Goal: Task Accomplishment & Management: Complete application form

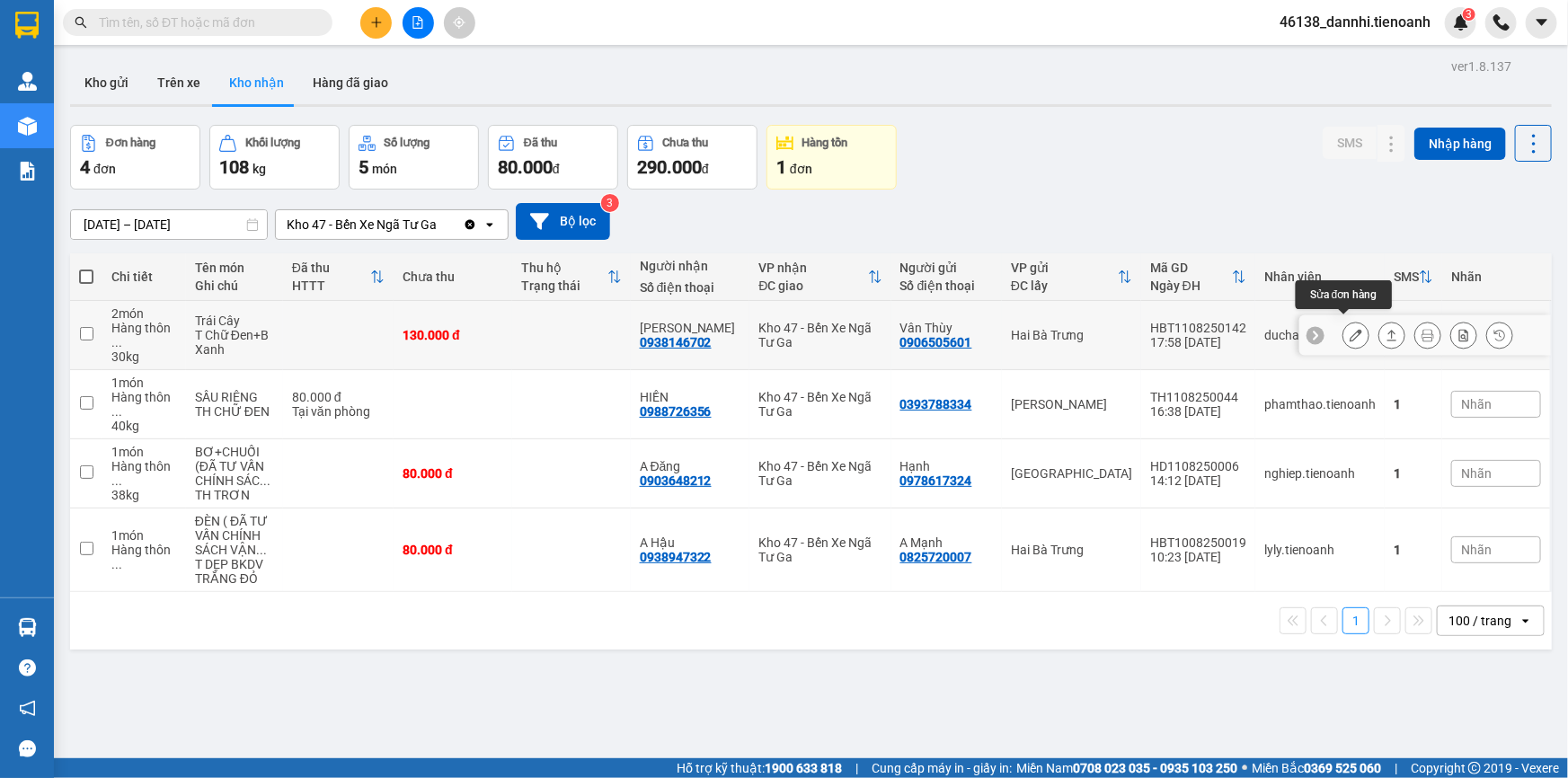
click at [1350, 329] on icon at bounding box center [1355, 335] width 12 height 12
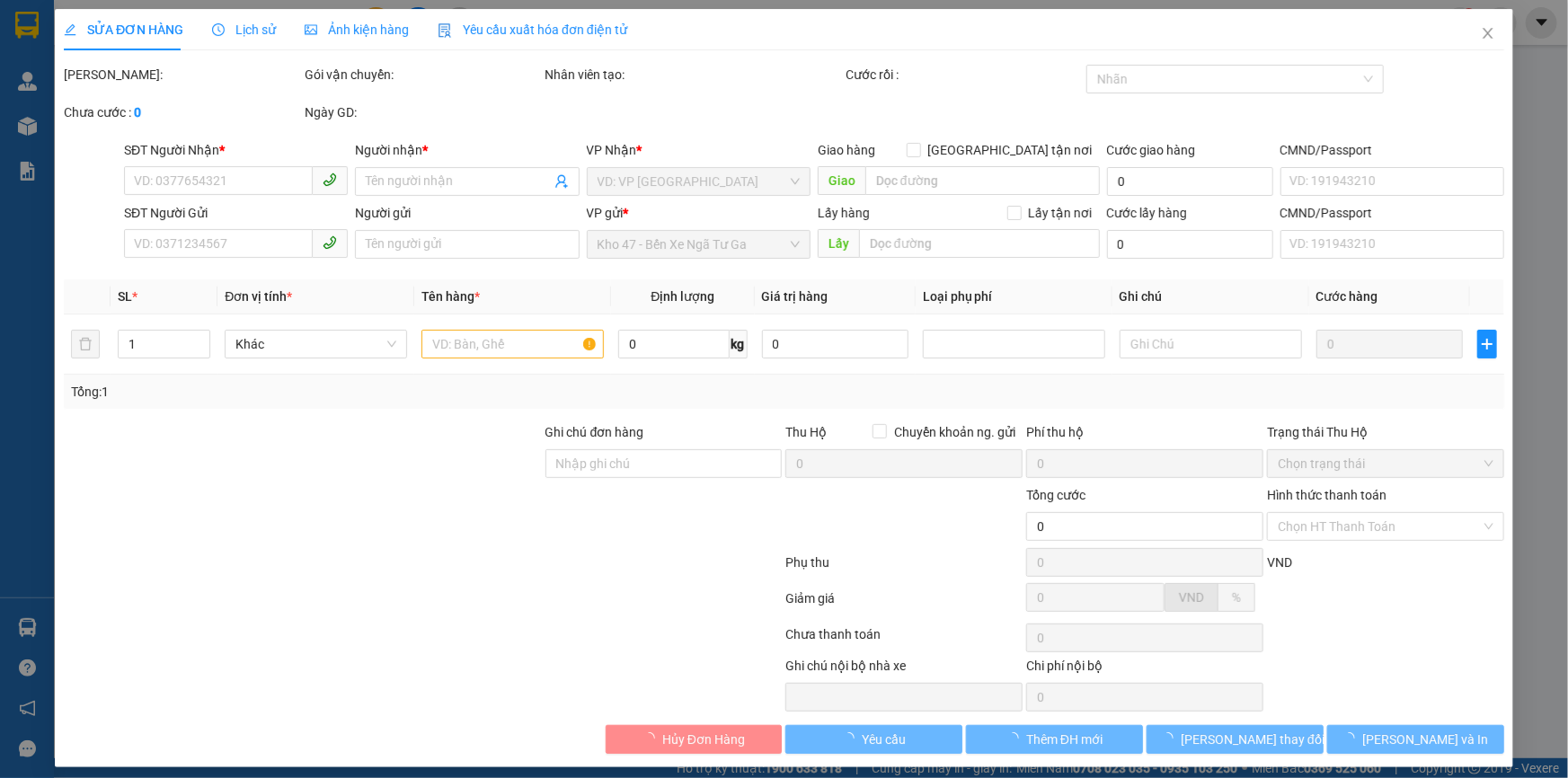
type input "0938146702"
type input "[PERSON_NAME]"
type input "0906505601"
type input "Vân Thùy"
type input "130.000"
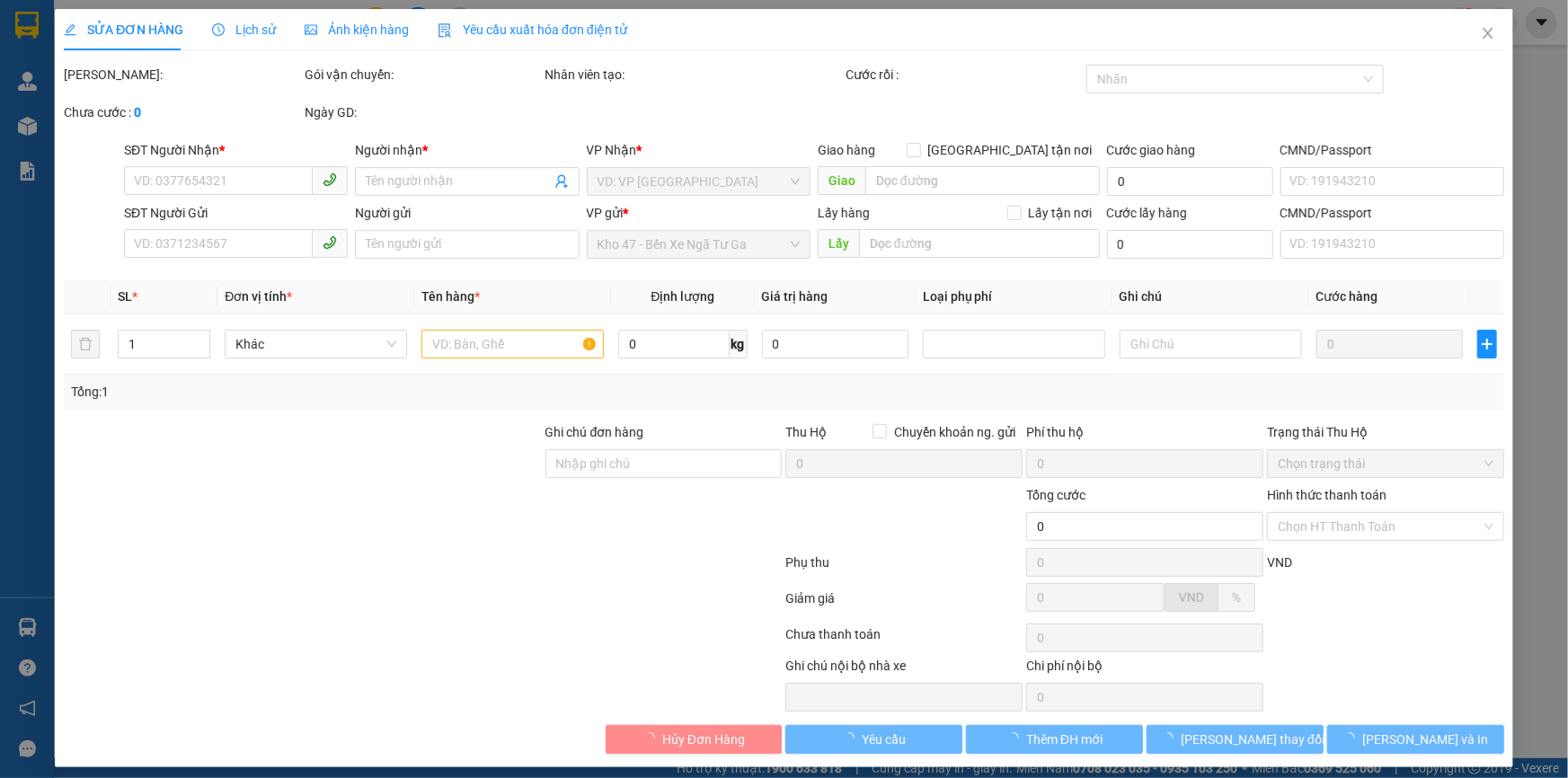
type input "130.000"
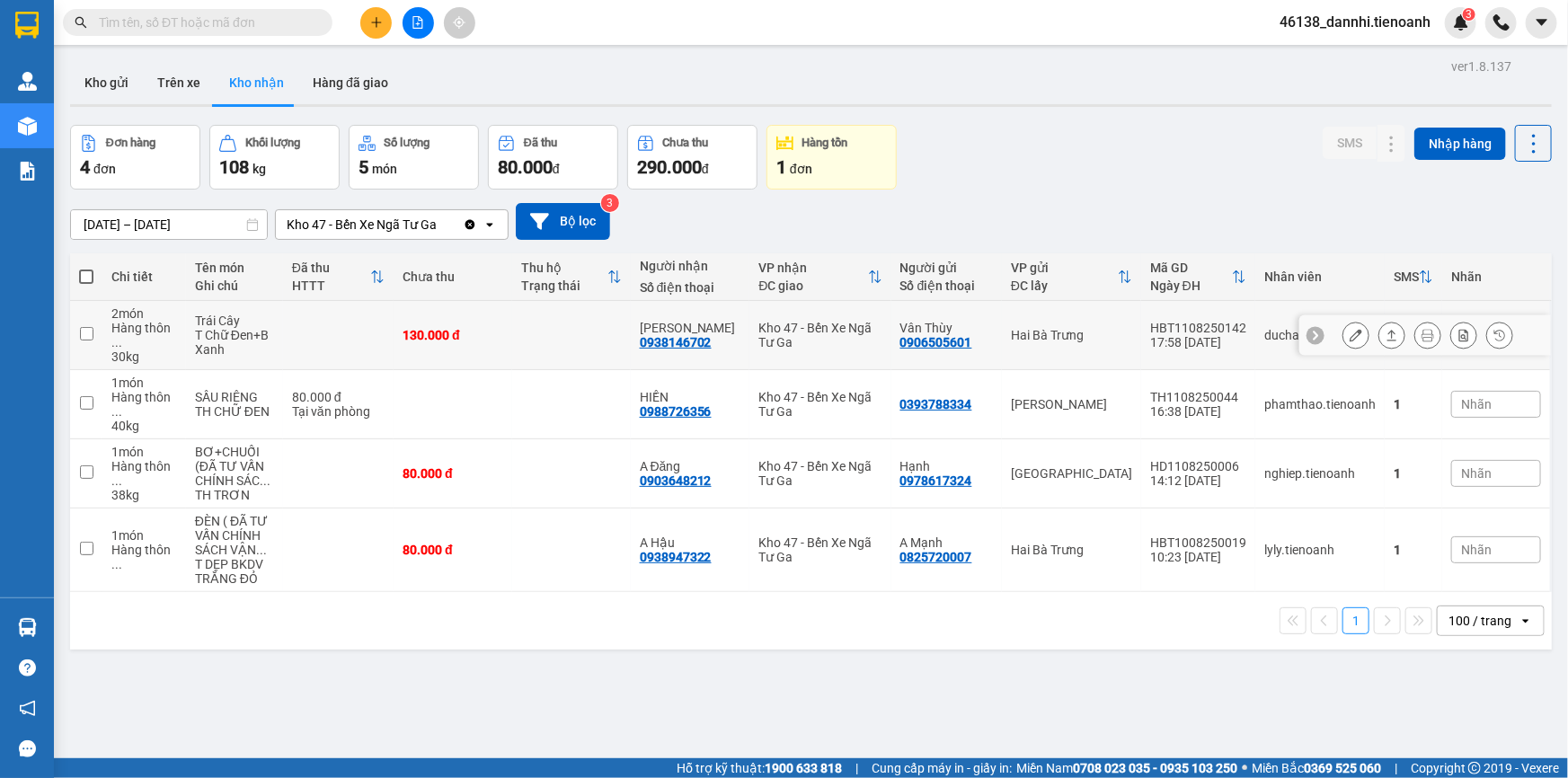
click at [1350, 329] on icon at bounding box center [1355, 335] width 12 height 12
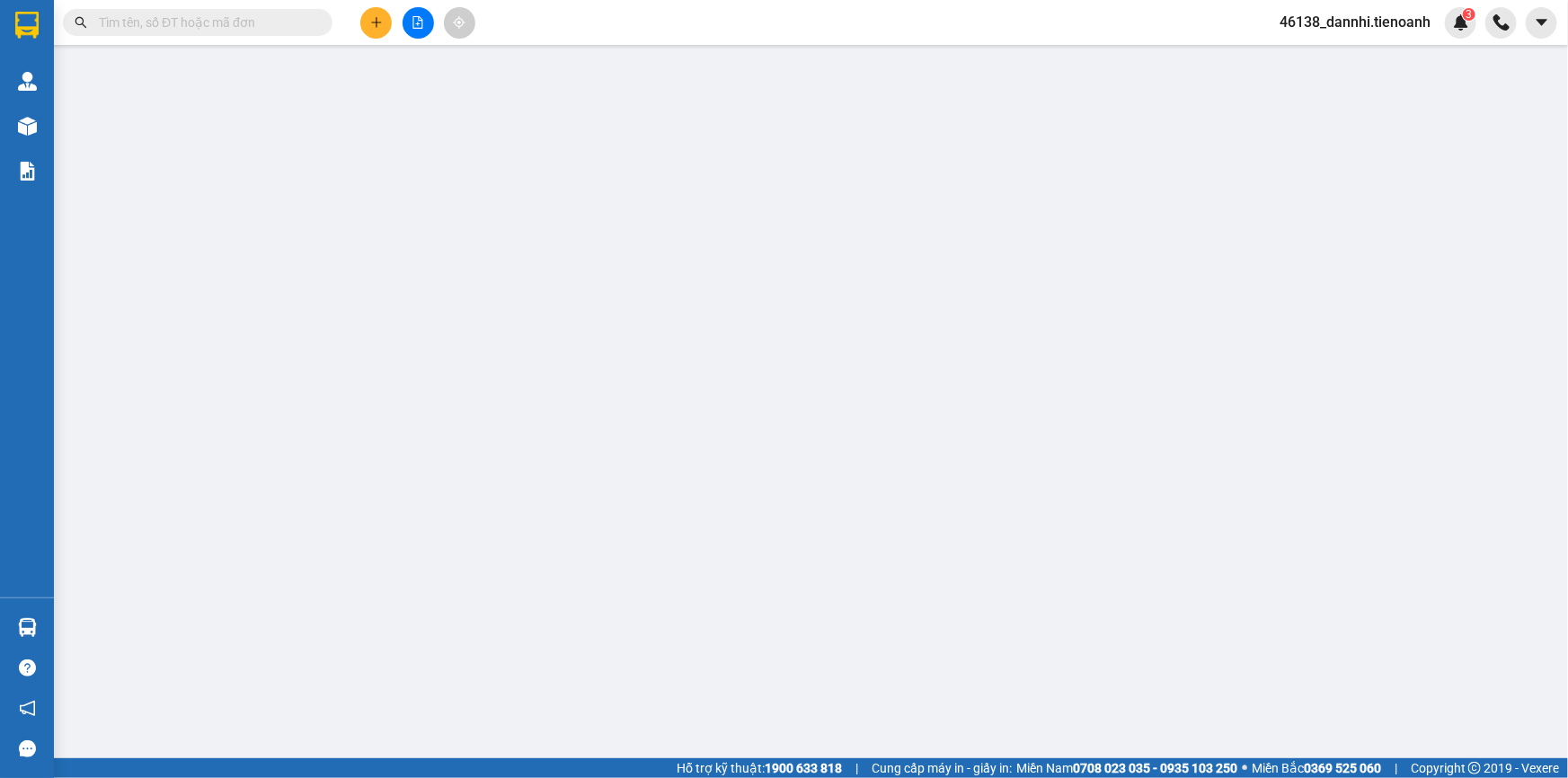
type input "0938146702"
type input "[PERSON_NAME]"
type input "0906505601"
type input "Vân Thùy"
type input "130.000"
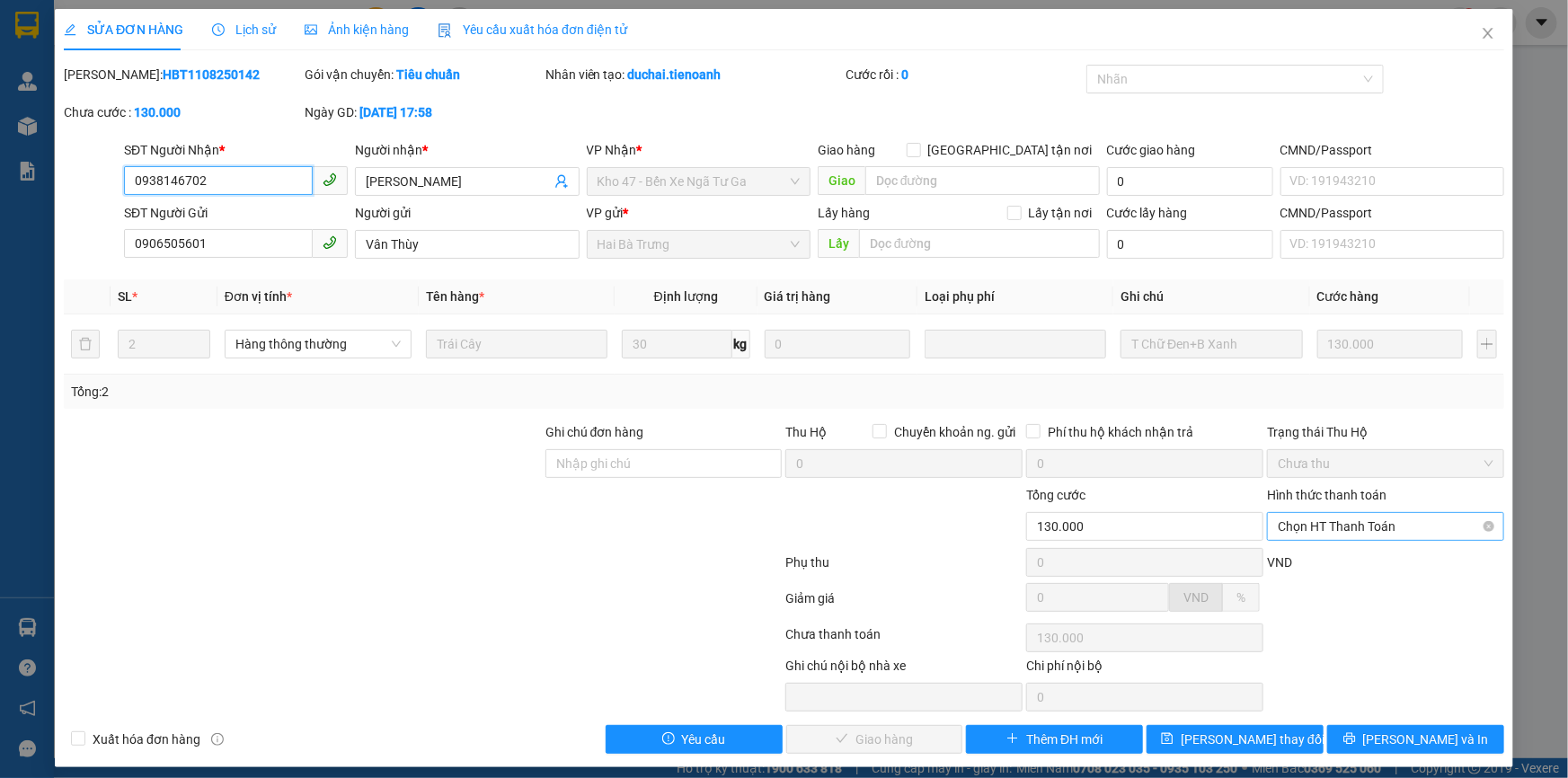
click at [1323, 533] on span "Chọn HT Thanh Toán" at bounding box center [1385, 526] width 216 height 27
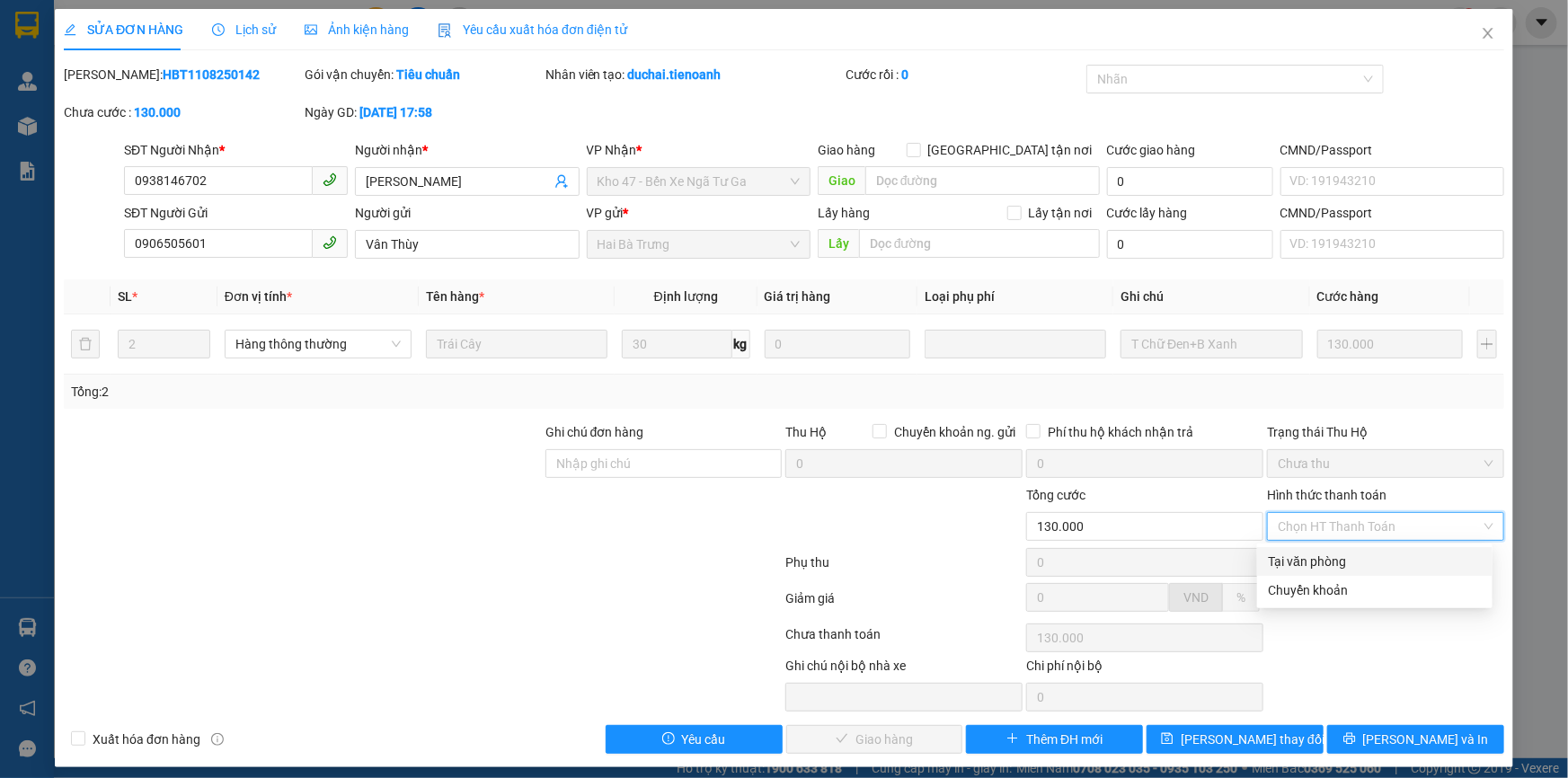
click at [1312, 565] on div "Tại văn phòng" at bounding box center [1375, 561] width 214 height 20
type input "0"
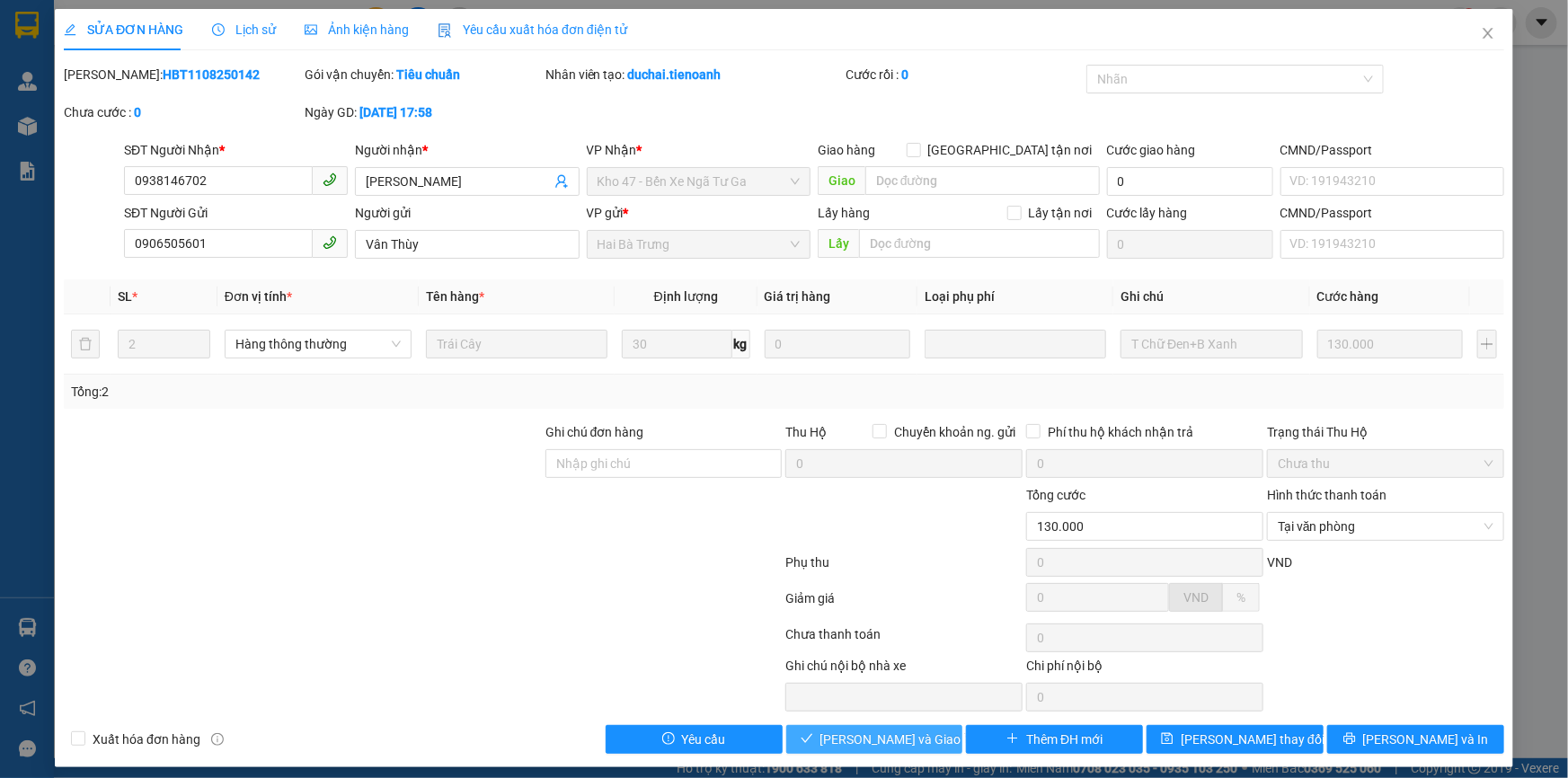
click at [921, 739] on span "[PERSON_NAME] và Giao hàng" at bounding box center [906, 740] width 172 height 20
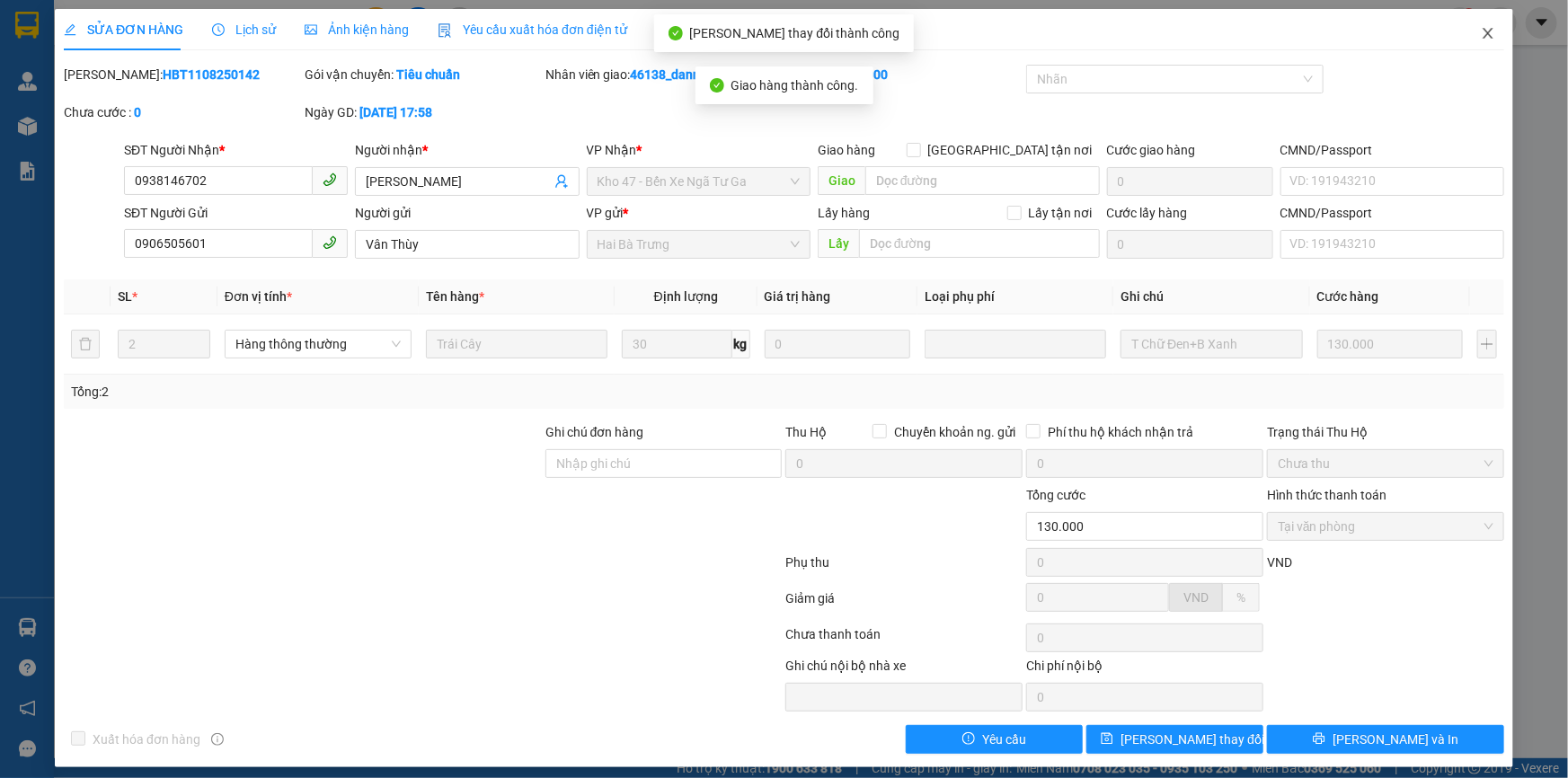
click at [1481, 38] on icon "close" at bounding box center [1487, 33] width 14 height 14
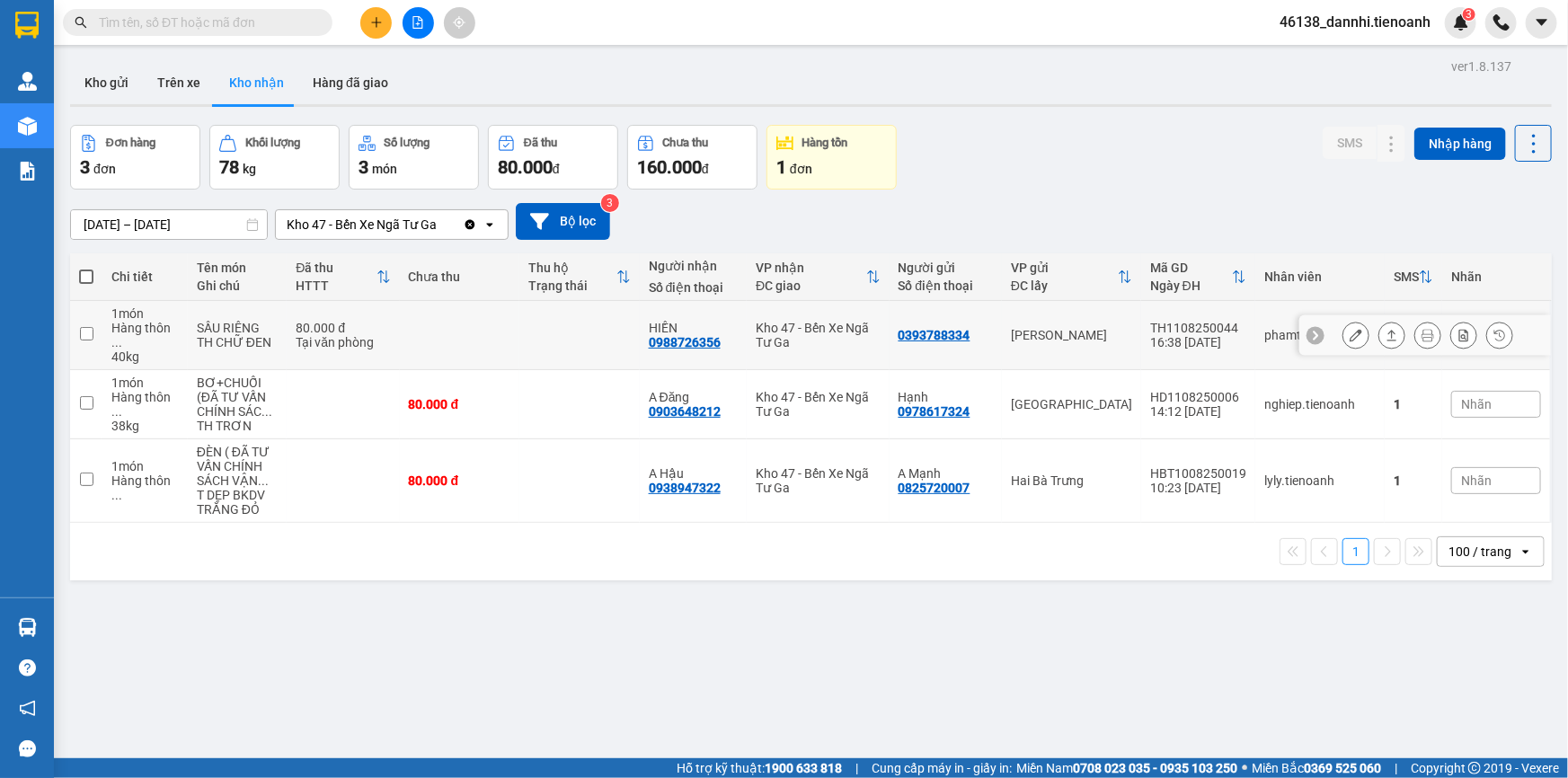
click at [1117, 328] on div "[PERSON_NAME]" at bounding box center [1071, 335] width 121 height 14
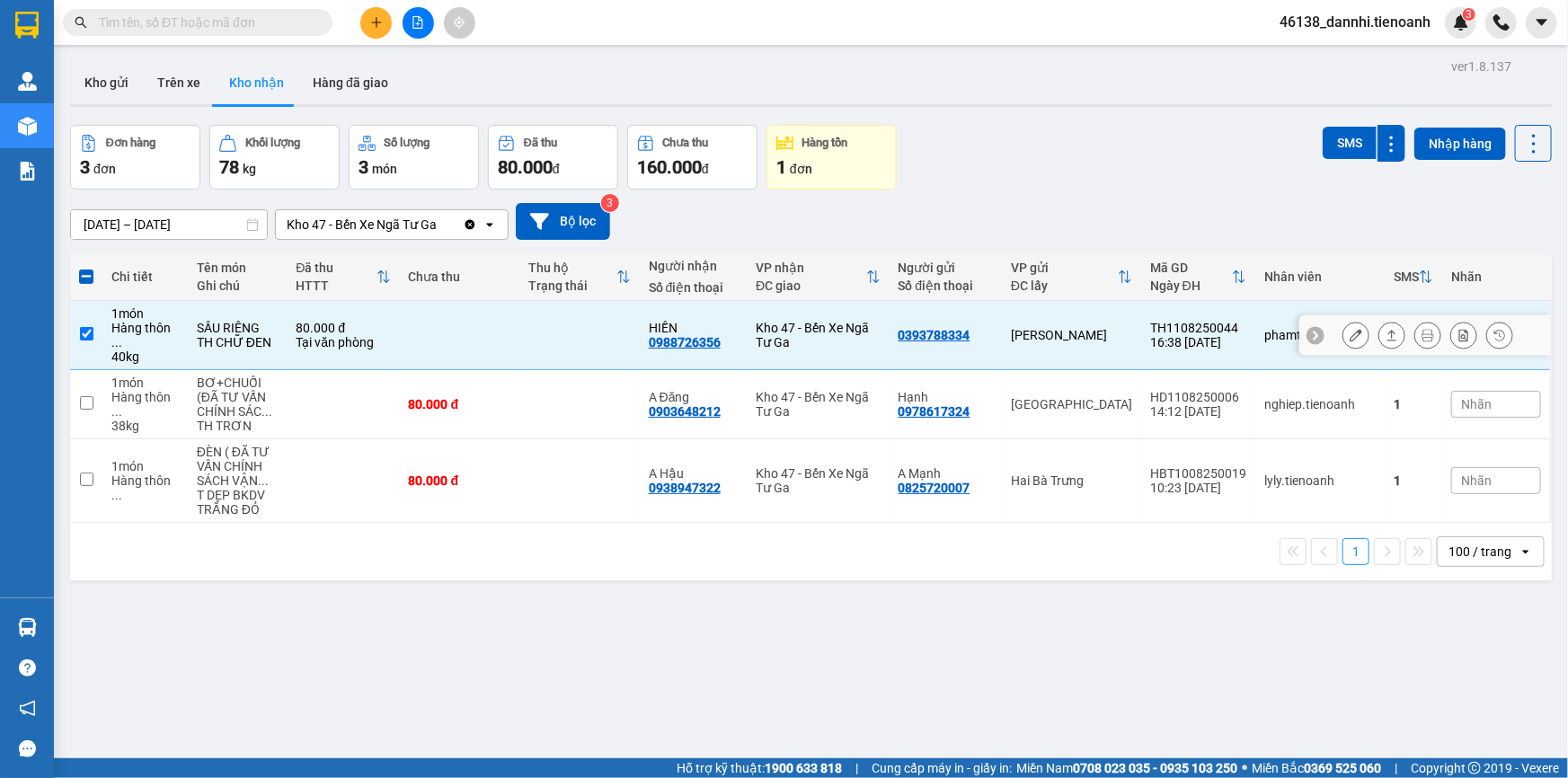
click at [1117, 328] on div "[PERSON_NAME]" at bounding box center [1071, 335] width 121 height 14
checkbox input "false"
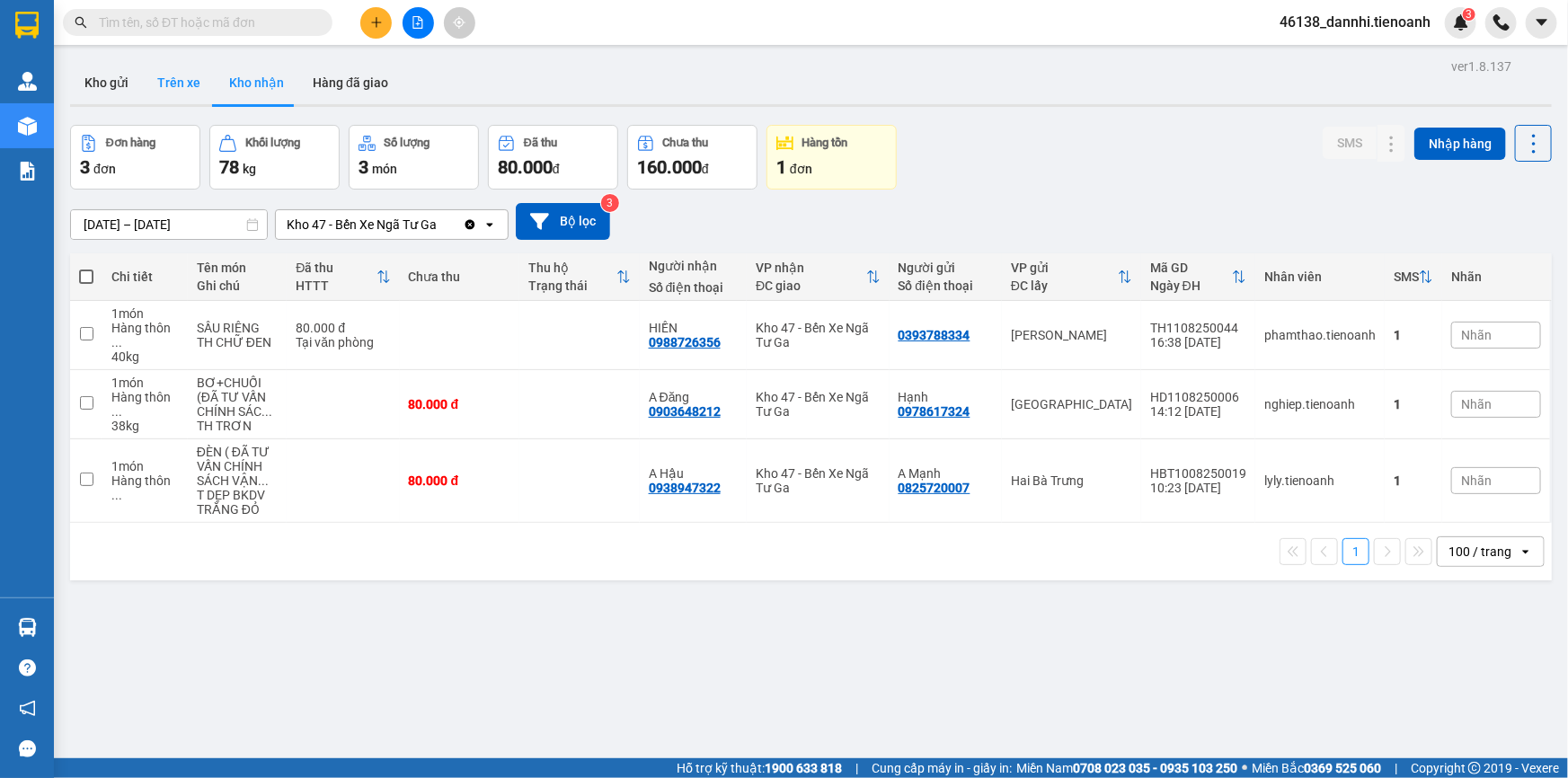
click at [176, 85] on button "Trên xe" at bounding box center [178, 82] width 72 height 43
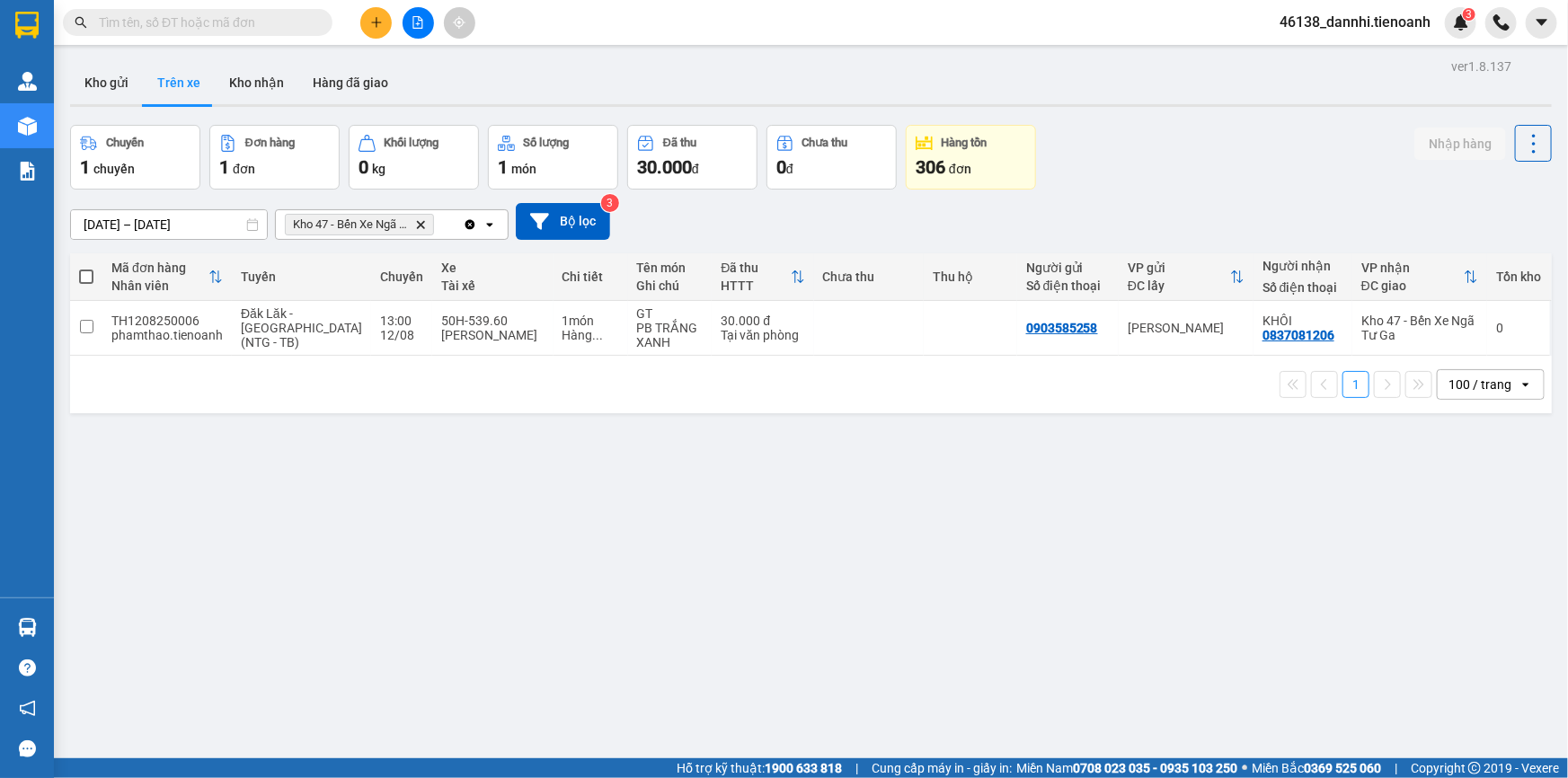
drag, startPoint x: 267, startPoint y: 95, endPoint x: 218, endPoint y: 117, distance: 53.7
click at [264, 94] on button "Kho nhận" at bounding box center [256, 82] width 83 height 43
type input "[DATE] – [DATE]"
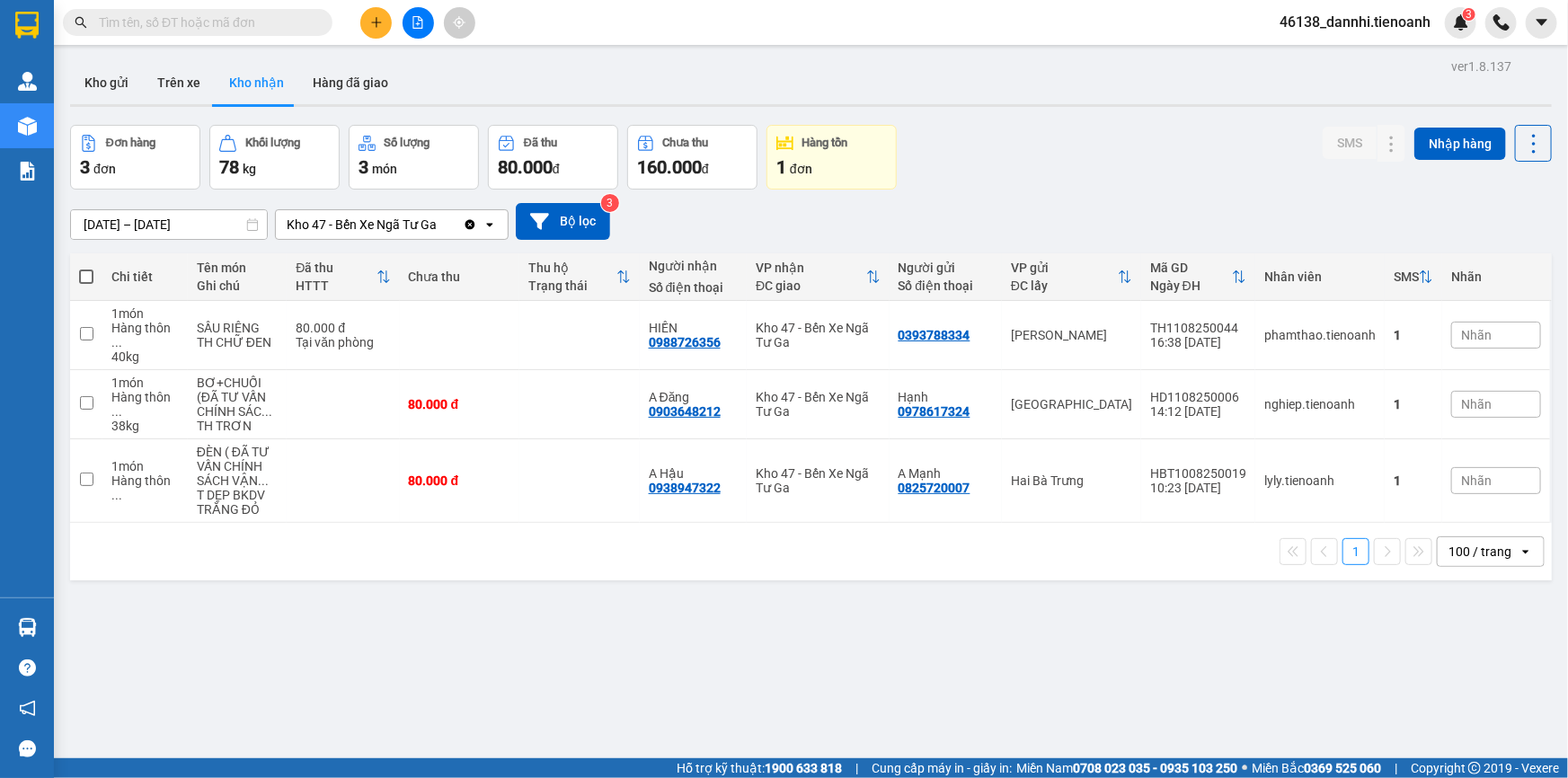
click at [212, 13] on input "text" at bounding box center [204, 22] width 212 height 20
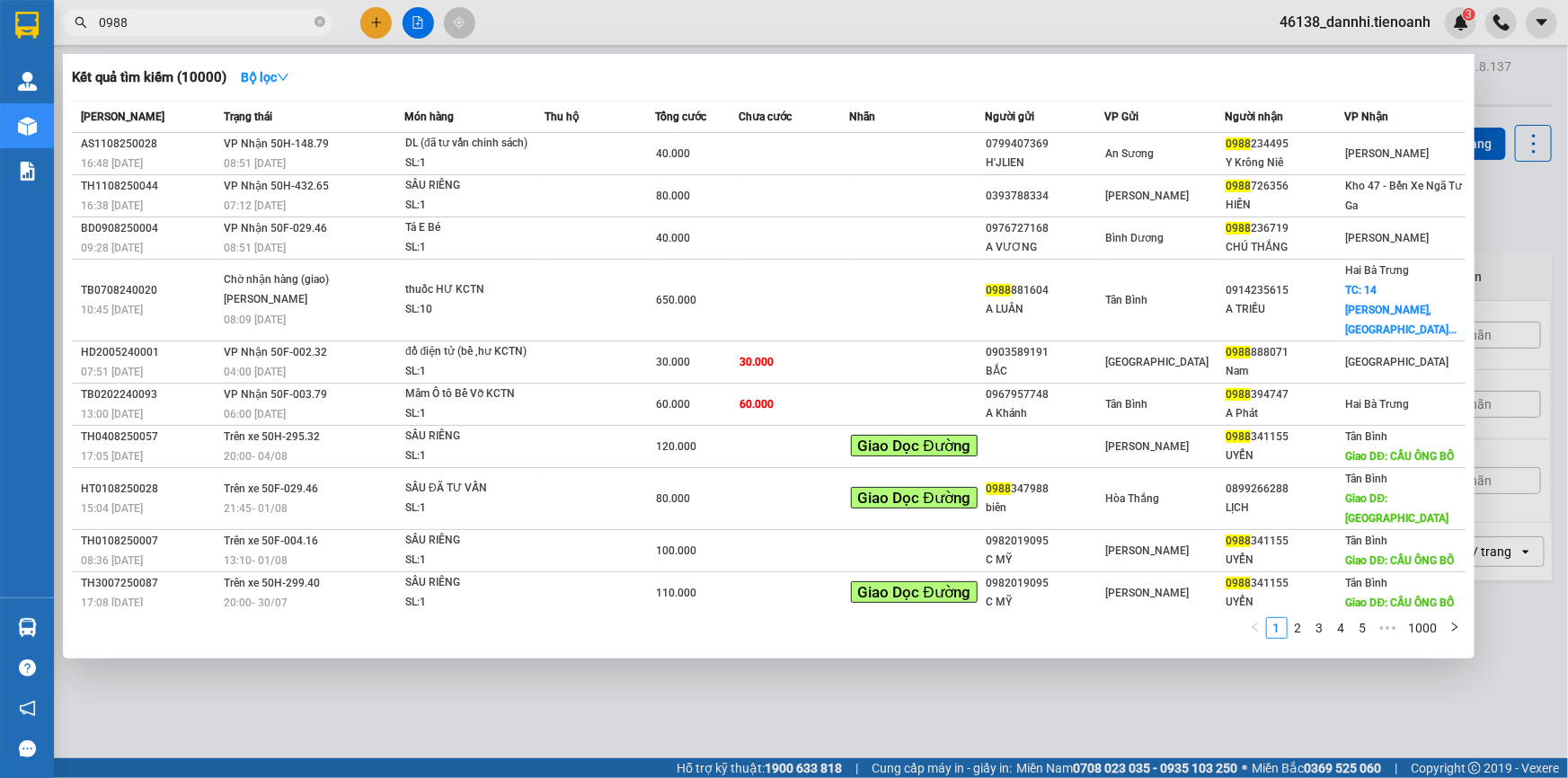
type input "0988"
drag, startPoint x: 644, startPoint y: 765, endPoint x: 644, endPoint y: 735, distance: 30.0
click at [643, 764] on div at bounding box center [784, 389] width 1568 height 778
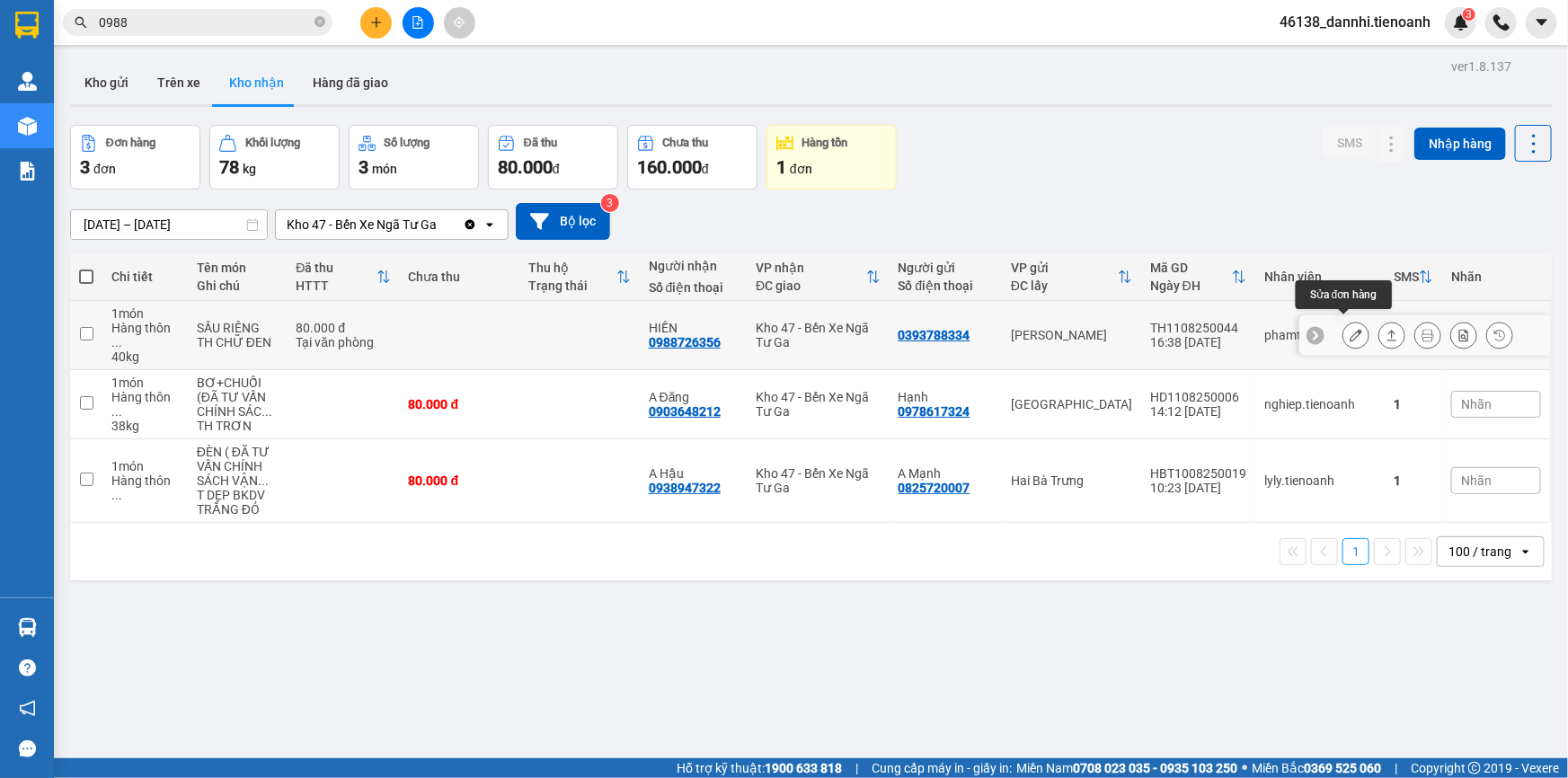
click at [1350, 329] on icon at bounding box center [1355, 335] width 12 height 12
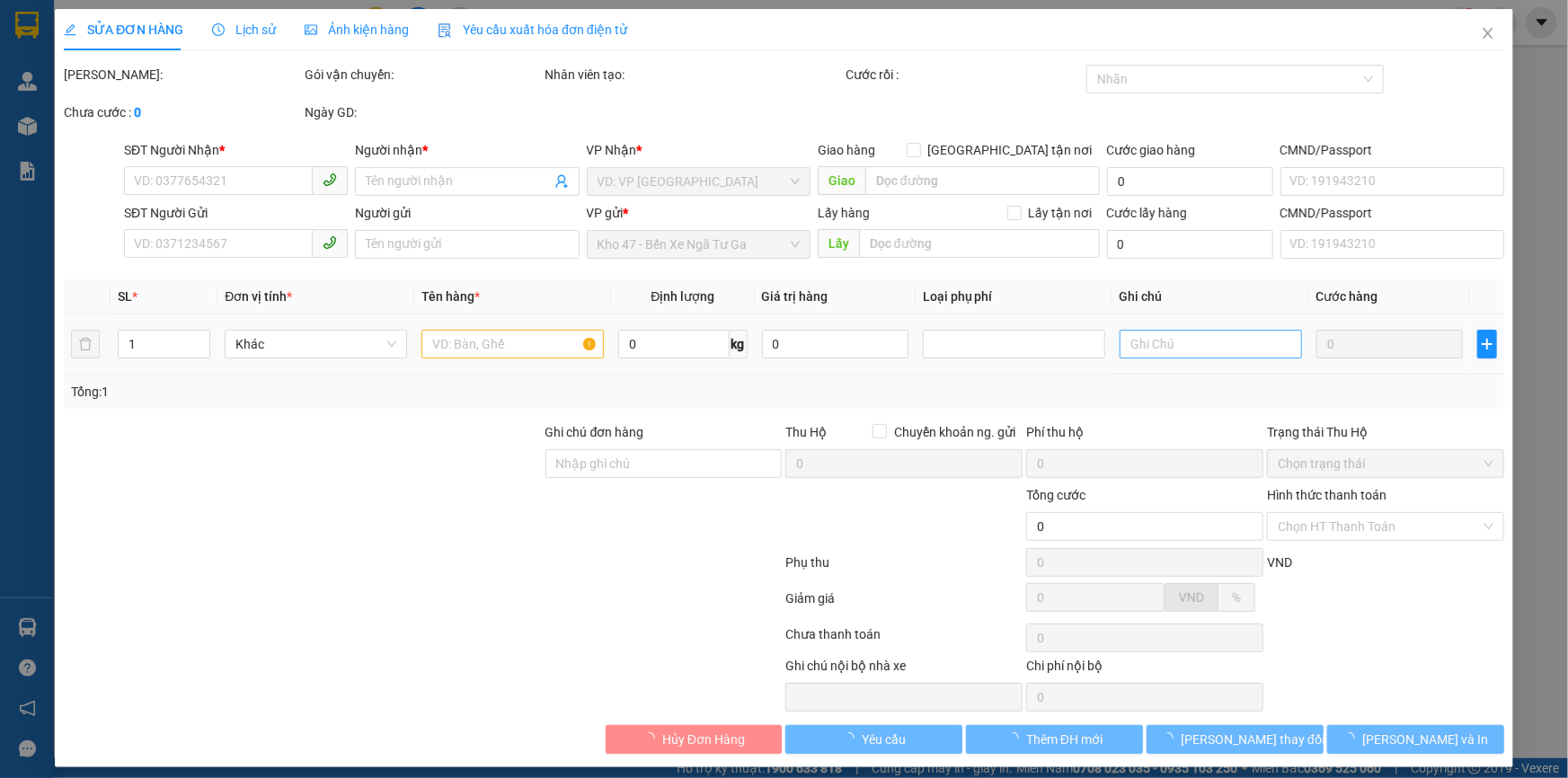
type input "0988726356"
type input "HIỀN"
type input "0393788334"
type input "80.000"
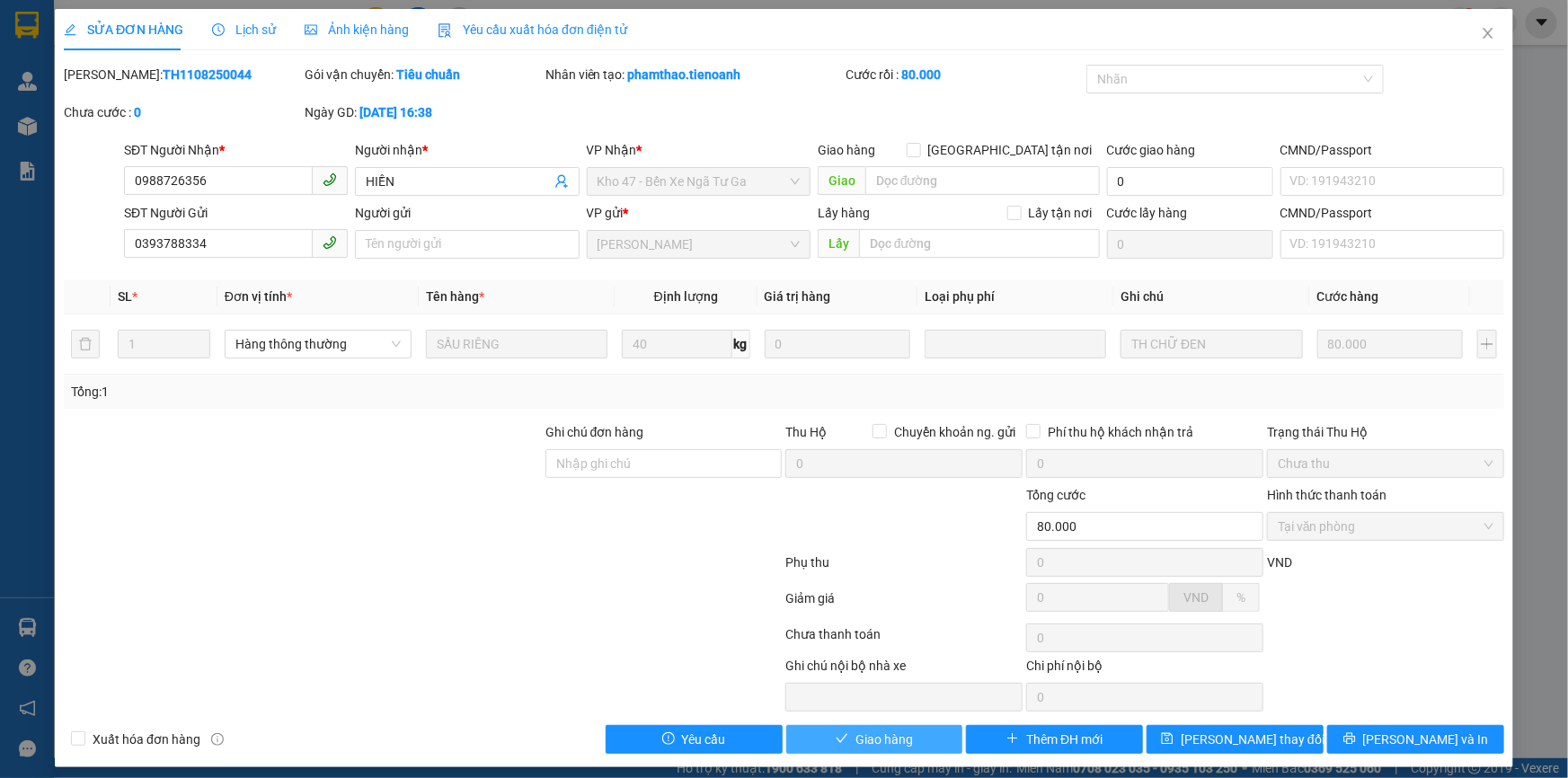
drag, startPoint x: 900, startPoint y: 740, endPoint x: 889, endPoint y: 732, distance: 13.6
click at [898, 740] on span "Giao hàng" at bounding box center [884, 740] width 57 height 20
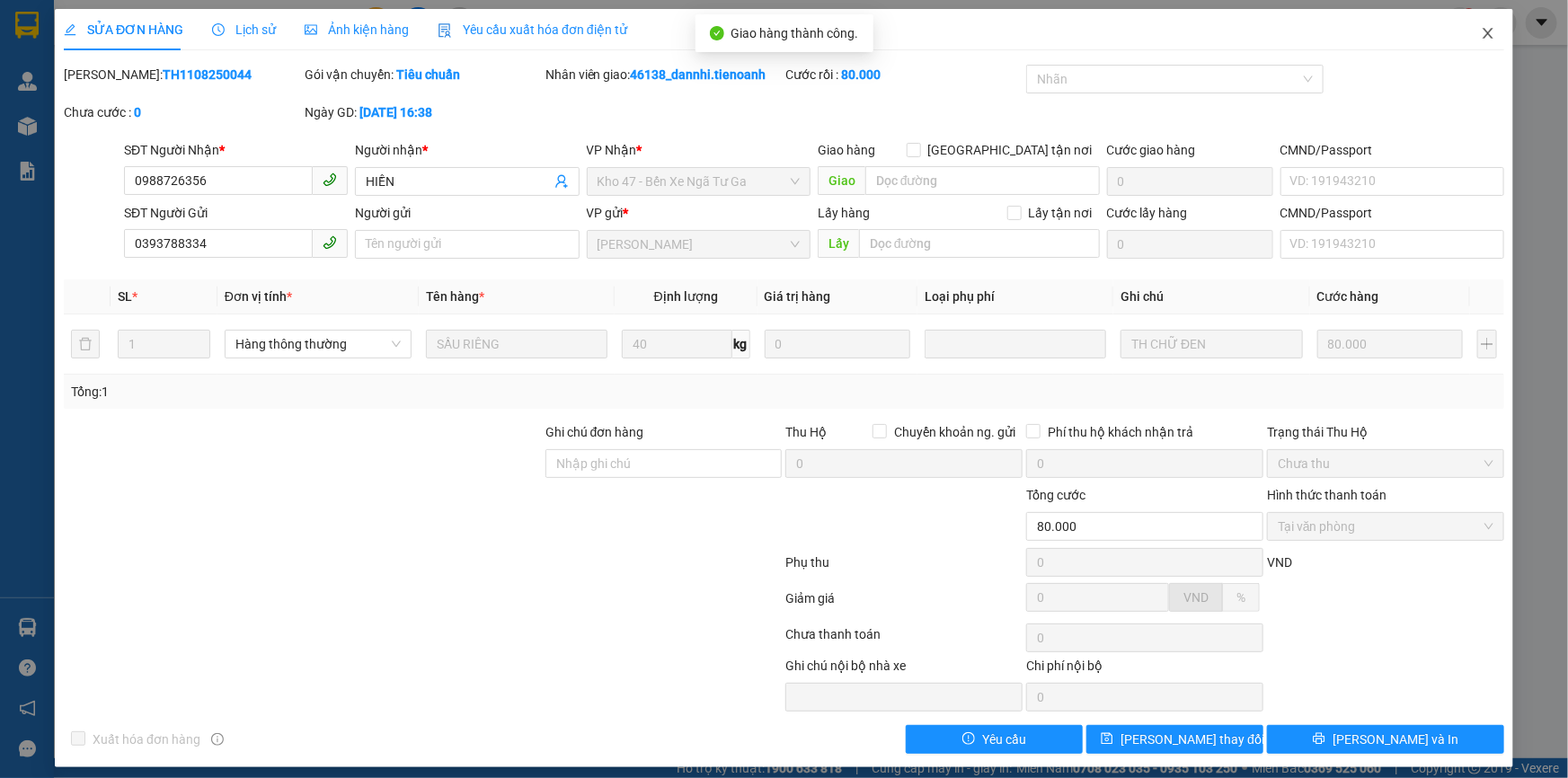
click at [1470, 49] on span "Close" at bounding box center [1488, 35] width 51 height 51
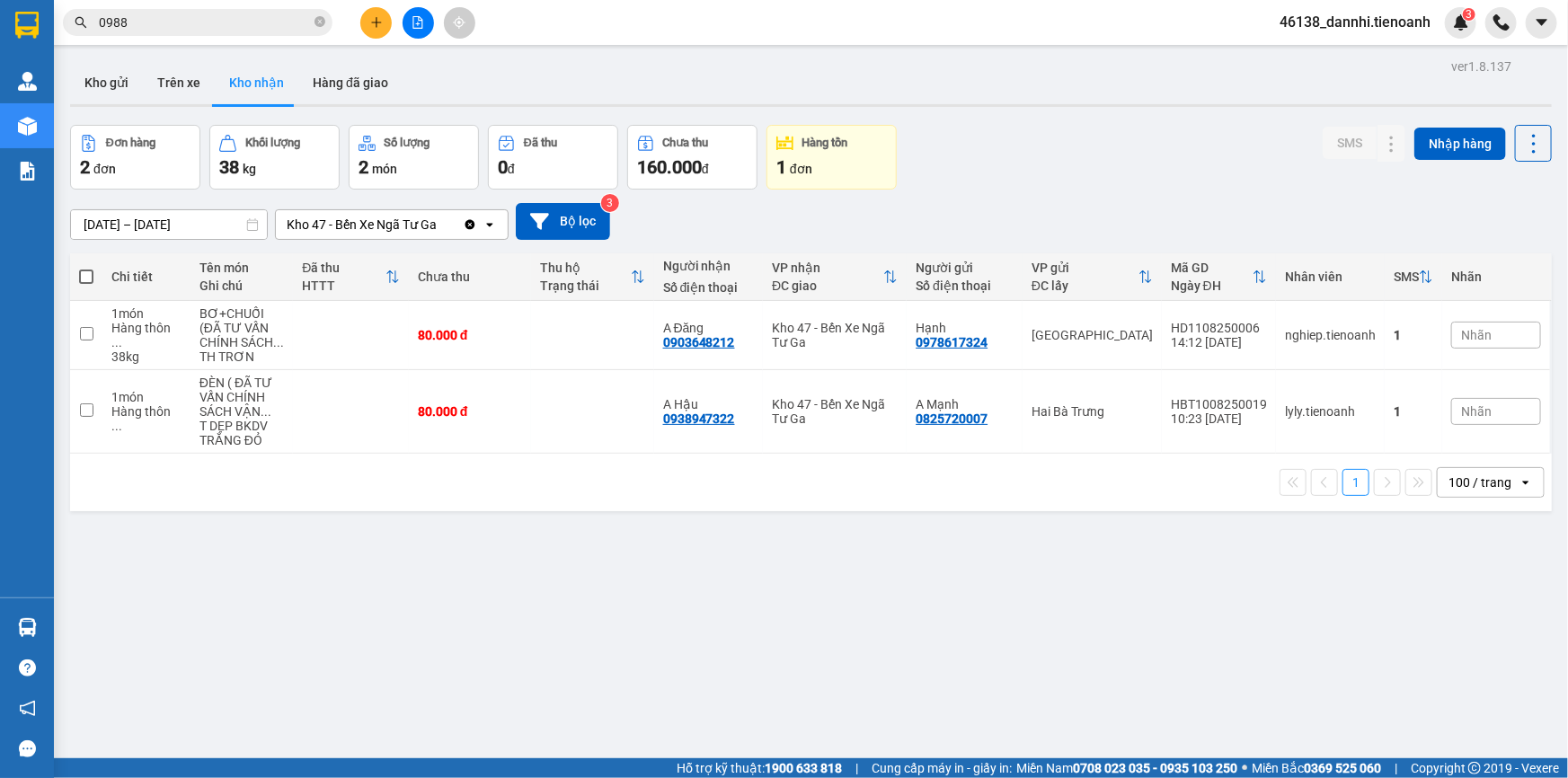
click at [803, 552] on div "ver 1.8.137 Kho gửi Trên xe Kho nhận Hàng đã giao Đơn hàng 2 đơn Khối lượng 38 …" at bounding box center [811, 443] width 1496 height 778
click at [377, 19] on icon "plus" at bounding box center [376, 22] width 1 height 10
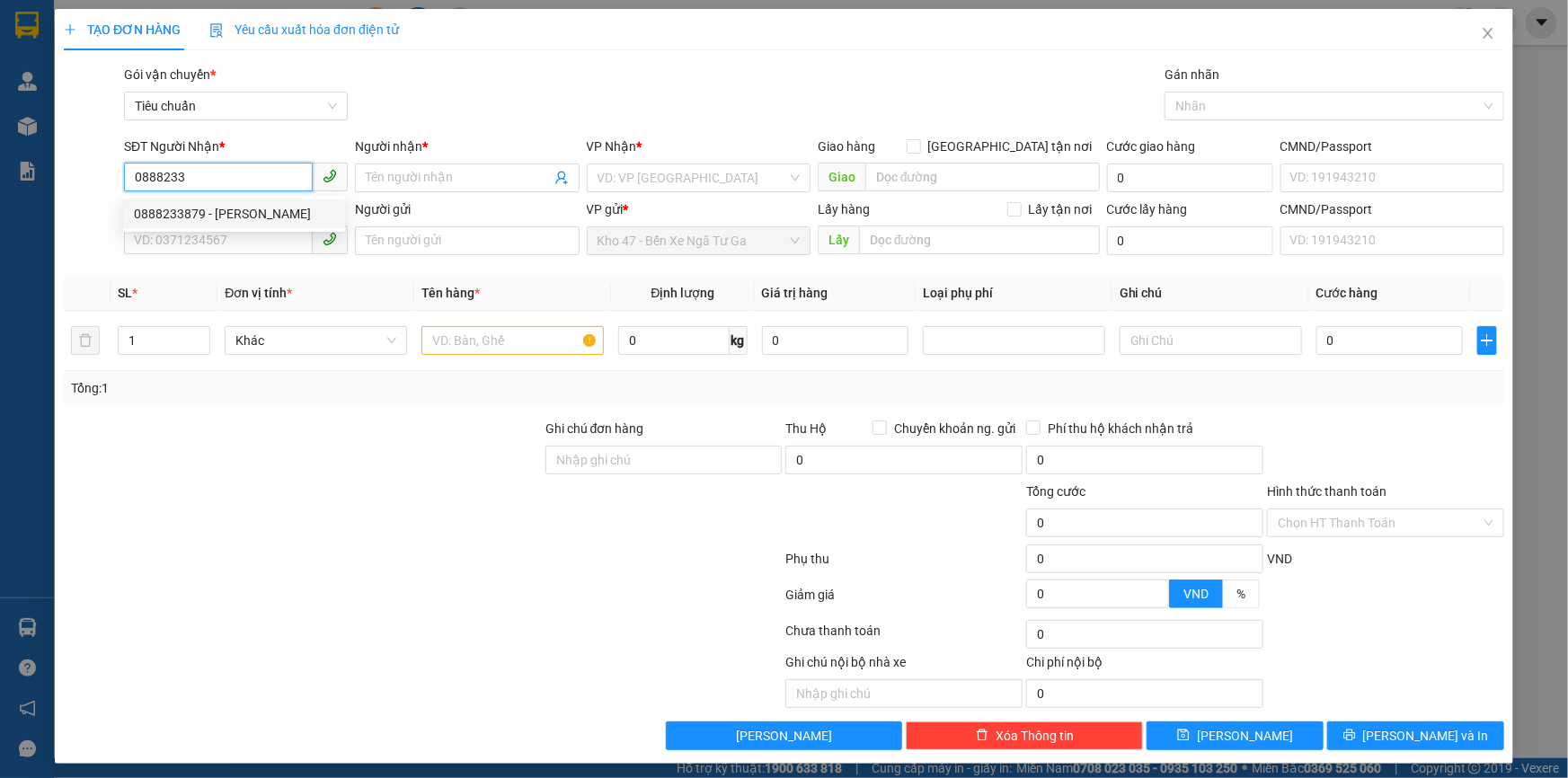
click at [294, 206] on div "0888233879 - [PERSON_NAME]" at bounding box center [234, 214] width 201 height 20
type input "0888233879"
type input "C THẢO"
type input "220.000"
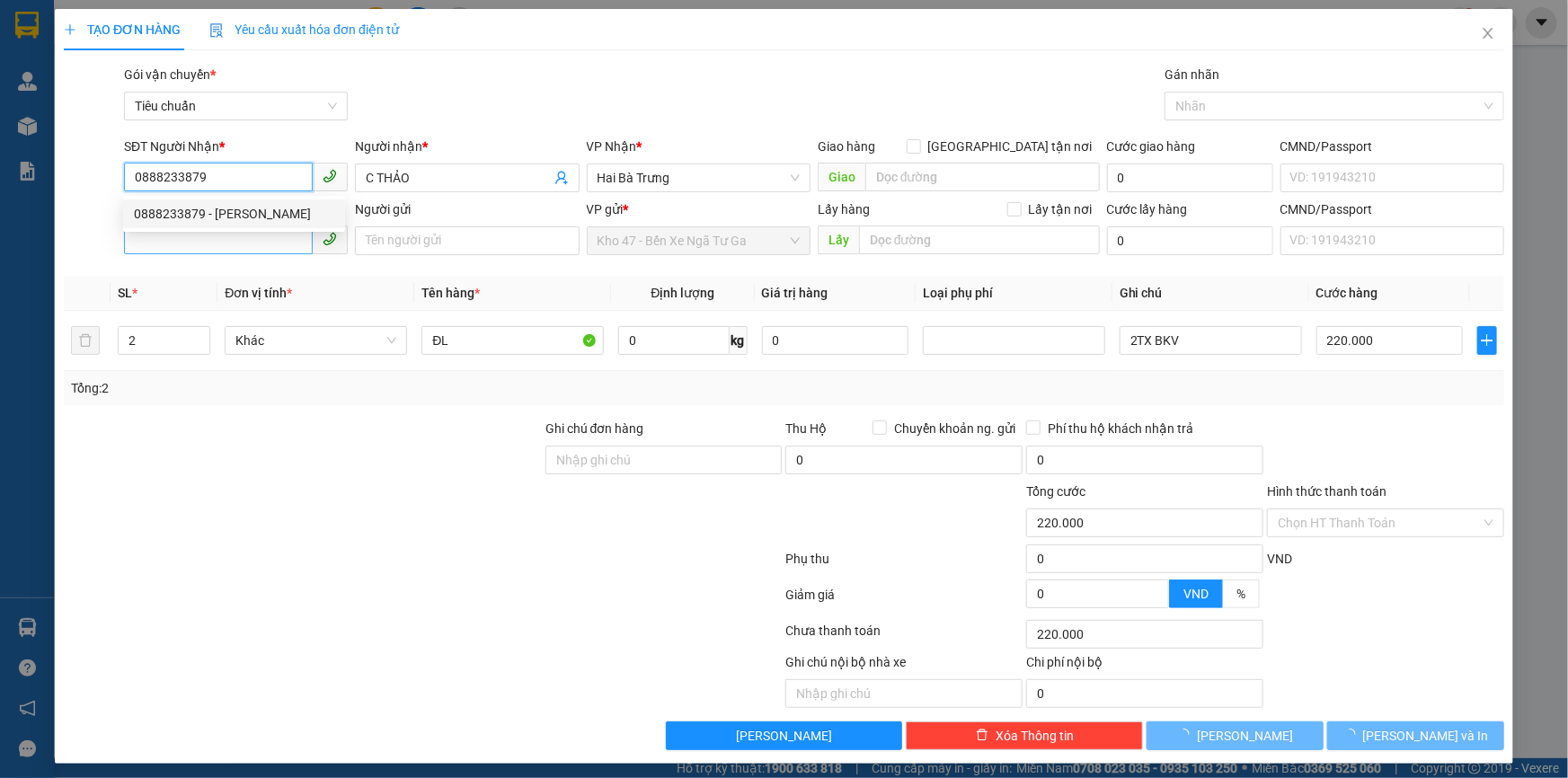
type input "0888233879"
click at [283, 240] on input "SĐT Người Gửi" at bounding box center [217, 240] width 188 height 29
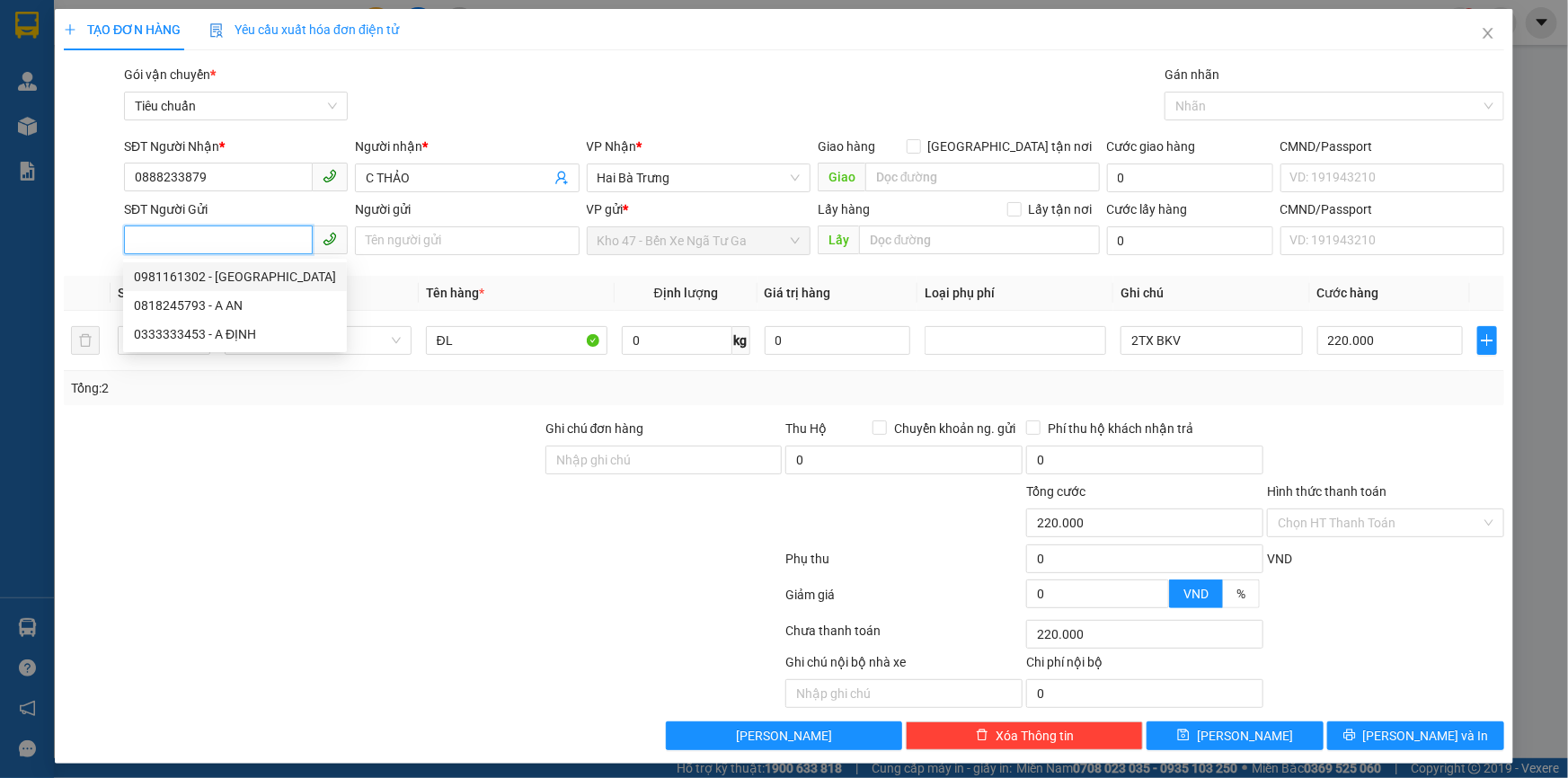
click at [239, 272] on div "0981161302 - [GEOGRAPHIC_DATA]" at bounding box center [235, 277] width 202 height 20
type input "0981161302"
type input "TP THÀNH LỘC"
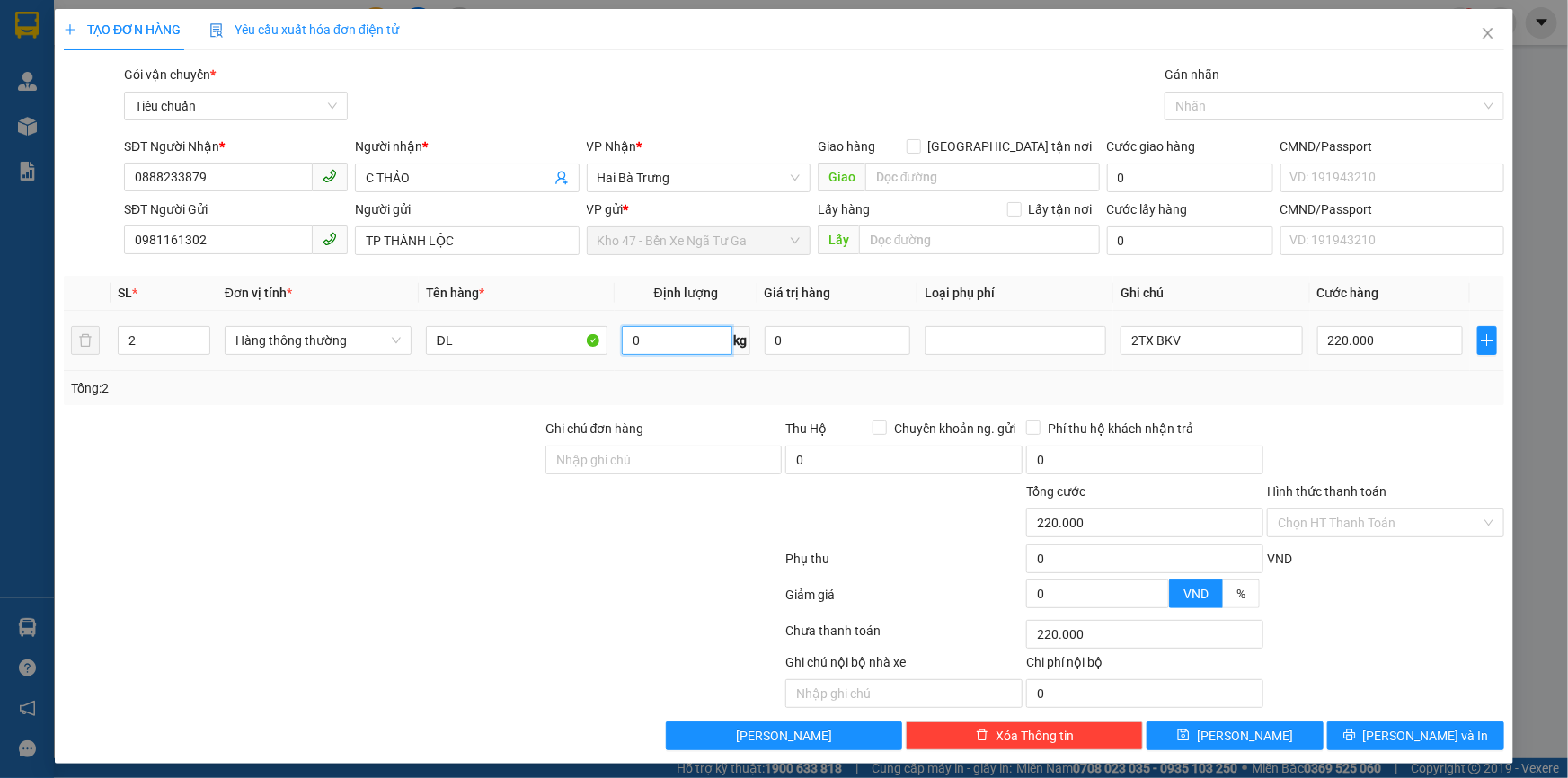
click at [677, 343] on input "0" at bounding box center [678, 340] width 111 height 29
type input "51"
click at [1210, 416] on div "Transit Pickup Surcharge Ids Transit Deliver Surcharge Ids Transit Deliver Surc…" at bounding box center [784, 408] width 1441 height 686
type input "100.000"
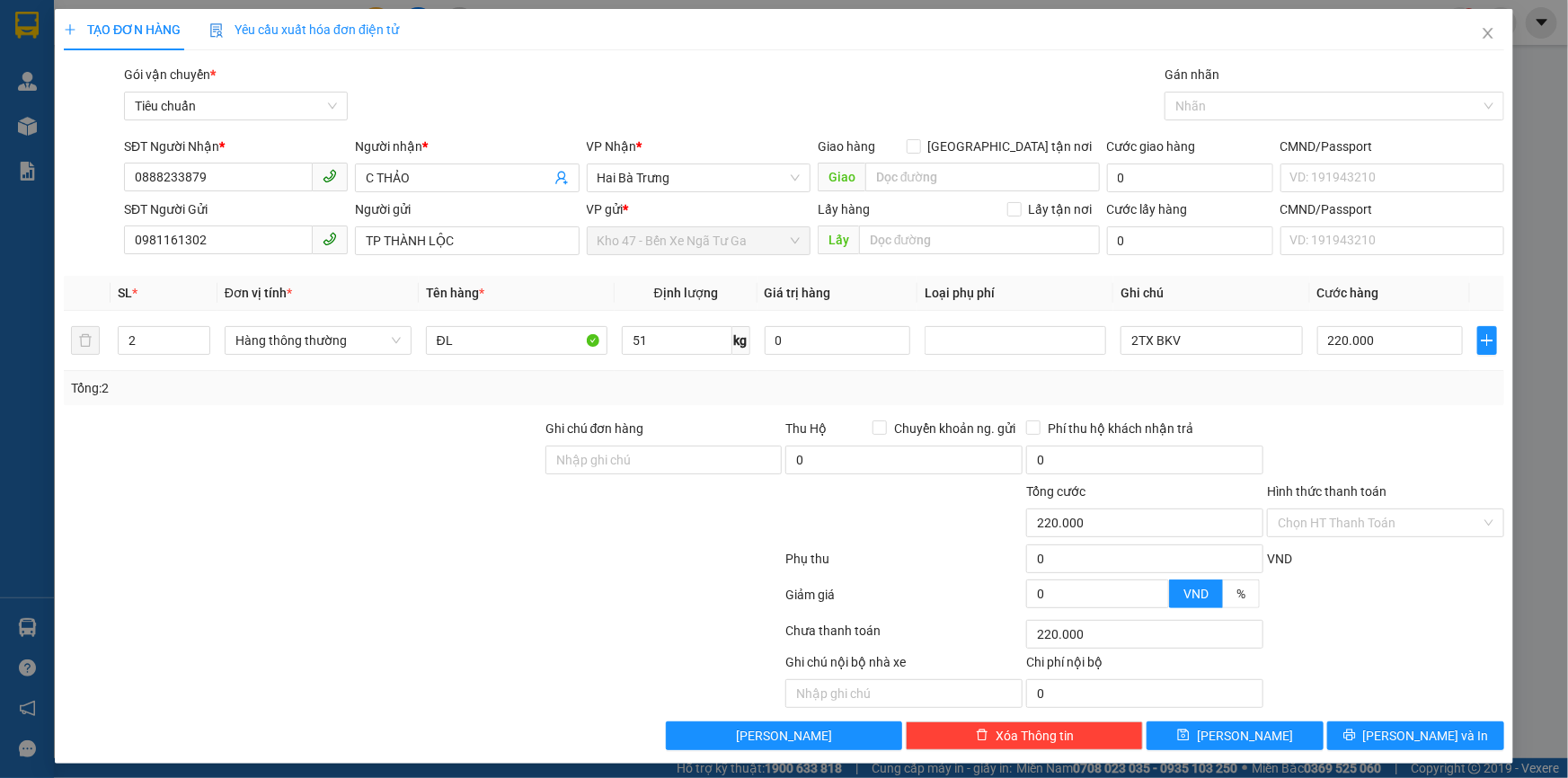
type input "100.000"
click at [1366, 344] on input "100.000" at bounding box center [1391, 340] width 146 height 29
type input "2"
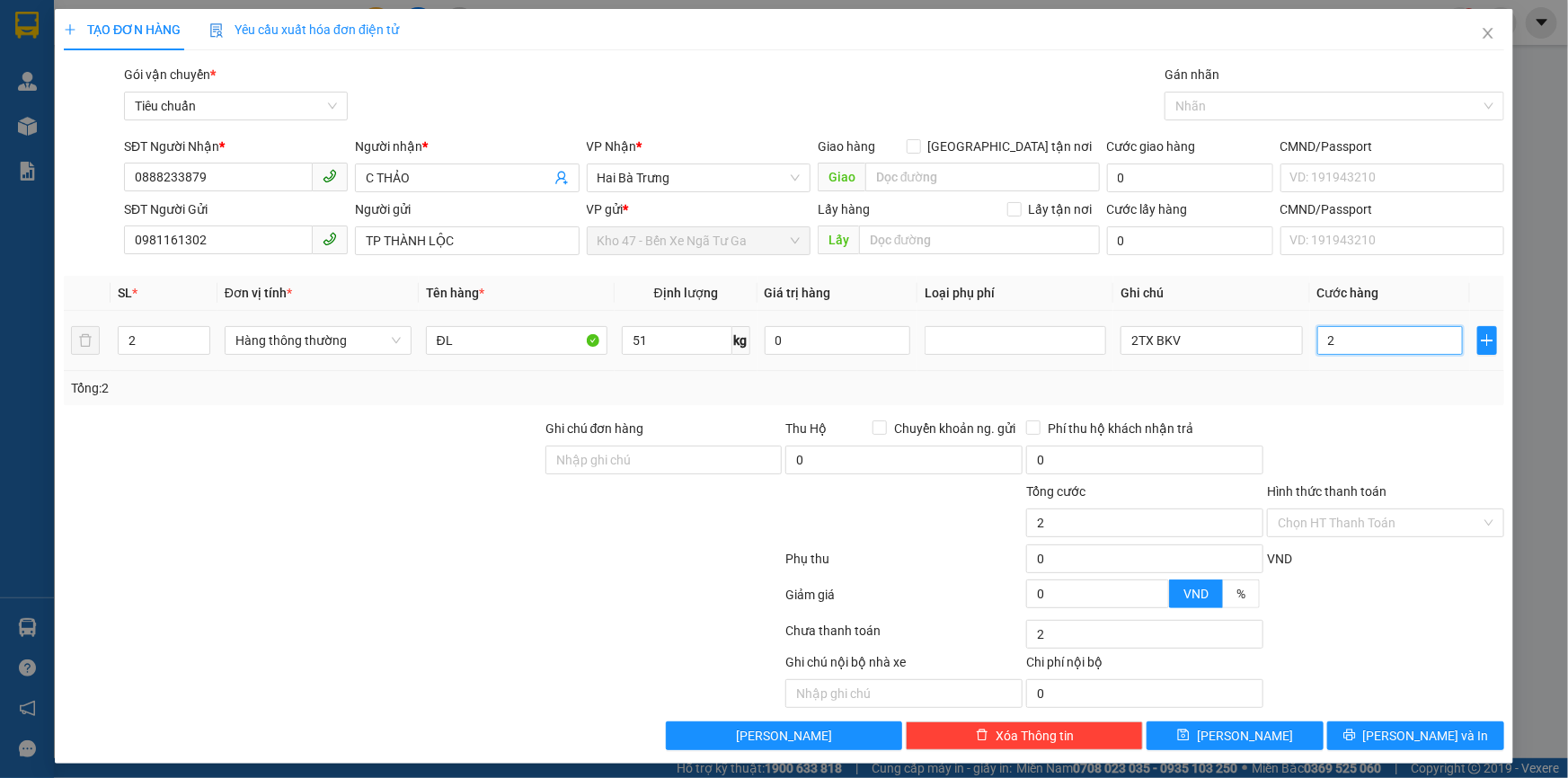
type input "20"
type input "200"
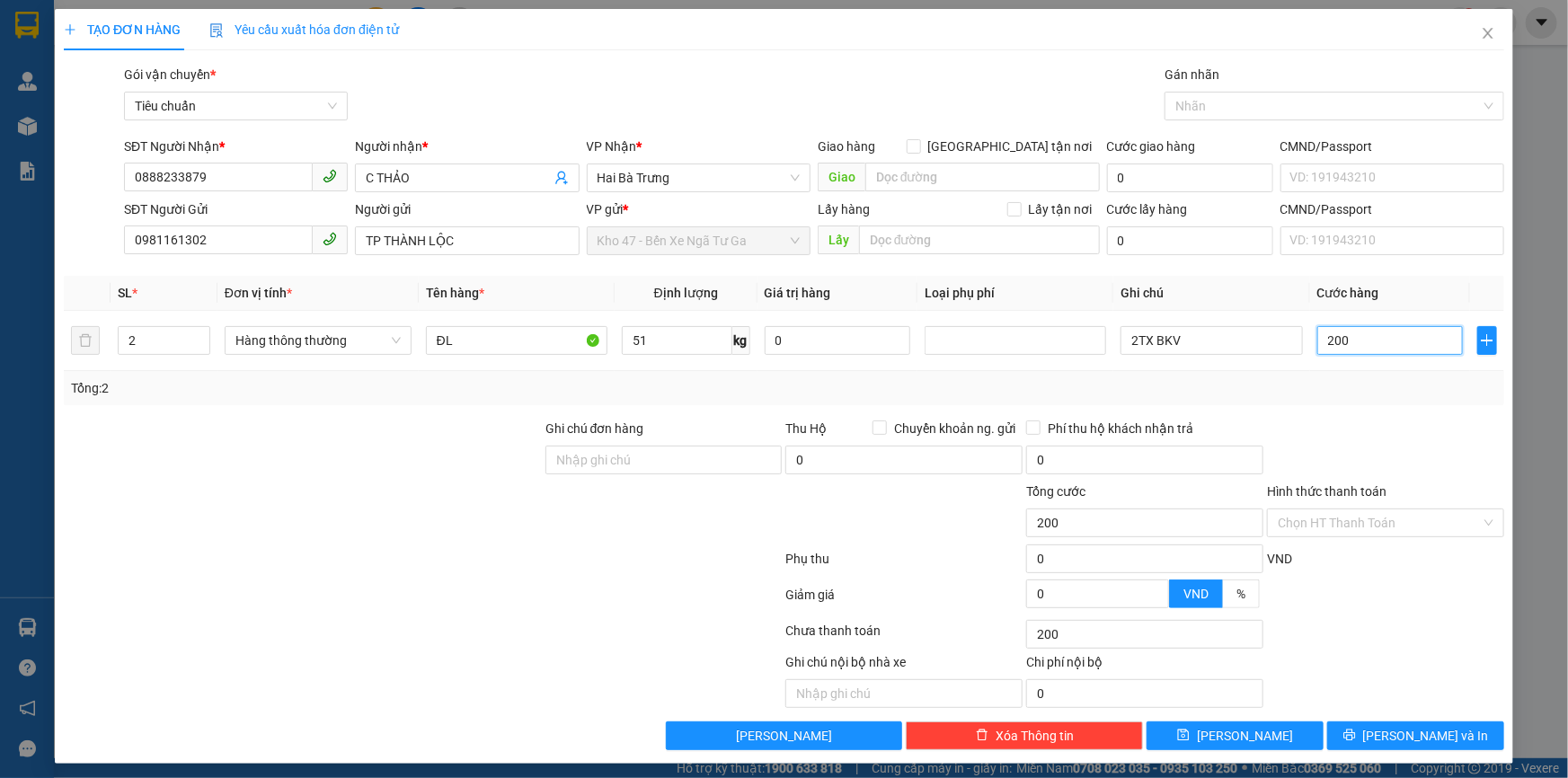
type input "200"
type input "200.000"
click at [1407, 444] on div at bounding box center [1385, 450] width 241 height 63
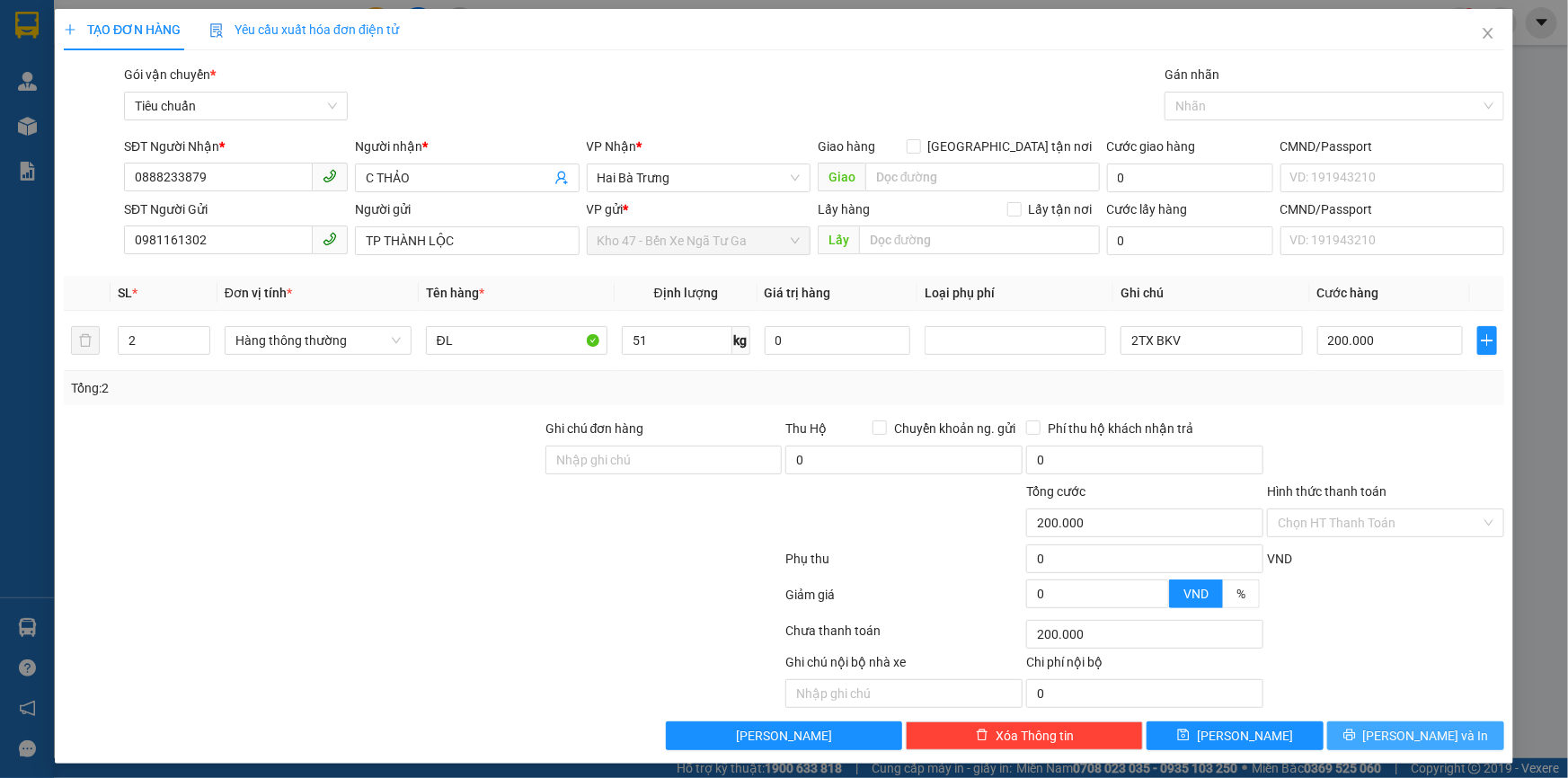
drag, startPoint x: 1415, startPoint y: 749, endPoint x: 1386, endPoint y: 732, distance: 33.6
click at [1414, 748] on div "TẠO ĐƠN HÀNG Yêu cầu xuất hóa đơn điện tử Transit Pickup Surcharge Ids Transit …" at bounding box center [784, 386] width 1458 height 755
click at [1446, 728] on button "[PERSON_NAME] và In" at bounding box center [1415, 736] width 177 height 29
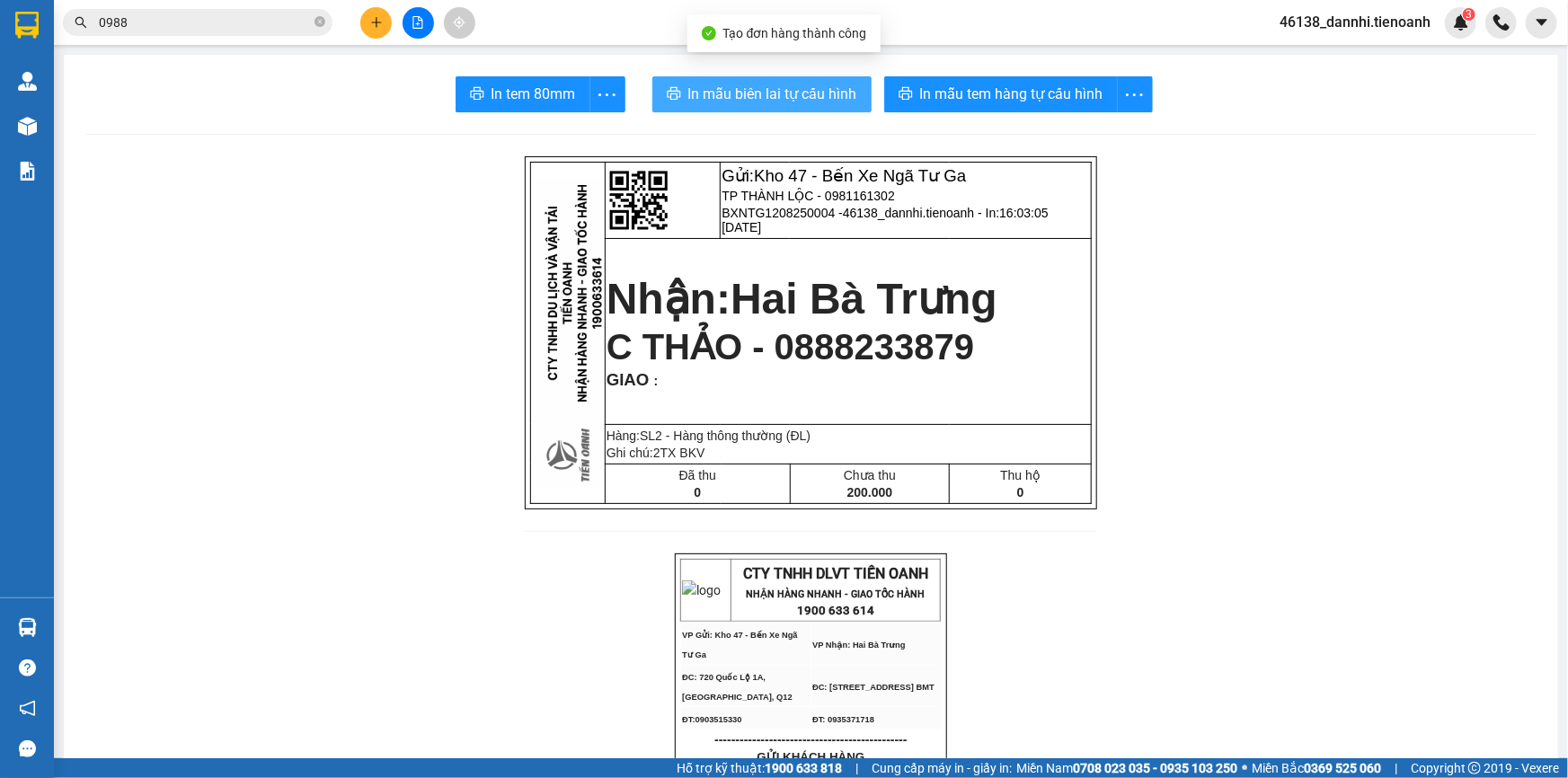
click at [836, 112] on button "In mẫu biên lai tự cấu hình" at bounding box center [762, 95] width 219 height 36
click at [829, 98] on span "In mẫu biên lai tự cấu hình" at bounding box center [772, 94] width 169 height 22
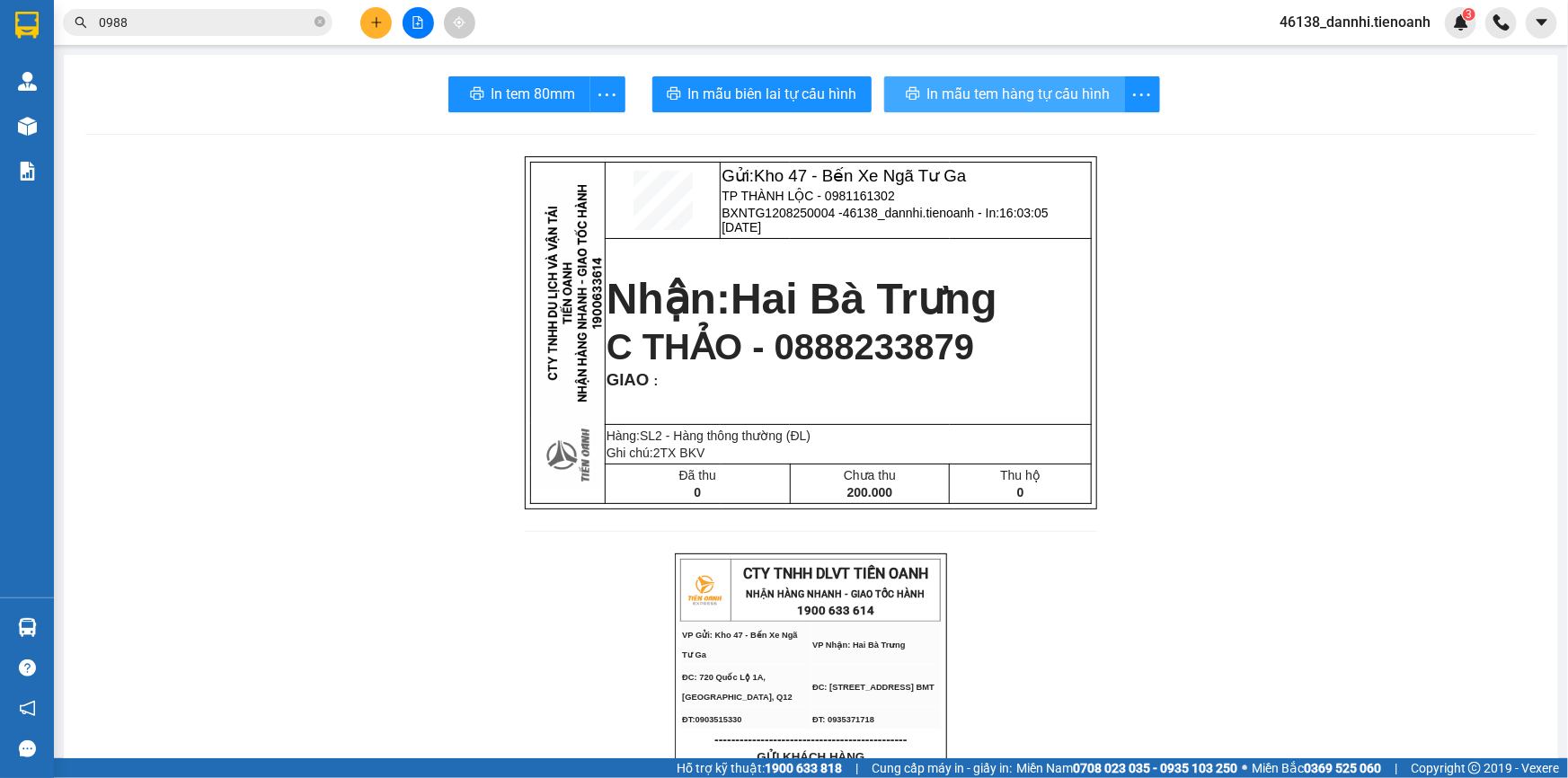
click at [1024, 84] on span "In mẫu tem hàng tự cấu hình" at bounding box center [1020, 94] width 184 height 22
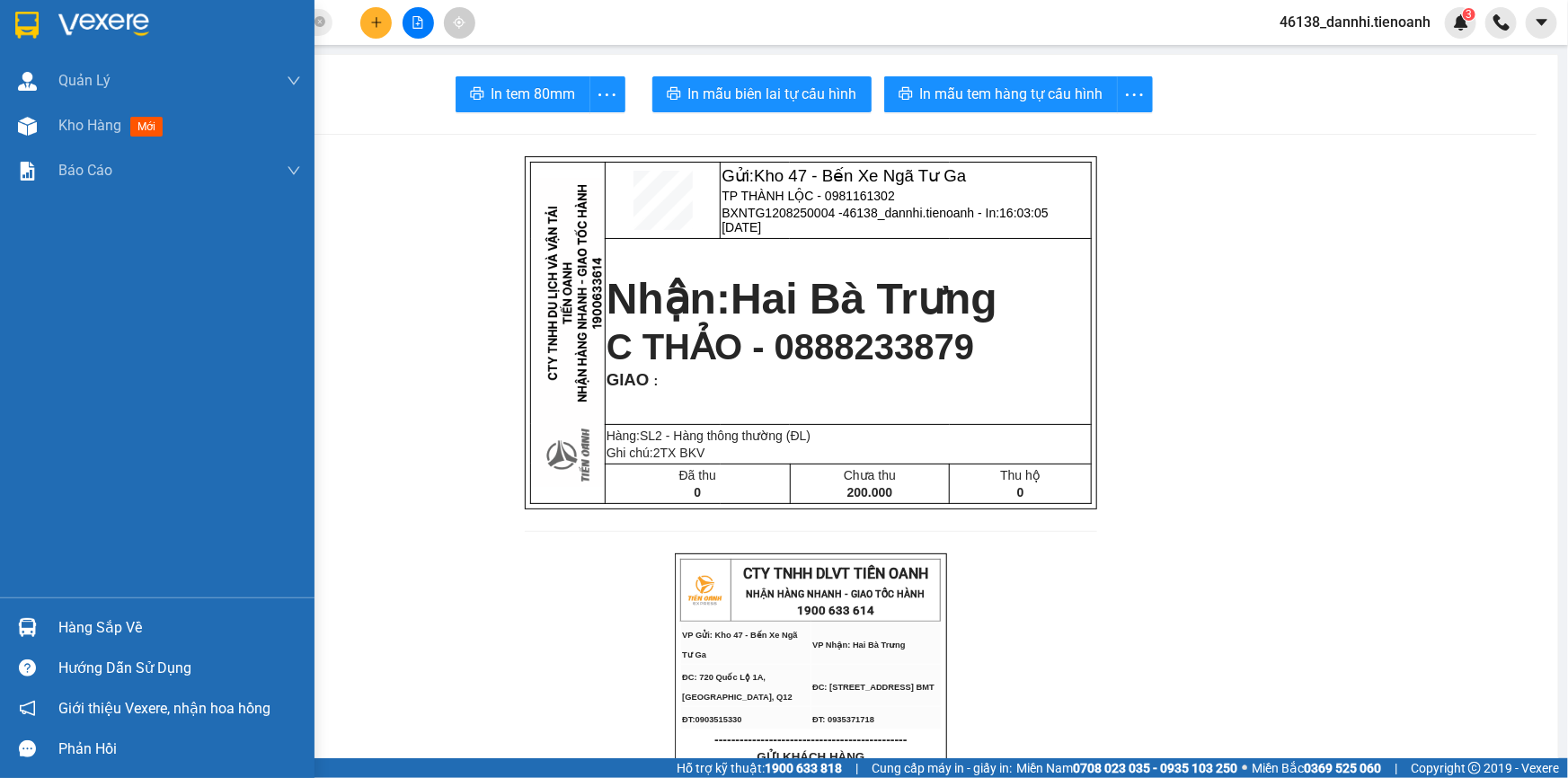
click at [37, 24] on img at bounding box center [26, 24] width 23 height 27
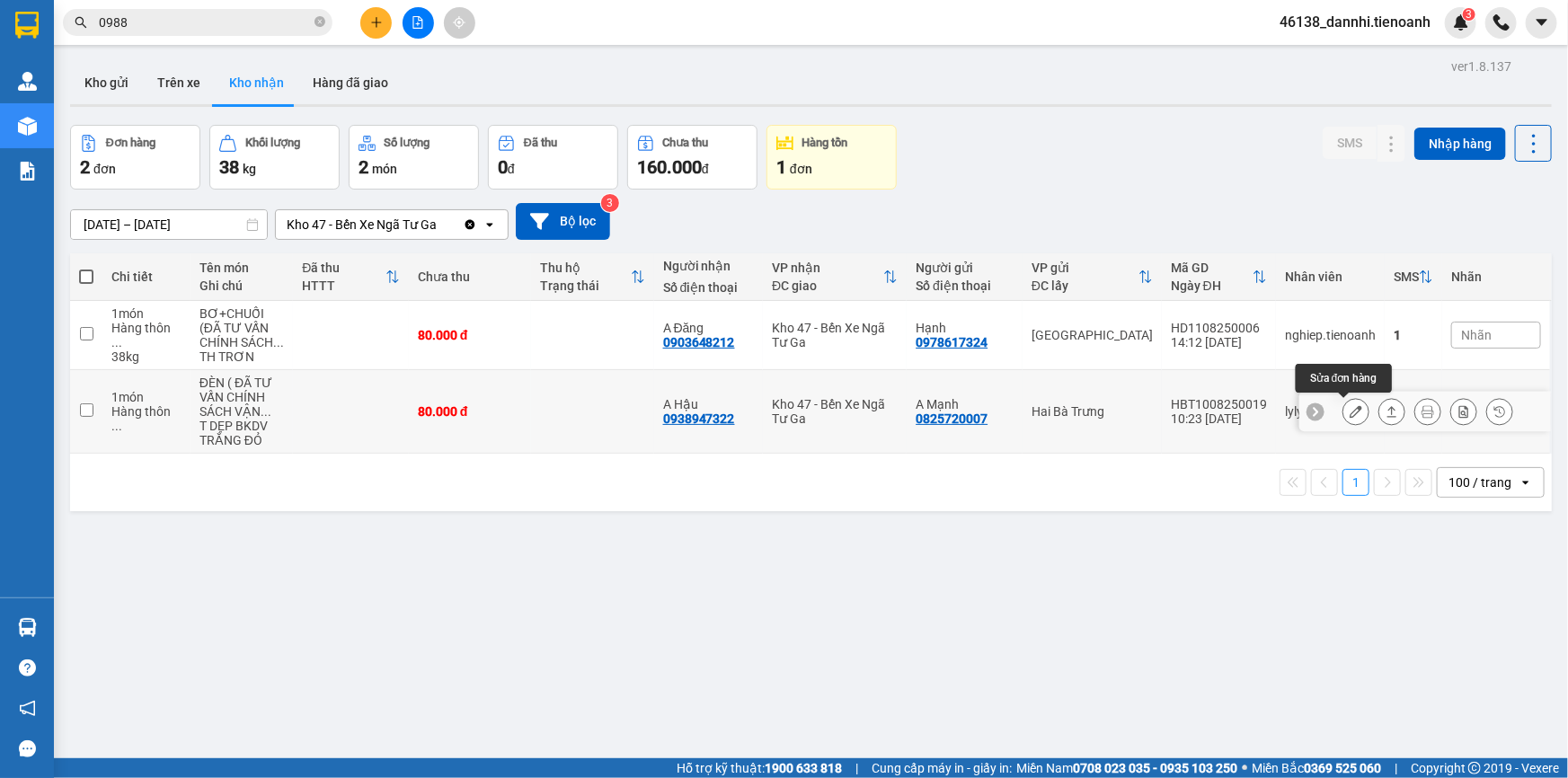
click at [1350, 412] on icon at bounding box center [1355, 411] width 12 height 12
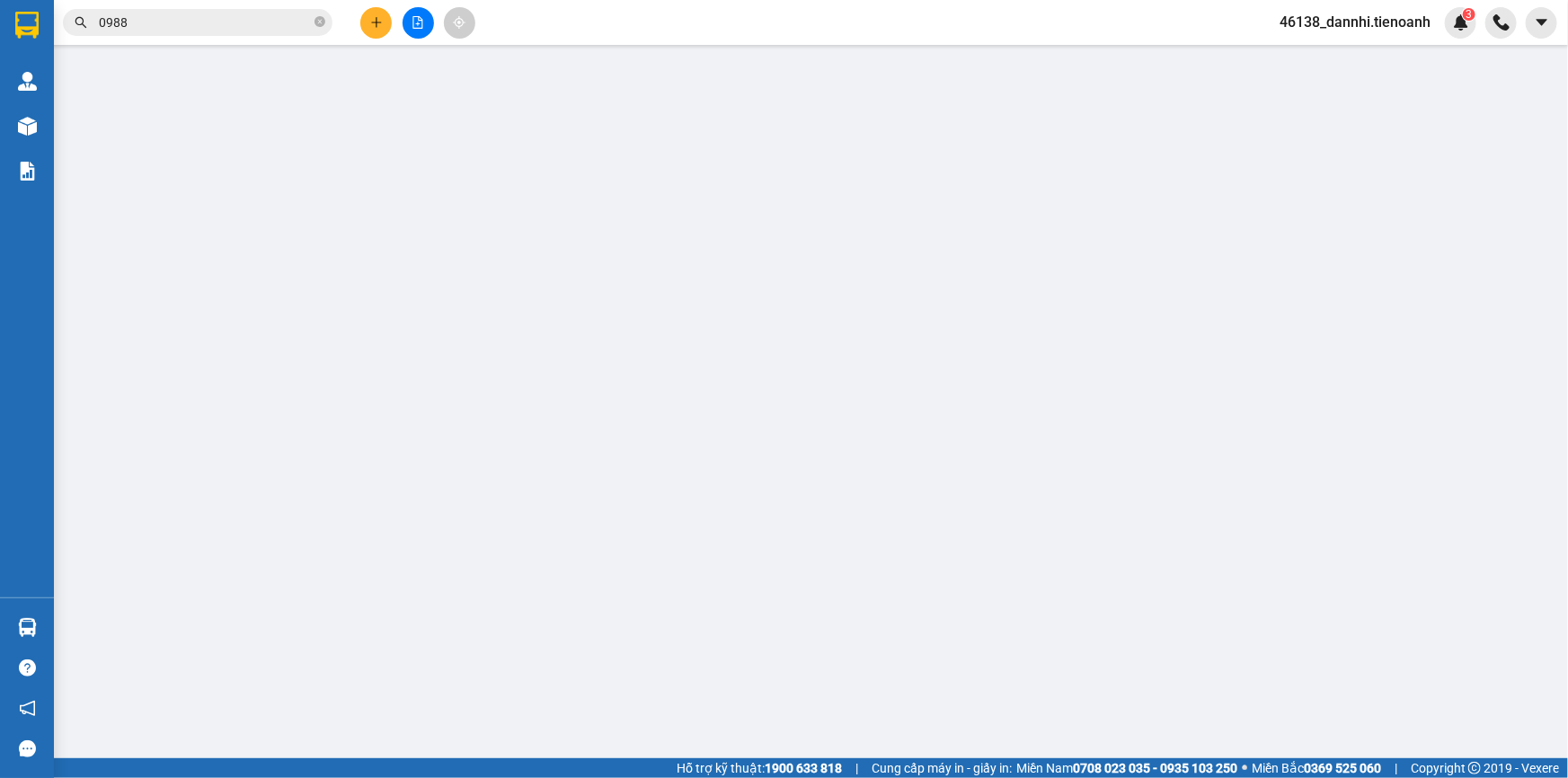
type input "0938947322"
type input "A Hậu"
type input "0825720007"
type input "A Mạnh"
type input "Cước 2 chiều"
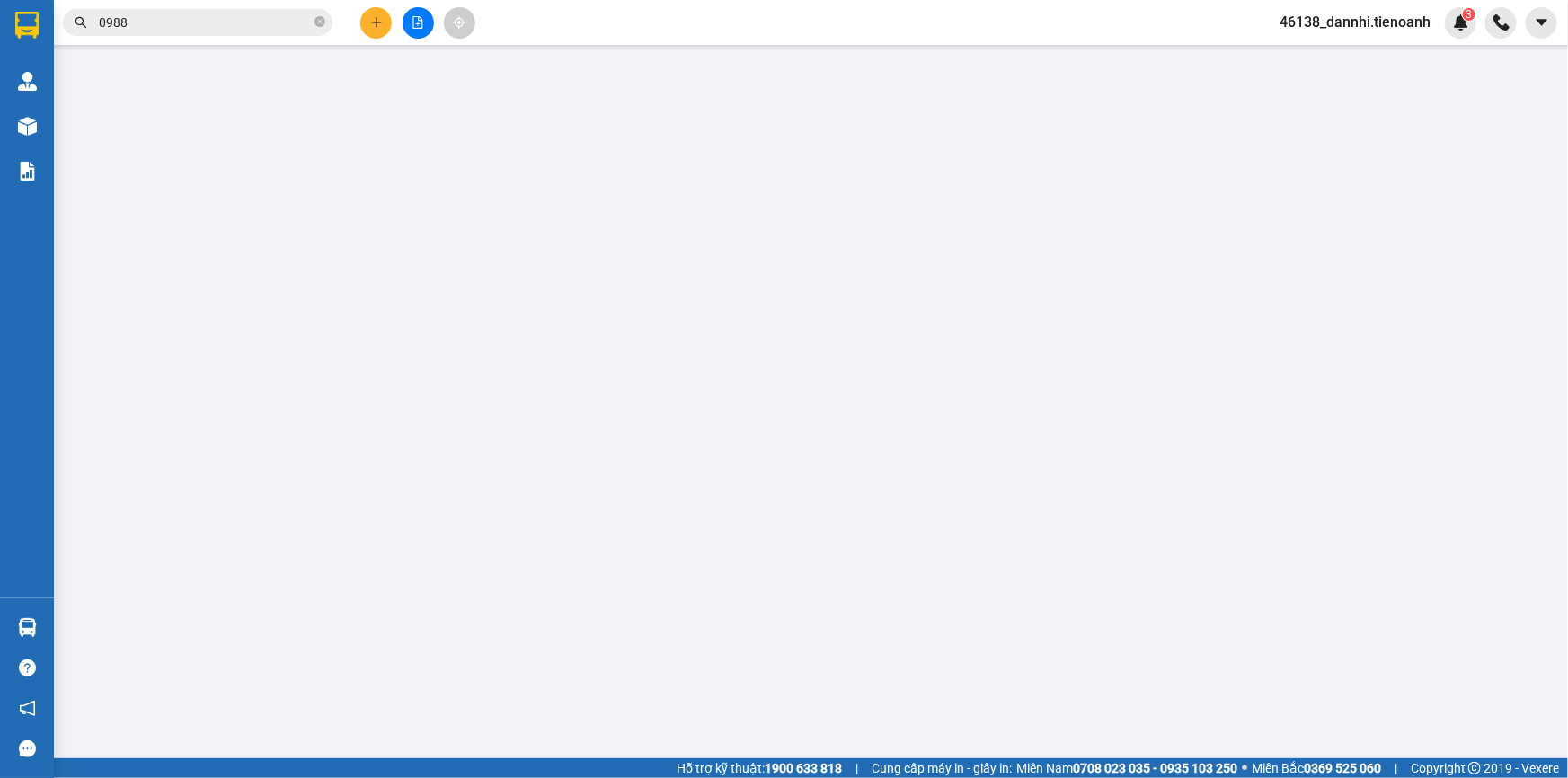
type input "80.000"
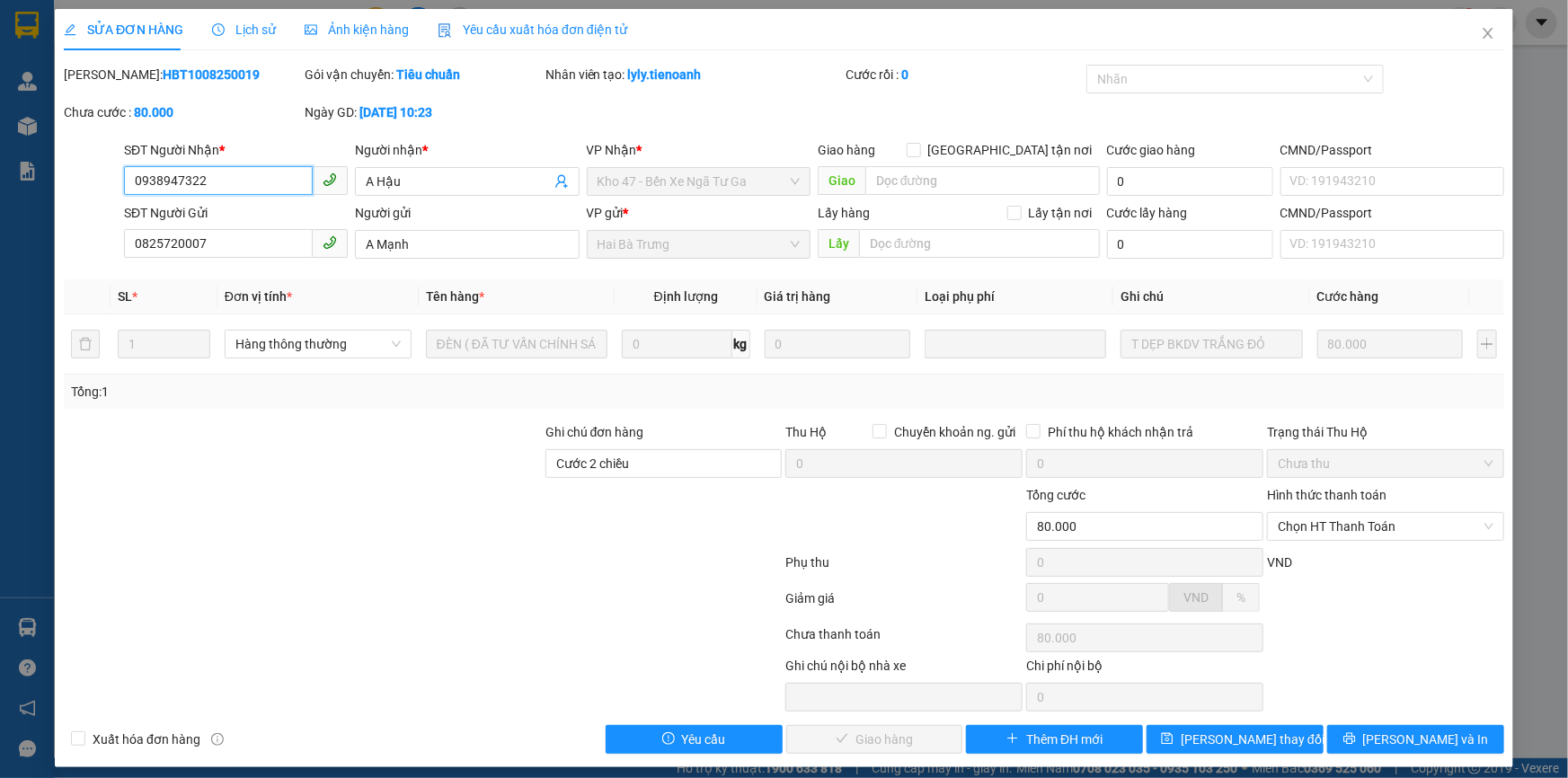
drag, startPoint x: 1330, startPoint y: 522, endPoint x: 1324, endPoint y: 540, distance: 19.0
click at [1330, 527] on span "Chọn HT Thanh Toán" at bounding box center [1385, 526] width 216 height 27
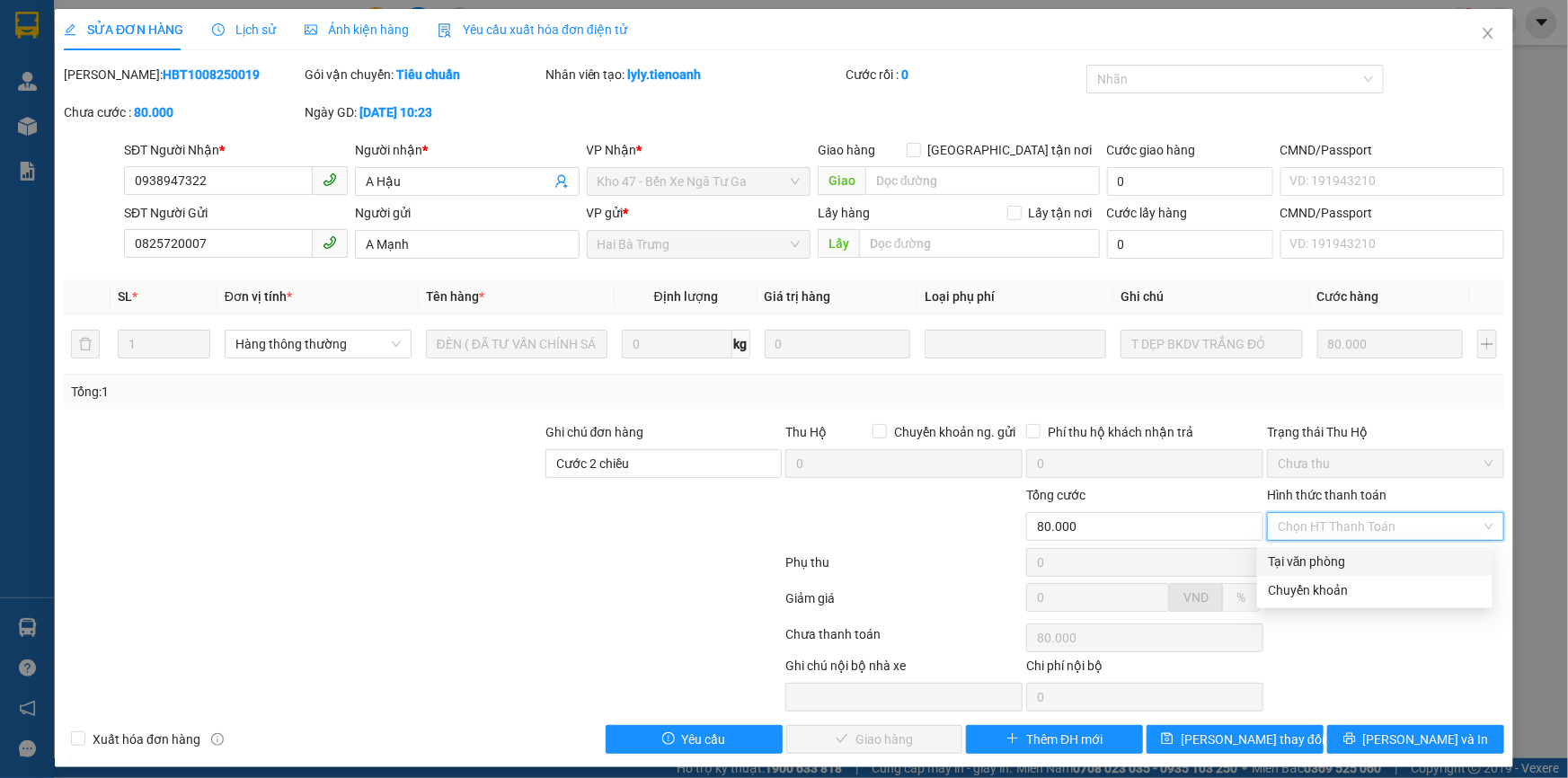
click at [1321, 557] on div "Tại văn phòng" at bounding box center [1375, 561] width 214 height 20
type input "0"
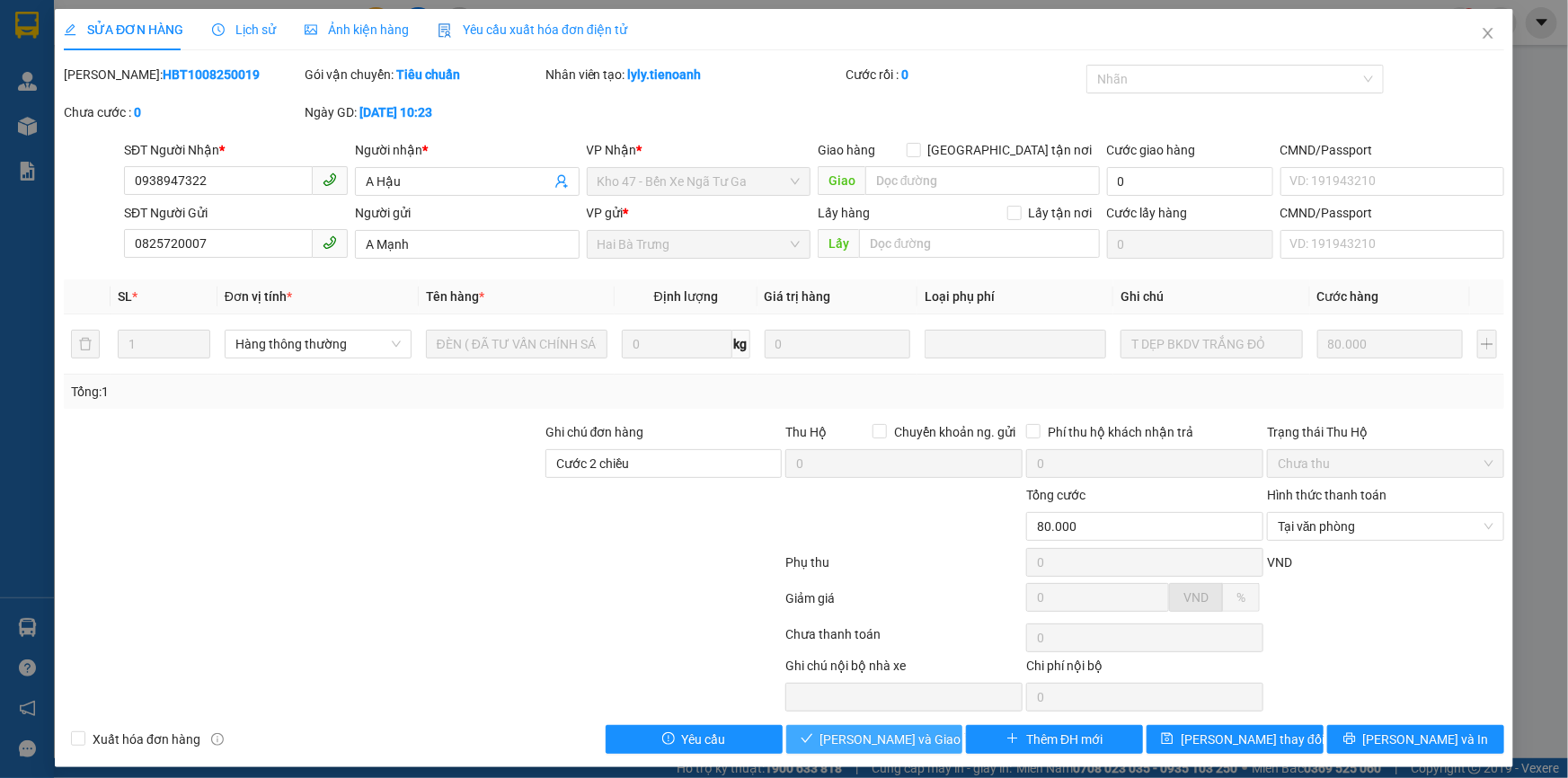
click at [908, 731] on span "[PERSON_NAME] và Giao hàng" at bounding box center [906, 740] width 172 height 20
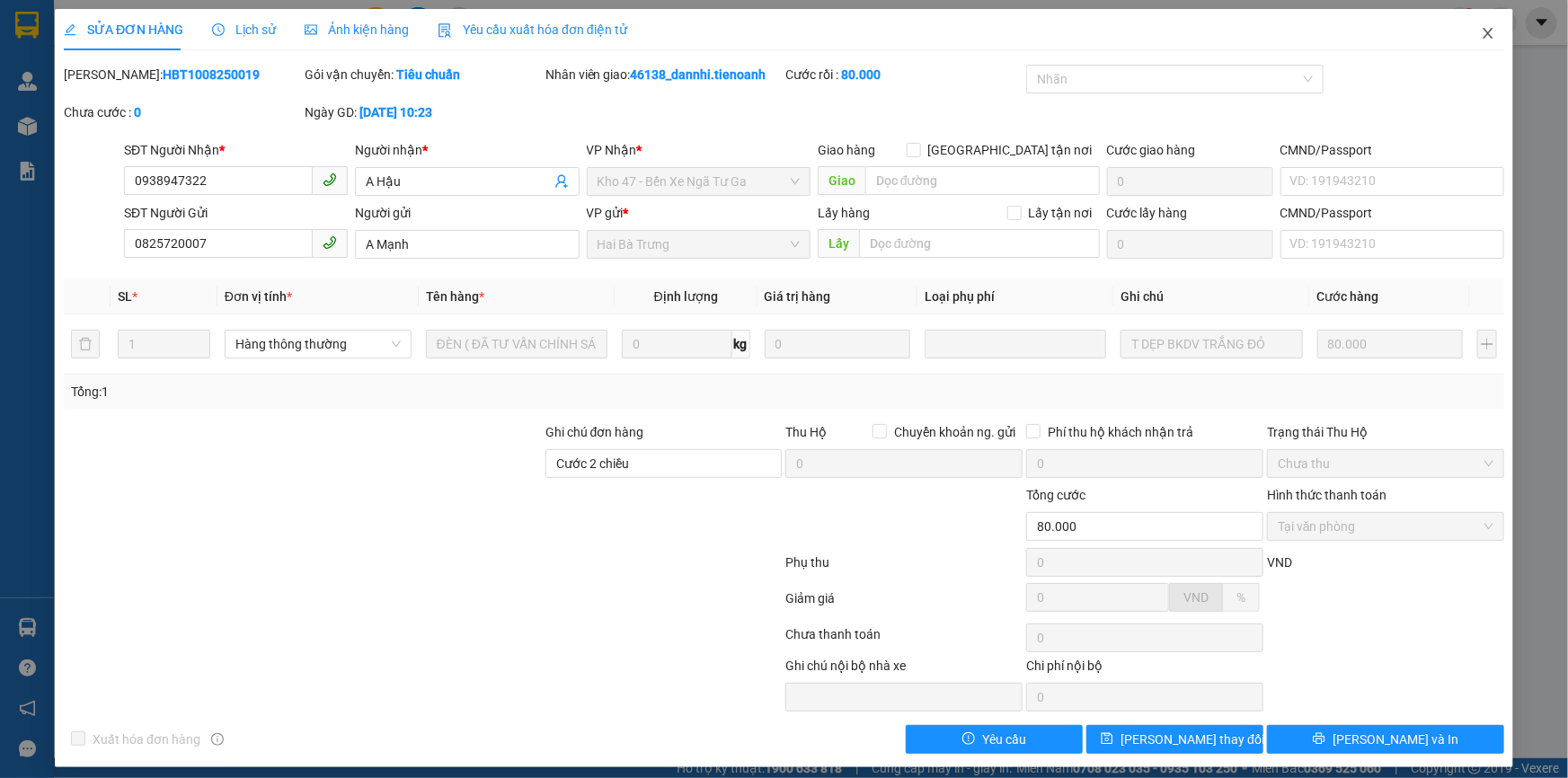
click at [1481, 38] on icon "close" at bounding box center [1487, 33] width 14 height 14
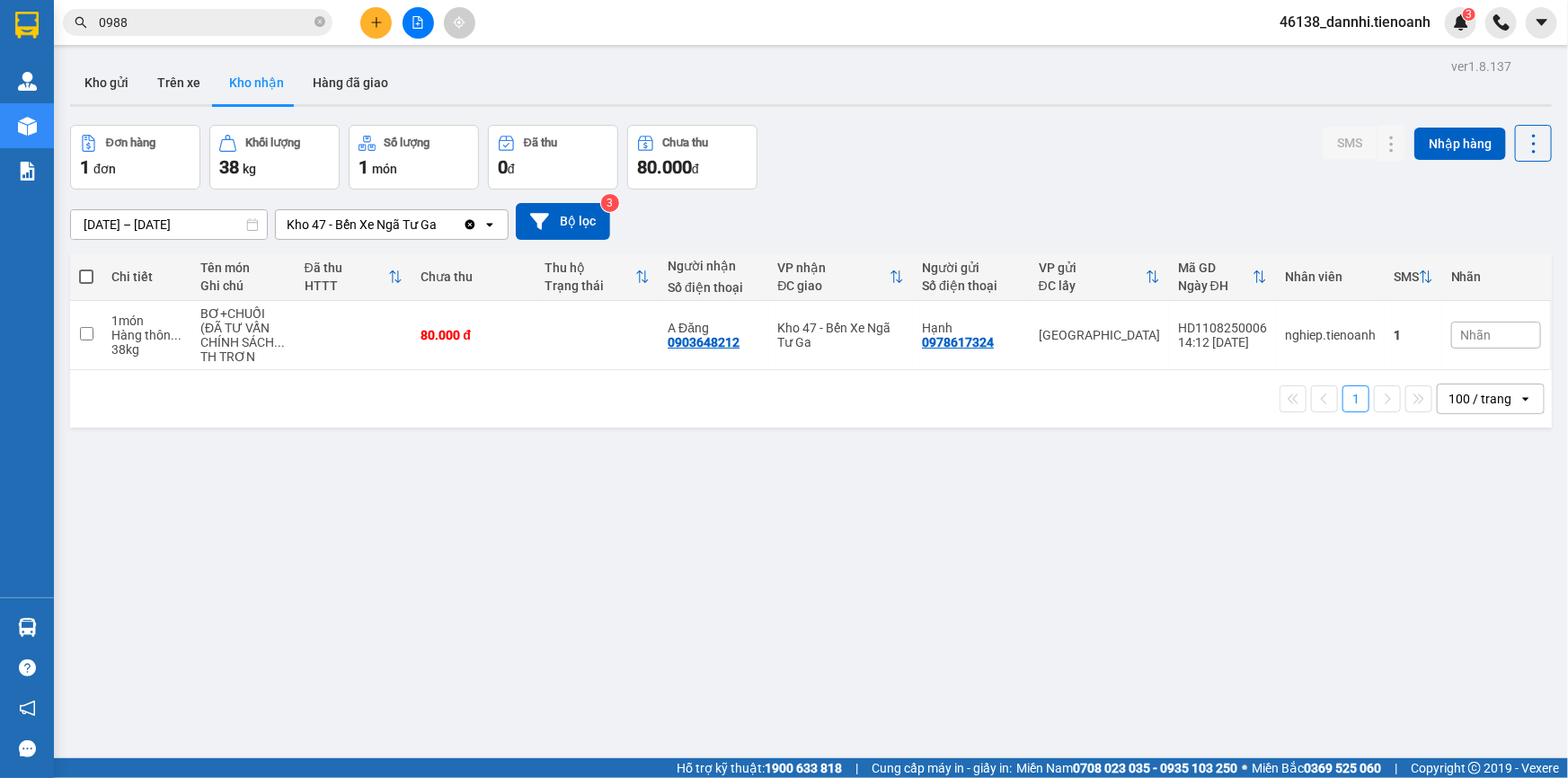
click at [385, 26] on button at bounding box center [376, 23] width 32 height 32
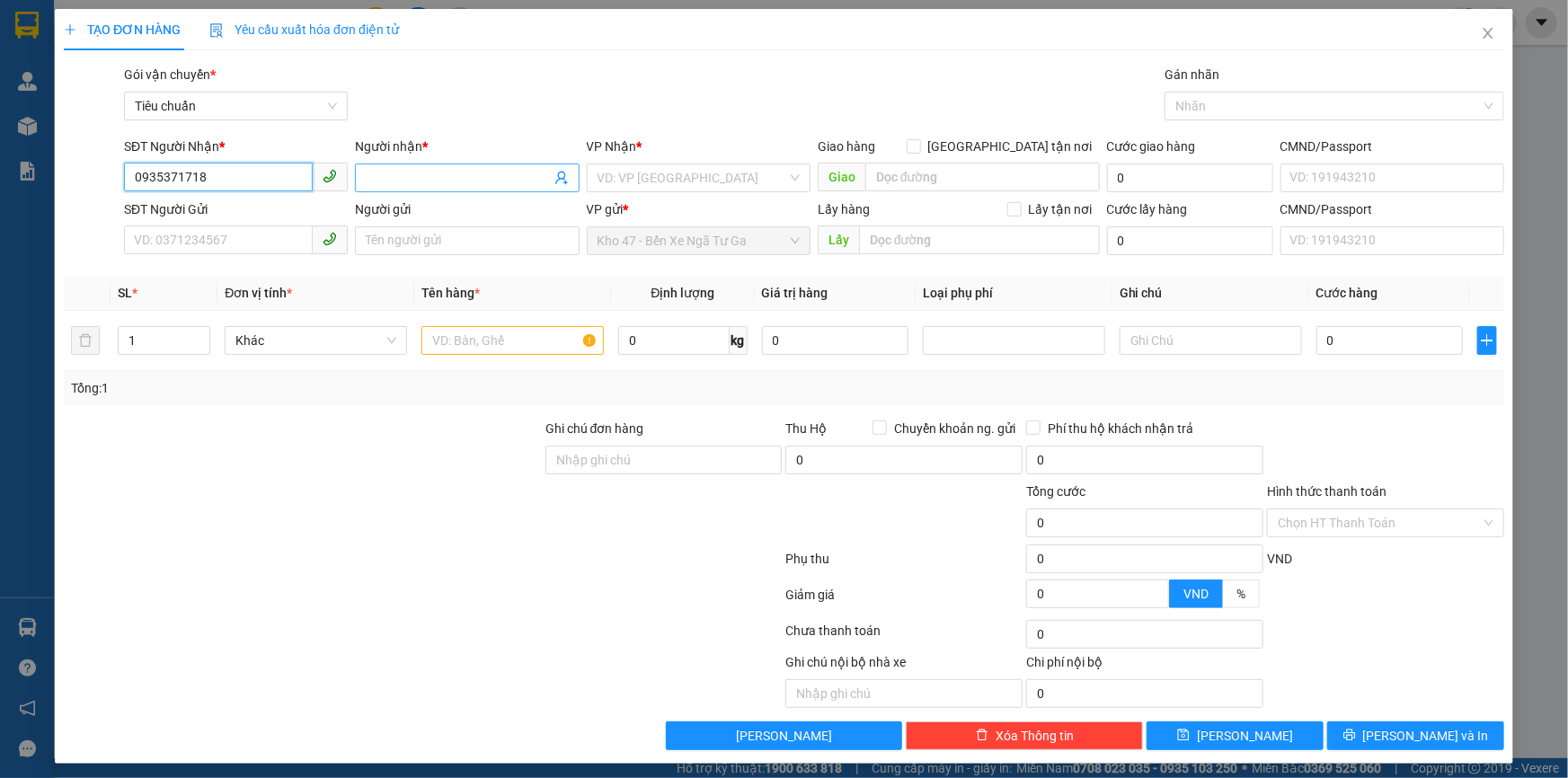
type input "0935371718"
click at [455, 169] on input "Người nhận *" at bounding box center [457, 177] width 185 height 20
click at [198, 335] on icon "up" at bounding box center [201, 337] width 7 height 7
type input "3"
click at [198, 335] on icon "up" at bounding box center [201, 337] width 7 height 7
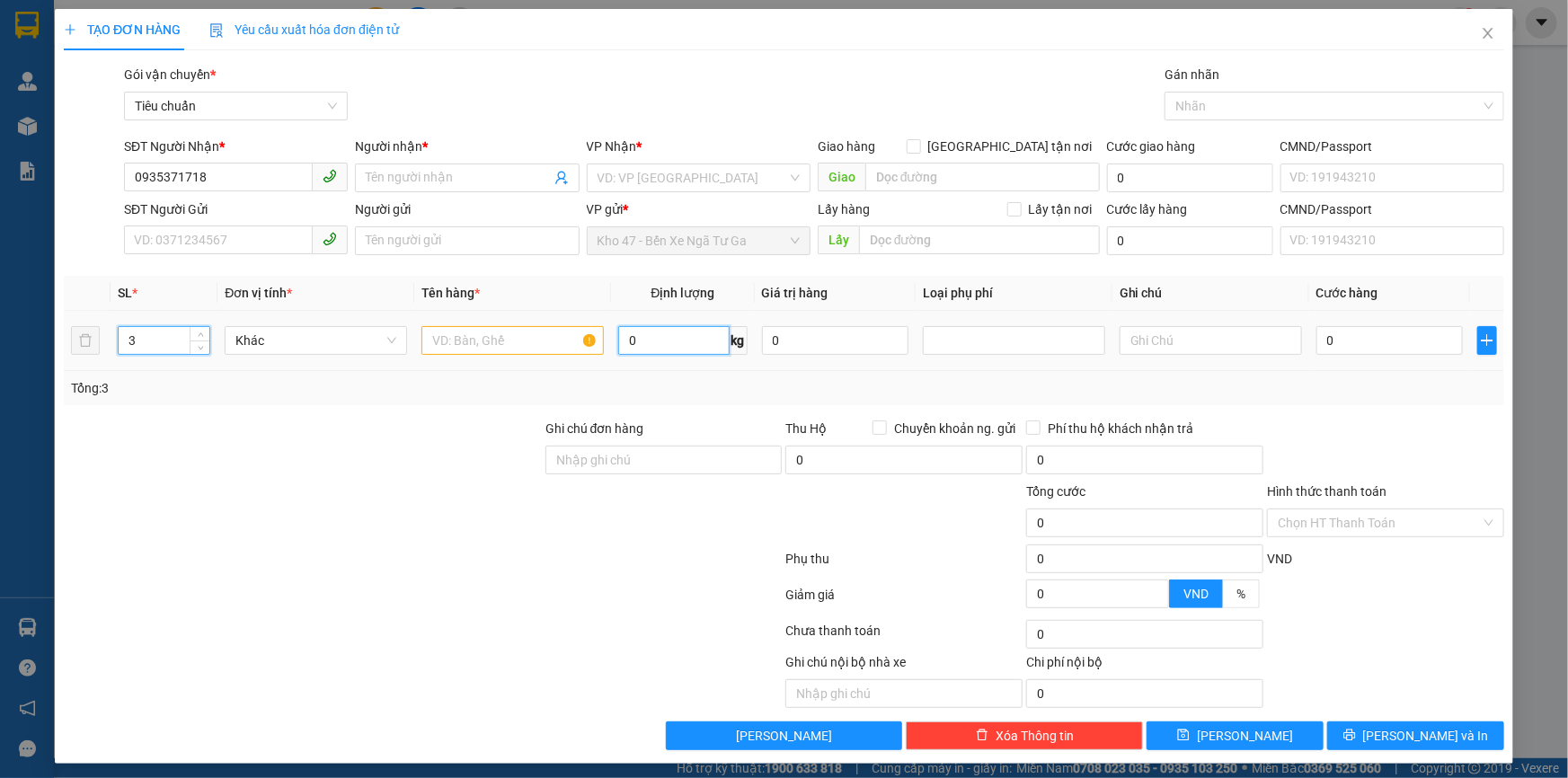
click at [694, 342] on input "0" at bounding box center [674, 340] width 111 height 29
type input "12"
drag, startPoint x: 754, startPoint y: 419, endPoint x: 741, endPoint y: 421, distance: 13.2
click at [754, 419] on div "Ghi chú đơn hàng" at bounding box center [664, 432] width 237 height 27
click at [602, 599] on div at bounding box center [423, 598] width 722 height 36
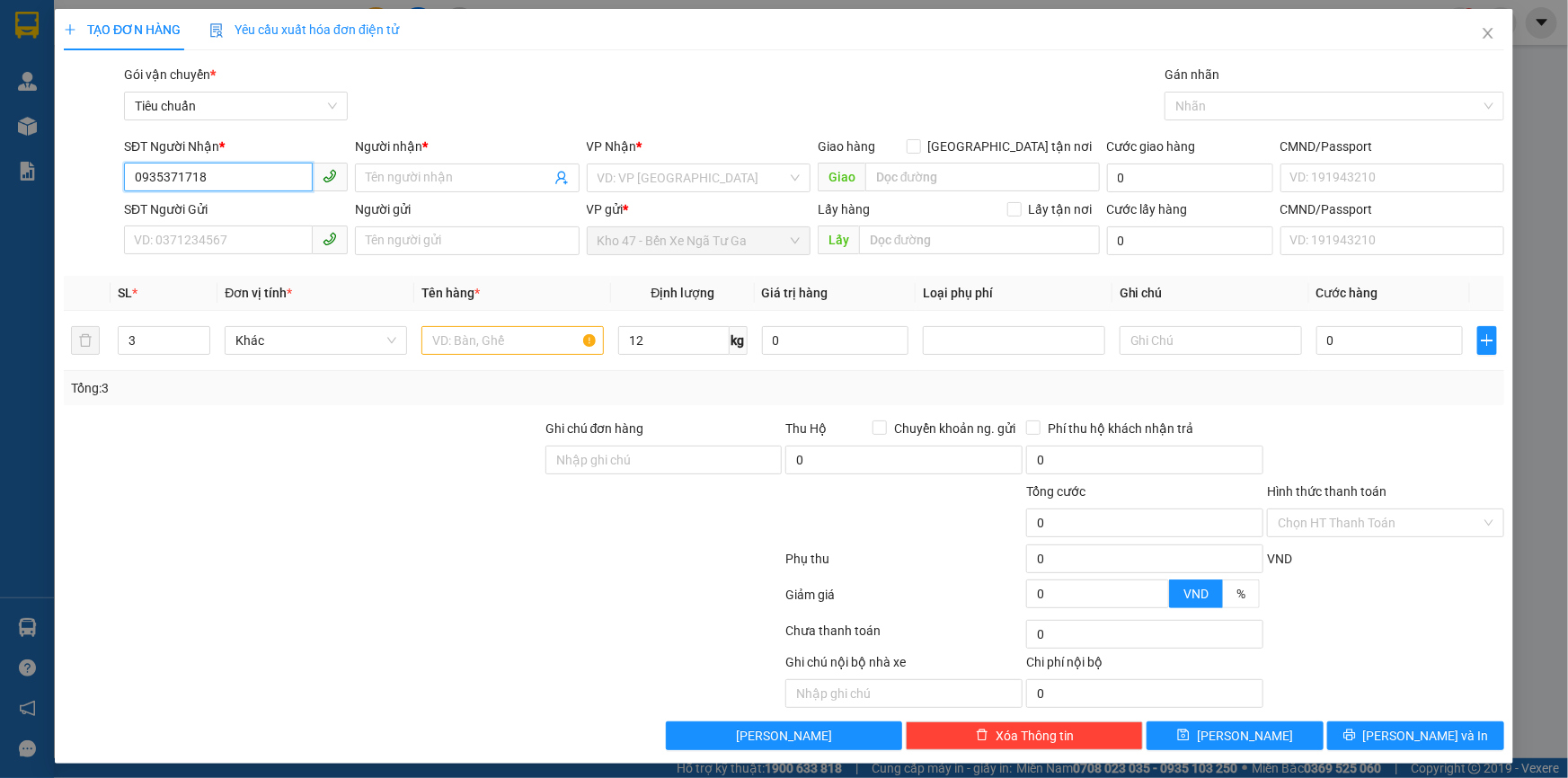
click at [262, 186] on input "0935371718" at bounding box center [217, 177] width 188 height 29
type input "0975367320"
click at [439, 172] on input "Người nhận *" at bounding box center [457, 177] width 185 height 20
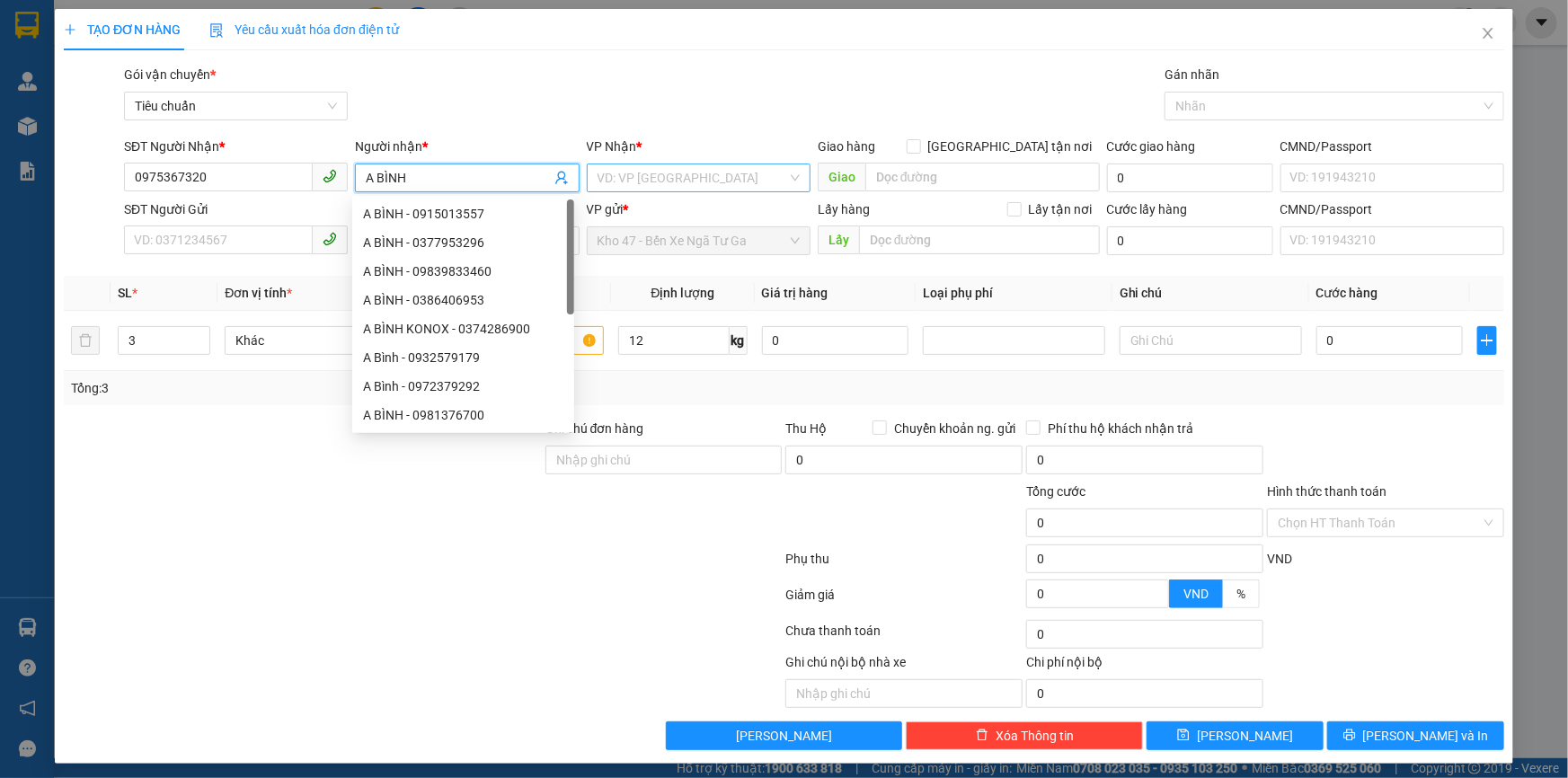
type input "A BÌNH"
drag, startPoint x: 648, startPoint y: 181, endPoint x: 637, endPoint y: 187, distance: 12.5
click at [647, 182] on input "search" at bounding box center [693, 177] width 189 height 27
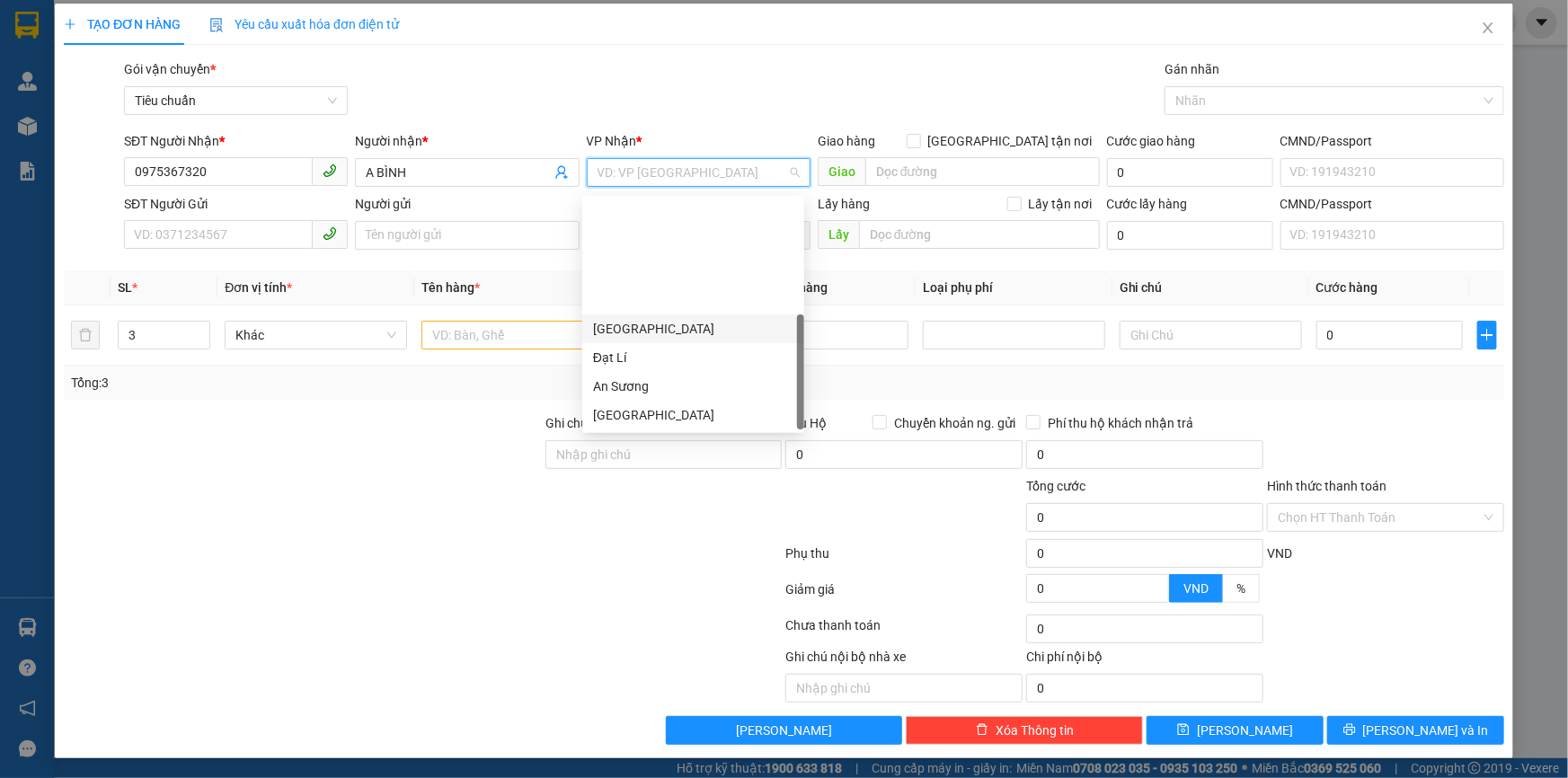
scroll to position [143, 0]
drag, startPoint x: 657, startPoint y: 299, endPoint x: 584, endPoint y: 292, distance: 73.3
click at [656, 299] on div "Hai Bà Trưng" at bounding box center [694, 300] width 201 height 20
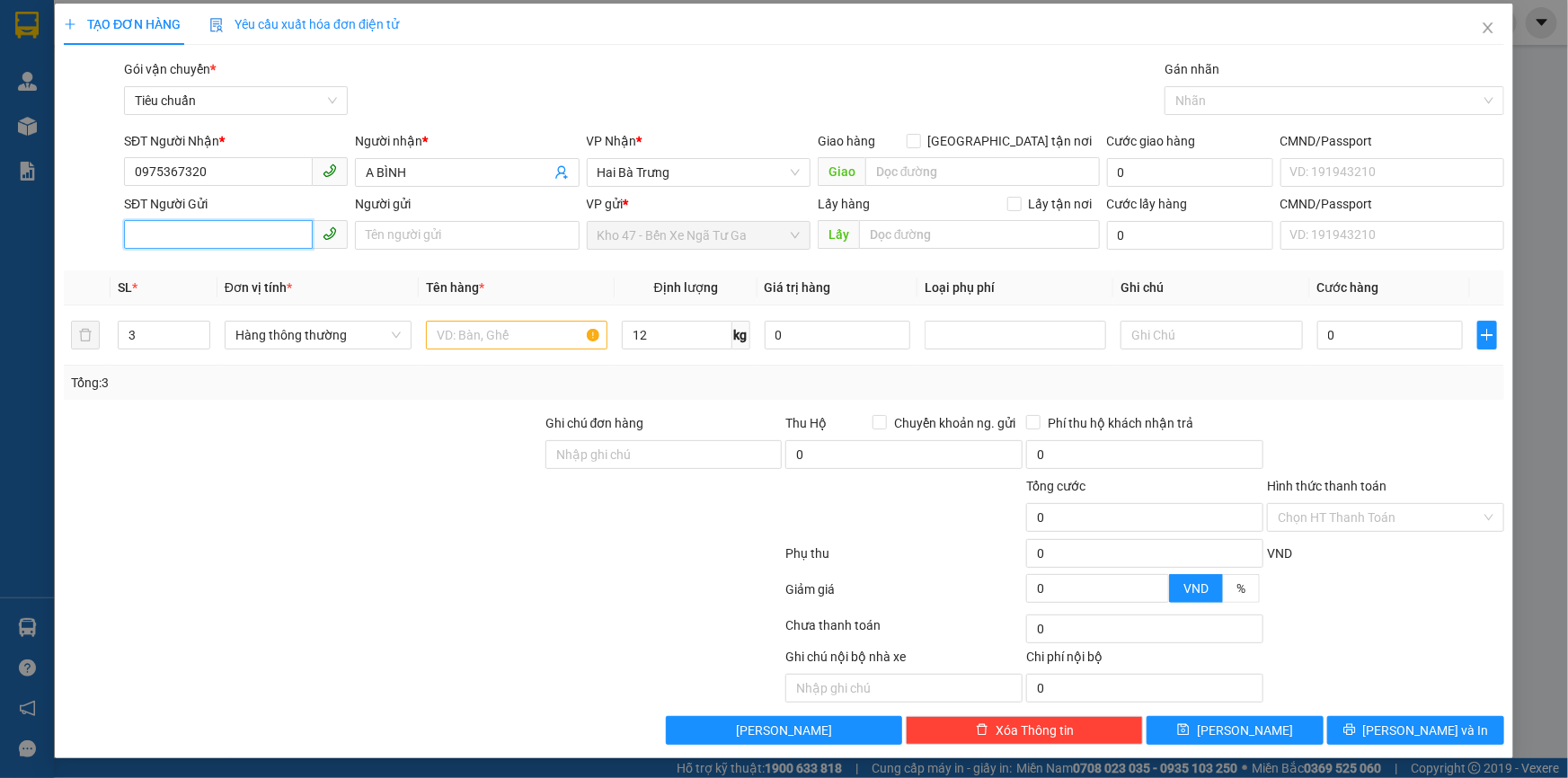
click at [193, 230] on input "SĐT Người Gửi" at bounding box center [217, 234] width 188 height 29
type input "0989010069"
click at [395, 234] on input "Người gửi" at bounding box center [467, 235] width 224 height 29
type input "CH MINH TRÂM"
click at [282, 579] on div at bounding box center [423, 593] width 722 height 36
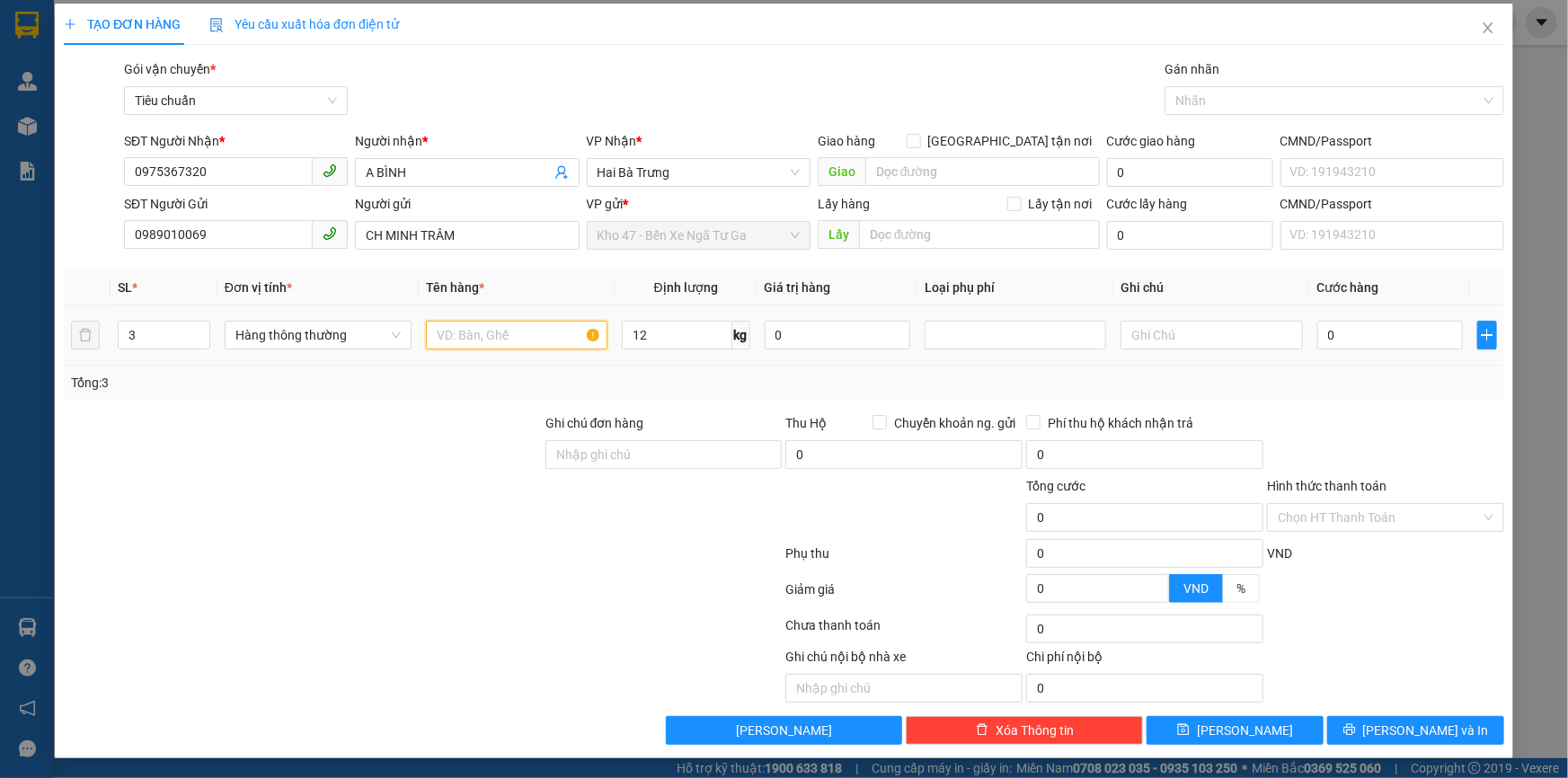
click at [523, 338] on input "text" at bounding box center [516, 335] width 182 height 29
type input "VÒI SEN ( ĐÃ TƯ VẤN CHÍNH SÁCH VẬN CHUYỂN )"
click at [670, 342] on input "12" at bounding box center [678, 335] width 111 height 29
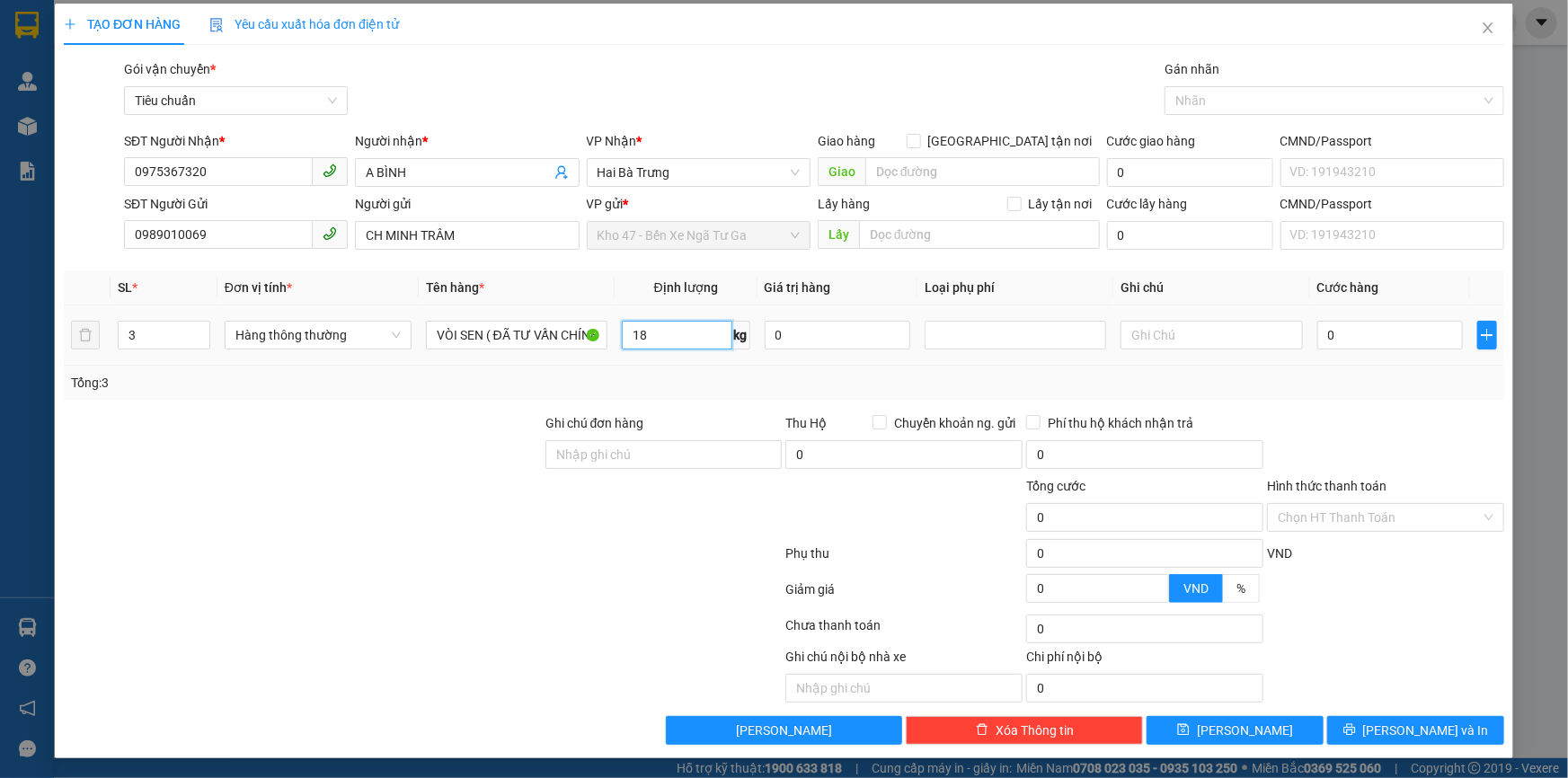
click at [670, 342] on input "18" at bounding box center [678, 335] width 111 height 29
type input "12"
click at [679, 338] on input "12" at bounding box center [678, 335] width 111 height 29
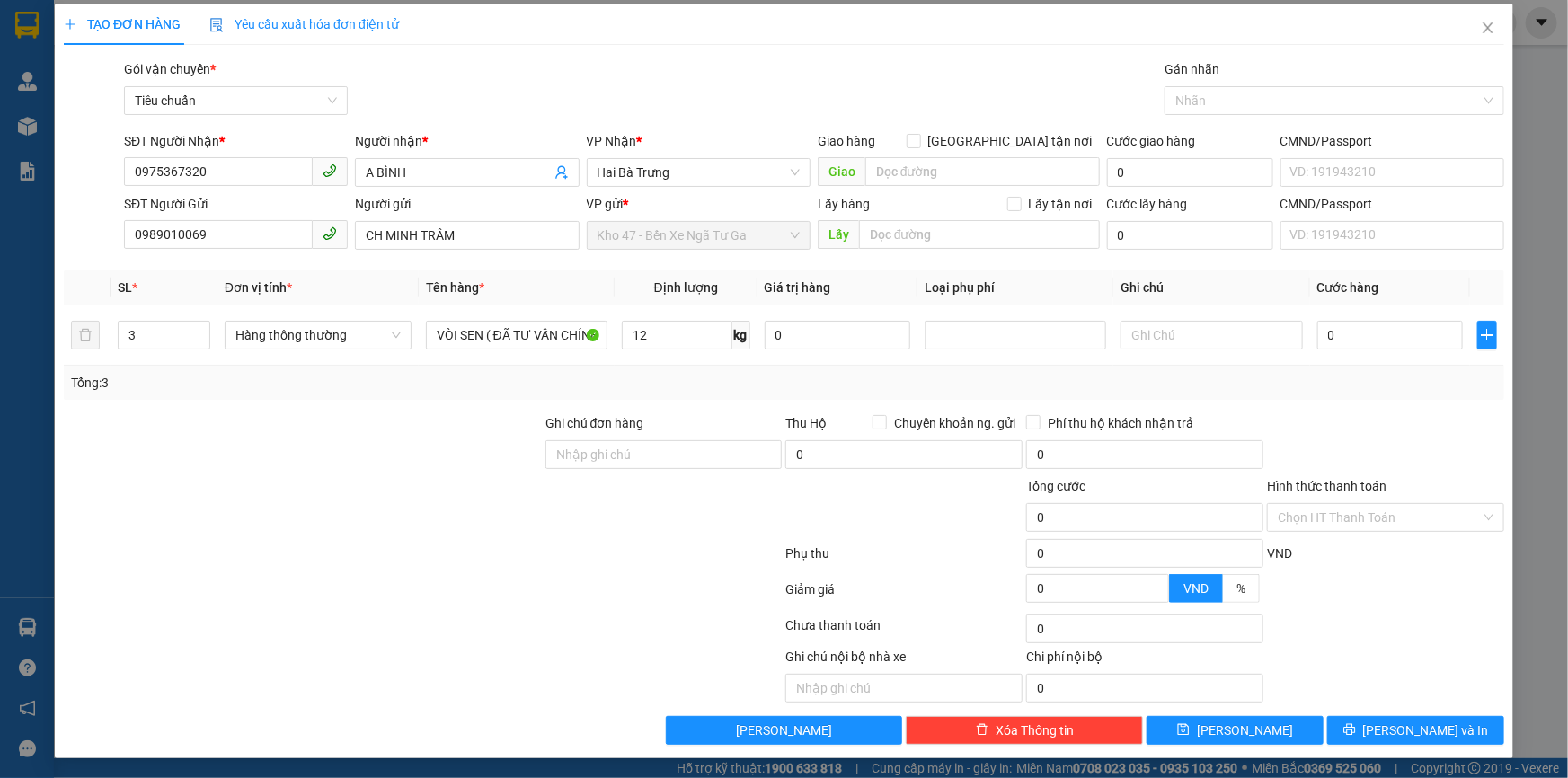
click at [708, 376] on div "Tổng: 3" at bounding box center [784, 382] width 1426 height 20
type input "50.000"
click at [1185, 340] on input "text" at bounding box center [1212, 335] width 182 height 29
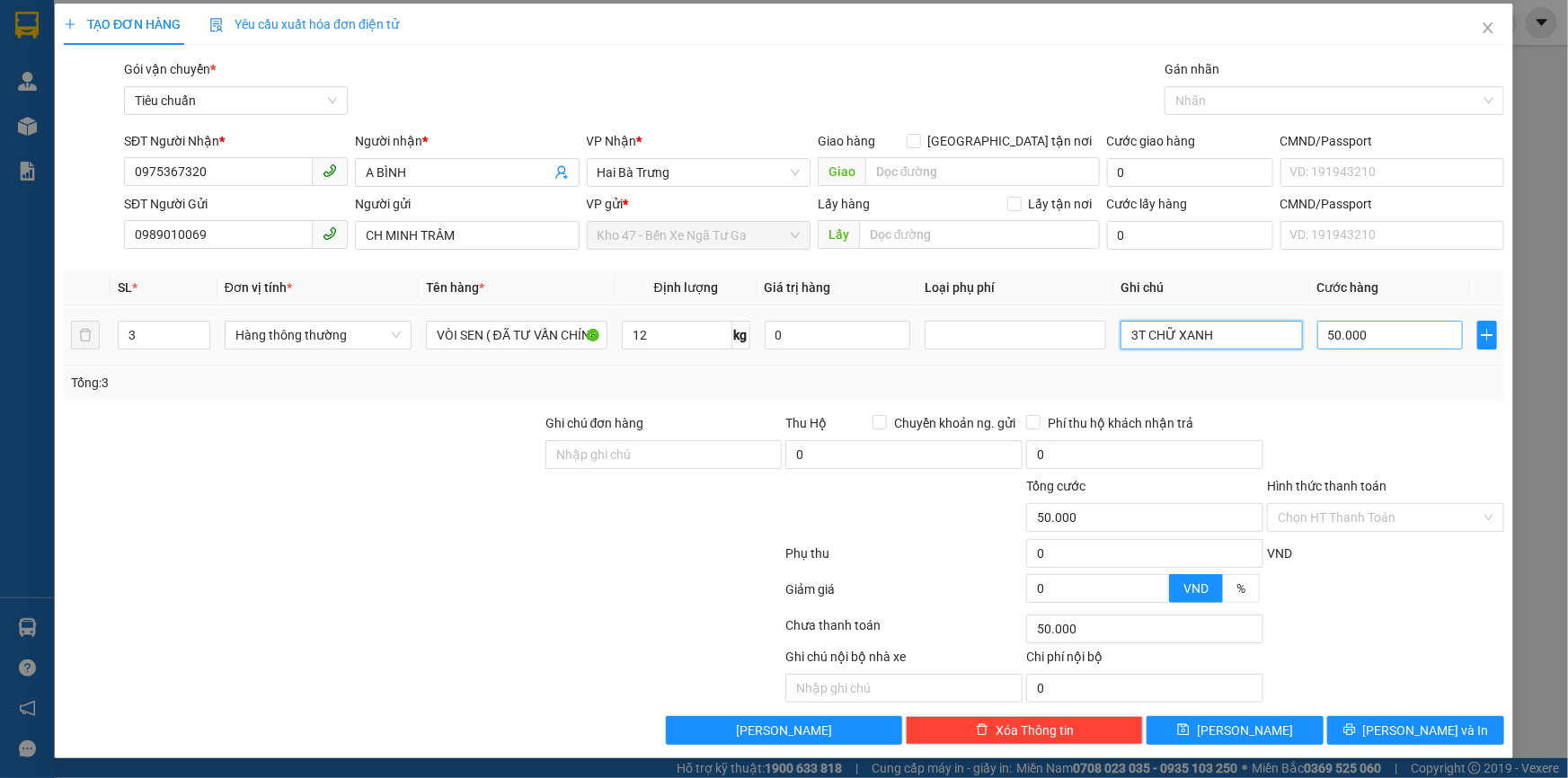
type input "3T CHỮ XANH"
click at [1342, 333] on input "50.000" at bounding box center [1391, 335] width 146 height 29
type input "1"
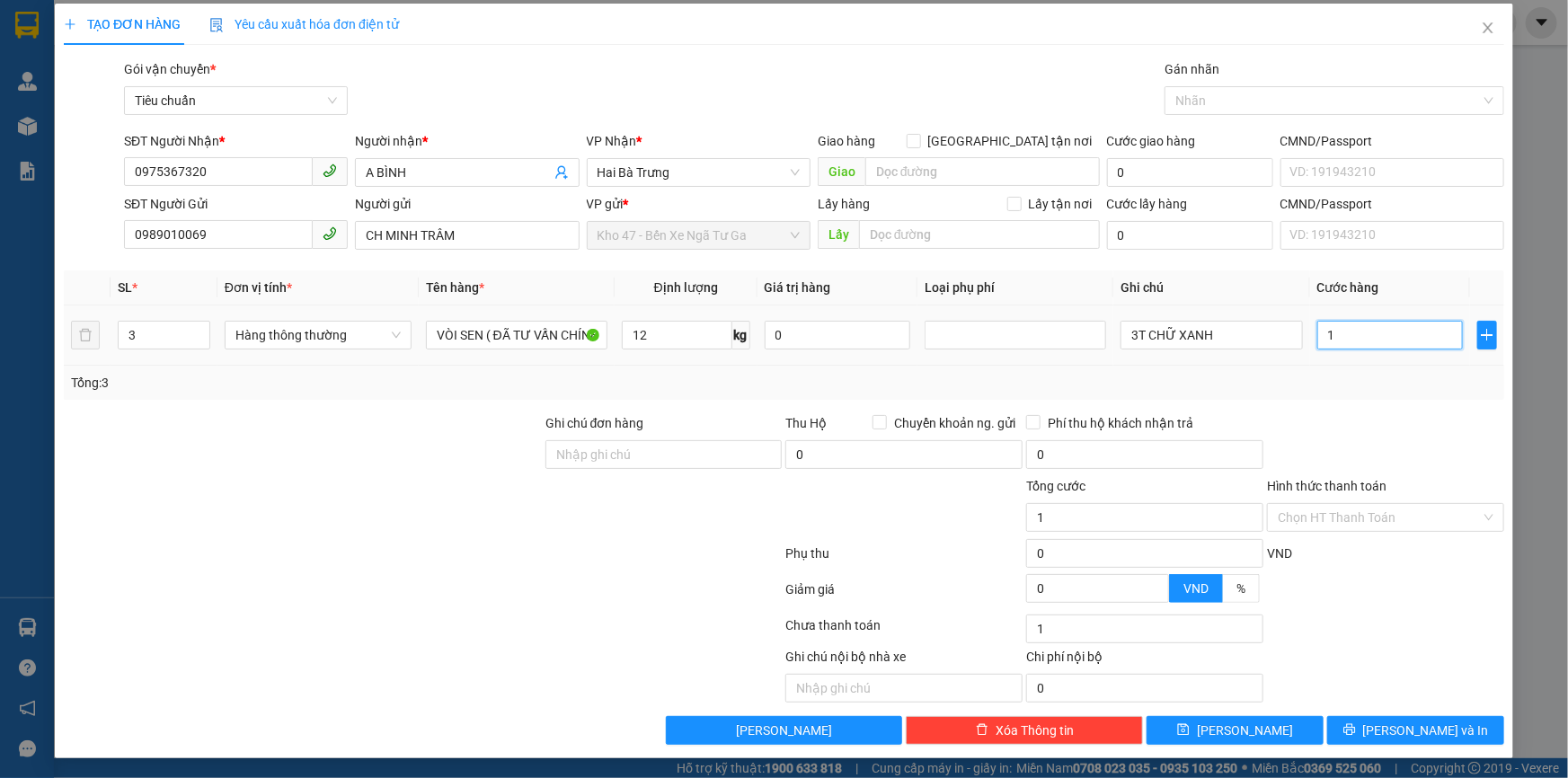
type input "15"
type input "150"
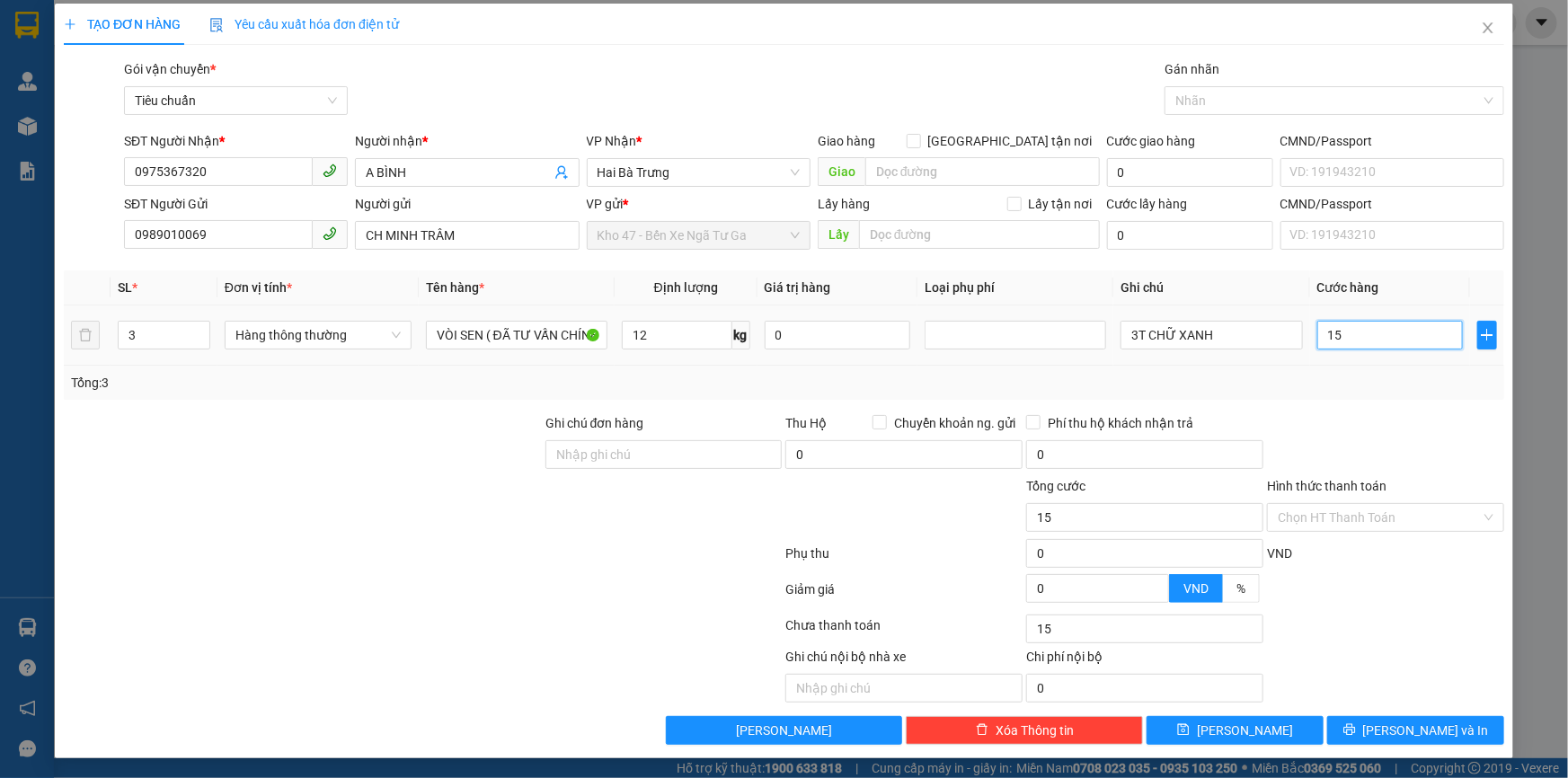
type input "150"
type input "150.000"
drag, startPoint x: 1383, startPoint y: 447, endPoint x: 1366, endPoint y: 514, distance: 69.1
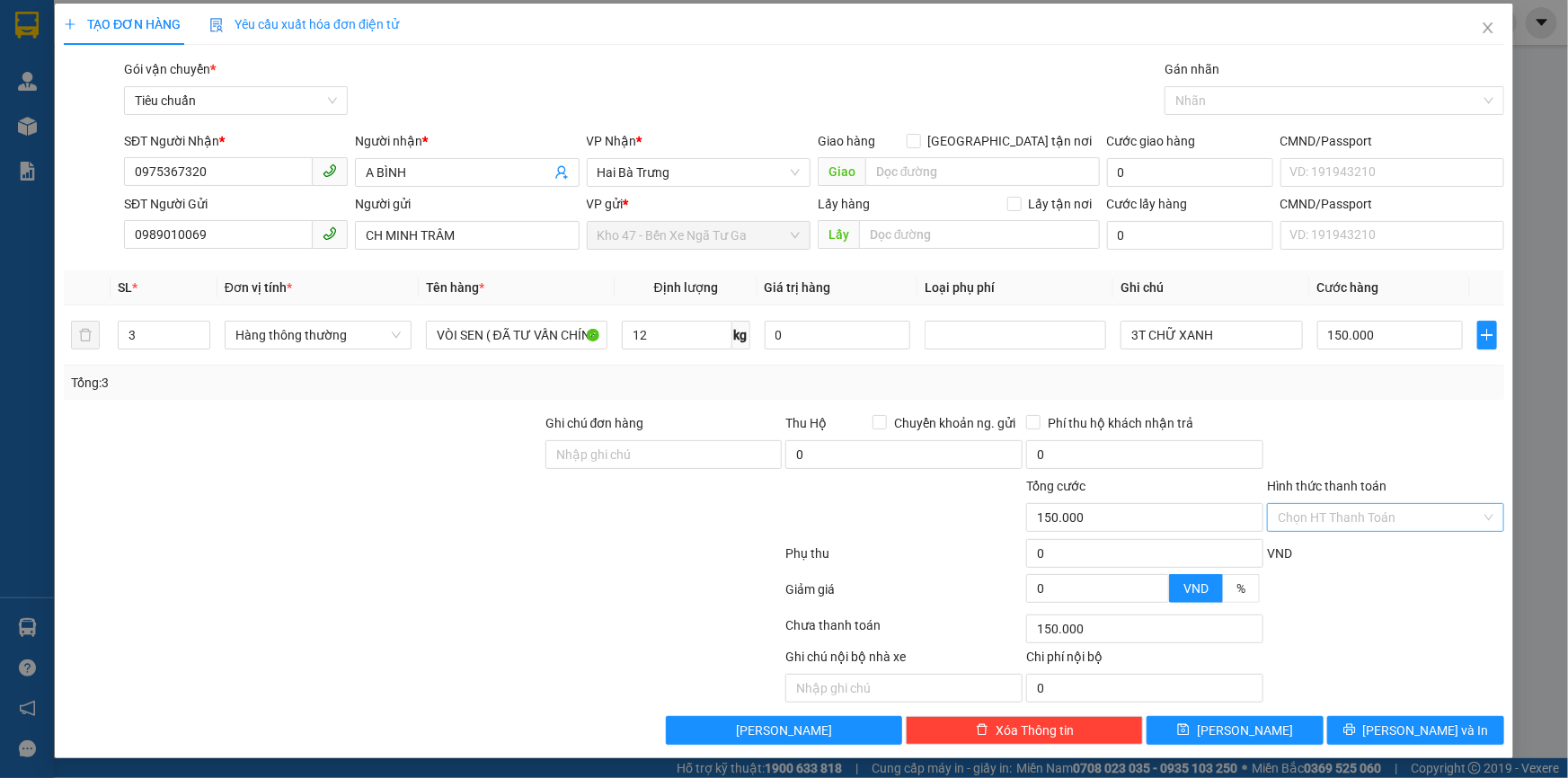
click at [1384, 458] on div at bounding box center [1385, 444] width 241 height 63
click at [1394, 751] on div "TẠO ĐƠN HÀNG Yêu cầu xuất hóa đơn điện tử Transit Pickup Surcharge Ids Transit …" at bounding box center [784, 381] width 1458 height 755
click at [1368, 730] on button "[PERSON_NAME] và In" at bounding box center [1415, 730] width 177 height 29
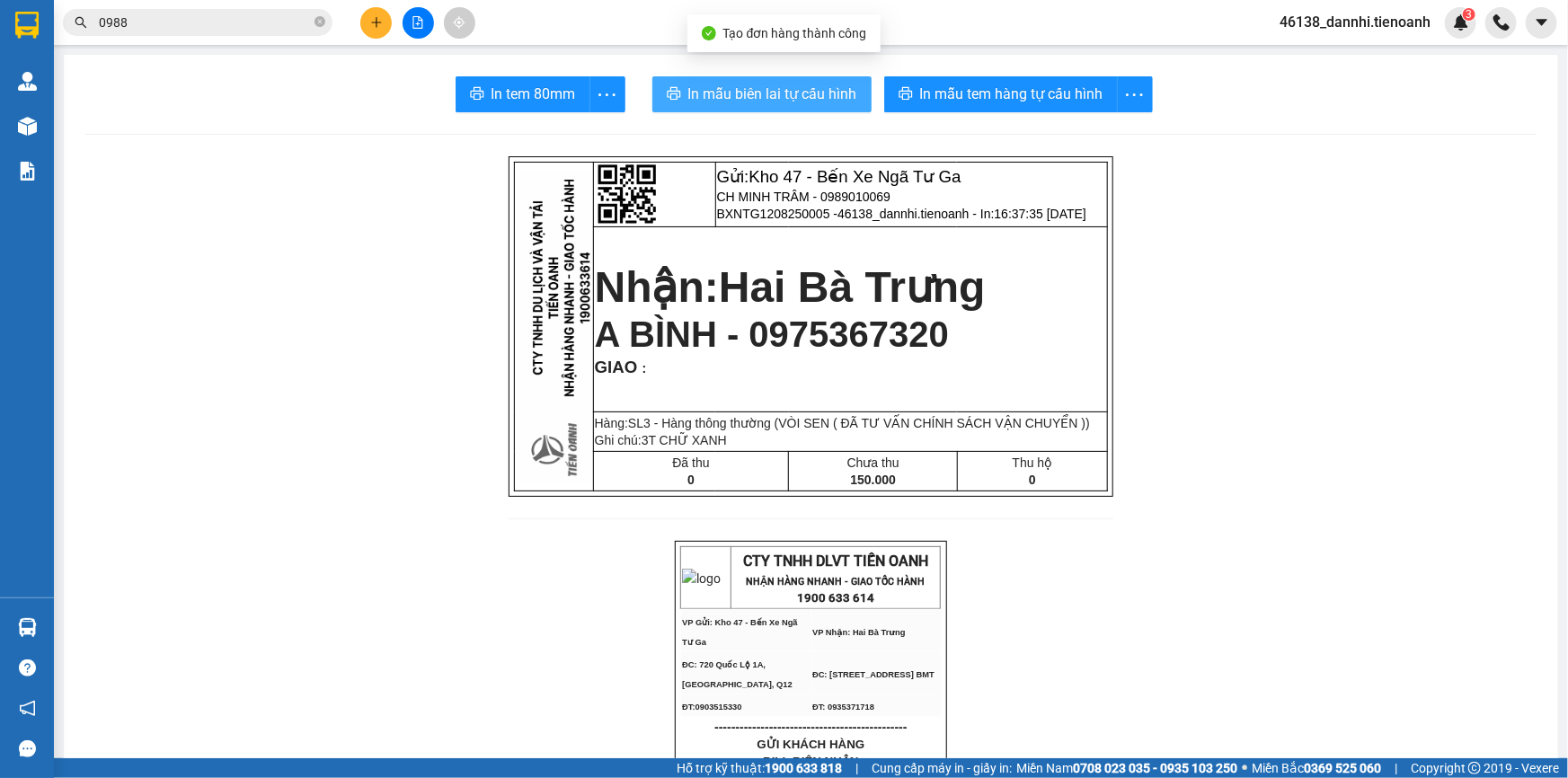
click at [733, 92] on span "In mẫu biên lai tự cấu hình" at bounding box center [772, 94] width 169 height 22
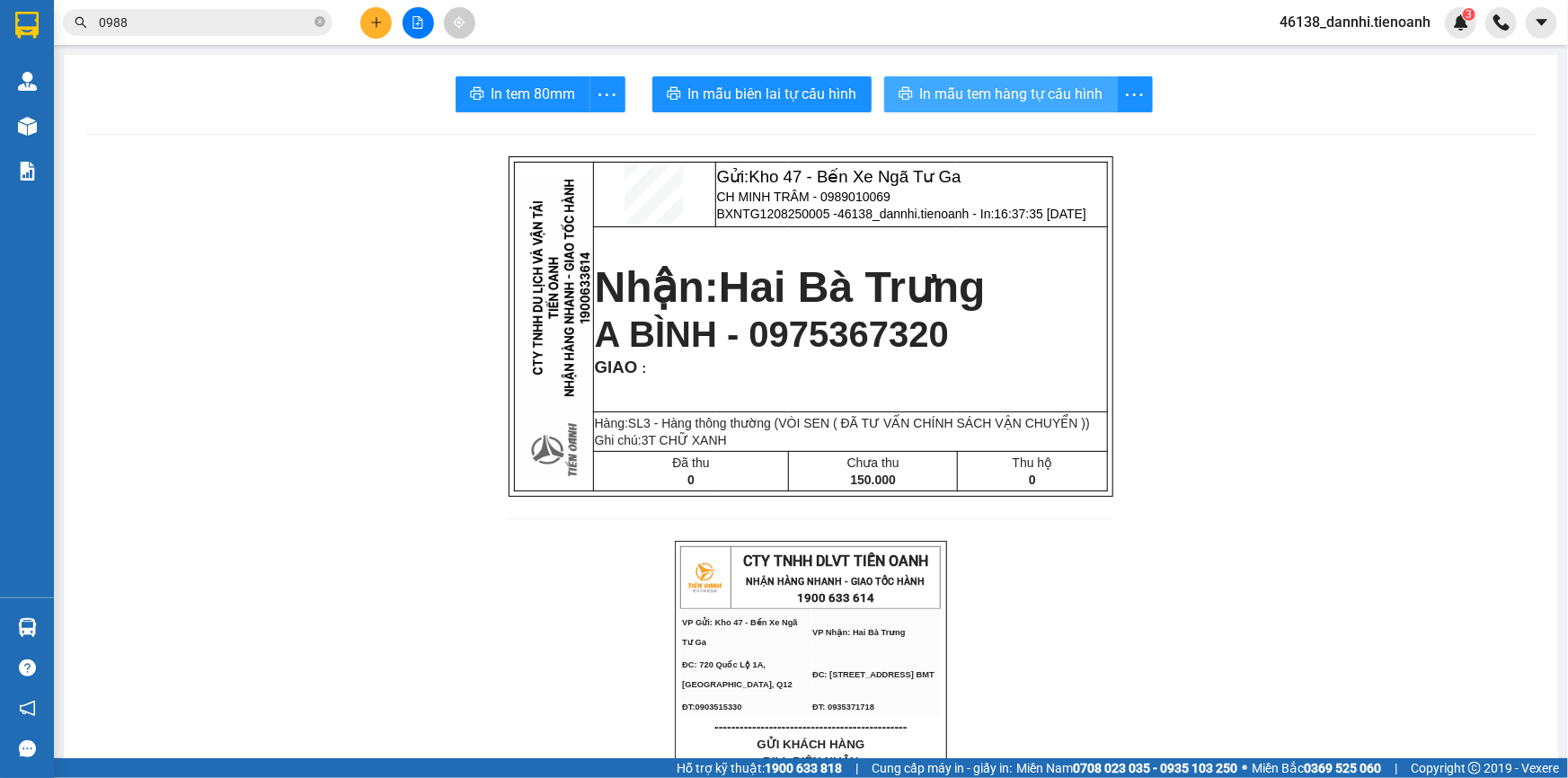
click at [980, 101] on span "In mẫu tem hàng tự cấu hình" at bounding box center [1012, 94] width 184 height 22
click at [370, 5] on div "Kết quả tìm kiếm ( 10000 ) Bộ lọc Mã ĐH Trạng thái Món hàng Thu hộ Tổng cước Ch…" at bounding box center [784, 22] width 1568 height 45
click at [371, 16] on icon "plus" at bounding box center [376, 22] width 12 height 12
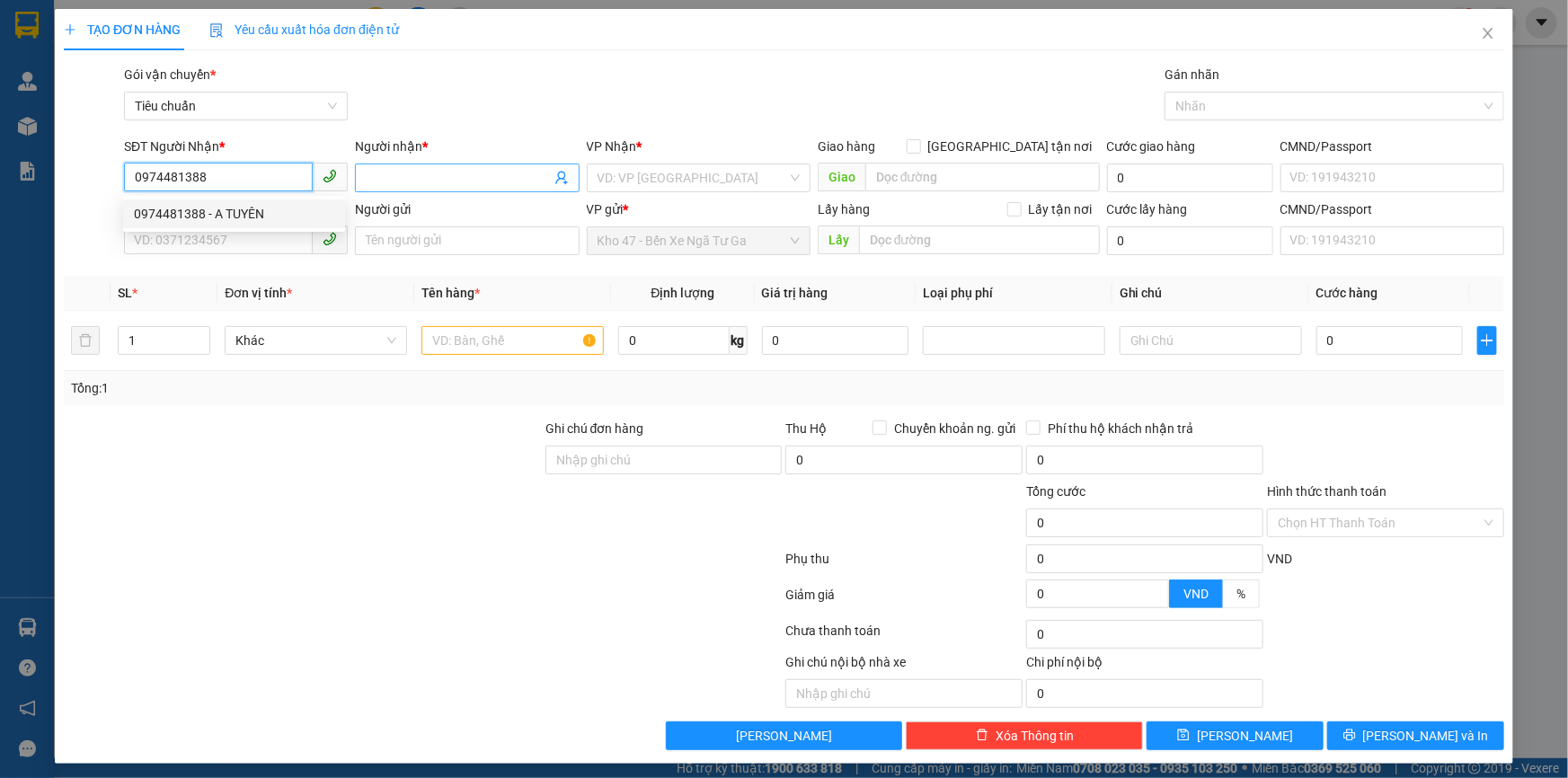
type input "0974481388"
drag, startPoint x: 419, startPoint y: 170, endPoint x: 277, endPoint y: 173, distance: 142.0
click at [366, 171] on input "Người nhận *" at bounding box center [457, 177] width 185 height 20
click at [263, 171] on input "0974481388" at bounding box center [217, 177] width 188 height 29
click at [268, 212] on div "0974481388 - A TUYÊN" at bounding box center [234, 214] width 201 height 20
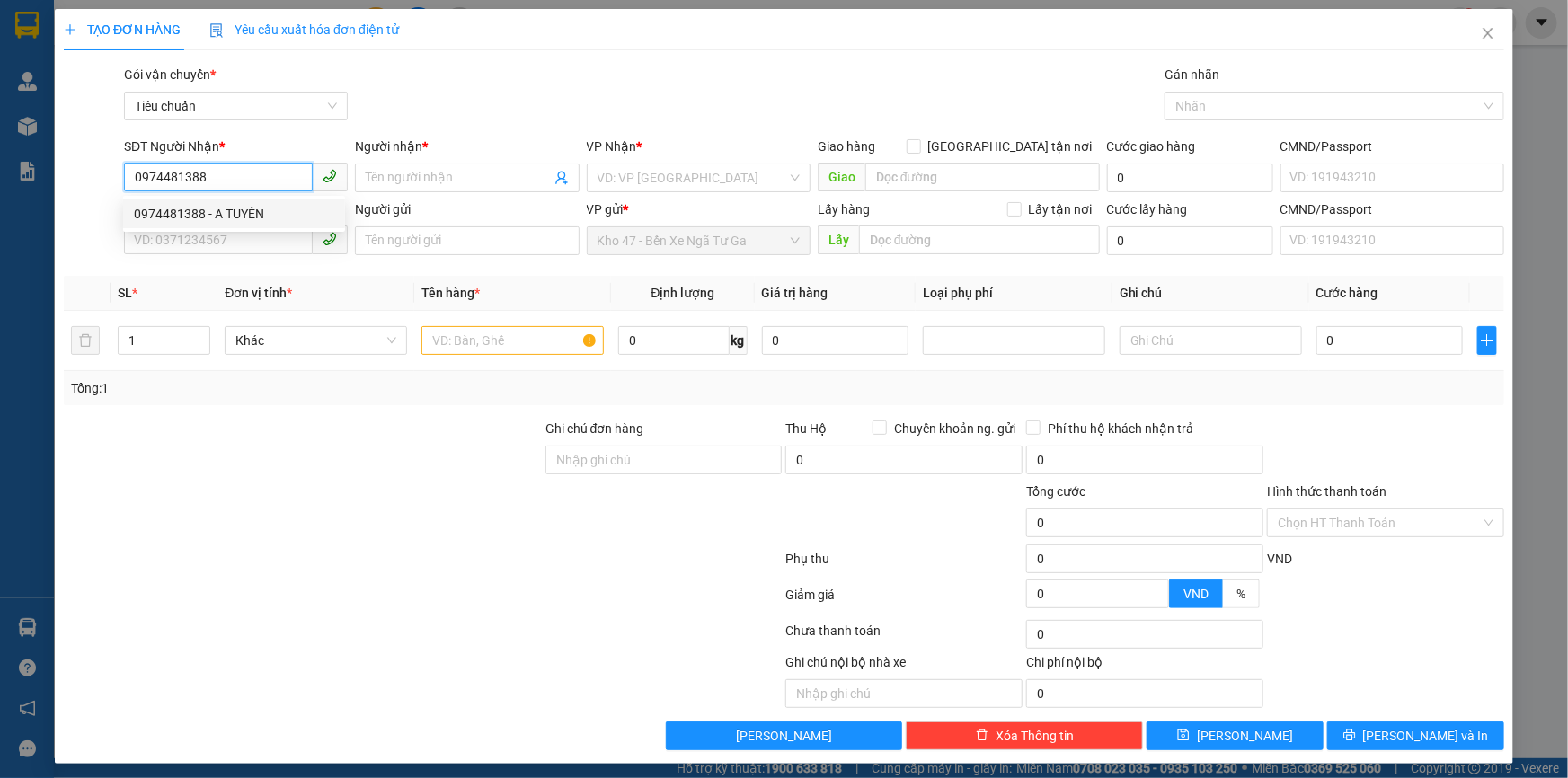
type input "A TUYÊN"
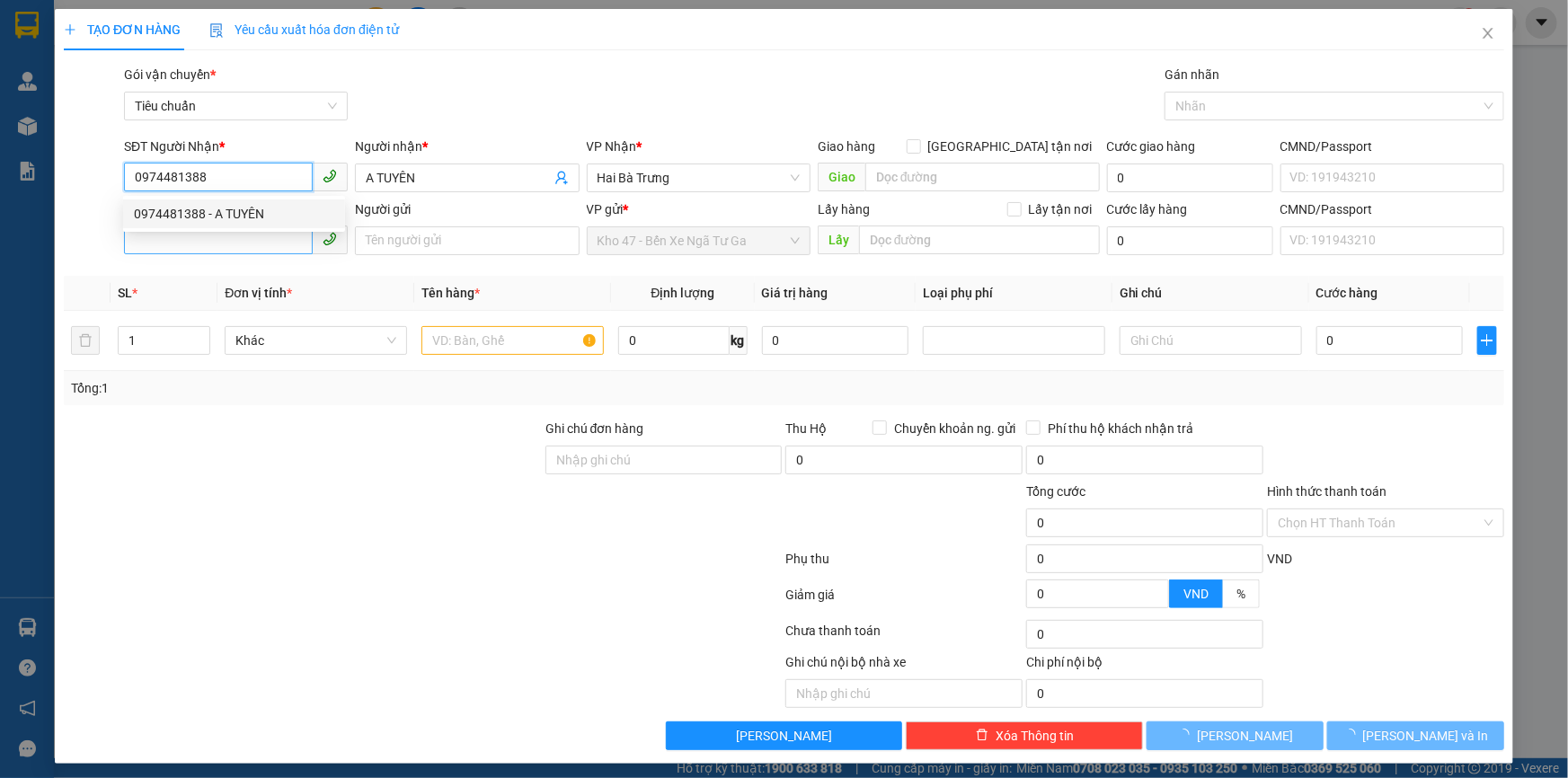
type input "30.000"
click at [261, 245] on input "SĐT Người Gửi" at bounding box center [217, 240] width 188 height 29
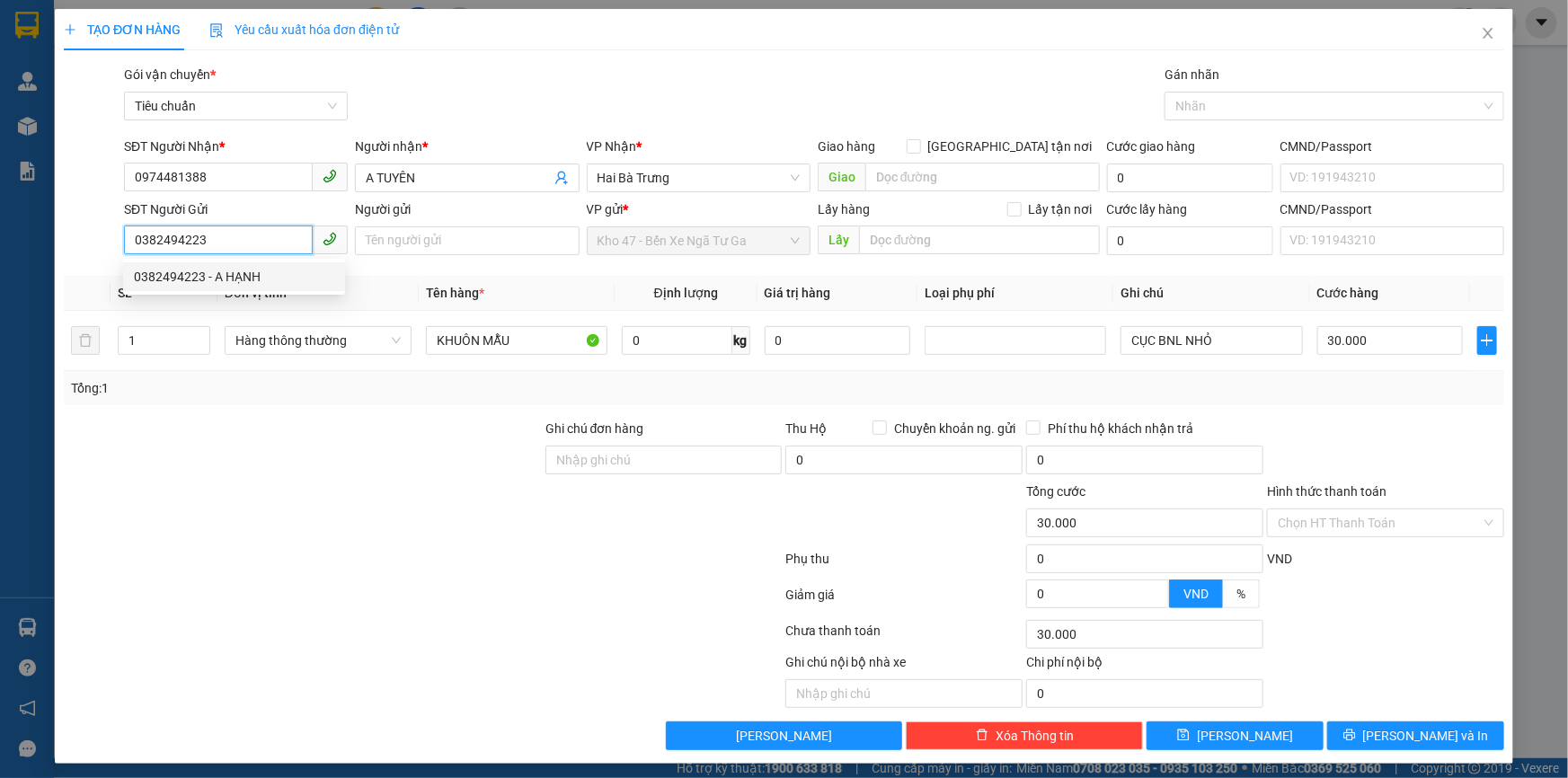
type input "0382494223"
drag, startPoint x: 305, startPoint y: 422, endPoint x: 295, endPoint y: 404, distance: 20.6
click at [304, 421] on div at bounding box center [303, 450] width 482 height 63
drag, startPoint x: 280, startPoint y: 214, endPoint x: 273, endPoint y: 233, distance: 20.2
click at [277, 224] on div "SĐT Người Gửi" at bounding box center [235, 213] width 224 height 27
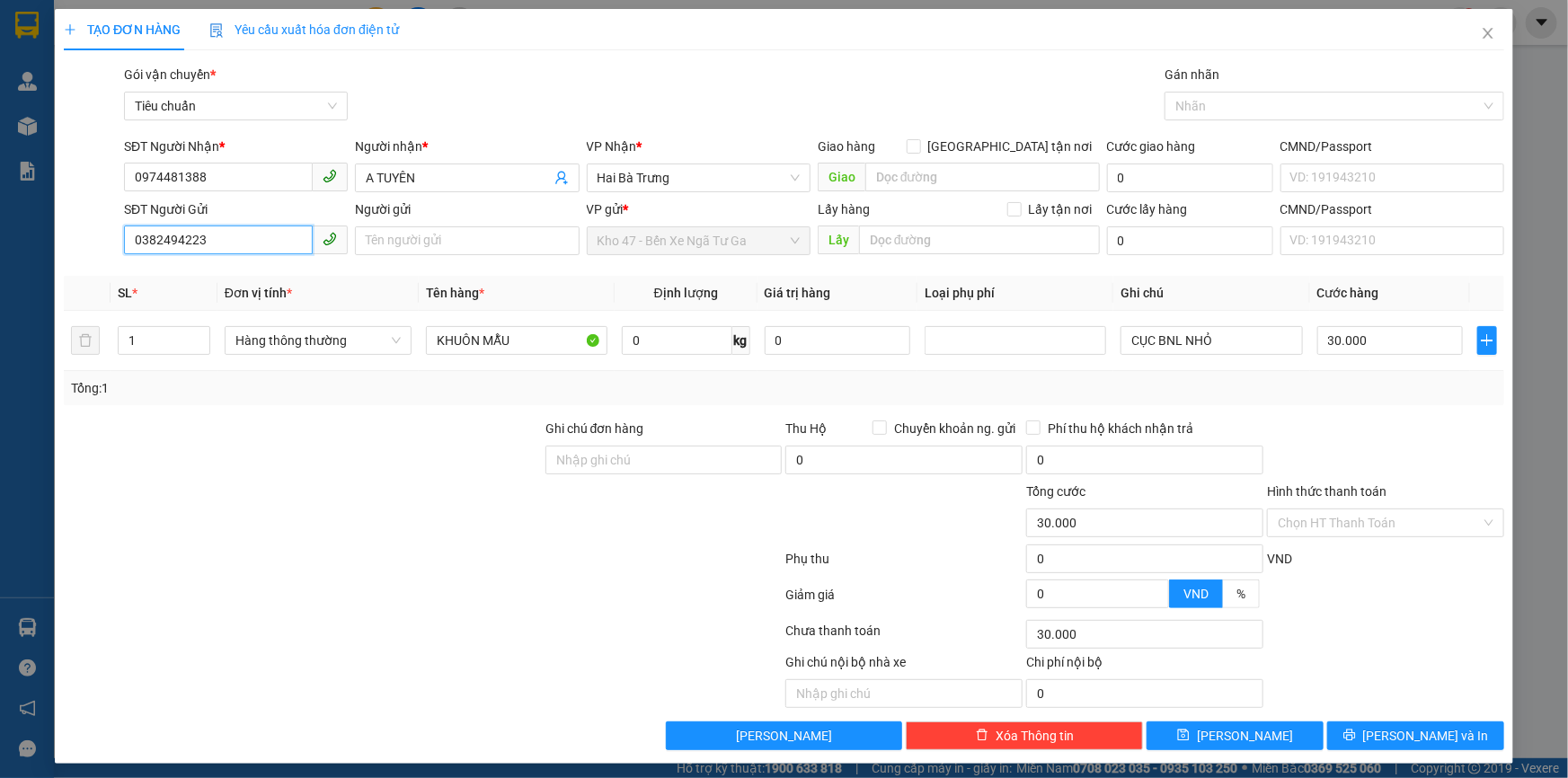
click at [273, 233] on input "0382494223" at bounding box center [217, 240] width 188 height 29
click at [273, 278] on div "0382494223 - A HẠNH" at bounding box center [234, 277] width 201 height 20
type input "A HẠNH"
drag, startPoint x: 1380, startPoint y: 732, endPoint x: 1255, endPoint y: 657, distance: 145.8
click at [1378, 726] on button "[PERSON_NAME] và In" at bounding box center [1415, 736] width 177 height 29
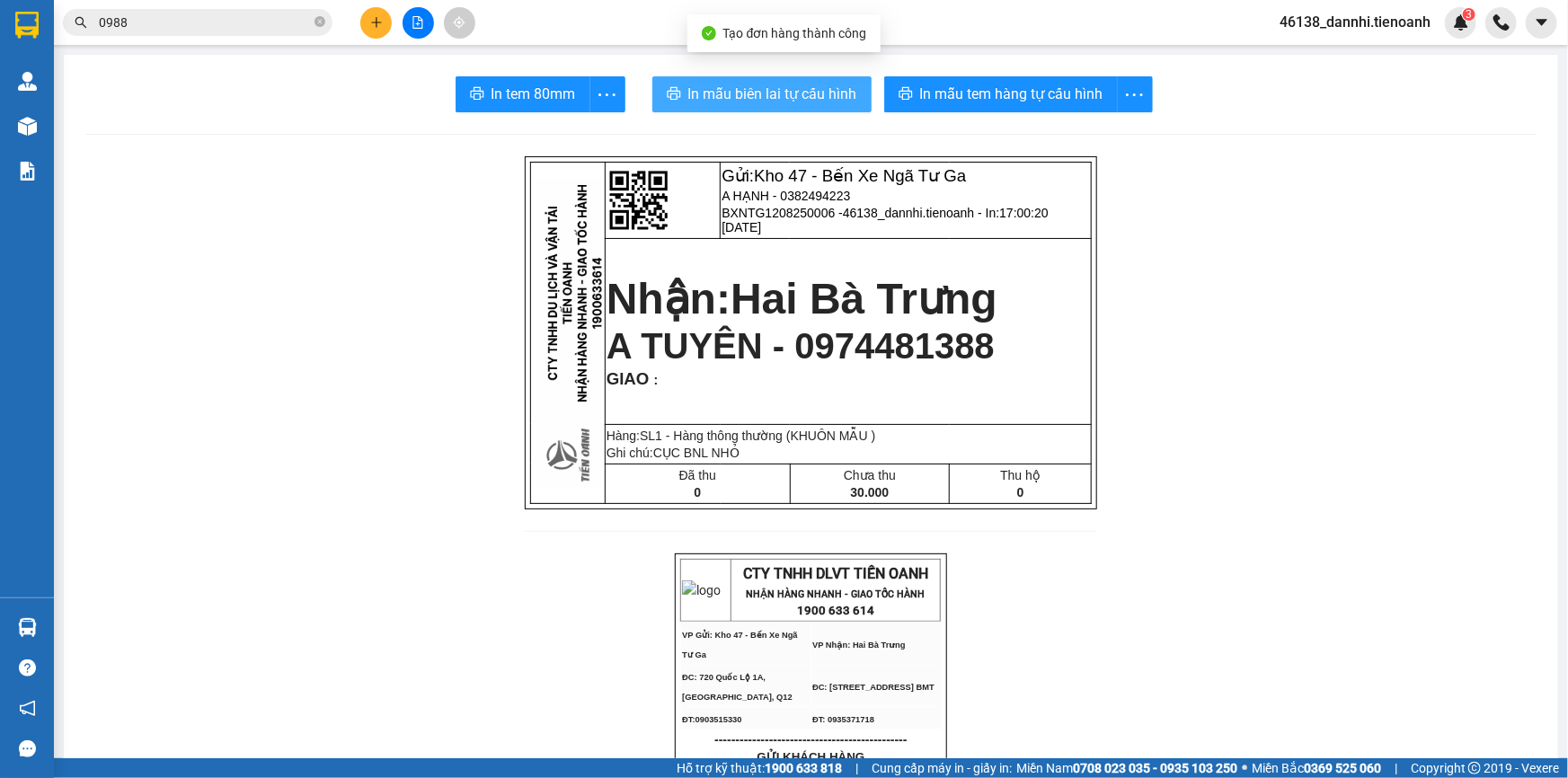
click at [719, 81] on button "In mẫu biên lai tự cấu hình" at bounding box center [762, 95] width 219 height 36
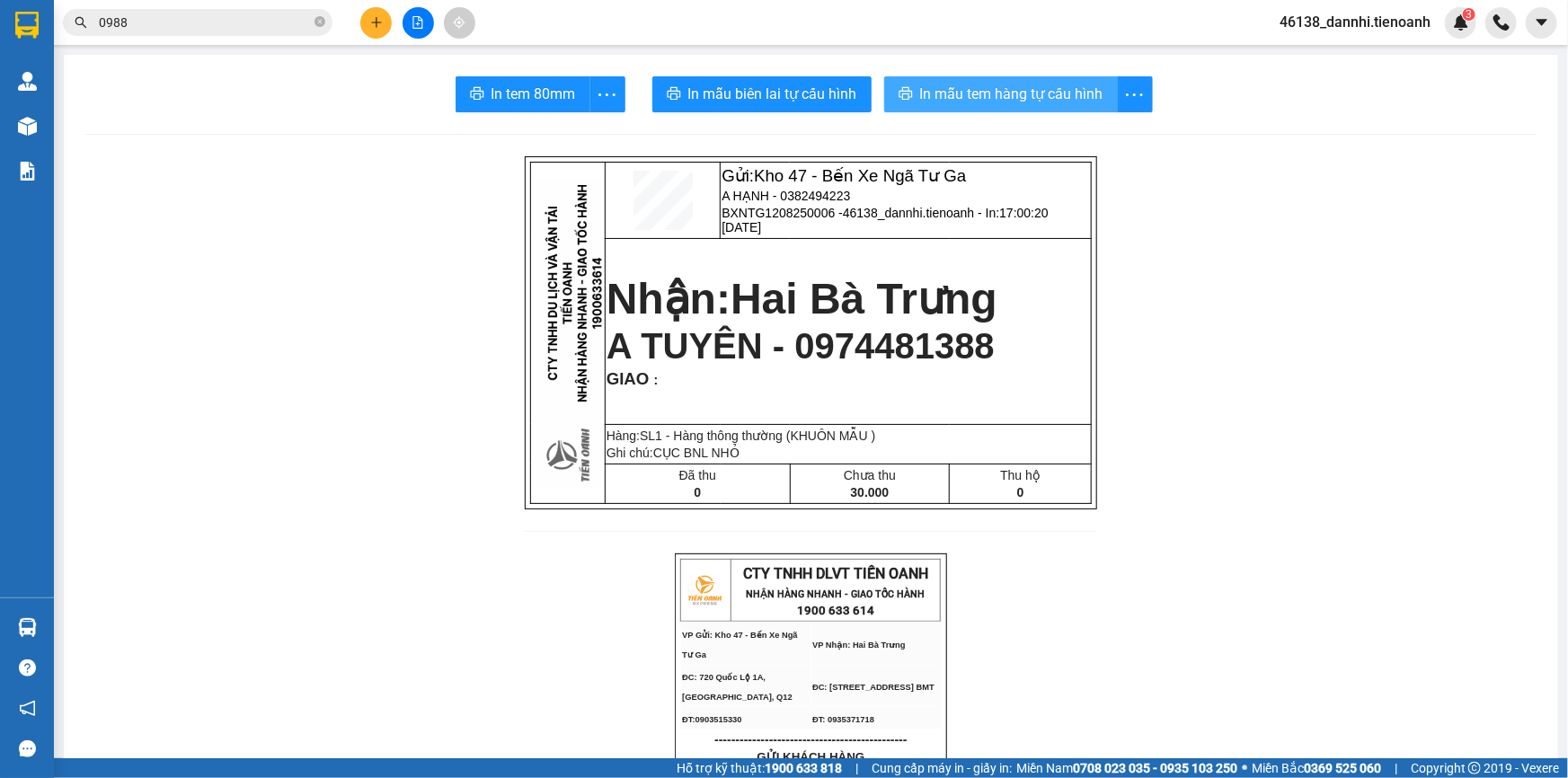
click at [945, 112] on button "In mẫu tem hàng tự cấu hình" at bounding box center [1000, 95] width 233 height 36
click at [370, 20] on icon "plus" at bounding box center [376, 22] width 12 height 12
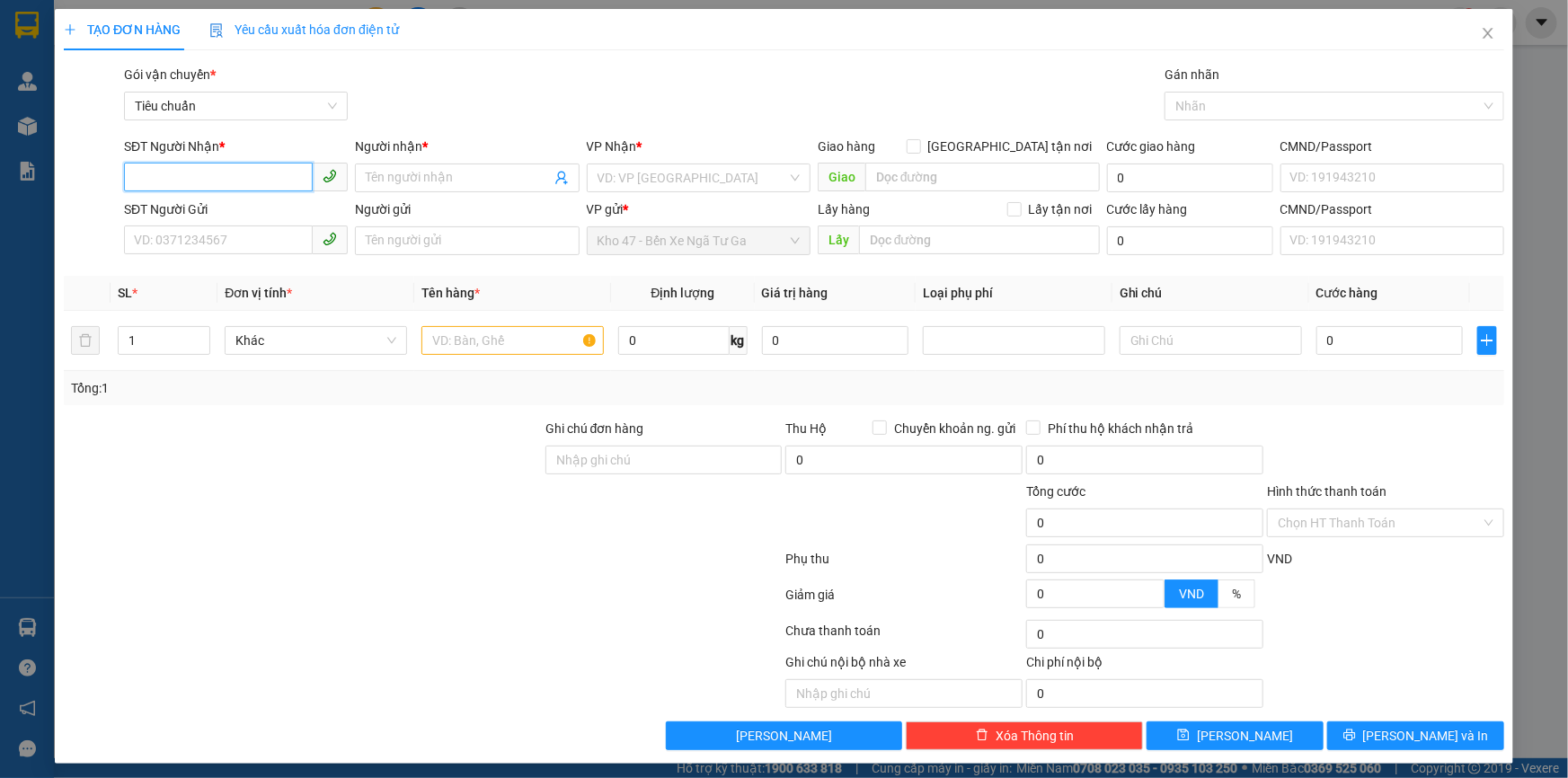
click at [281, 182] on input "SĐT Người Nhận *" at bounding box center [217, 177] width 188 height 29
type input "0944333598"
click at [298, 208] on div "0944333598 - A CHÍNH" at bounding box center [234, 214] width 201 height 20
type input "A CHÍNH"
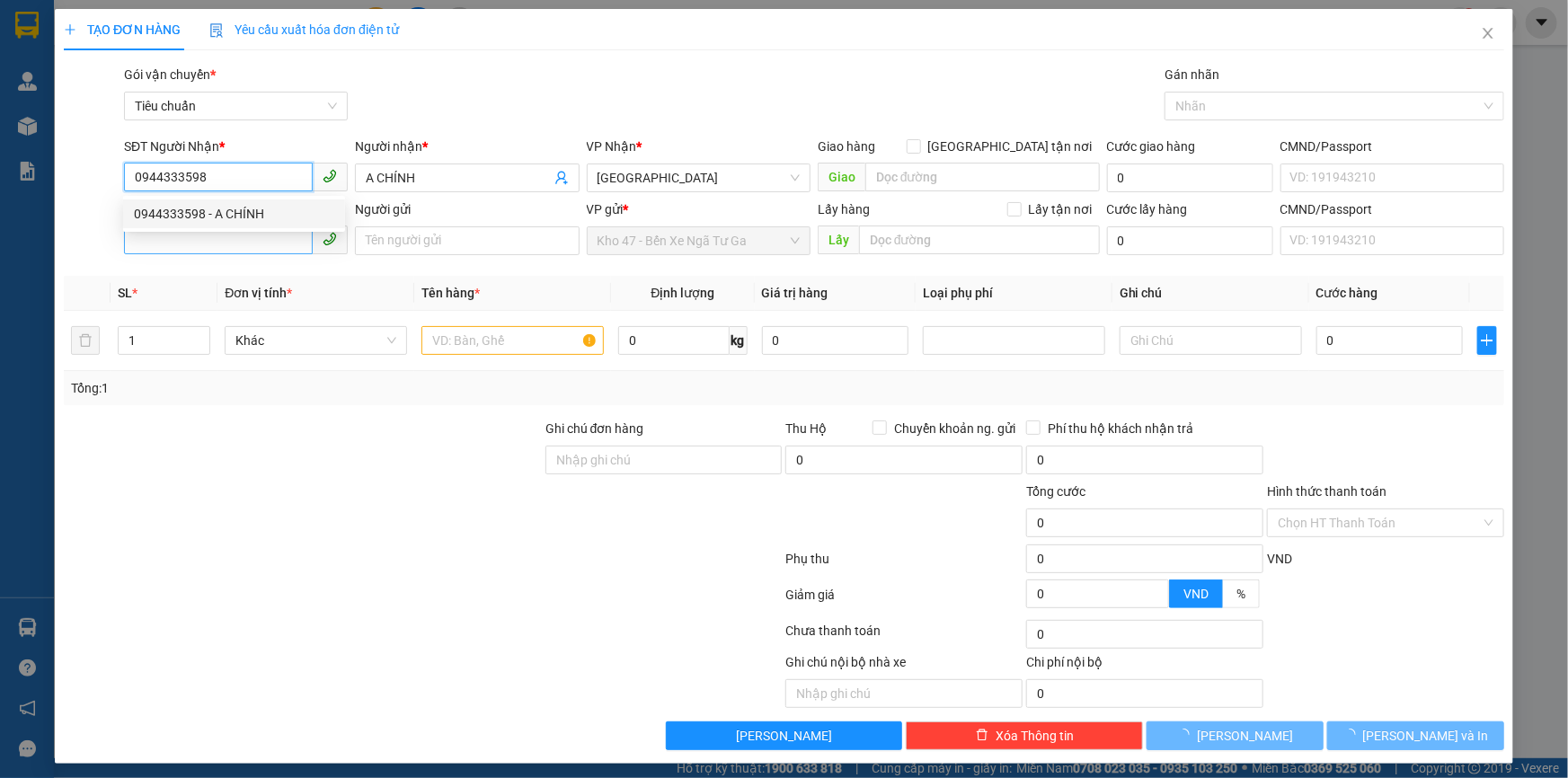
type input "300.000"
type input "0944333598"
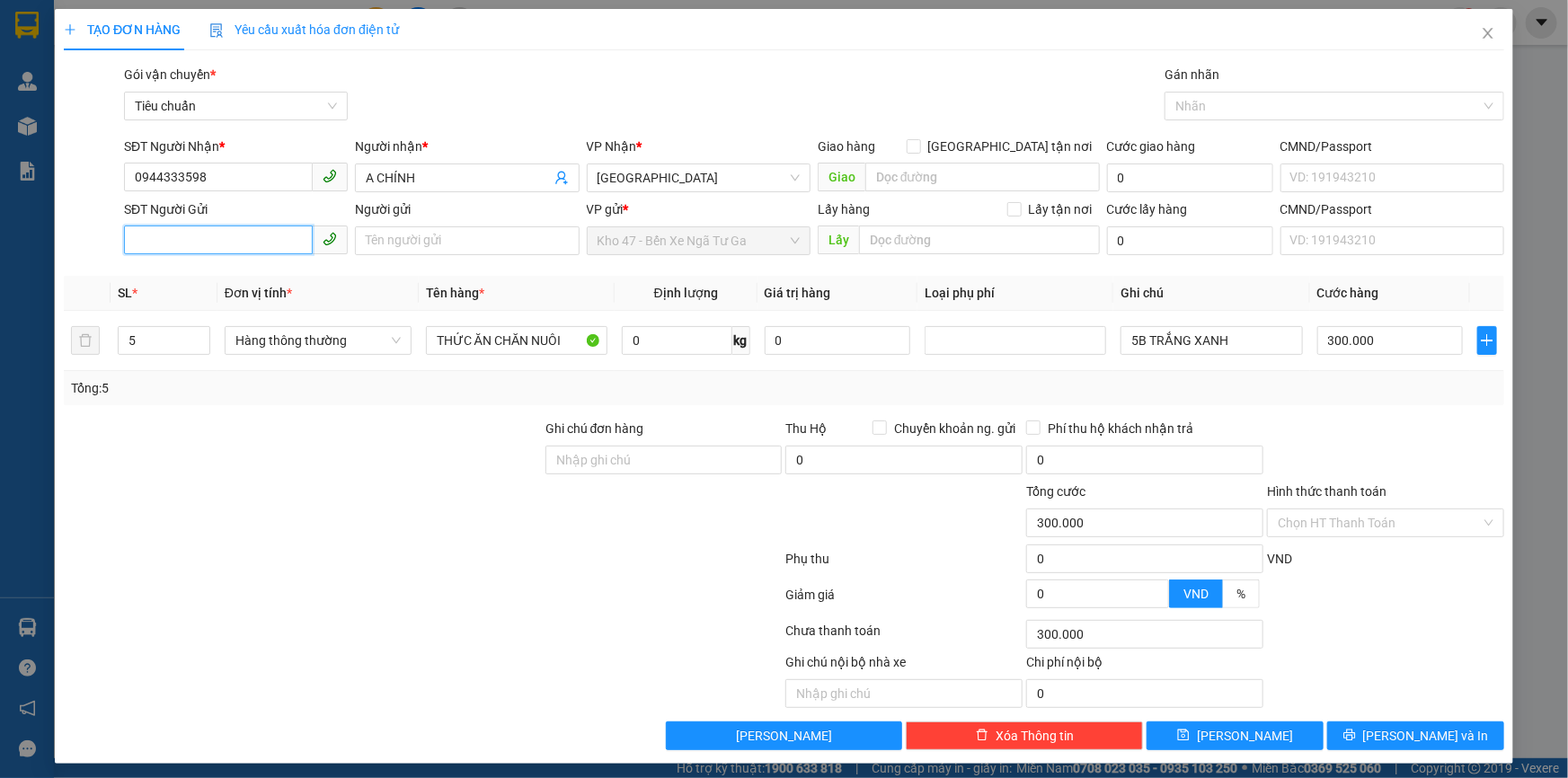
click at [277, 241] on input "SĐT Người Gửi" at bounding box center [217, 240] width 188 height 29
type input "0914568416"
click at [278, 277] on div "0914568416 - A LỘC" at bounding box center [234, 277] width 201 height 20
type input "A LỘC"
type input "0914568416"
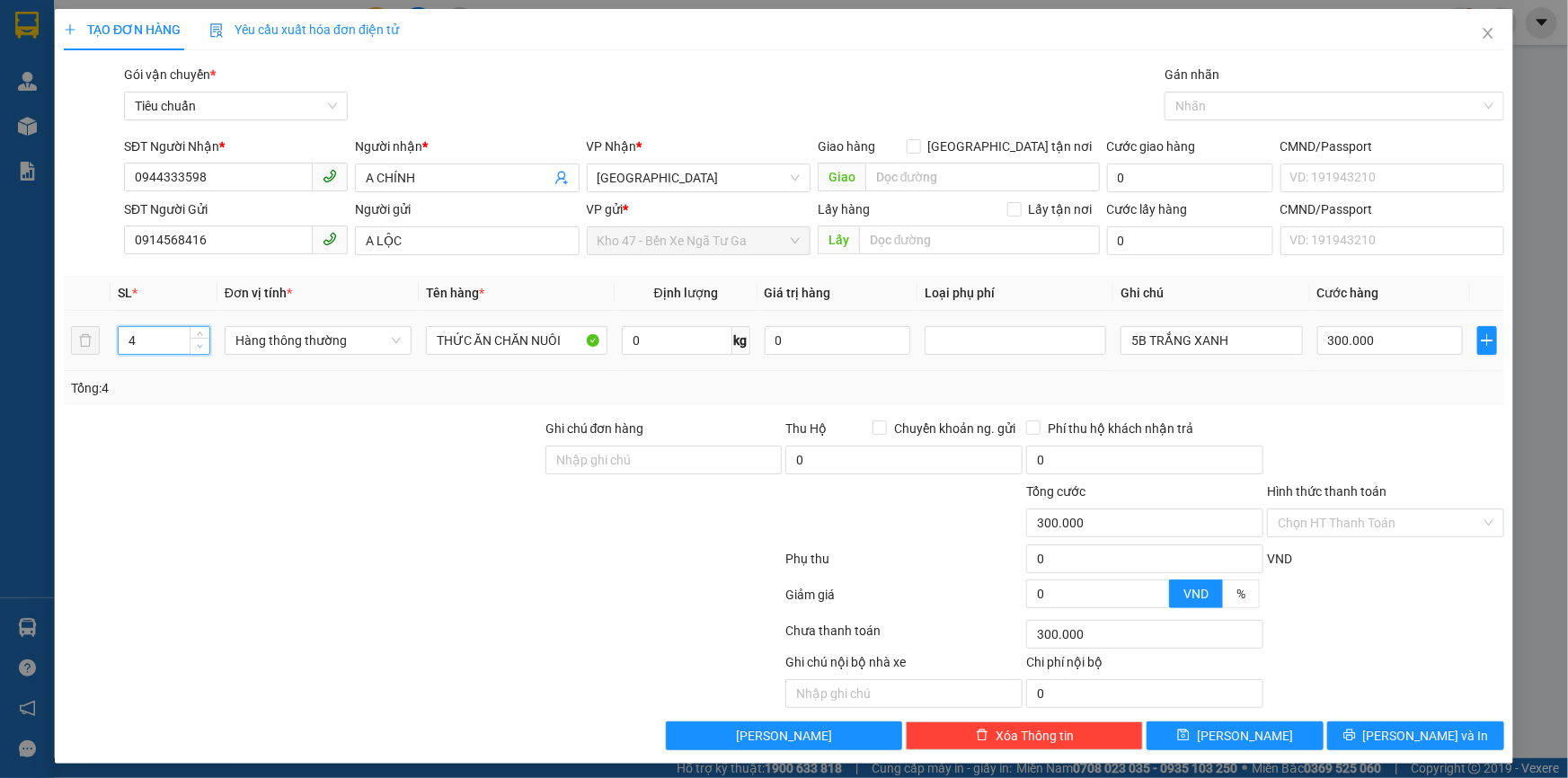
click at [200, 350] on span "down" at bounding box center [201, 347] width 11 height 11
type input "1"
click at [200, 350] on span "down" at bounding box center [201, 347] width 11 height 11
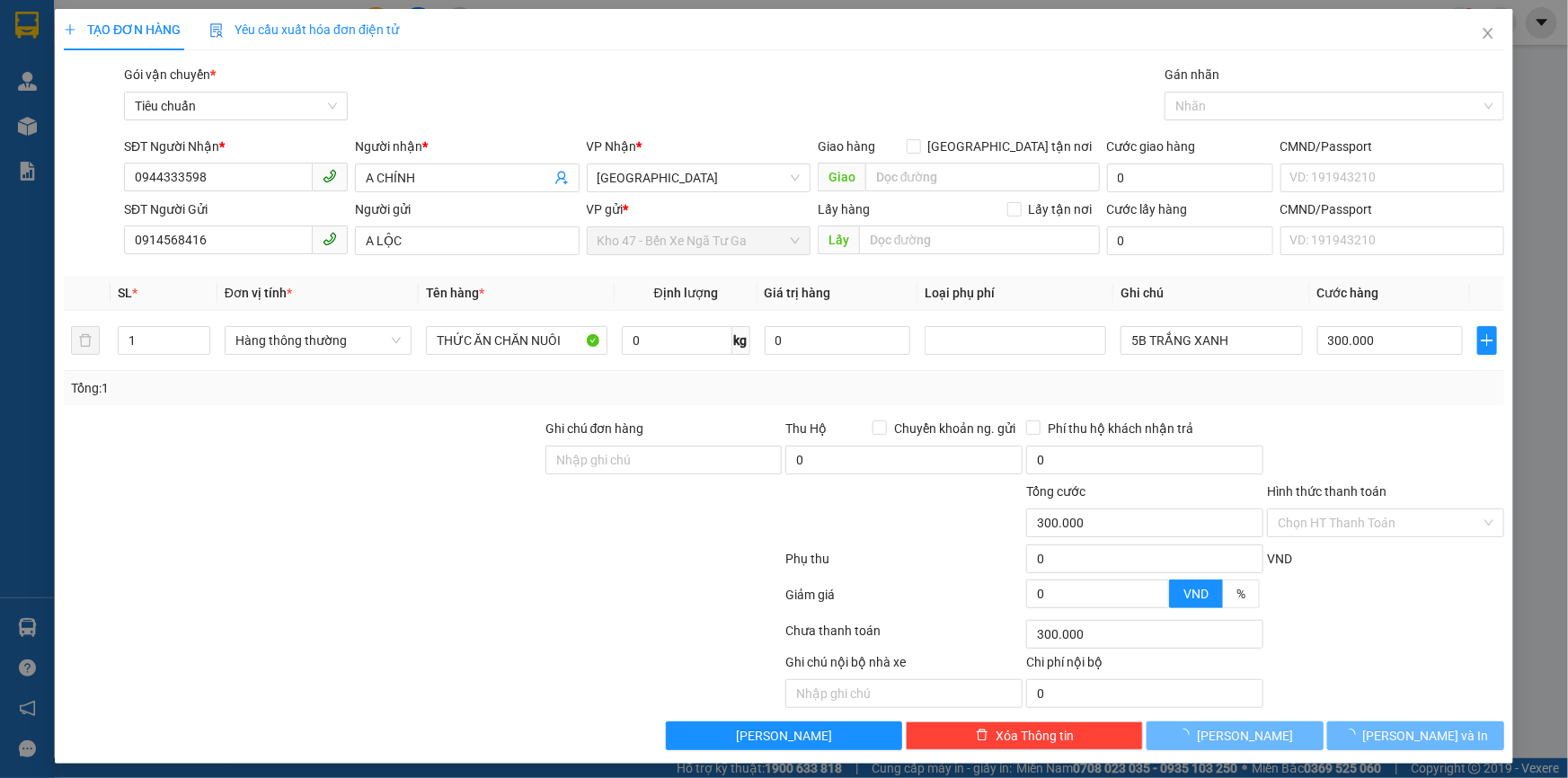
click at [222, 409] on div "Transit Pickup Surcharge Ids Transit Deliver Surcharge Ids Transit Deliver Surc…" at bounding box center [784, 408] width 1441 height 686
type input "0"
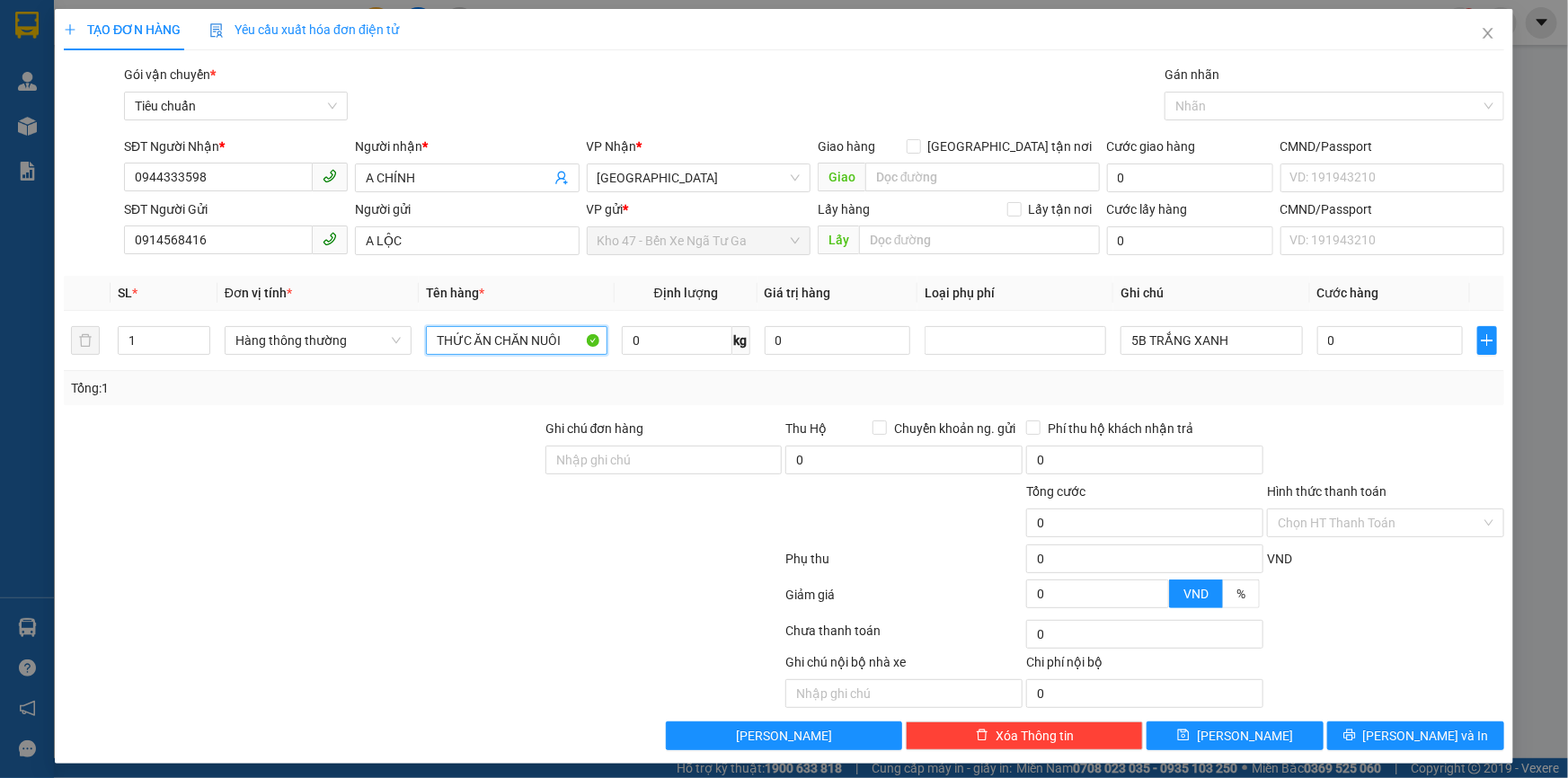
drag, startPoint x: 569, startPoint y: 341, endPoint x: 223, endPoint y: 442, distance: 360.4
click at [223, 442] on div "Transit Pickup Surcharge Ids Transit Deliver Surcharge Ids Transit Deliver Surc…" at bounding box center [784, 408] width 1441 height 686
type input "CÁM ( ĐÃ TƯ VẤN CHÍNH SÁCH VẬN CHUYỂN )"
click at [680, 326] on input "0" at bounding box center [678, 340] width 111 height 29
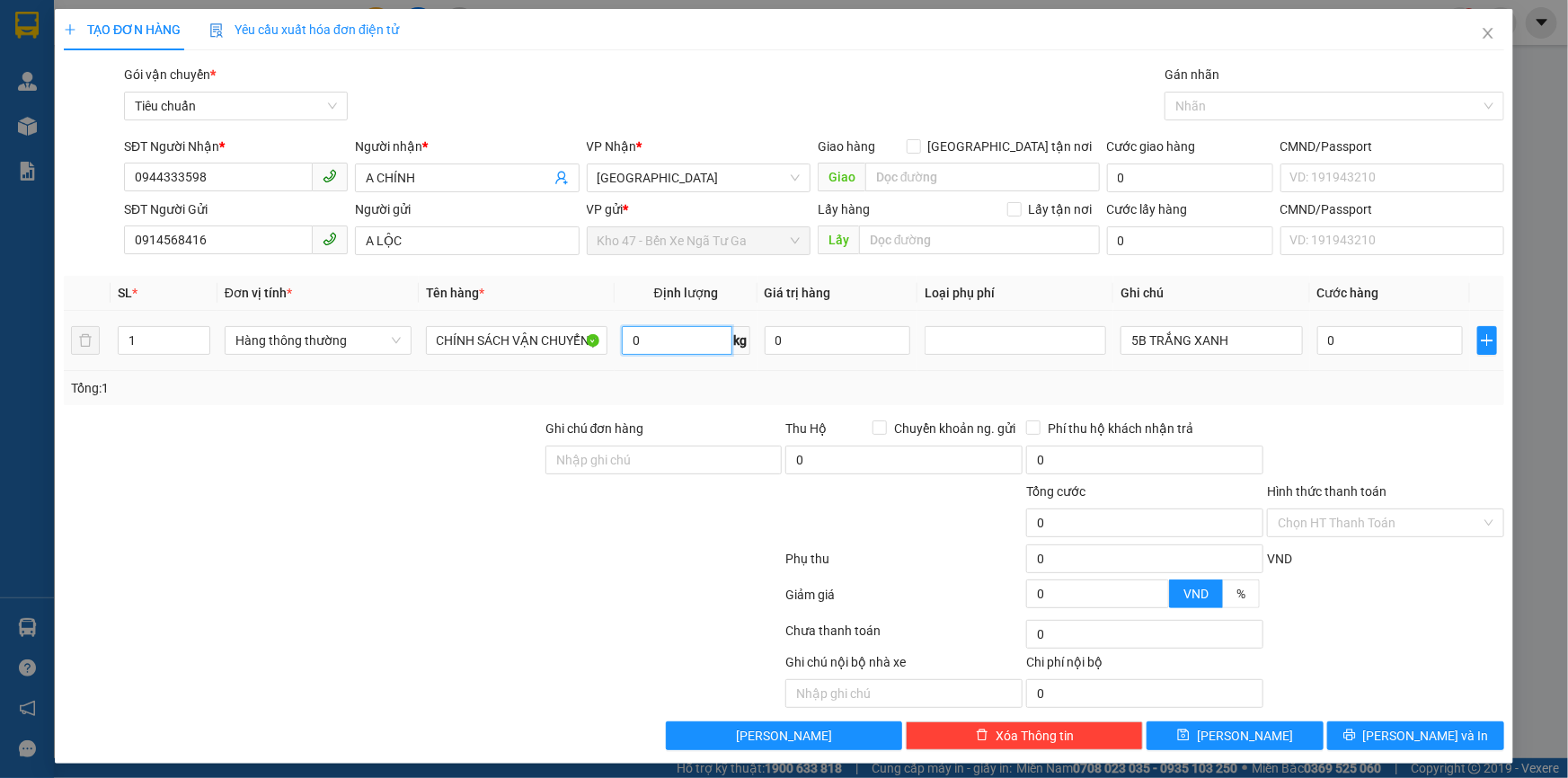
scroll to position [0, 0]
type input "20"
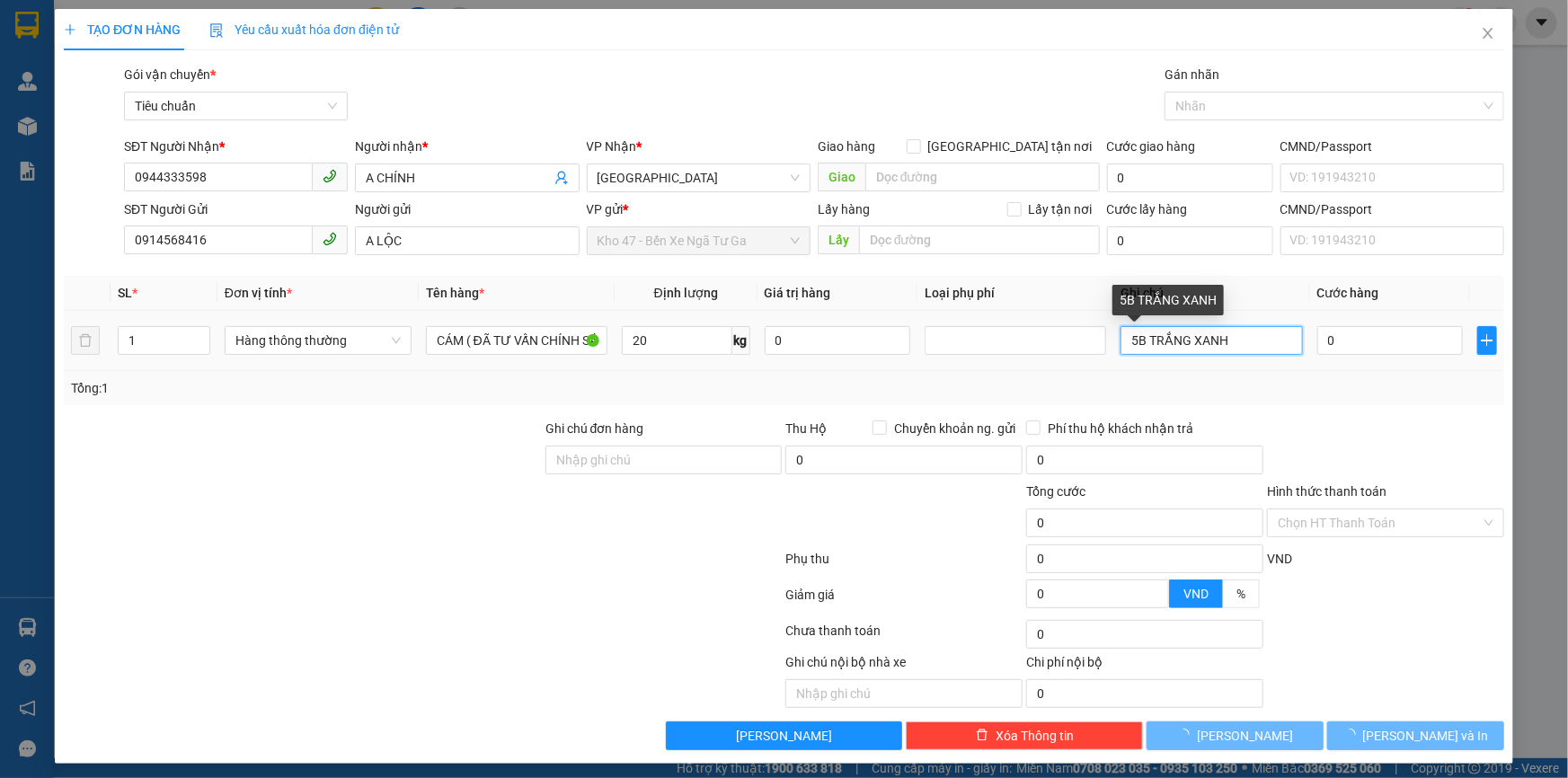
drag, startPoint x: 1233, startPoint y: 345, endPoint x: 786, endPoint y: 414, distance: 452.3
click at [786, 414] on div "Transit Pickup Surcharge Ids Transit Deliver Surcharge Ids Transit Deliver Surc…" at bounding box center [784, 408] width 1441 height 686
type input "55.000"
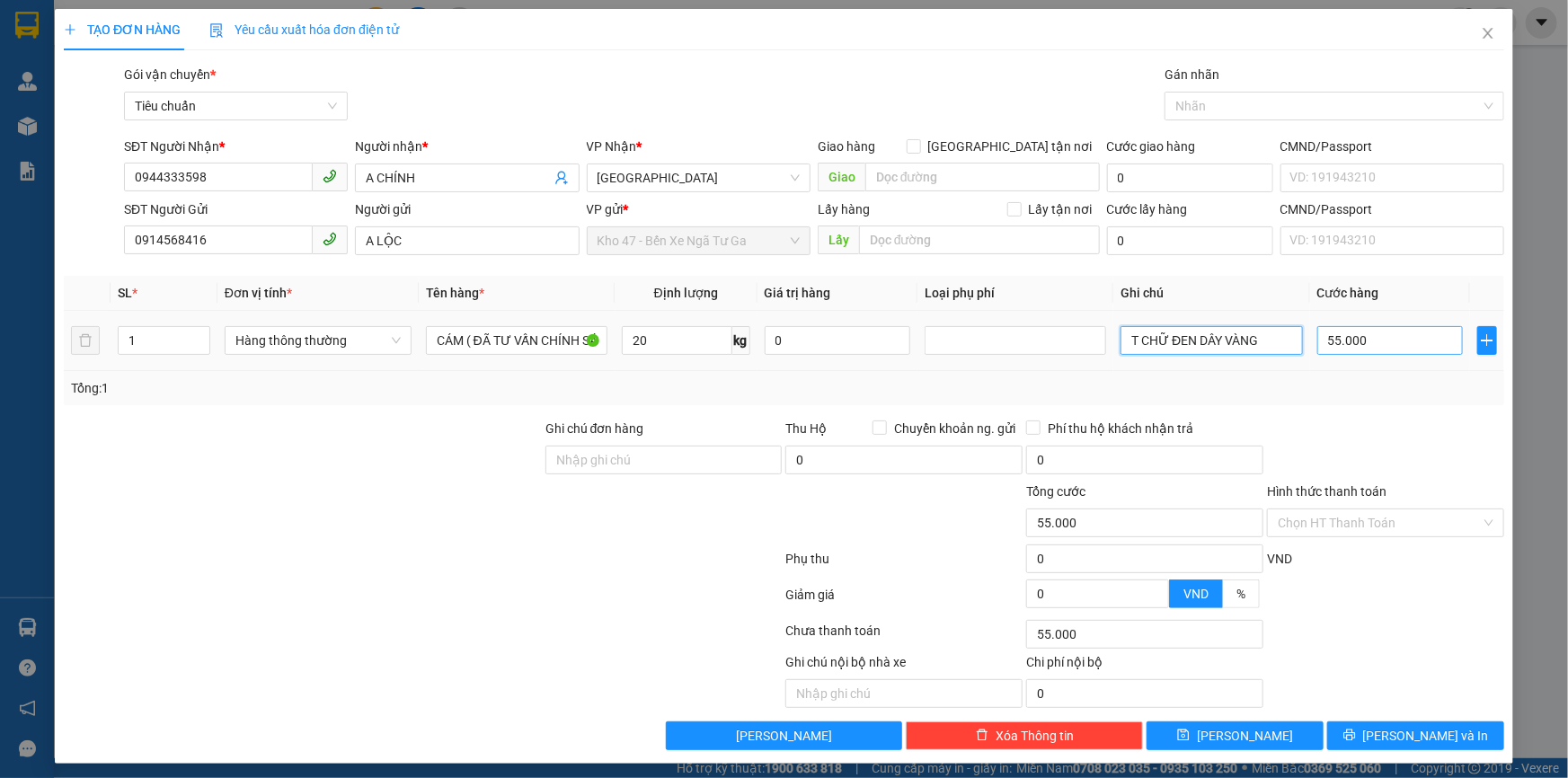
type input "T CHỮ ĐEN DÂY VÀNG"
click at [1360, 345] on input "55.000" at bounding box center [1391, 340] width 146 height 29
type input "6"
type input "60"
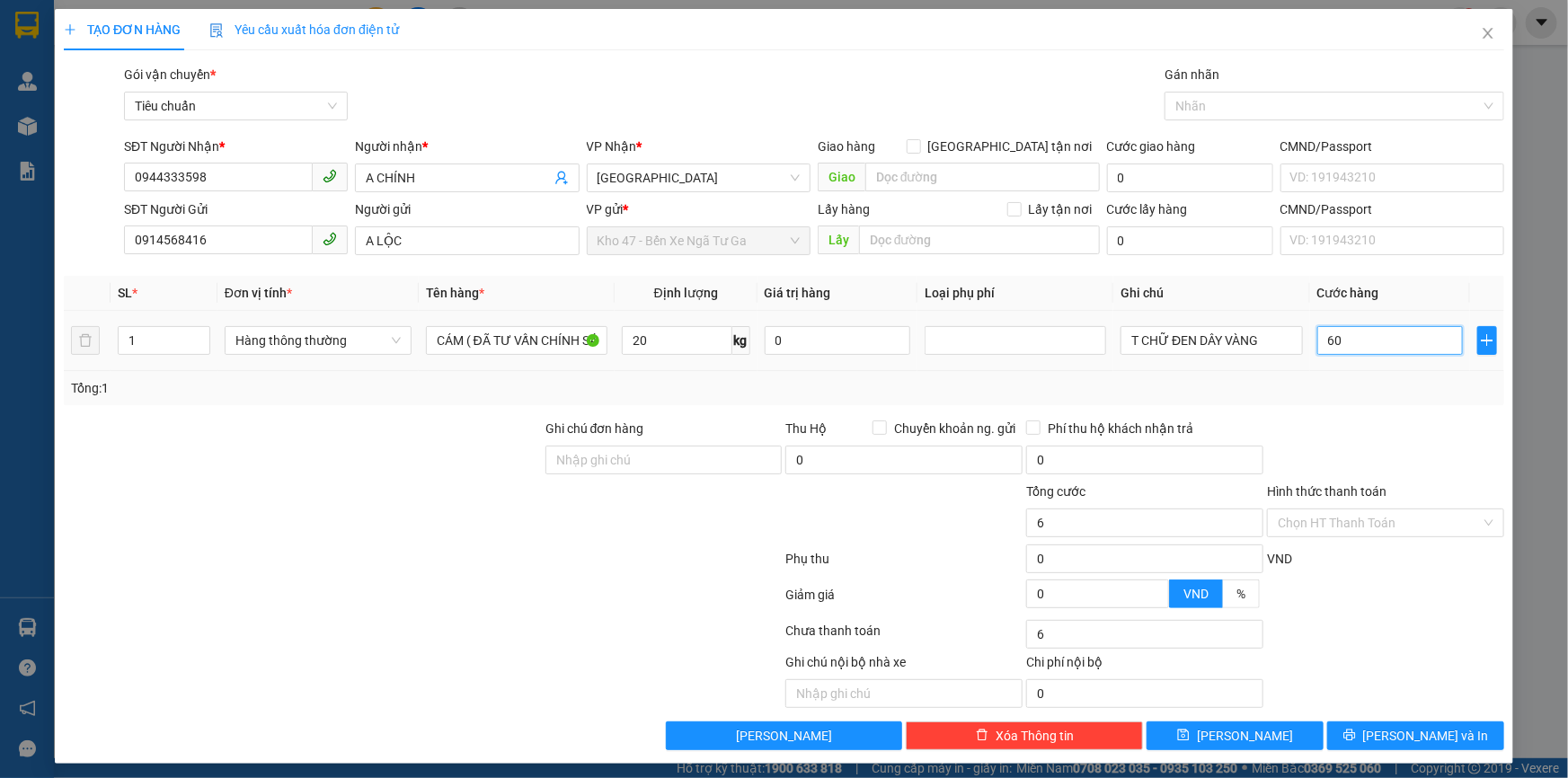
type input "60"
type input "60.000"
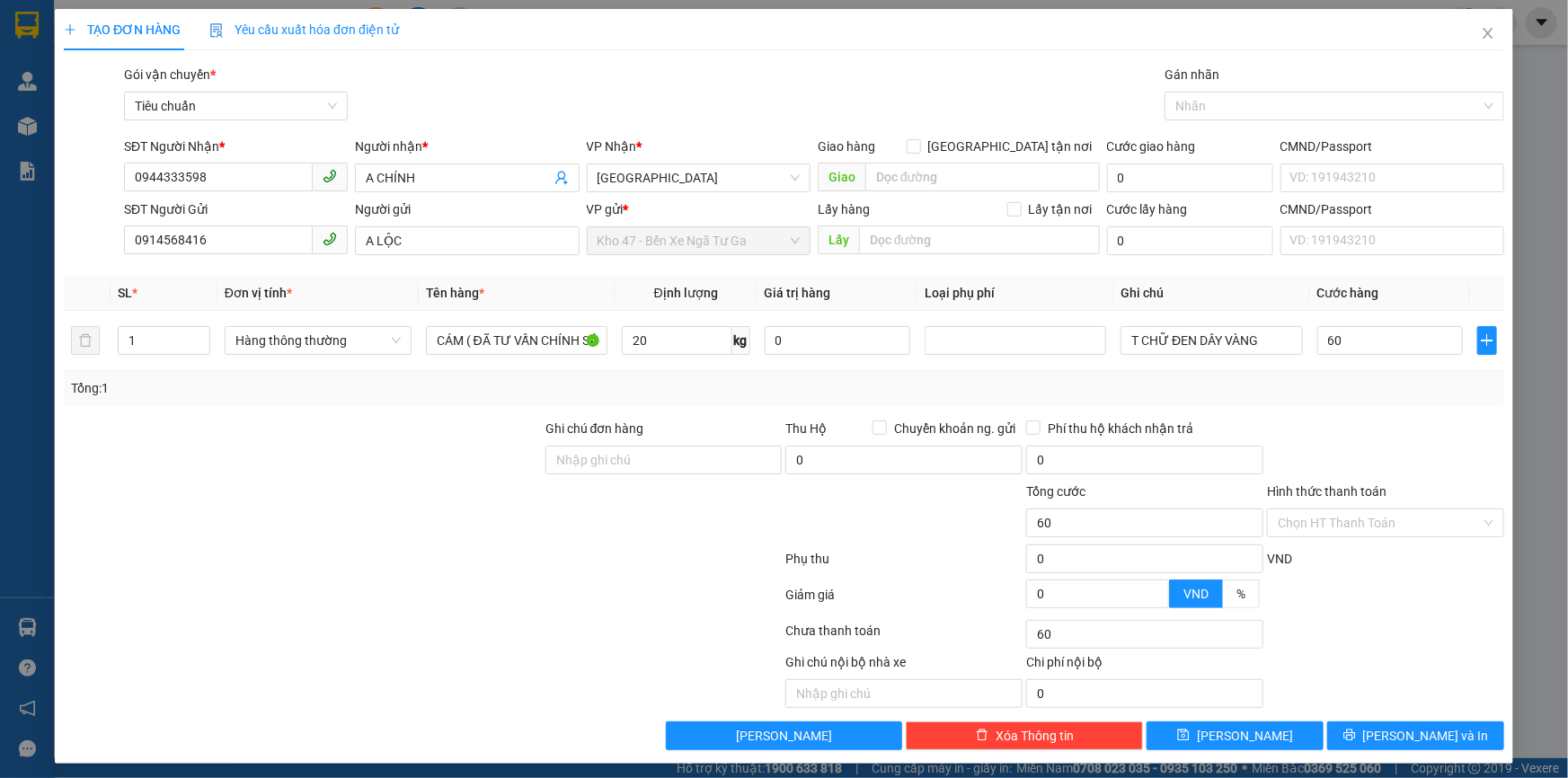
type input "60.000"
drag, startPoint x: 1366, startPoint y: 468, endPoint x: 1360, endPoint y: 515, distance: 47.4
click at [1366, 472] on div at bounding box center [1385, 450] width 241 height 63
click at [1349, 740] on button "[PERSON_NAME] và In" at bounding box center [1415, 736] width 177 height 29
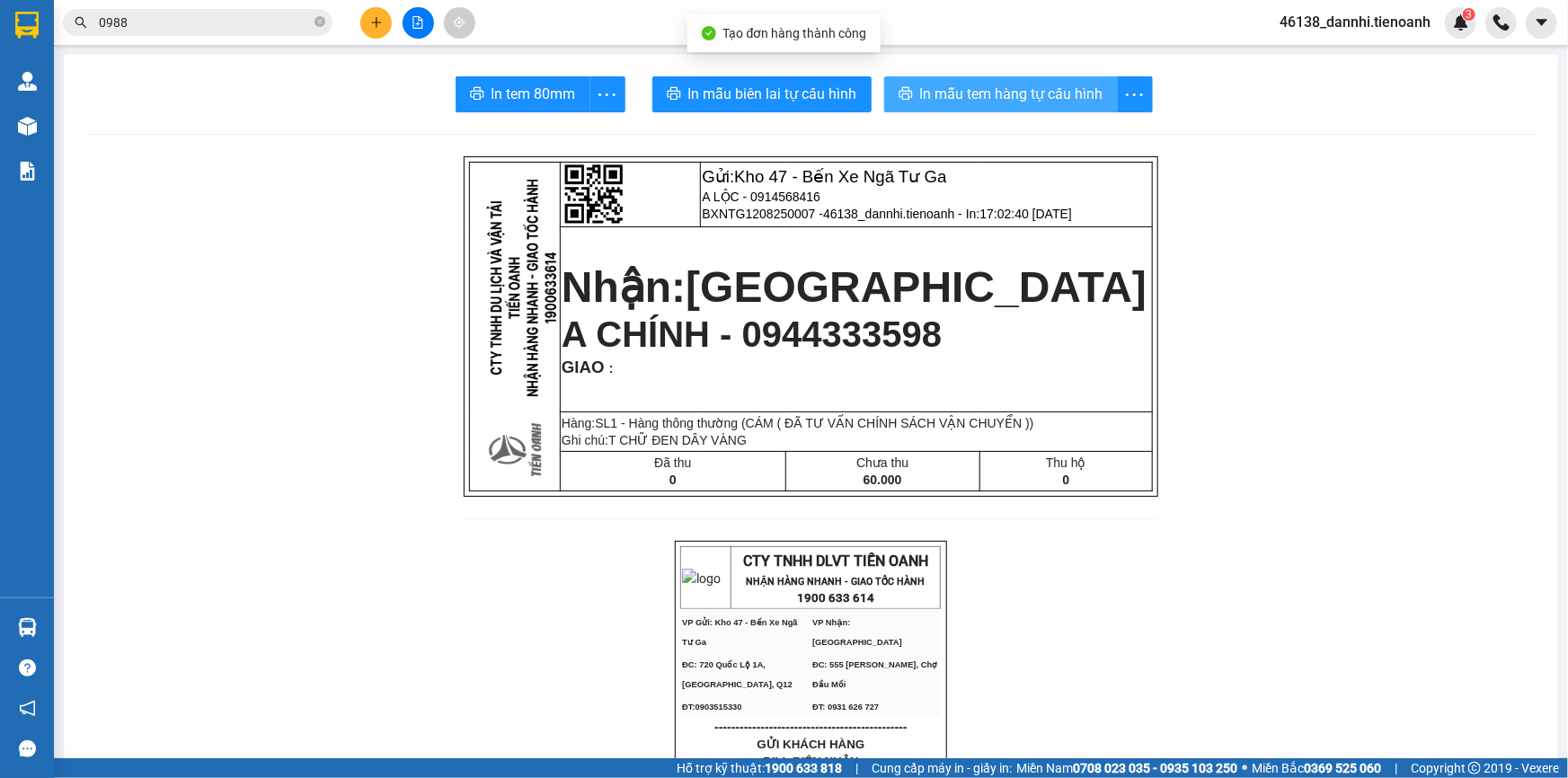
click at [933, 104] on span "In mẫu tem hàng tự cấu hình" at bounding box center [1012, 94] width 184 height 22
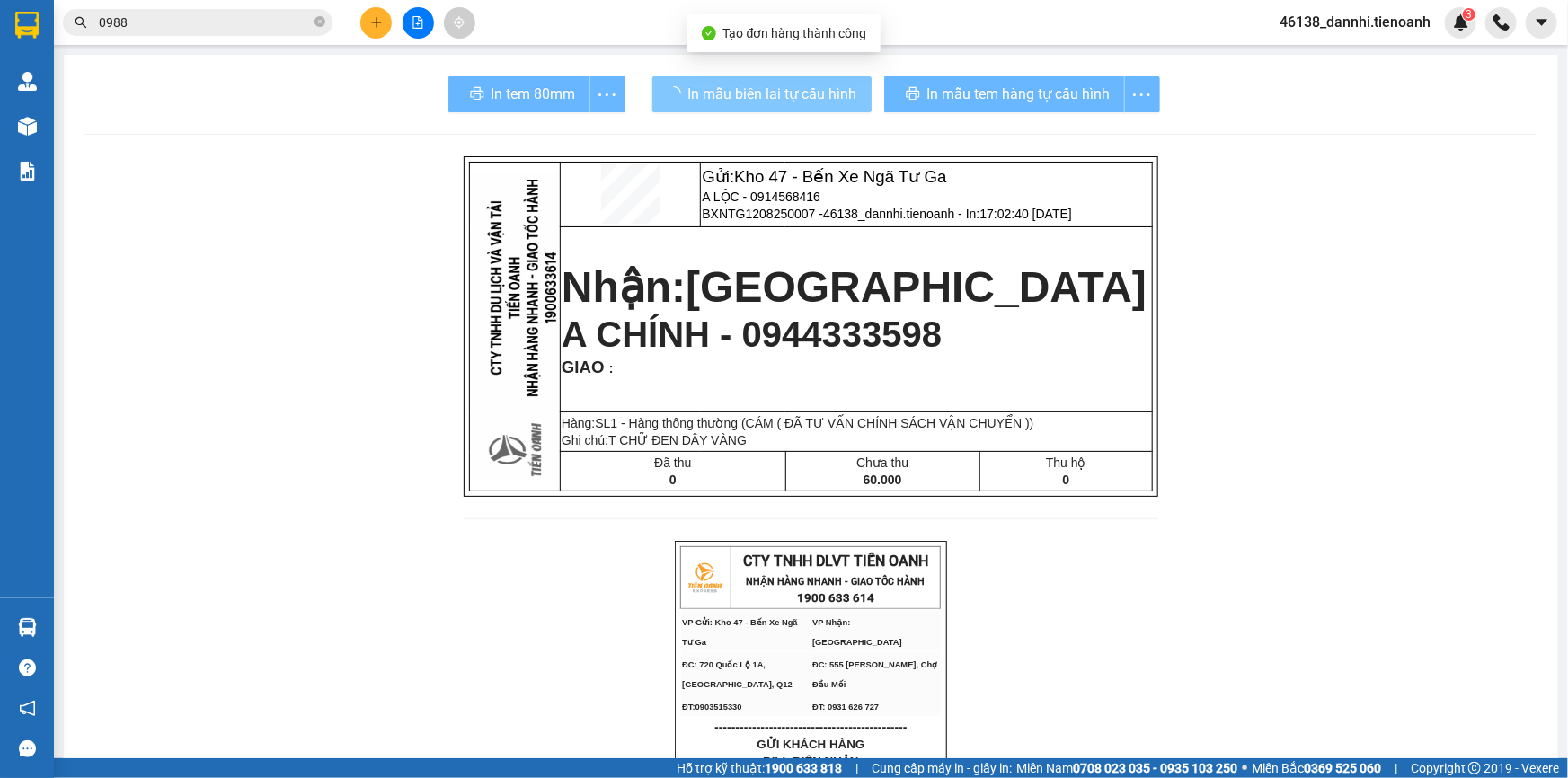
click at [782, 98] on span "In mẫu biên lai tự cấu hình" at bounding box center [772, 94] width 169 height 22
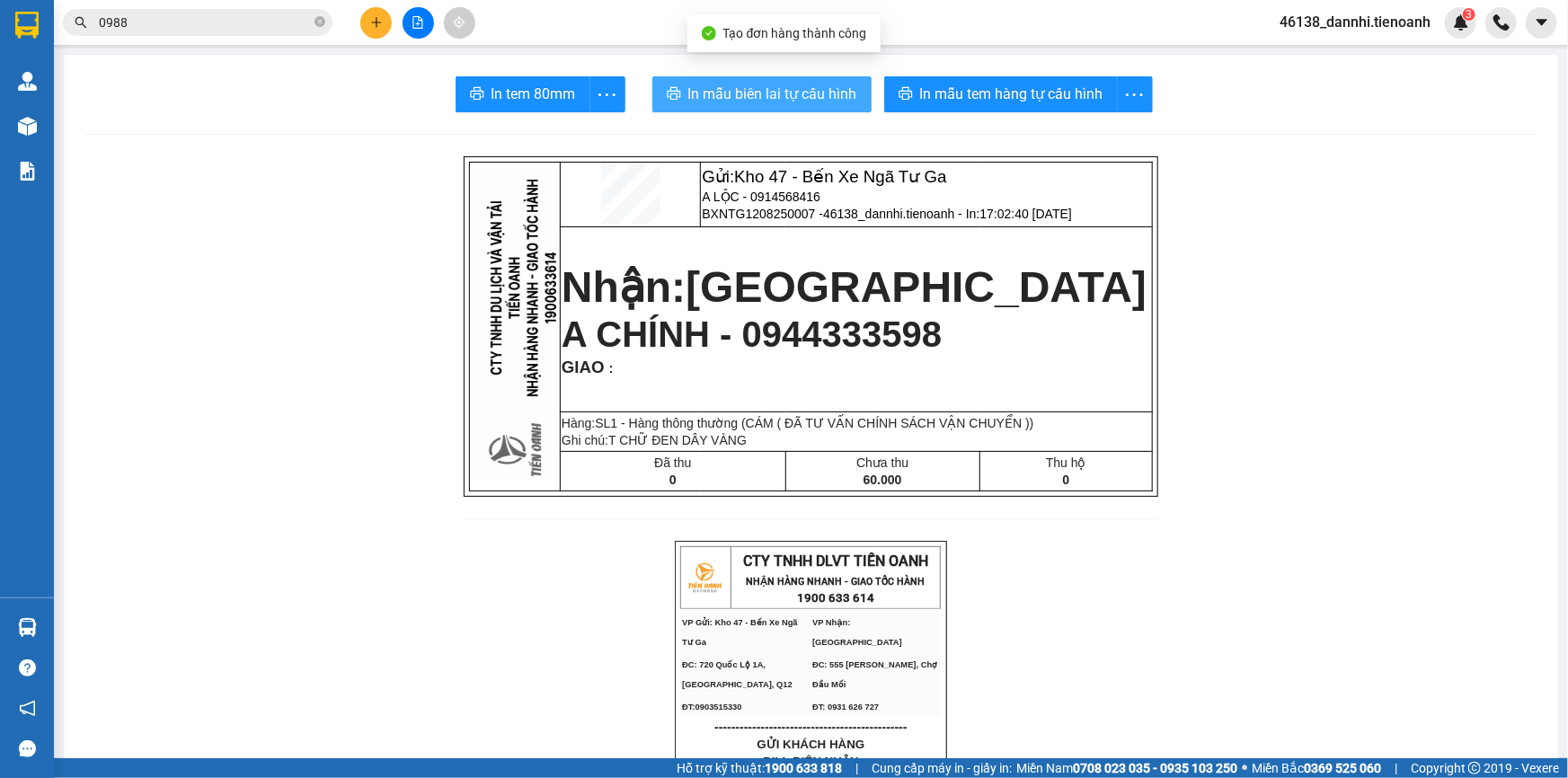
click at [782, 98] on span "In mẫu biên lai tự cấu hình" at bounding box center [772, 94] width 169 height 22
click at [378, 20] on icon "plus" at bounding box center [376, 22] width 12 height 12
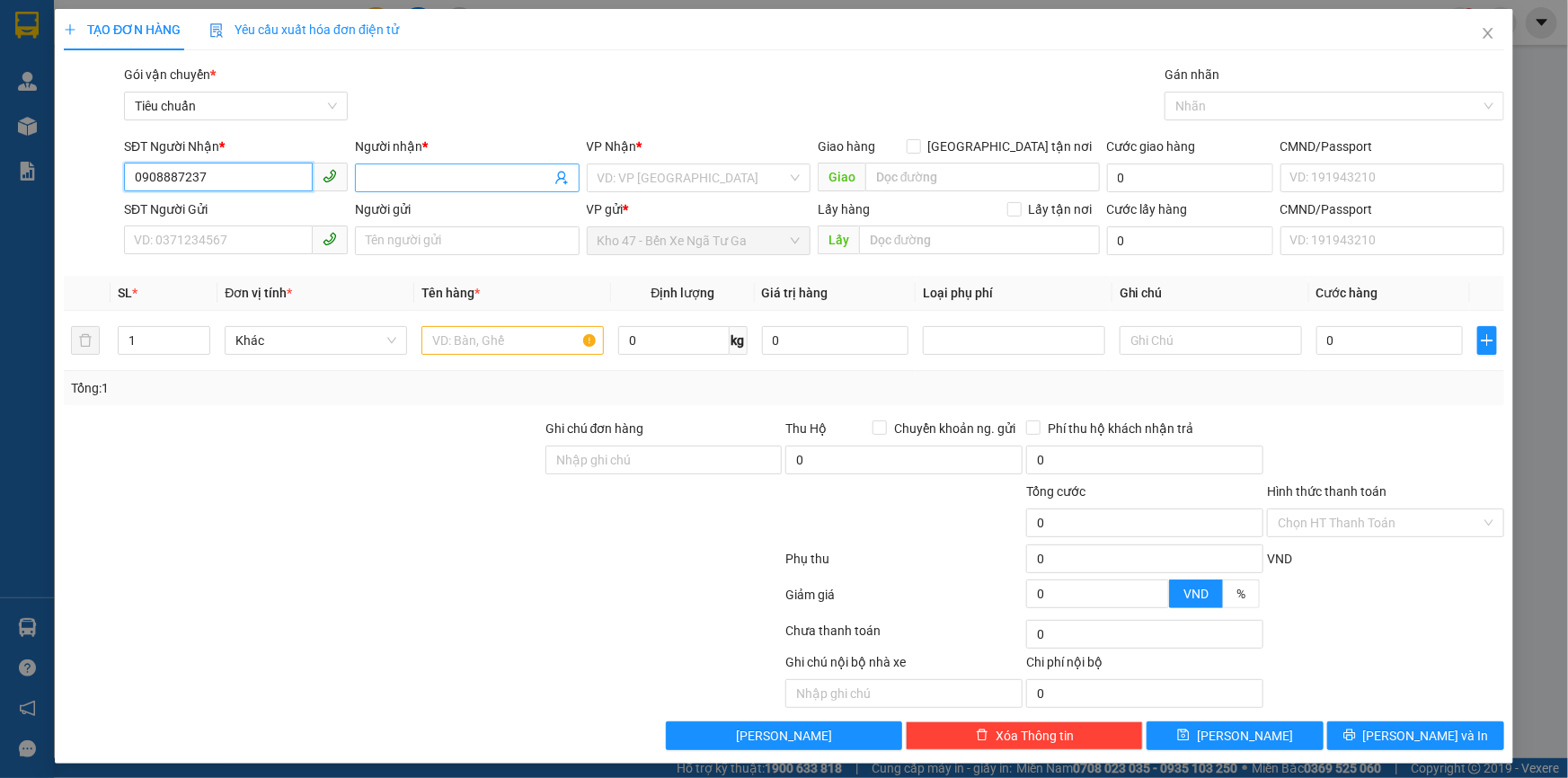
type input "0908887237"
click at [436, 181] on input "Người nhận *" at bounding box center [457, 177] width 185 height 20
type input "N"
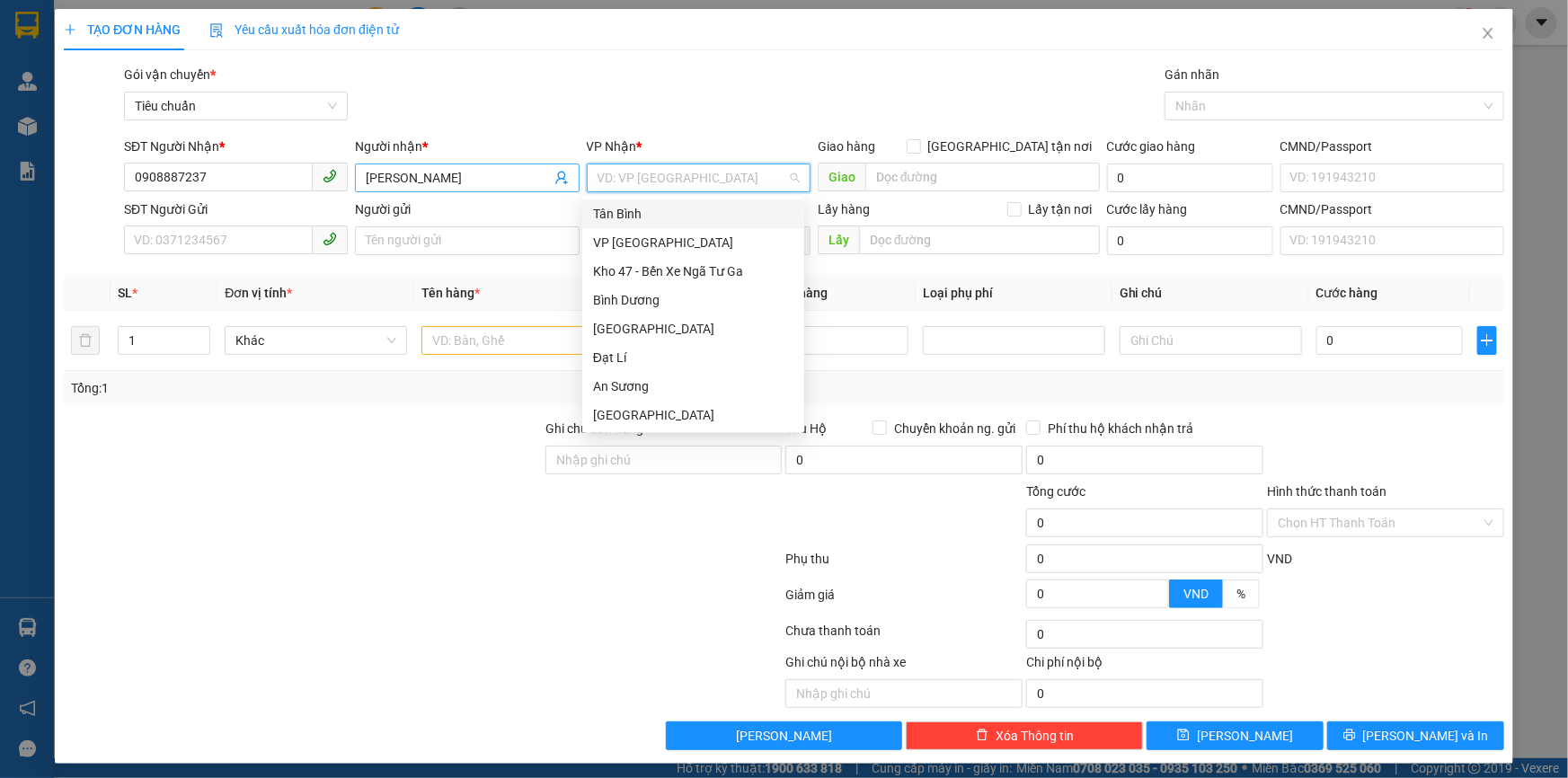
click at [416, 184] on input "[PERSON_NAME]" at bounding box center [457, 177] width 185 height 20
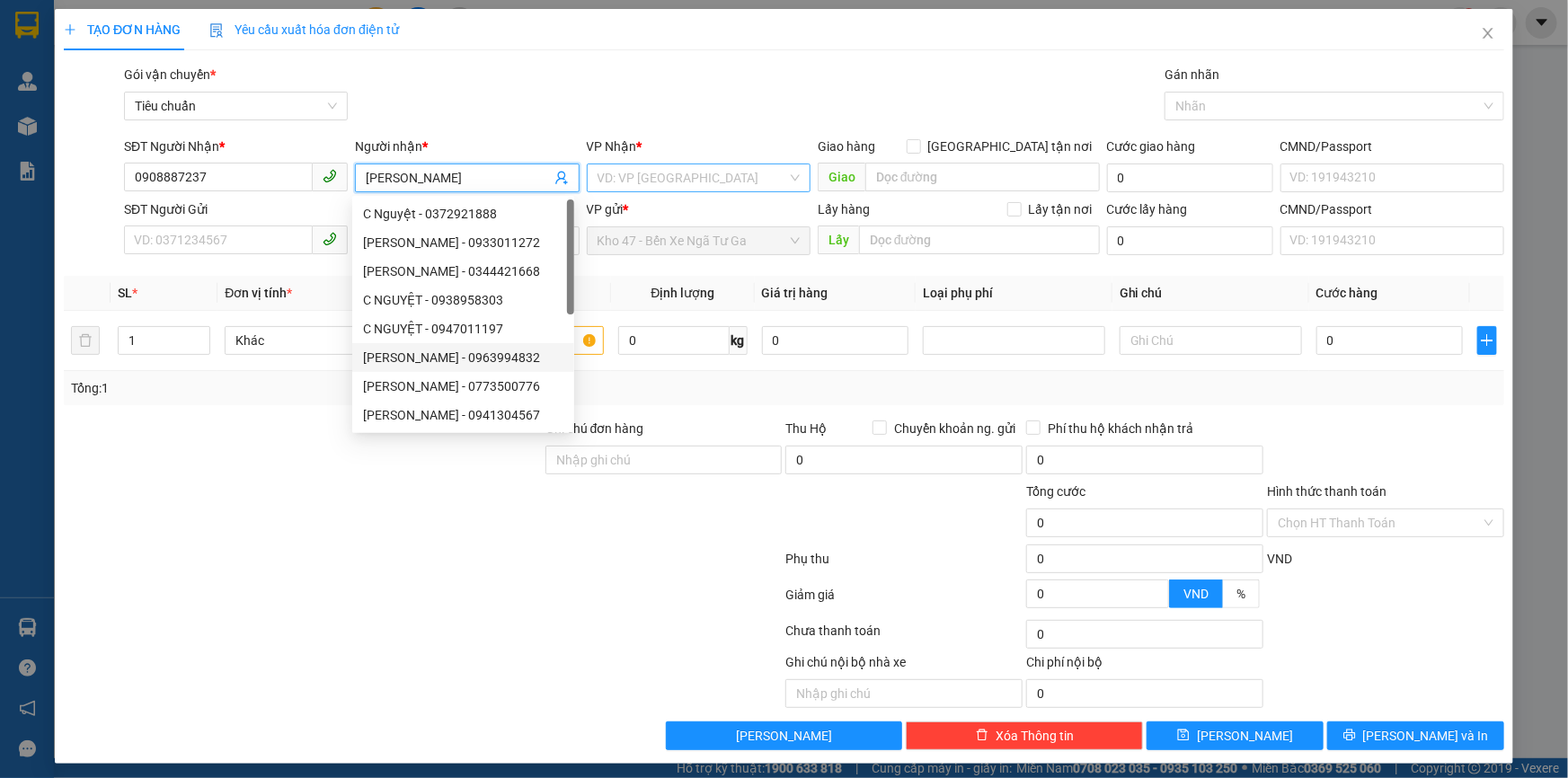
type input "[PERSON_NAME]"
click at [696, 179] on input "search" at bounding box center [693, 177] width 189 height 27
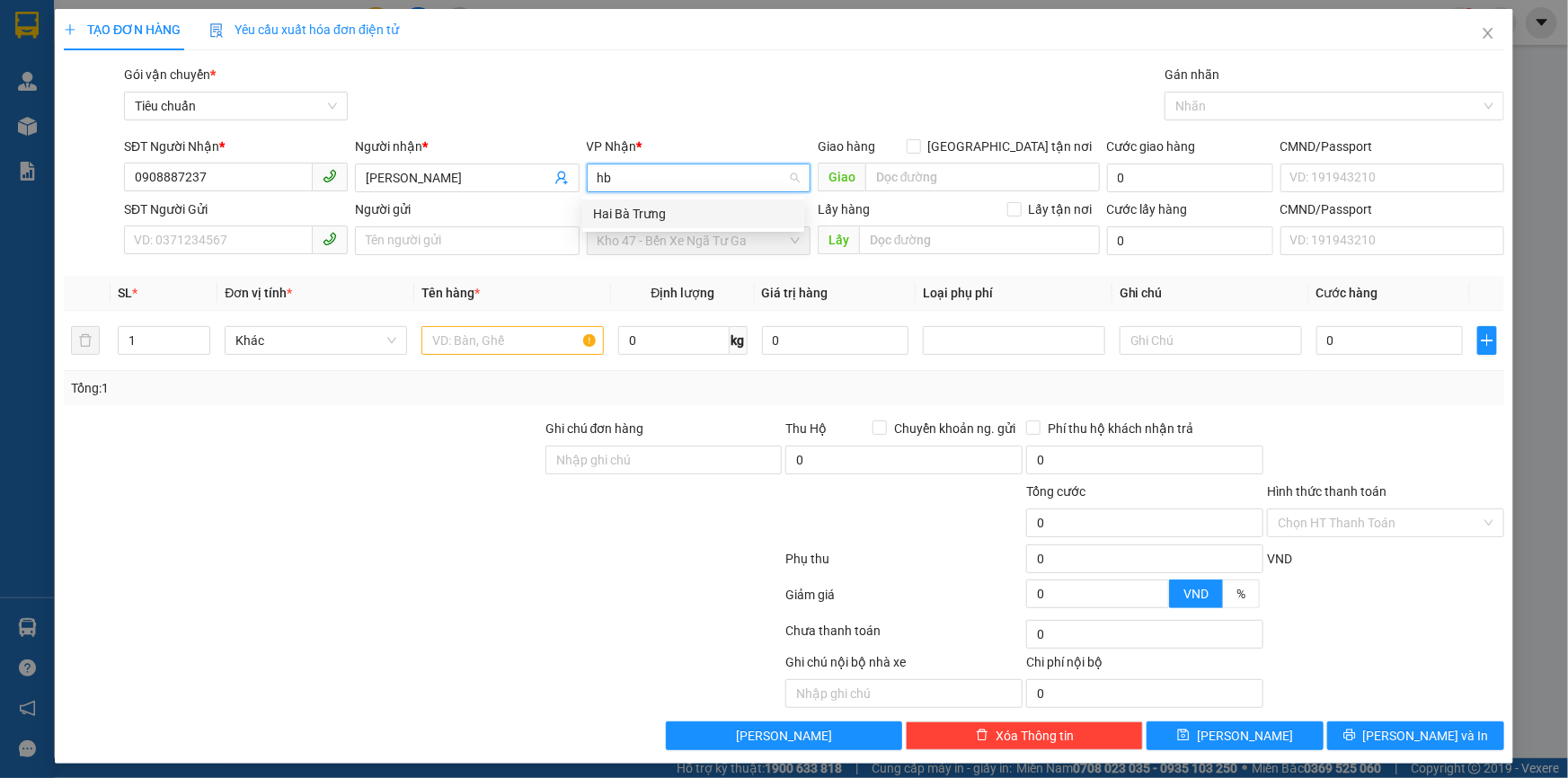
type input "hbt"
click at [741, 221] on div "Hai Bà Trưng" at bounding box center [694, 214] width 201 height 20
click at [264, 247] on input "SĐT Người Gửi" at bounding box center [217, 240] width 188 height 29
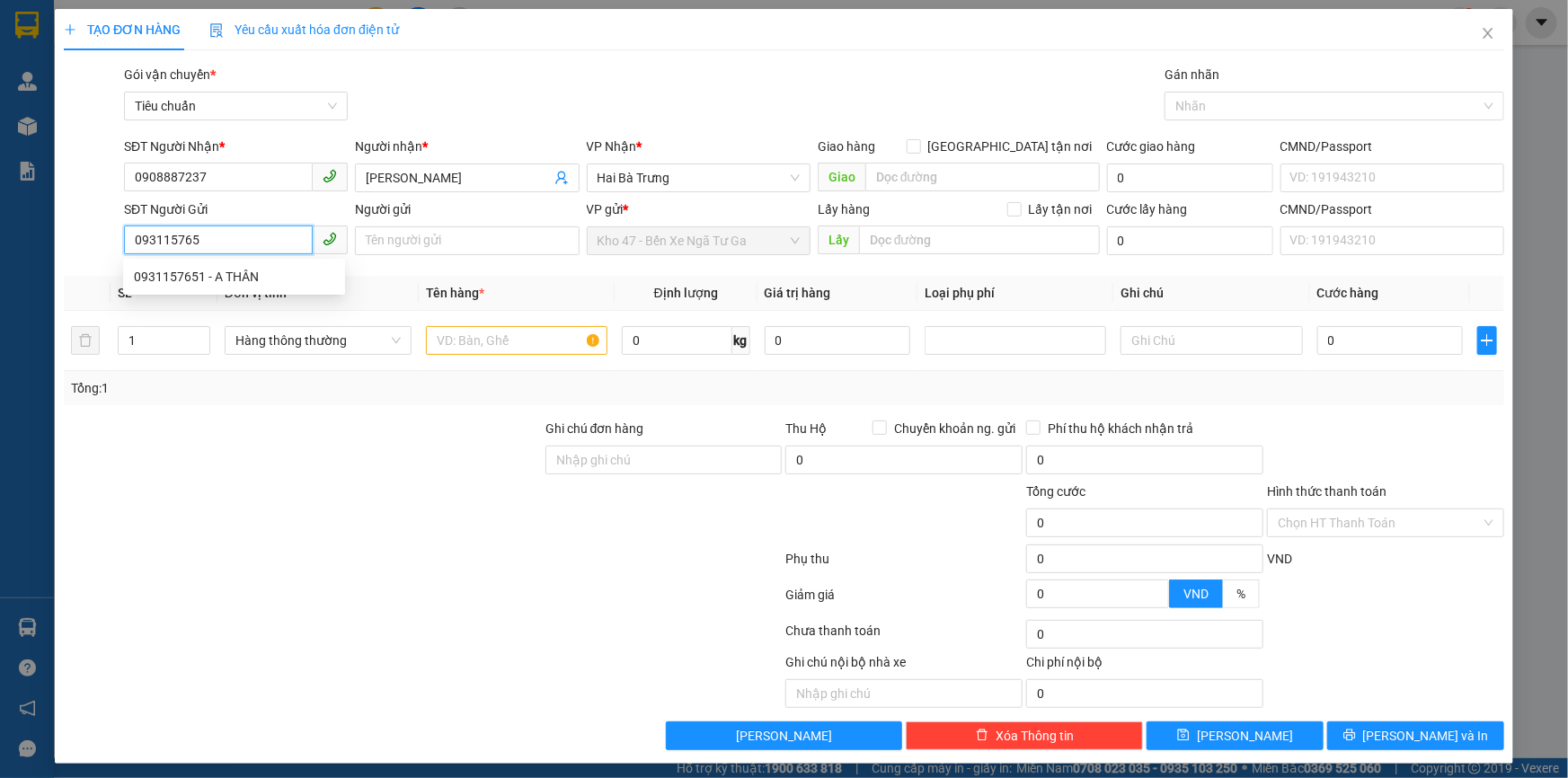
type input "0931157651"
click at [297, 278] on div "0931157651 - A THÂN" at bounding box center [234, 277] width 201 height 20
type input "A THÂN"
type input "70.000"
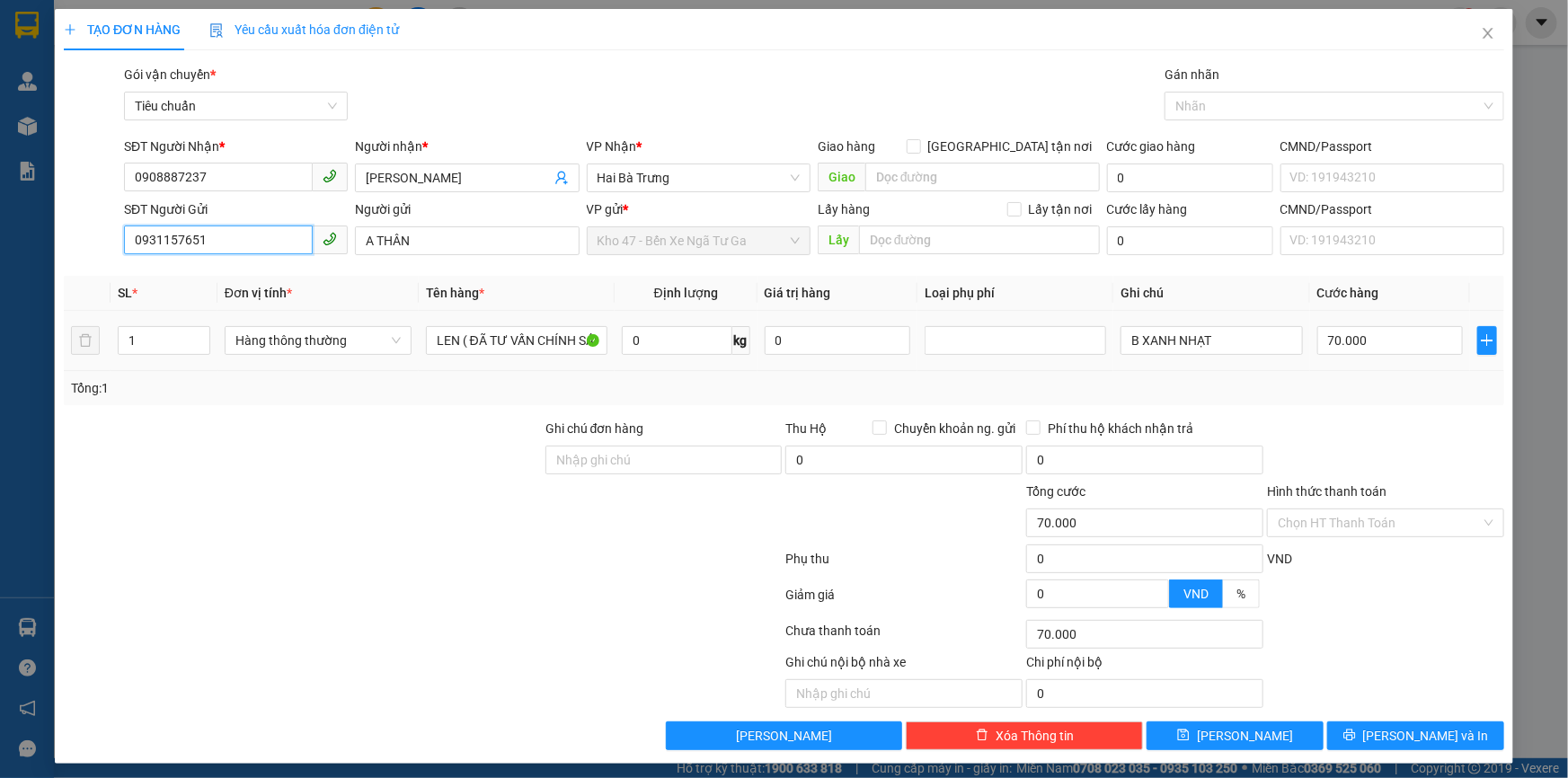
click at [378, 350] on span "Hàng thông thường" at bounding box center [318, 340] width 165 height 27
type input "0931157651"
type input "q"
click at [301, 375] on div "Quần áo" at bounding box center [316, 375] width 164 height 20
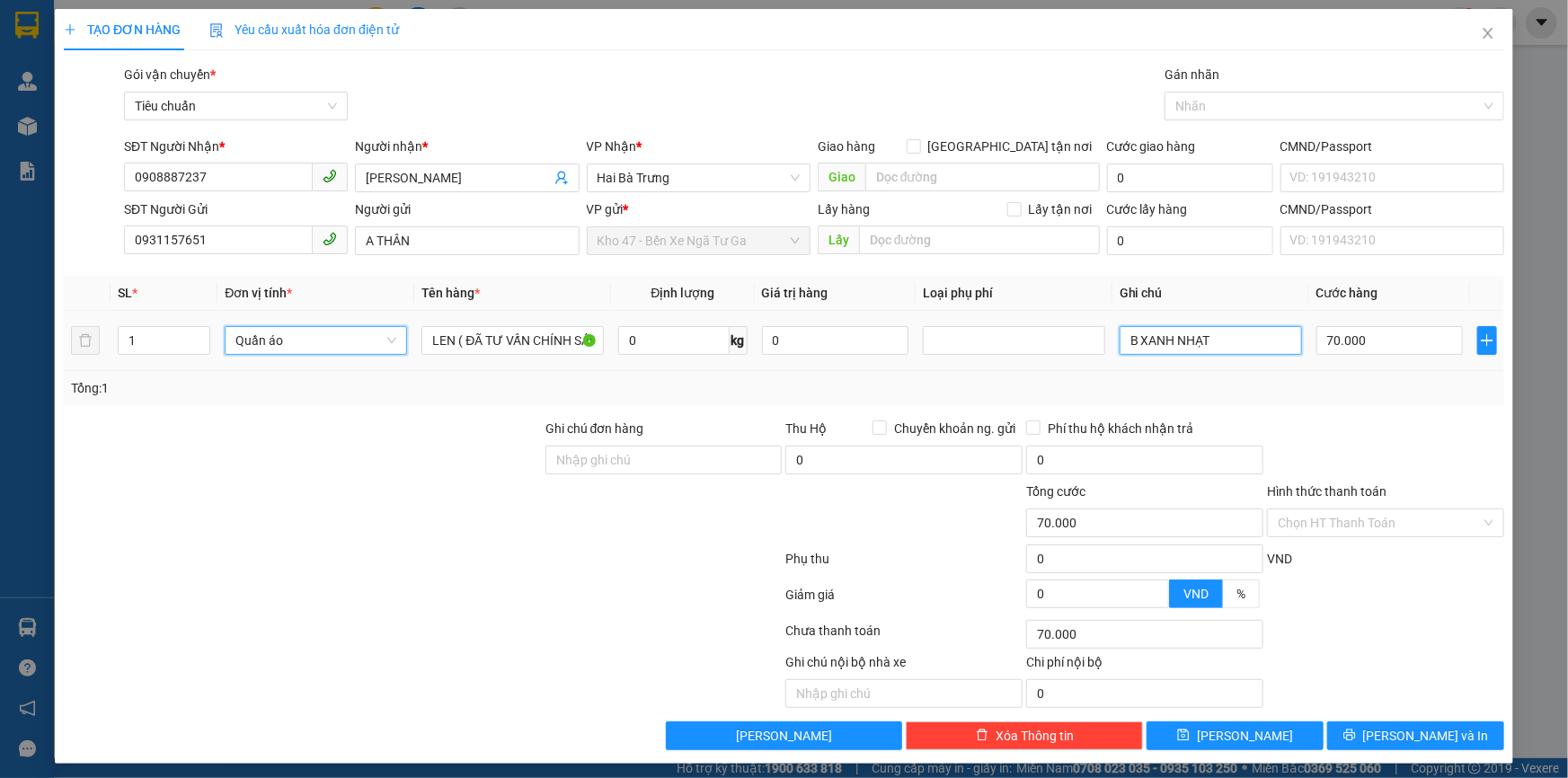
click at [1195, 337] on input "B XANH NHẠT" at bounding box center [1211, 340] width 183 height 29
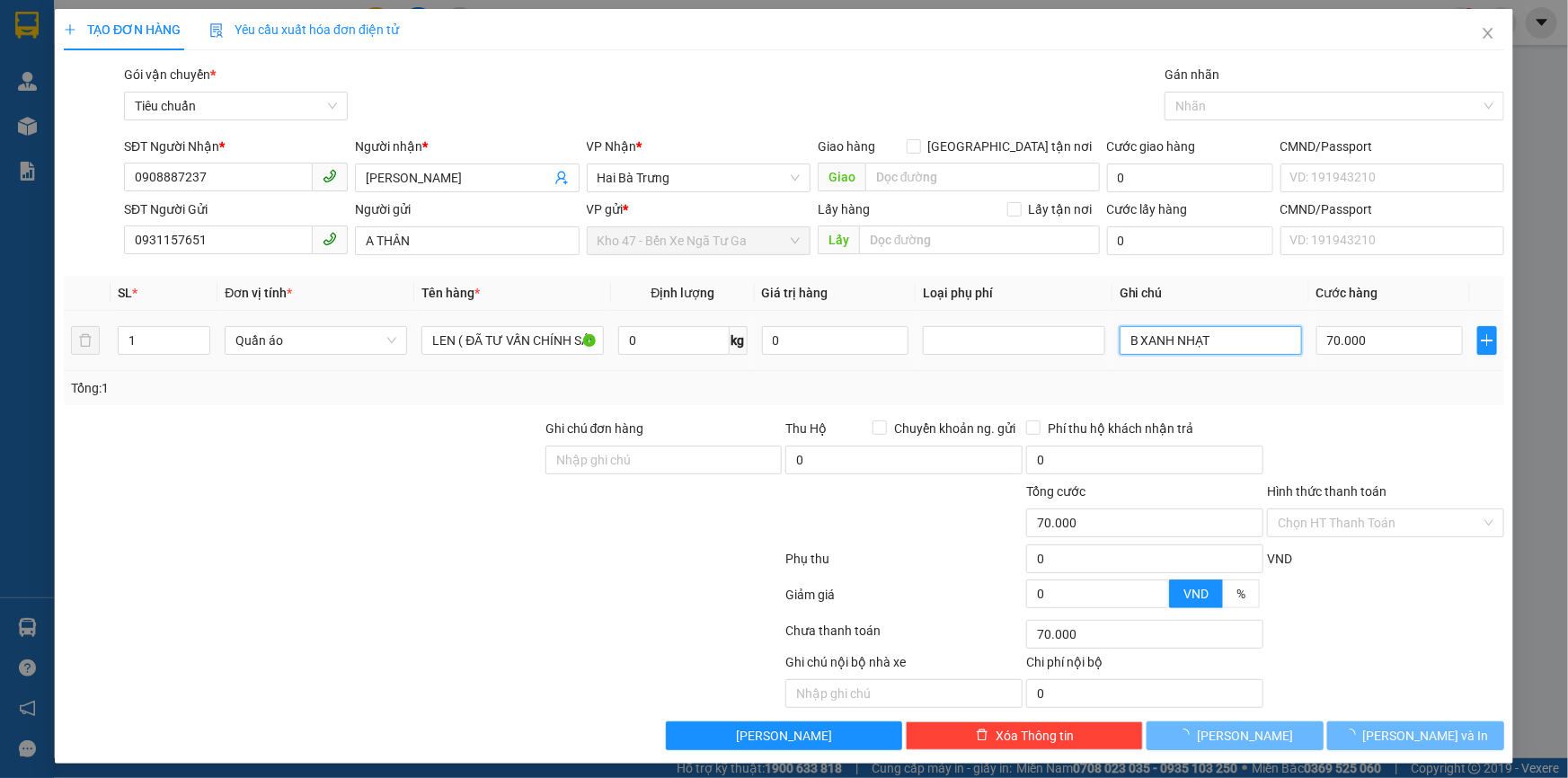
type input "0"
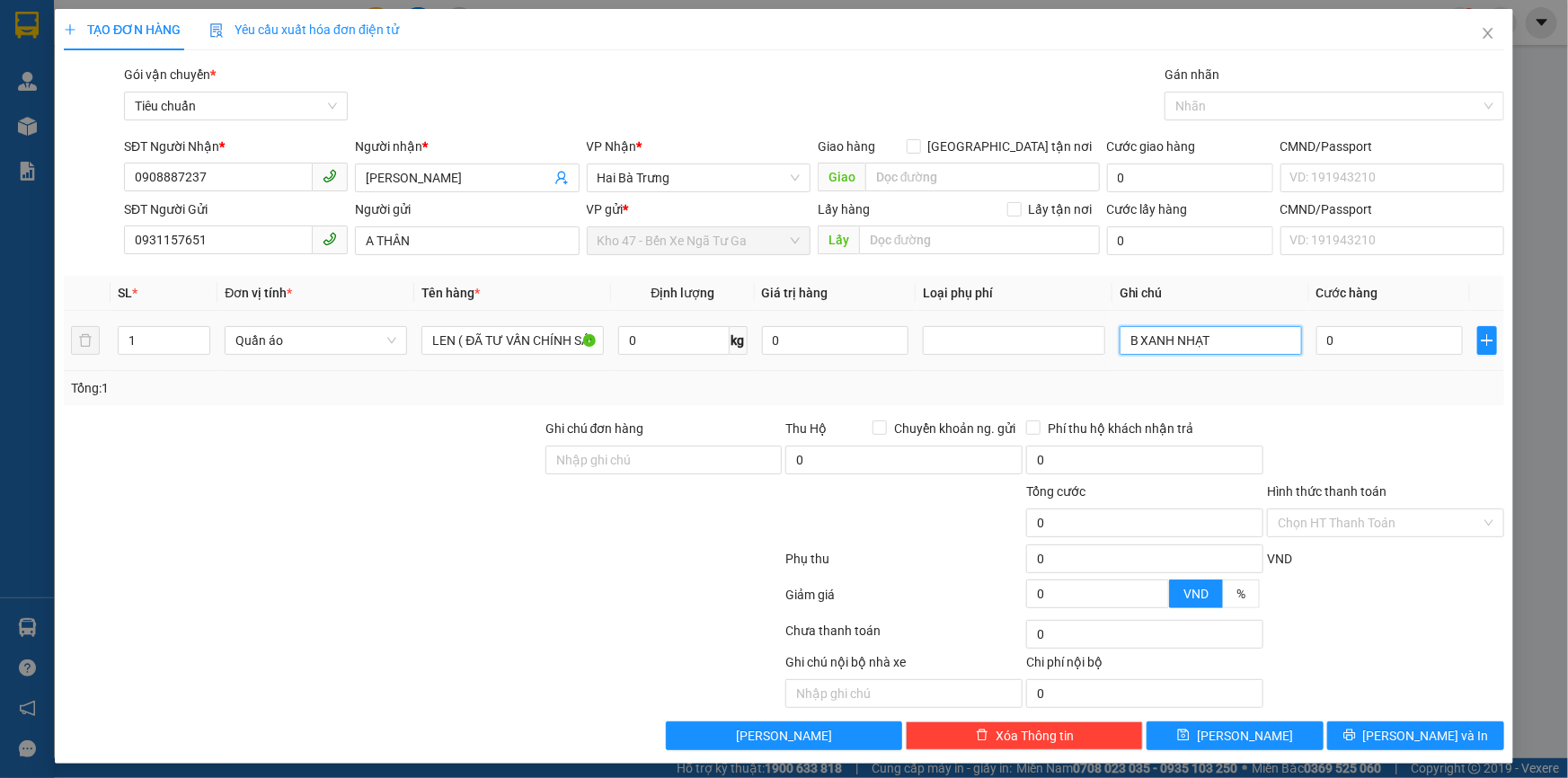
click at [1203, 343] on input "B XANH NHẠT" at bounding box center [1211, 340] width 183 height 29
type input "B XANH"
click at [678, 334] on input "0" at bounding box center [674, 340] width 111 height 29
type input "55"
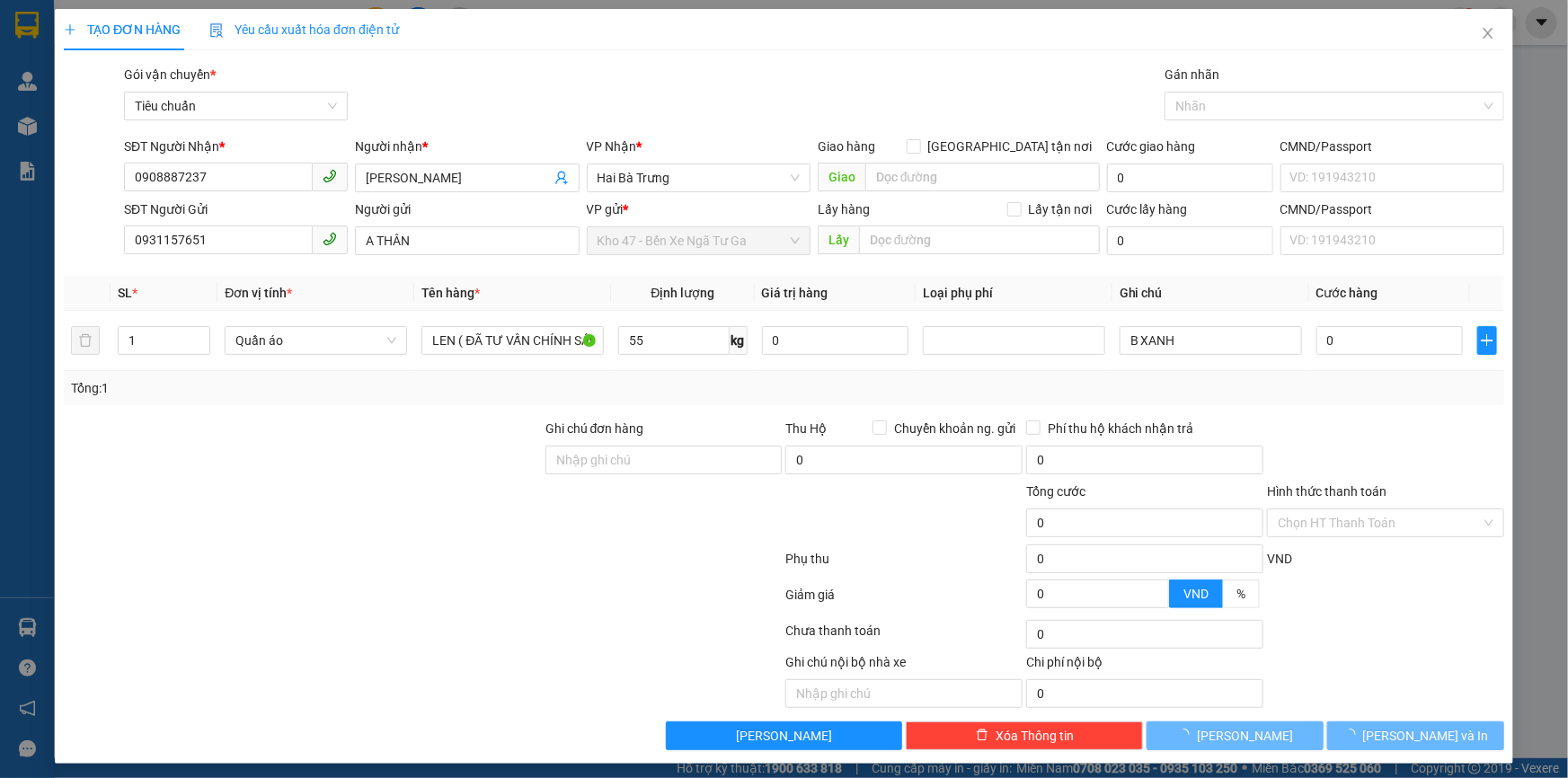
click at [790, 406] on div "Transit Pickup Surcharge Ids Transit Deliver Surcharge Ids Transit Deliver Surc…" at bounding box center [784, 408] width 1441 height 686
type input "110.000"
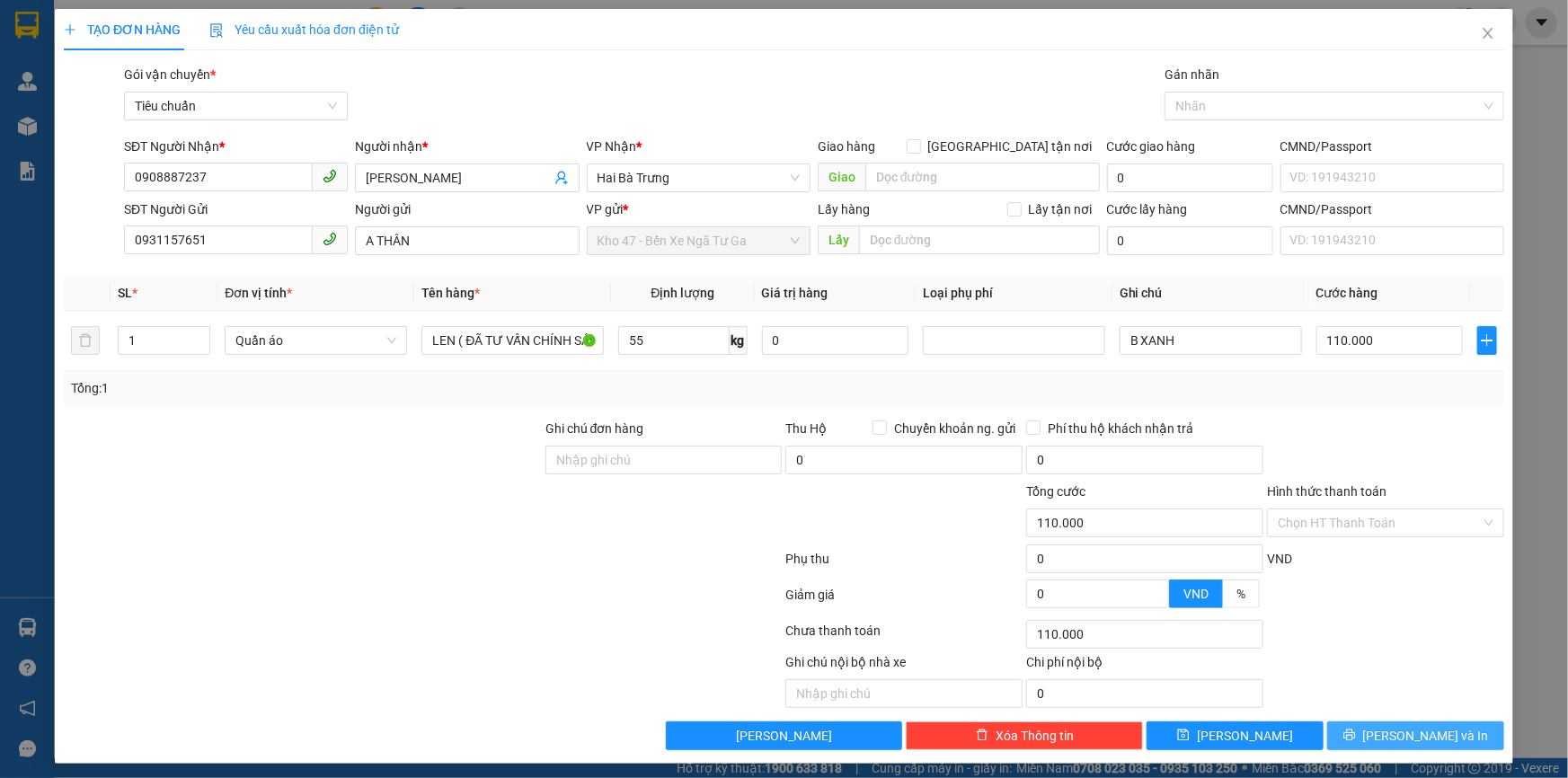
click at [1423, 744] on span "[PERSON_NAME] và In" at bounding box center [1426, 736] width 126 height 20
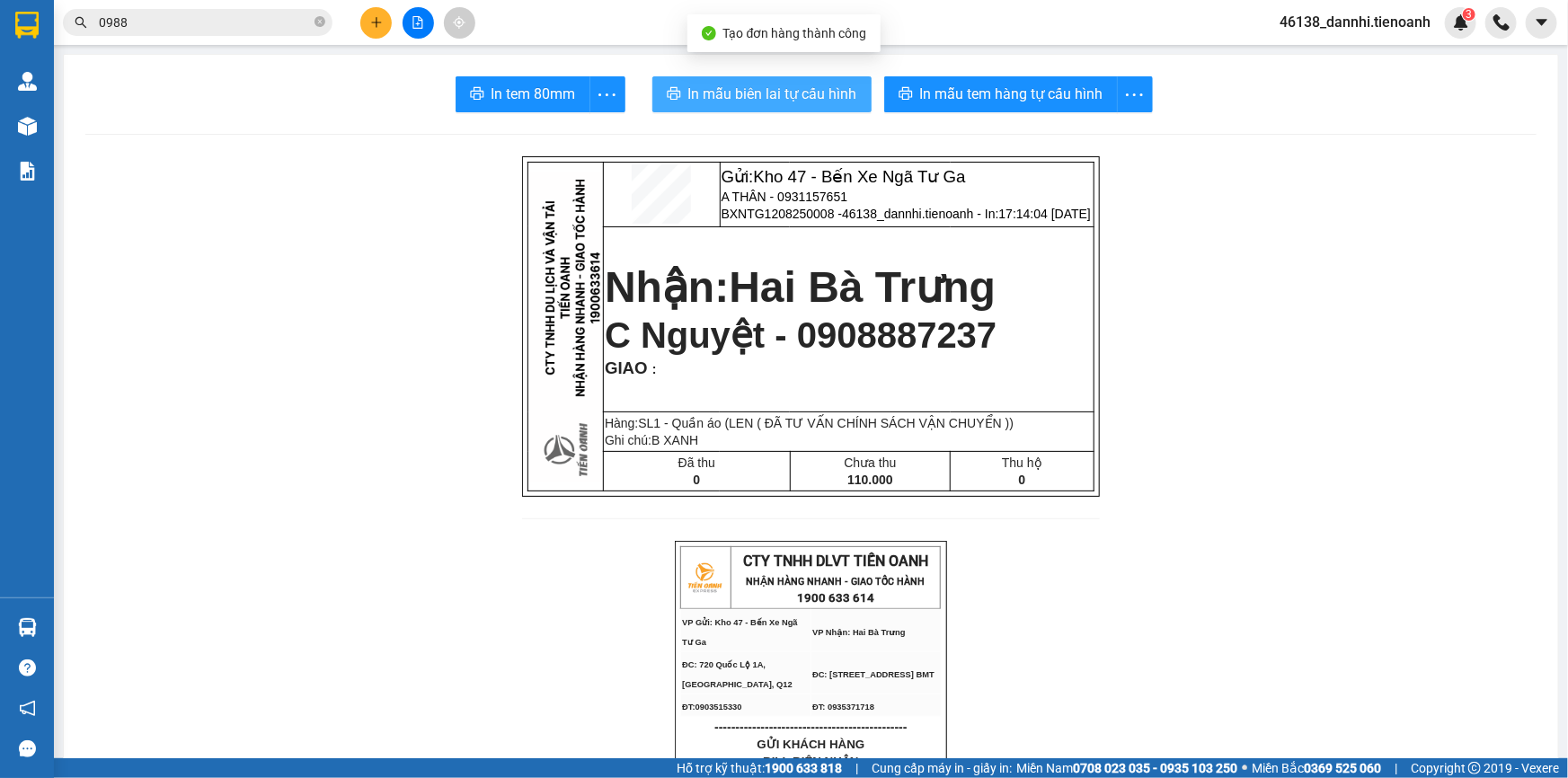
click at [735, 98] on span "In mẫu biên lai tự cấu hình" at bounding box center [772, 94] width 169 height 22
click at [385, 9] on div at bounding box center [418, 23] width 135 height 32
click at [366, 37] on div at bounding box center [418, 23] width 135 height 32
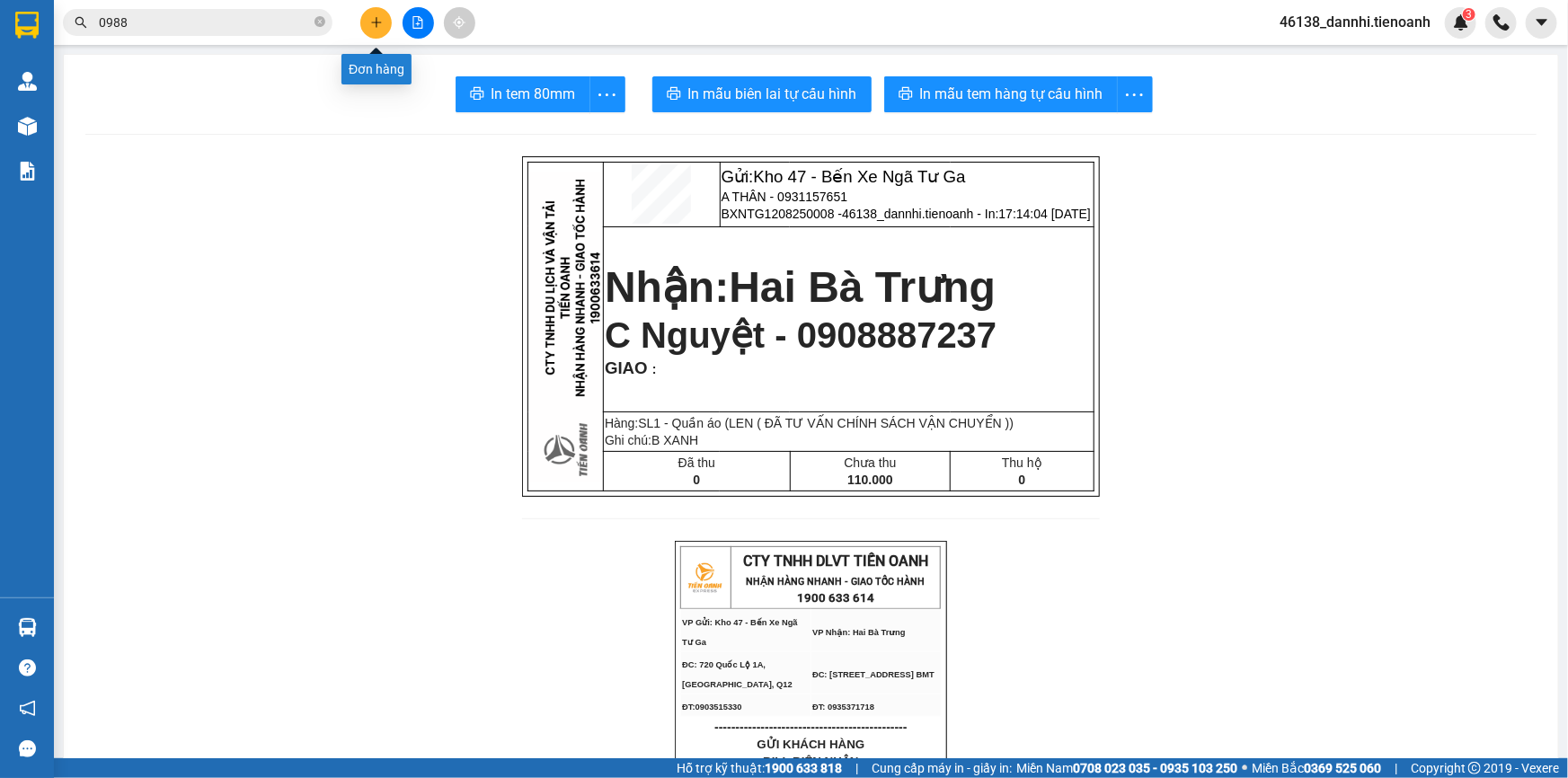
click at [371, 9] on button at bounding box center [376, 23] width 32 height 32
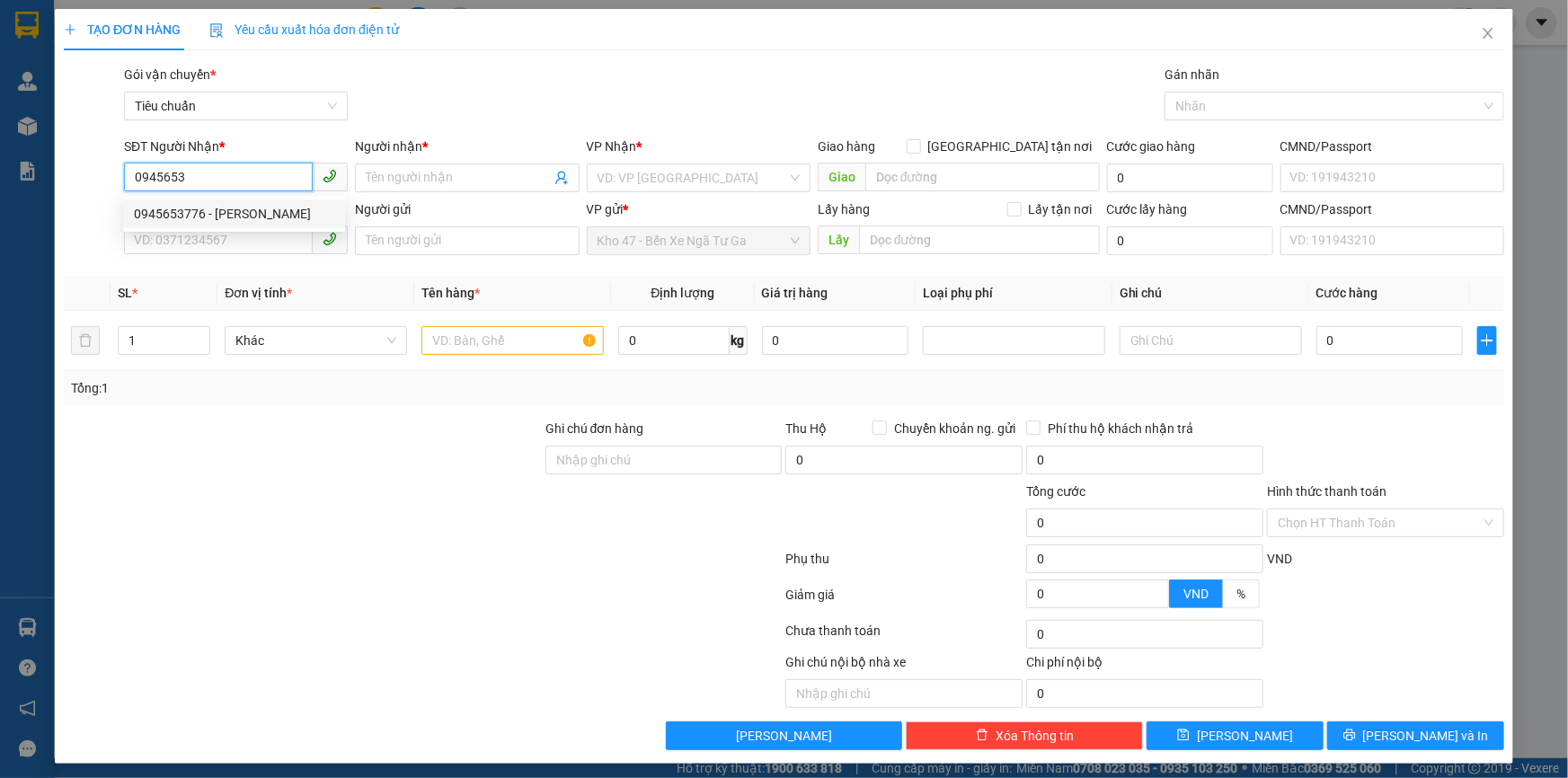
click at [251, 221] on div "0945653776 - [PERSON_NAME]" at bounding box center [234, 214] width 201 height 20
type input "0945653776"
type input "[PERSON_NAME]"
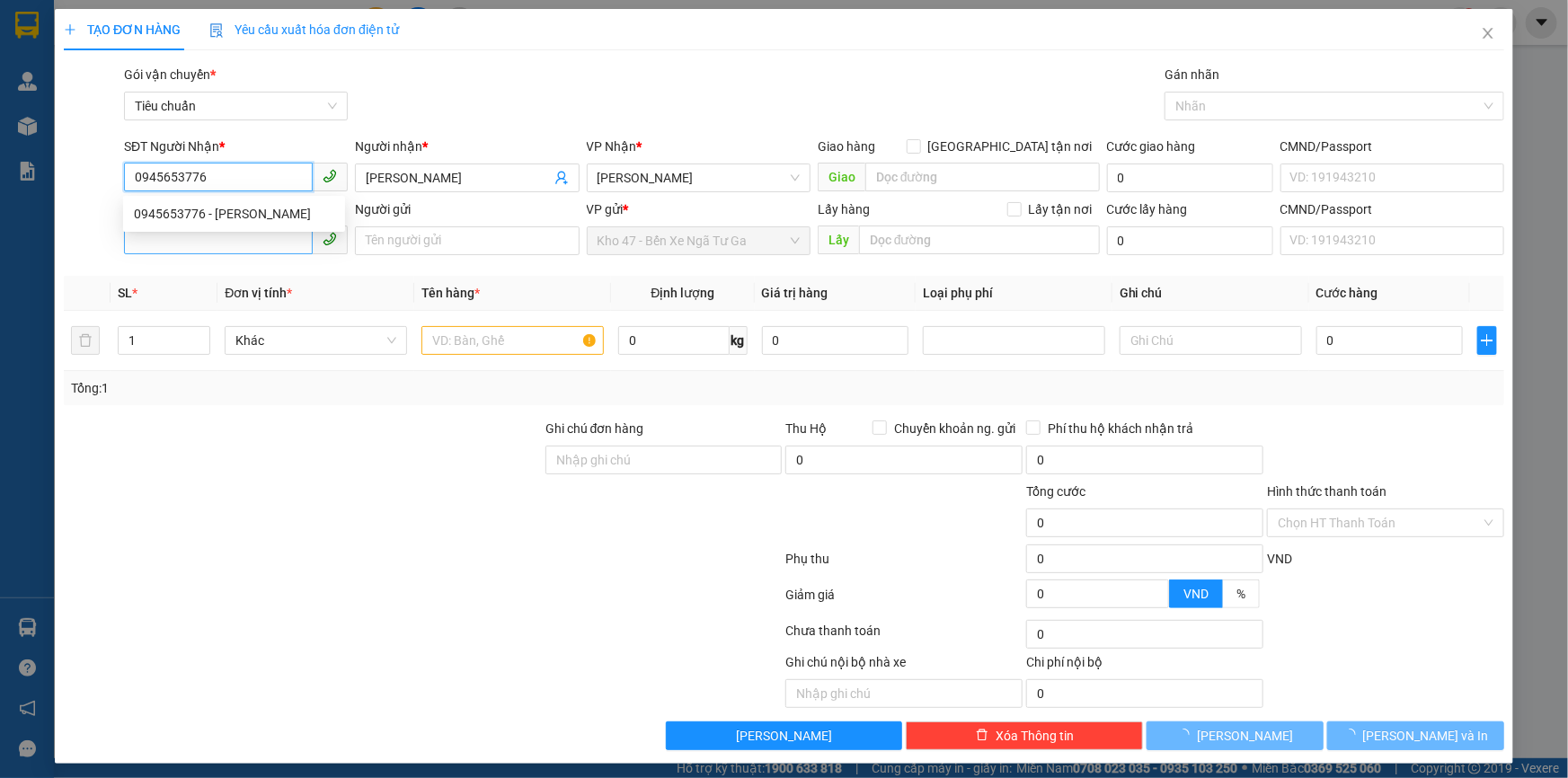
type input "40.000"
type input "0945653776"
click at [255, 240] on input "SĐT Người Gửi" at bounding box center [217, 240] width 188 height 29
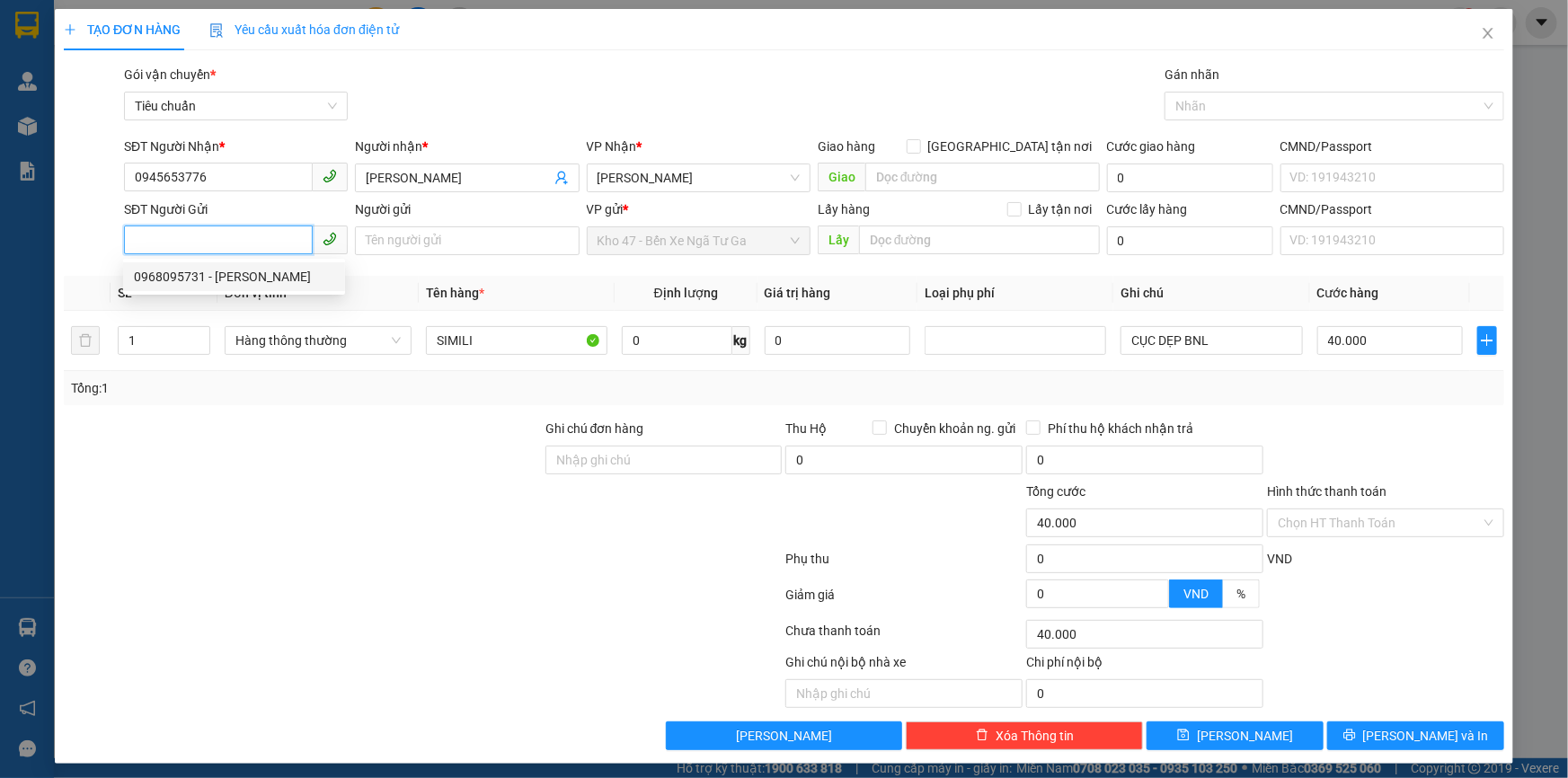
click at [254, 277] on div "0968095731 - [PERSON_NAME]" at bounding box center [234, 277] width 201 height 20
type input "0968095731"
type input "[PERSON_NAME]"
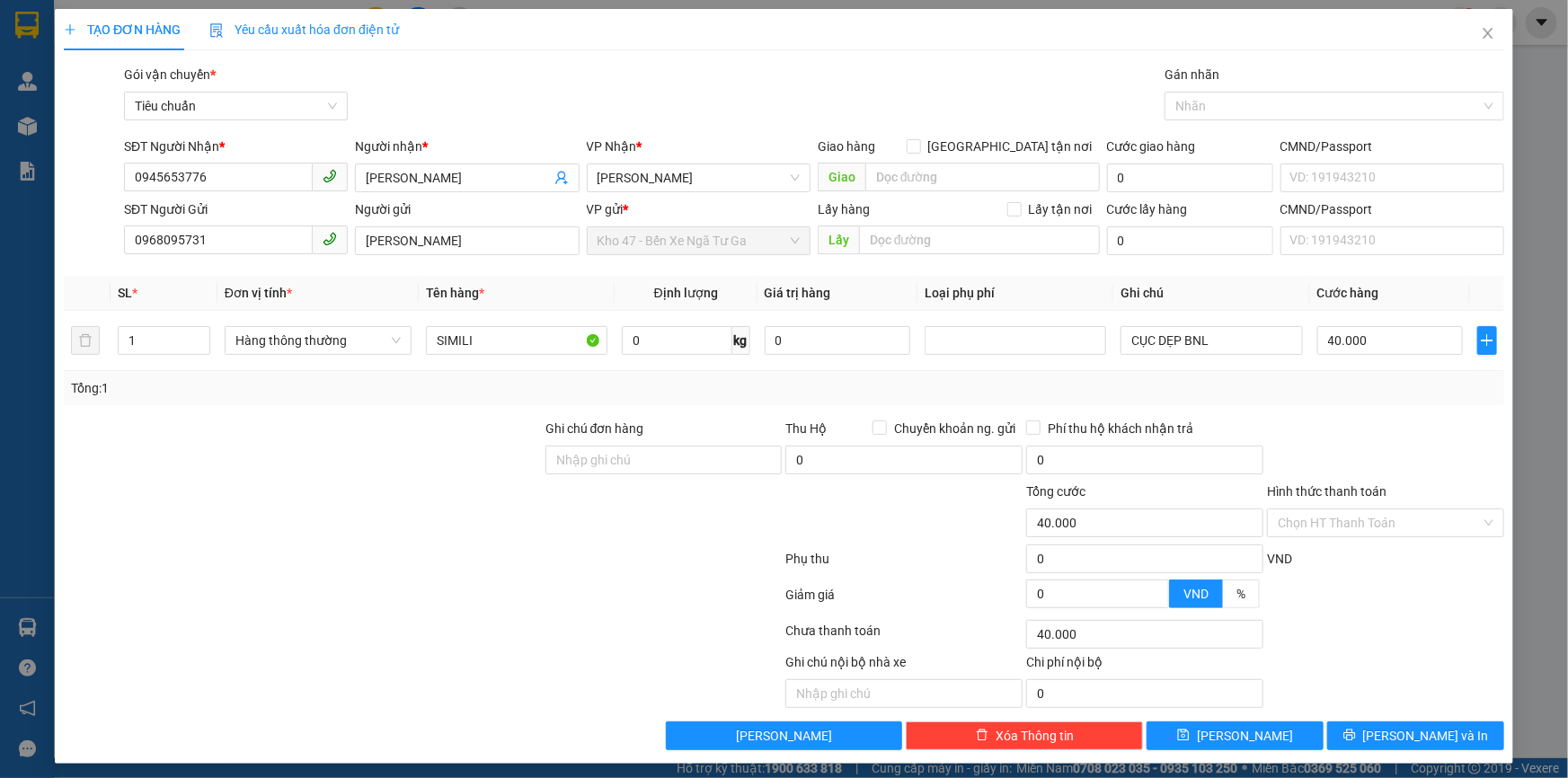
click at [1400, 707] on div "Ghi chú nội bộ nhà xe Chi phí nội bộ 0" at bounding box center [784, 680] width 1444 height 55
click at [1400, 726] on span "[PERSON_NAME] và In" at bounding box center [1426, 736] width 126 height 20
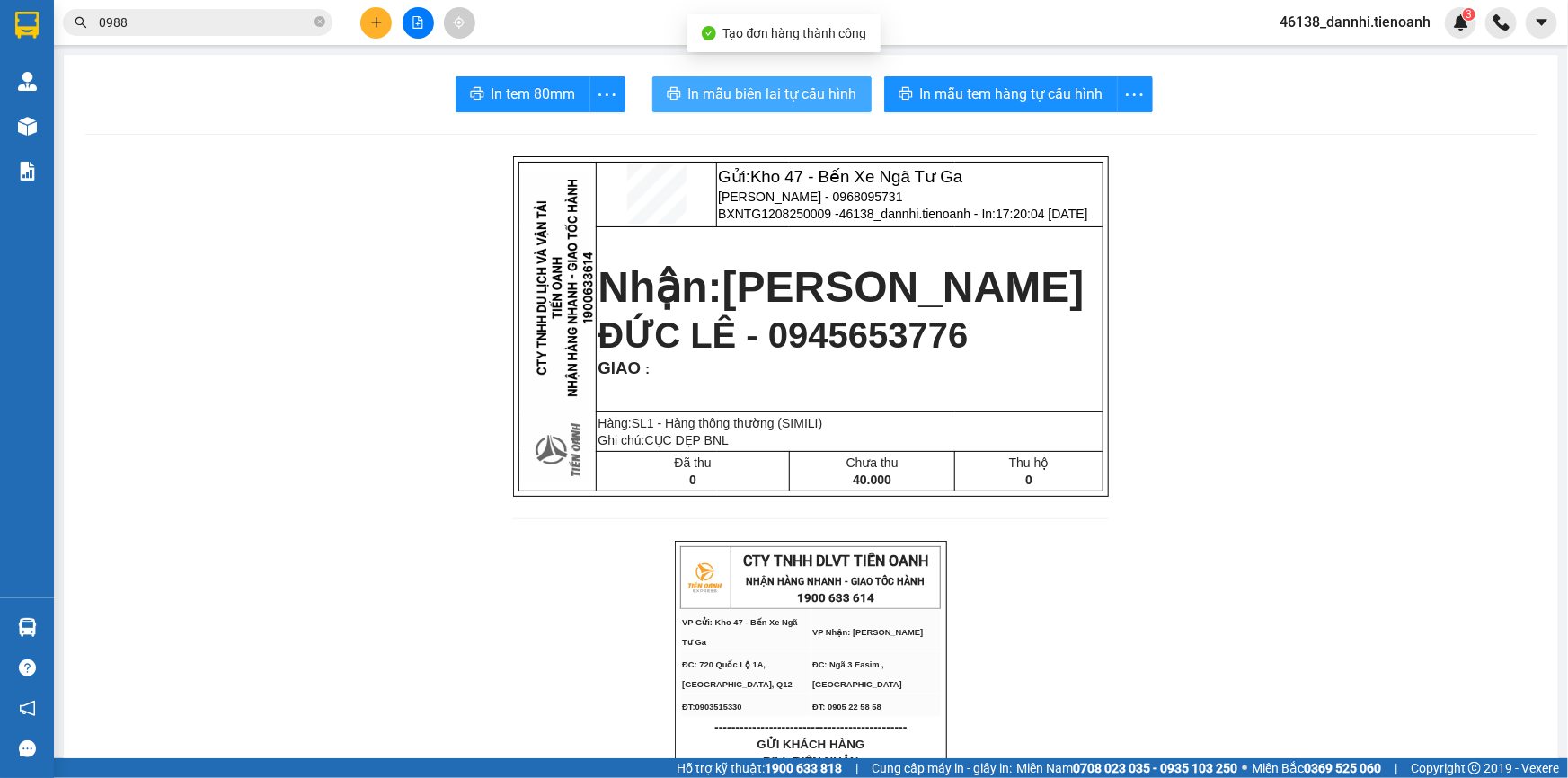
click at [835, 98] on span "In mẫu biên lai tự cấu hình" at bounding box center [772, 94] width 169 height 22
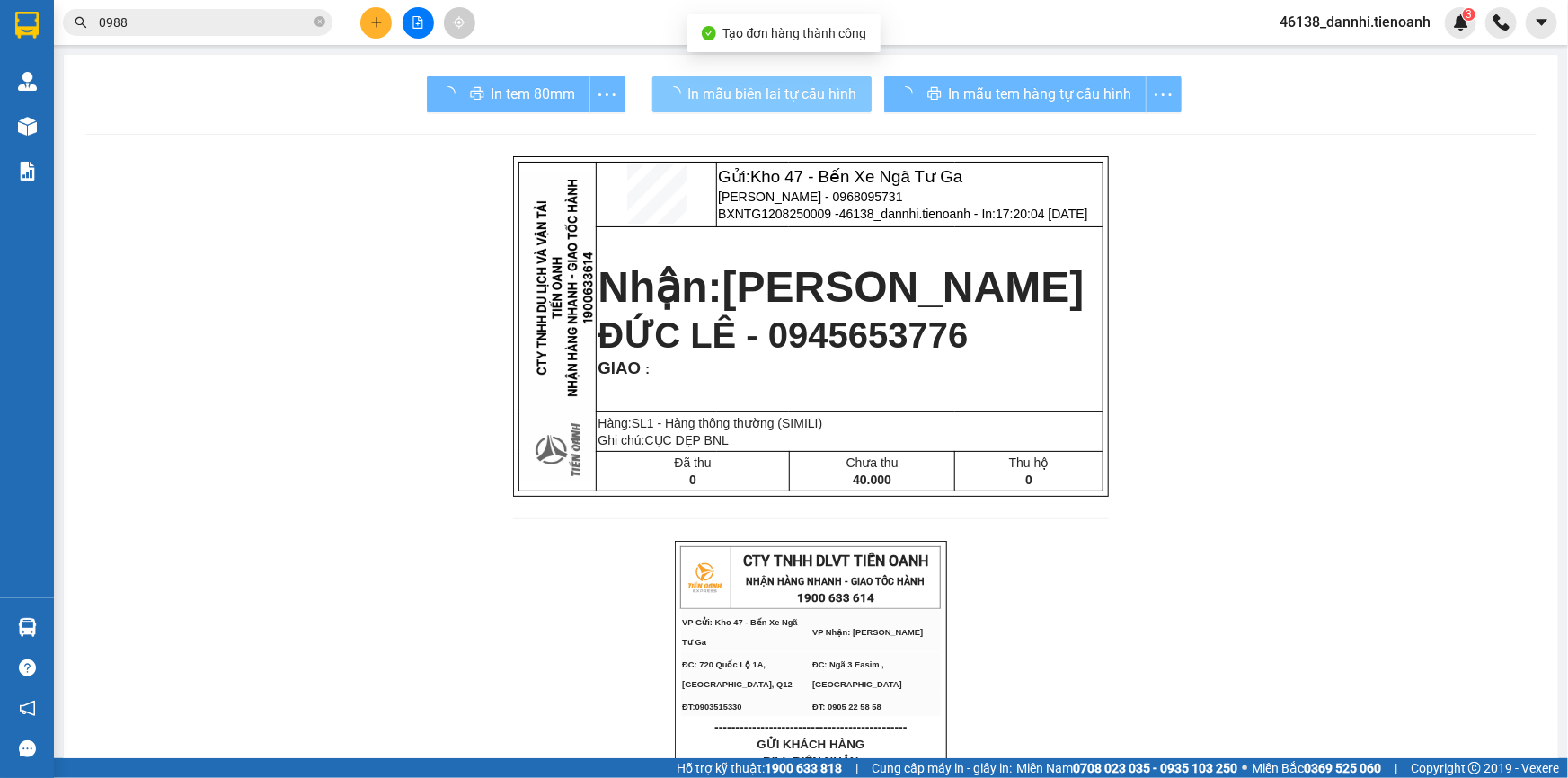
click at [1000, 95] on div "In mẫu tem hàng tự cấu hình" at bounding box center [1032, 95] width 297 height 36
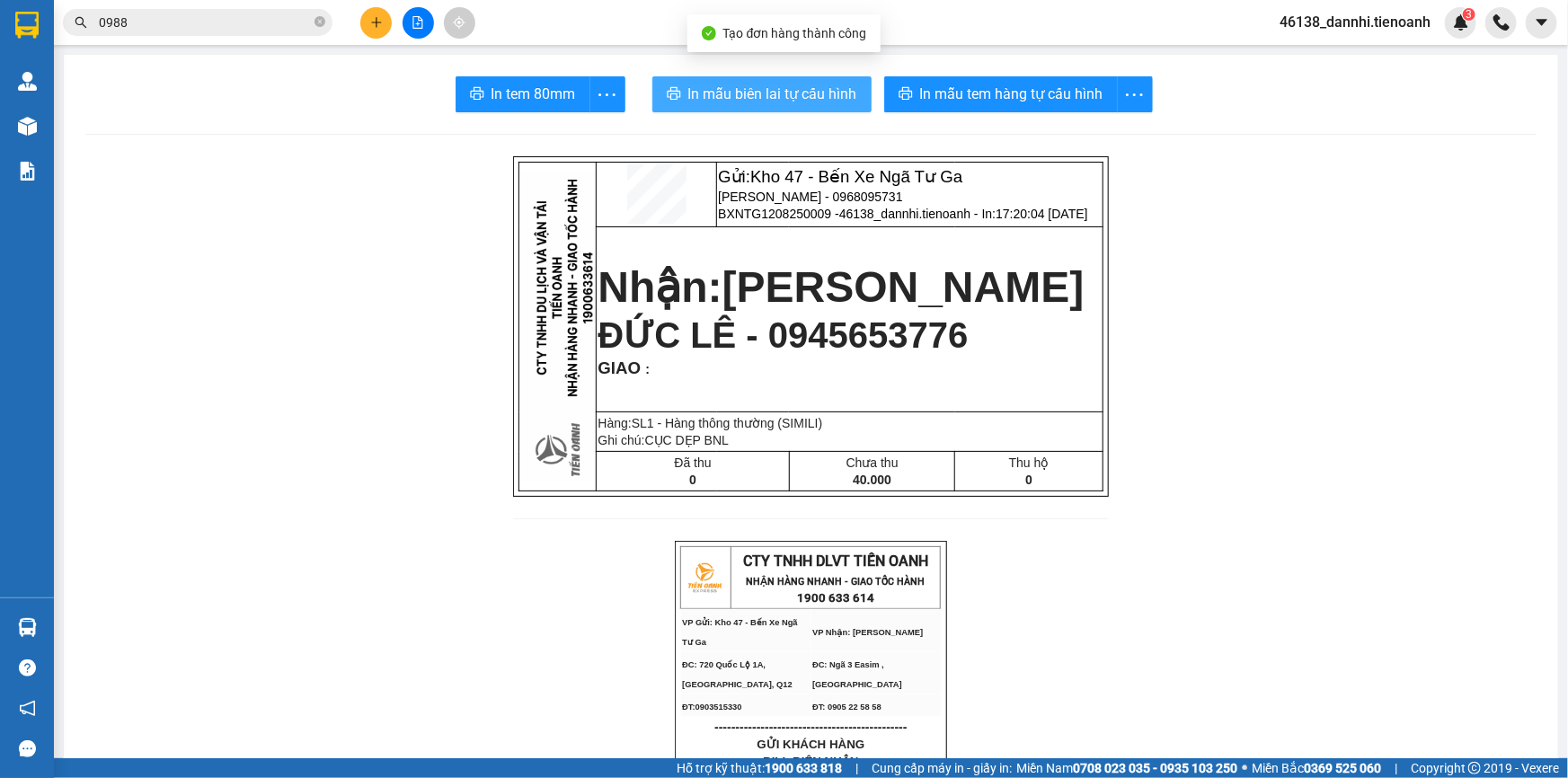
click at [1000, 95] on span "In mẫu tem hàng tự cấu hình" at bounding box center [1012, 94] width 184 height 22
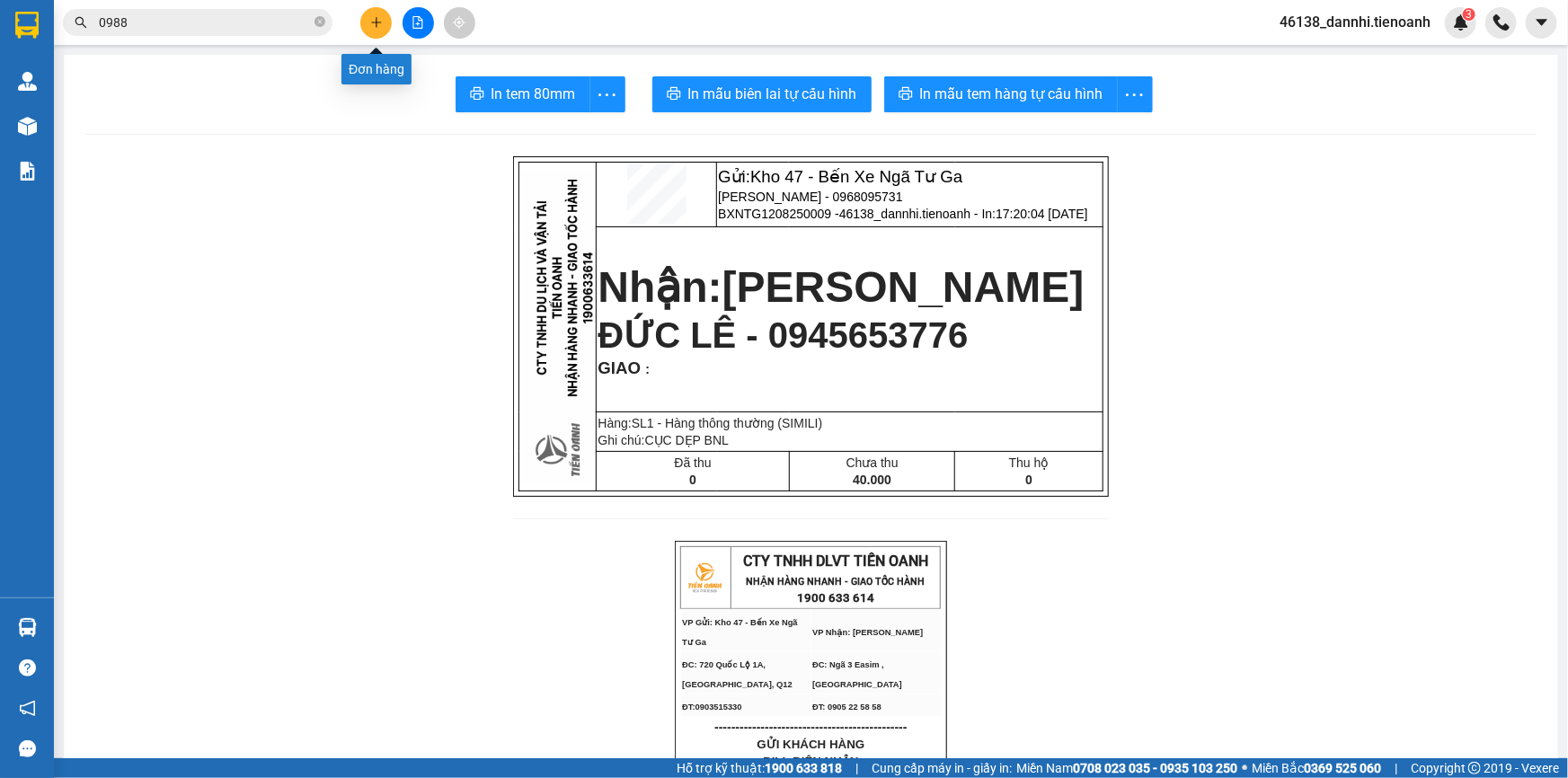
click at [366, 28] on button at bounding box center [376, 23] width 32 height 32
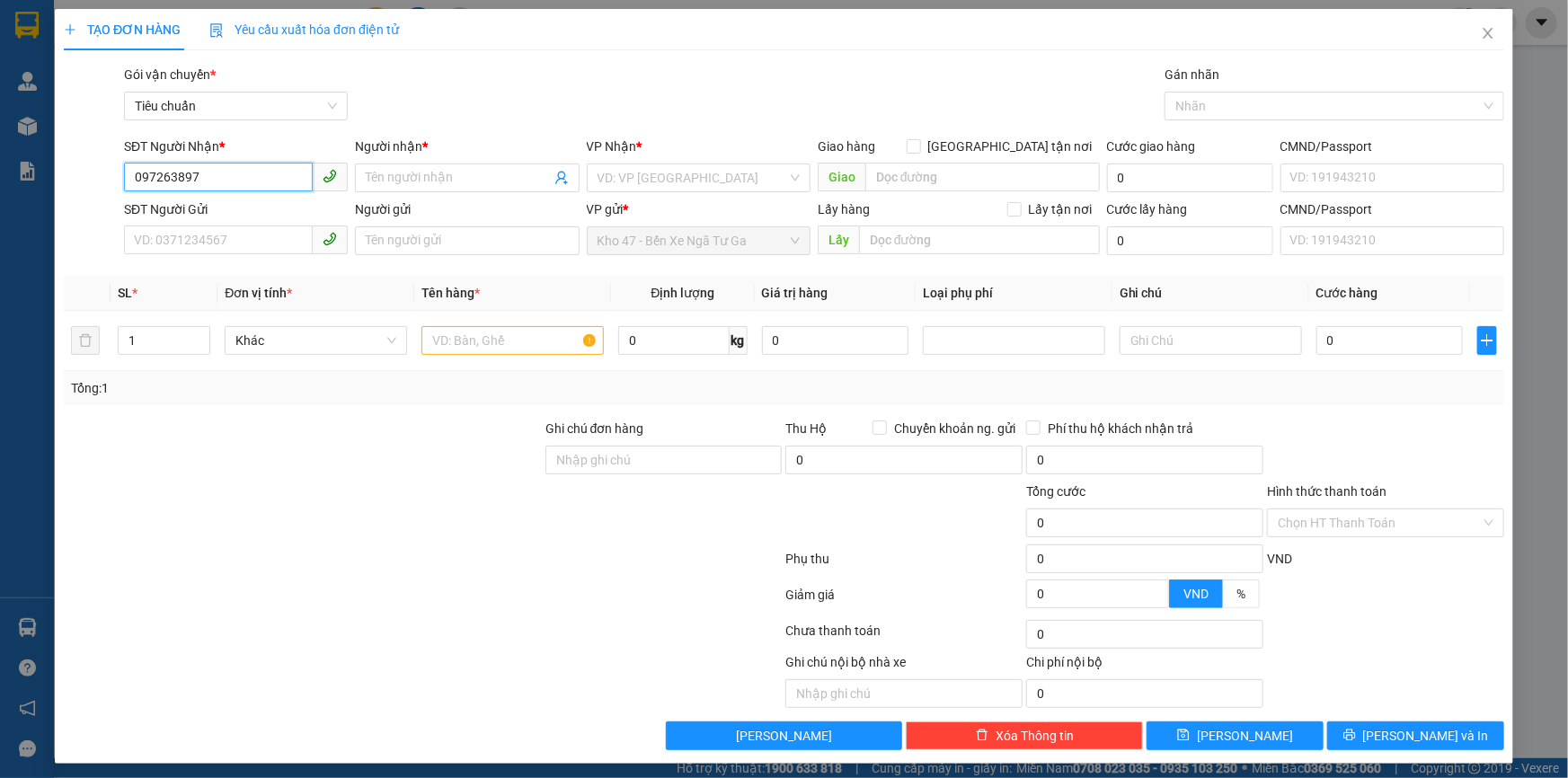
type input "0972638979"
click at [276, 212] on div "0972638979 - [PERSON_NAME]" at bounding box center [234, 214] width 201 height 20
type input "BẢO ANH"
checkbox input "true"
type input "151 [PERSON_NAME]"
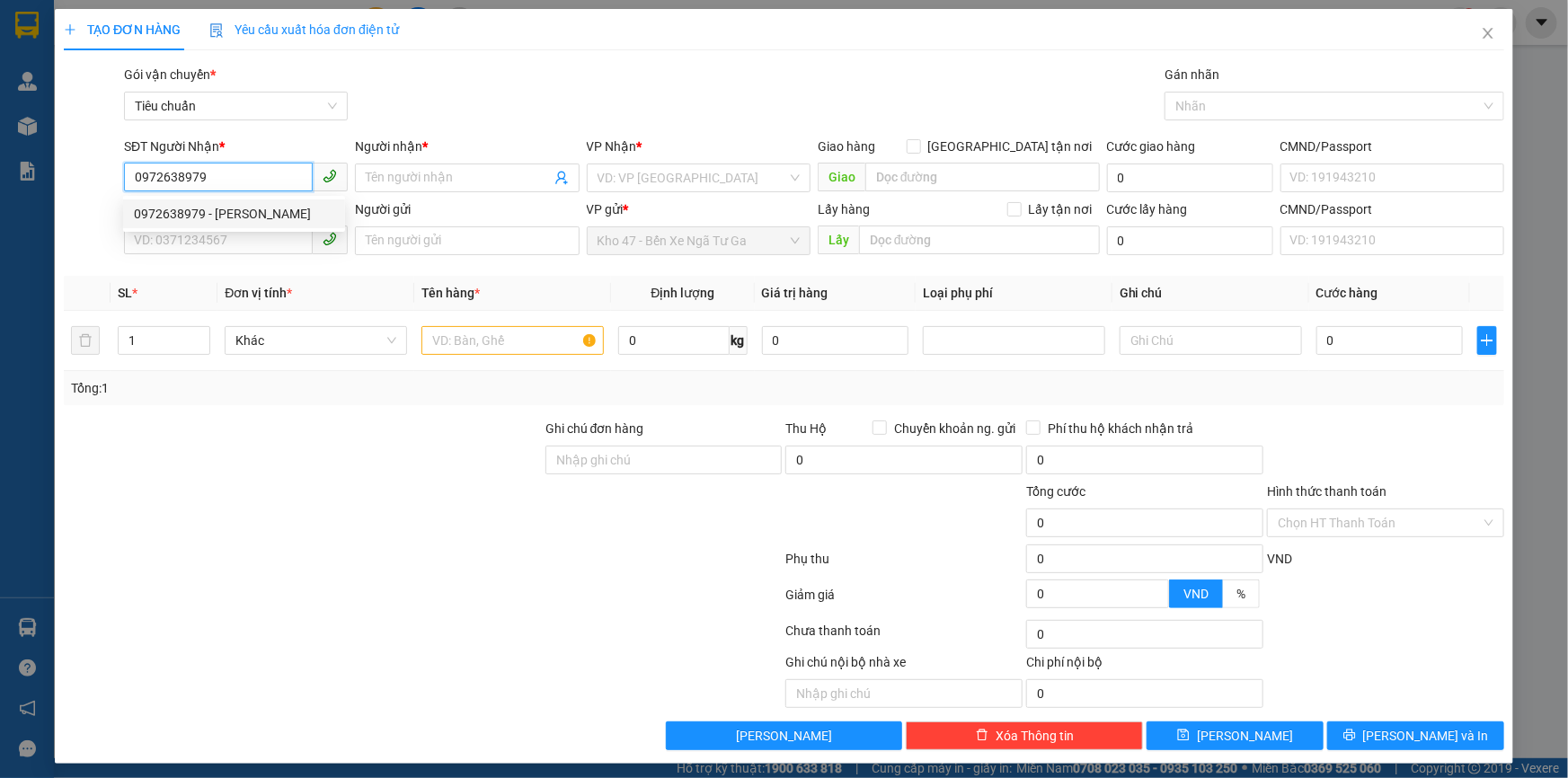
type input "60.000"
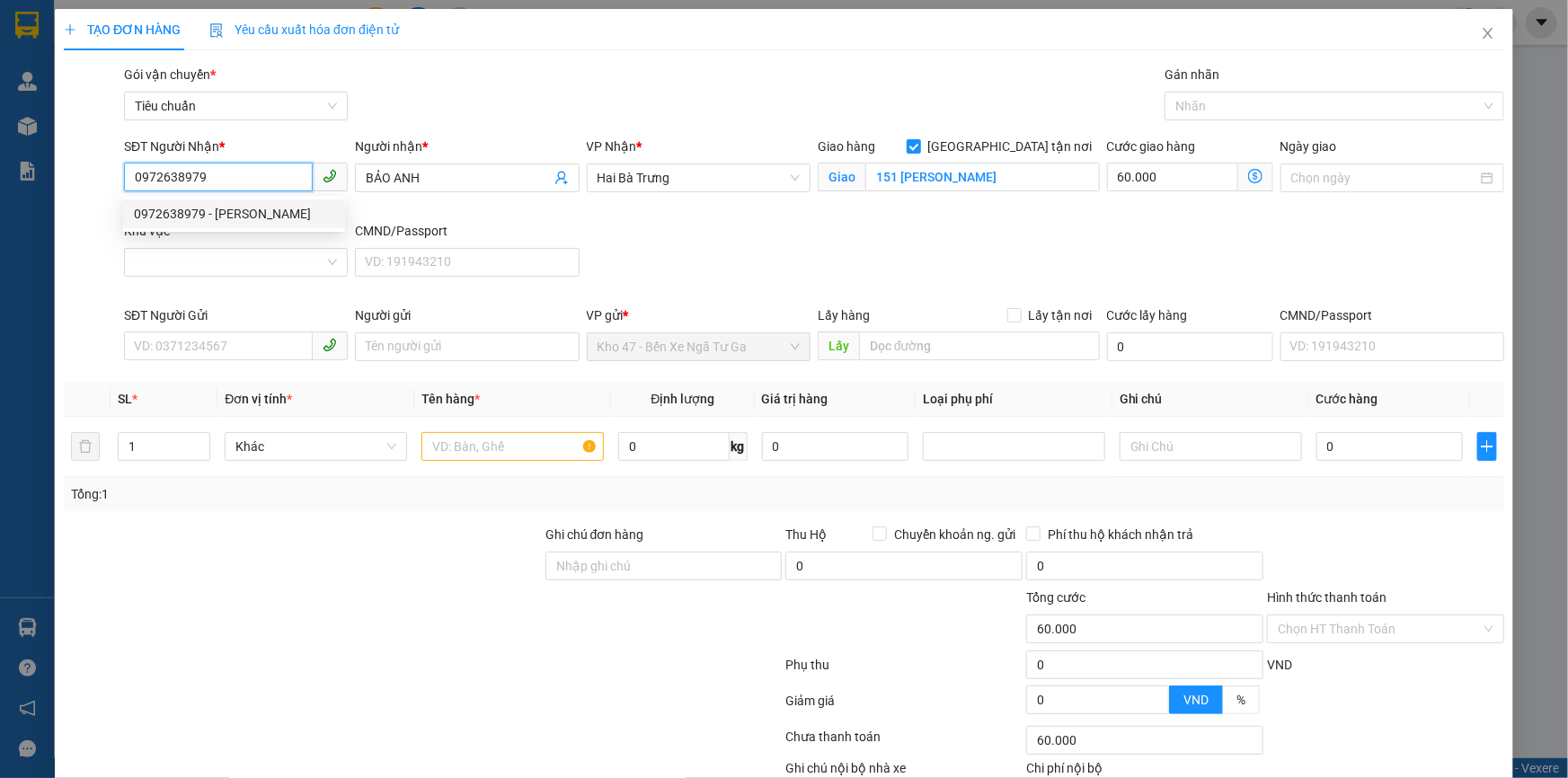
type input "0972638979"
type input "150.000"
click at [258, 245] on div "Khu vực" at bounding box center [235, 234] width 224 height 27
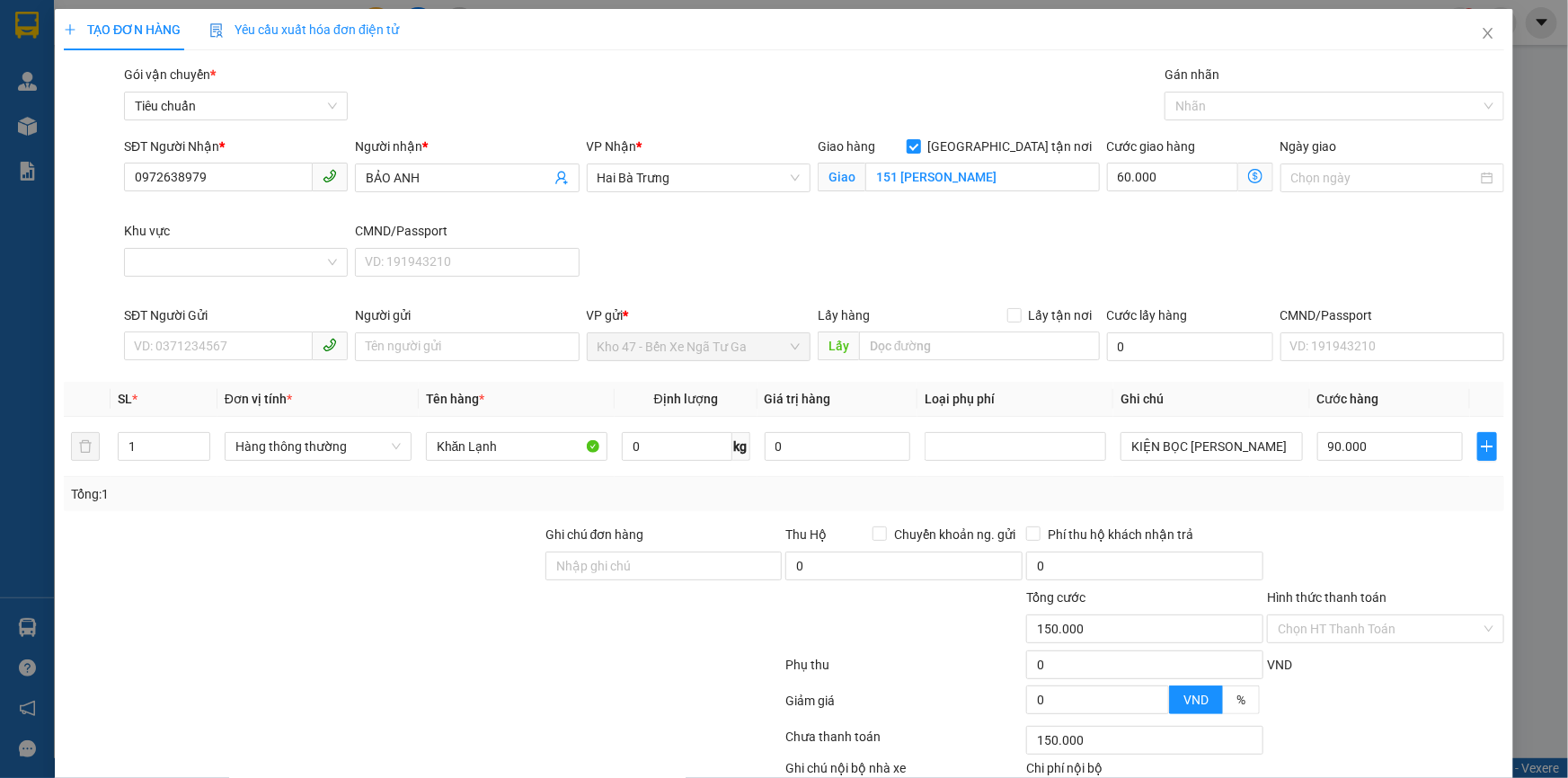
click at [242, 277] on div "Khu vực" at bounding box center [235, 252] width 224 height 63
click at [243, 265] on input "Khu vực" at bounding box center [230, 262] width 189 height 27
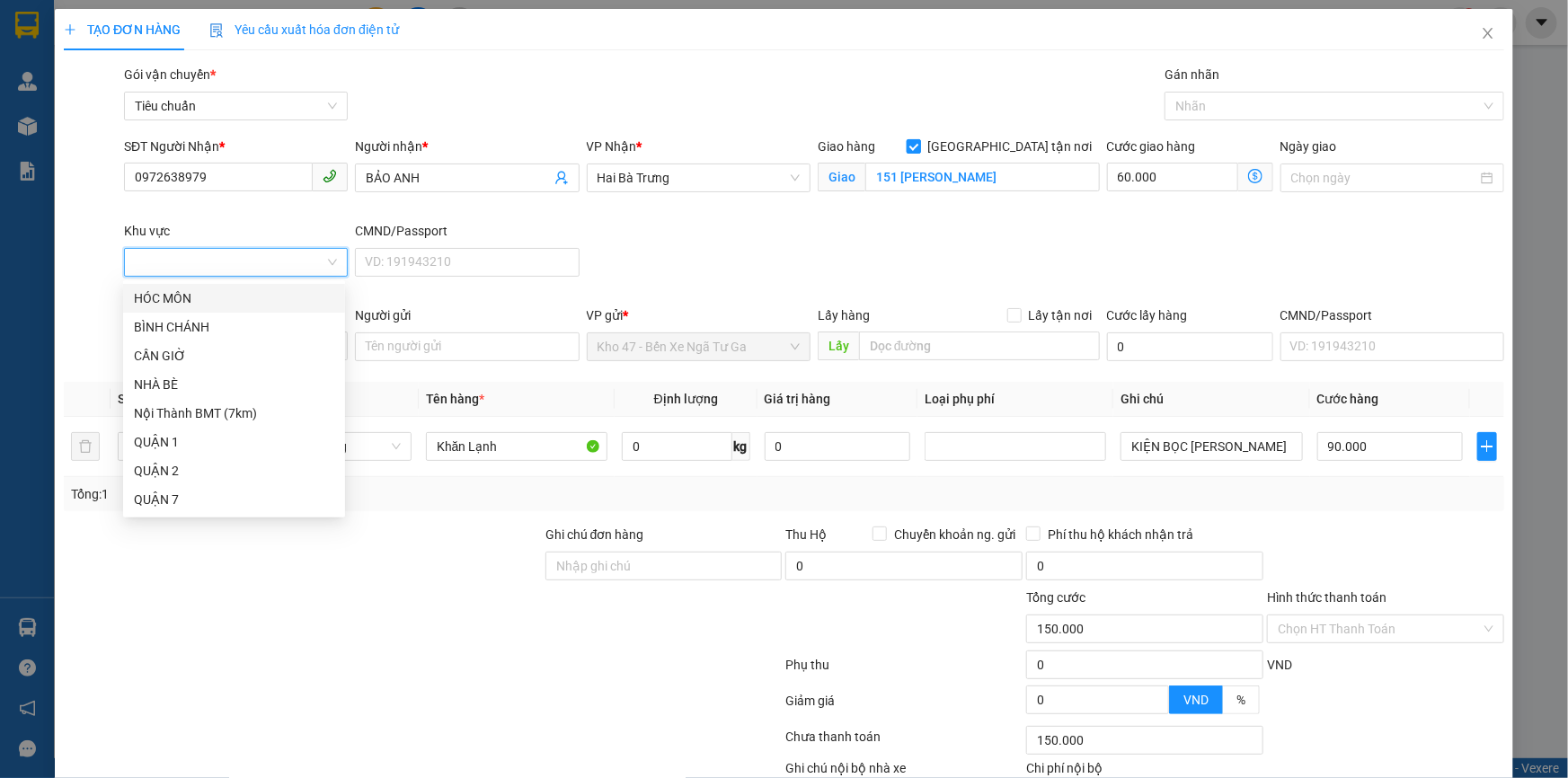
click at [919, 147] on input "[GEOGRAPHIC_DATA] tận nơi" at bounding box center [912, 145] width 12 height 12
checkbox input "false"
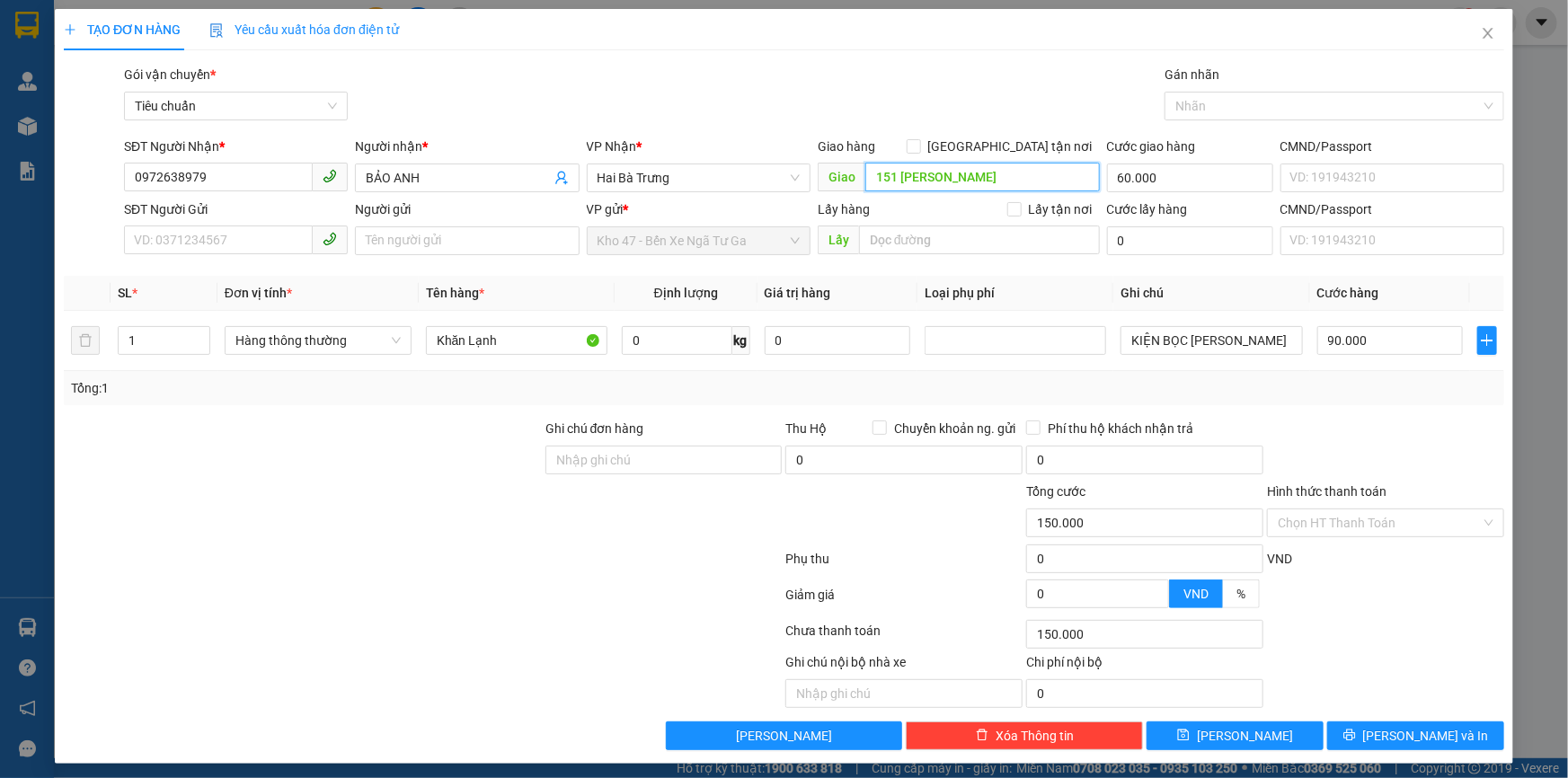
click at [1004, 170] on input "151 [PERSON_NAME]" at bounding box center [982, 177] width 234 height 29
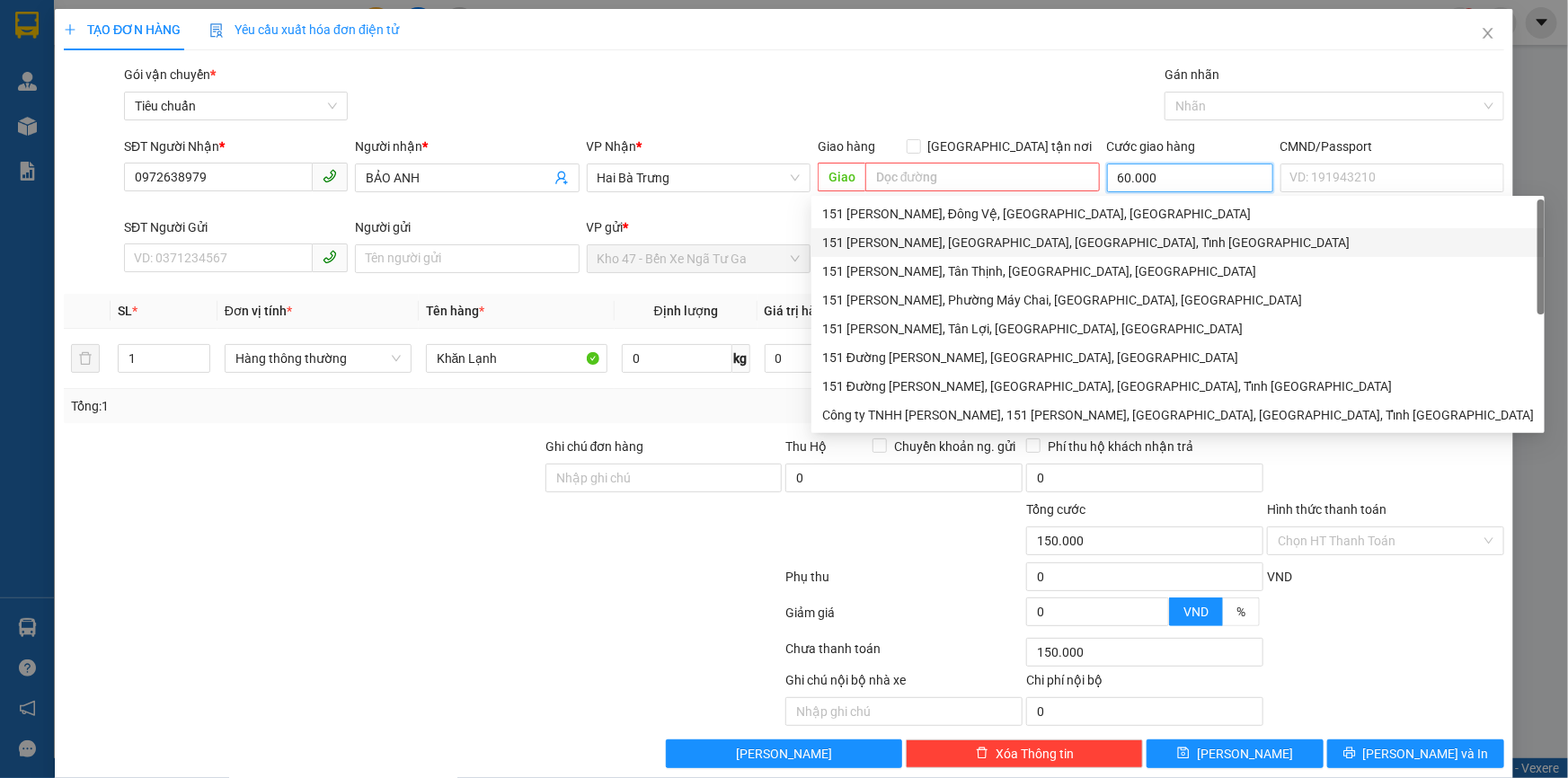
click at [1172, 180] on input "60.000" at bounding box center [1189, 178] width 166 height 29
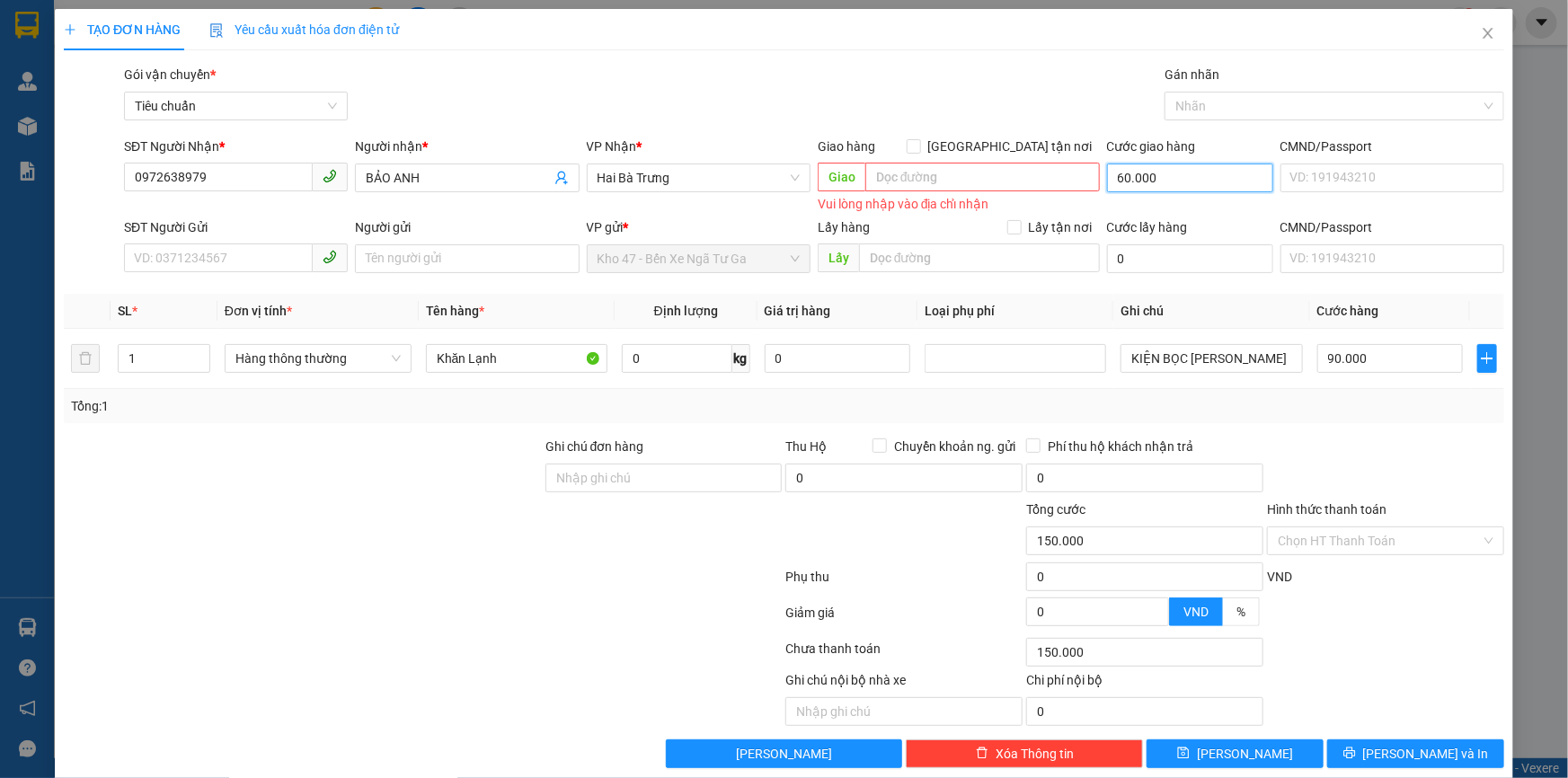
type input "90.000"
type input "0"
click at [278, 266] on input "SĐT Người Gửi" at bounding box center [217, 258] width 188 height 29
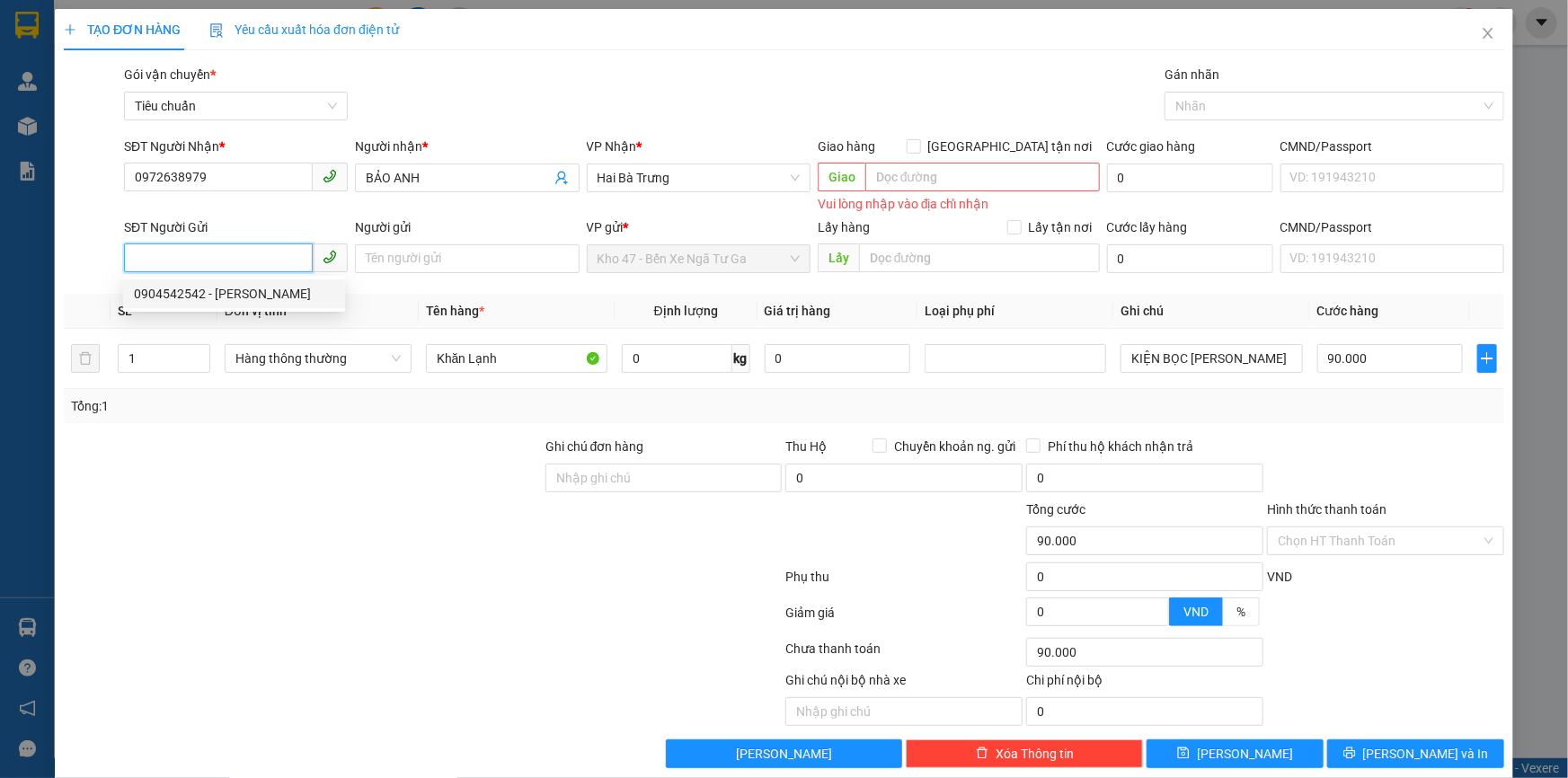
click at [283, 293] on div "0904542542 - [PERSON_NAME]" at bounding box center [234, 293] width 201 height 20
type input "0904542542"
type input "[PERSON_NAME]"
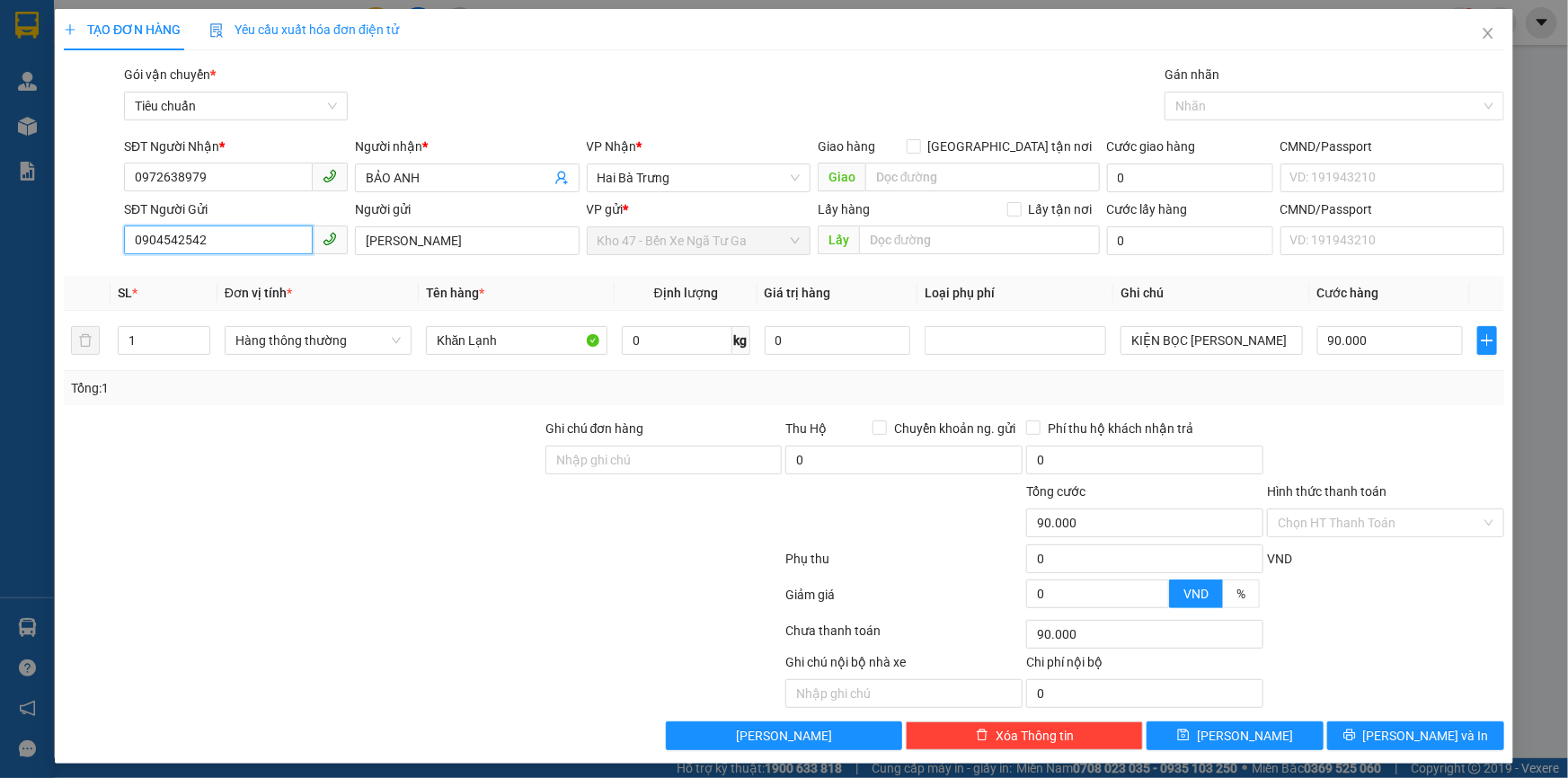
click at [207, 235] on input "0904542542" at bounding box center [217, 240] width 188 height 29
drag, startPoint x: 218, startPoint y: 270, endPoint x: 207, endPoint y: 268, distance: 11.2
click at [219, 270] on div "0981781781 - CTY STC" at bounding box center [234, 277] width 201 height 20
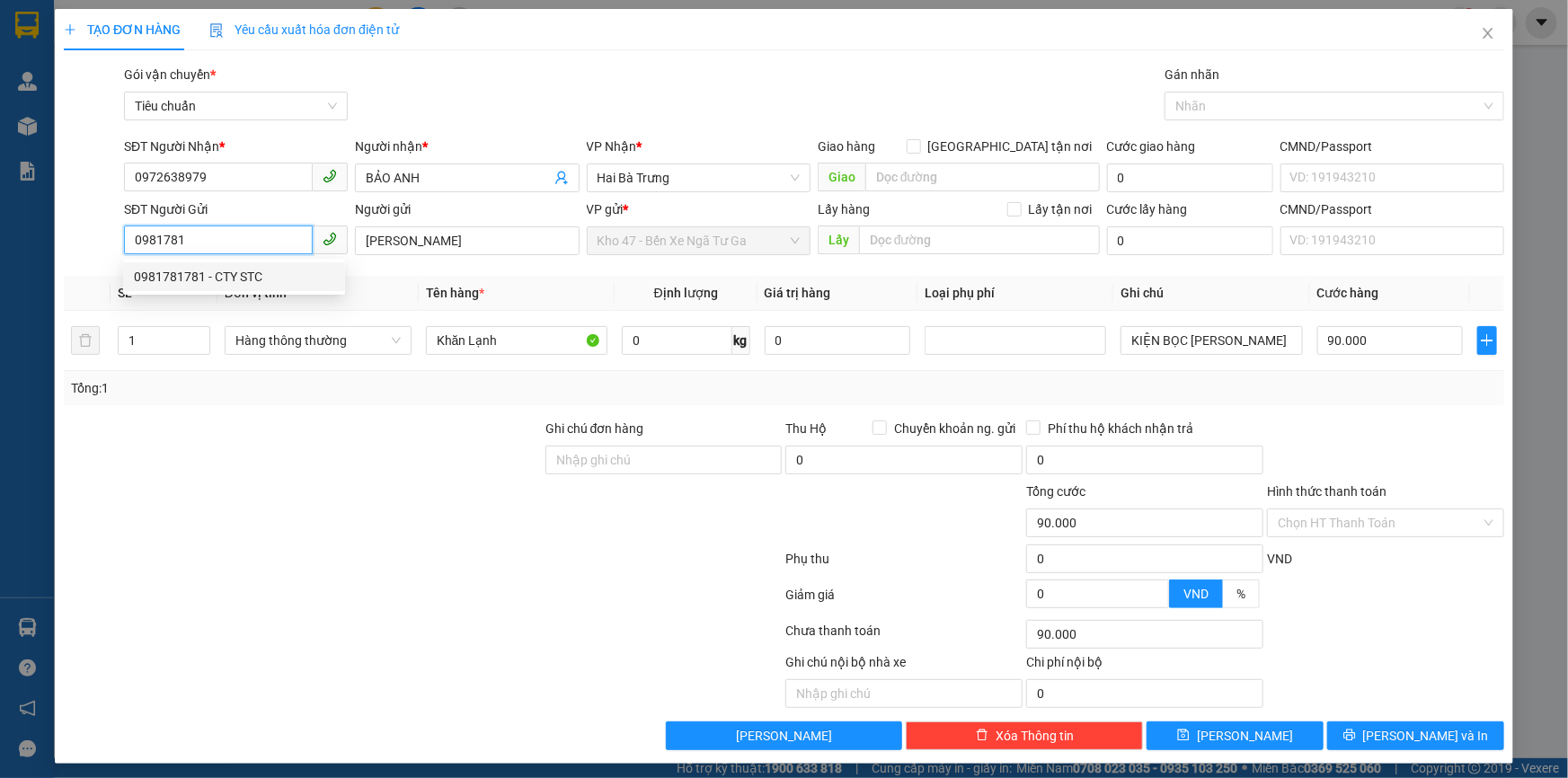
type input "0981781781"
type input "CTY STC"
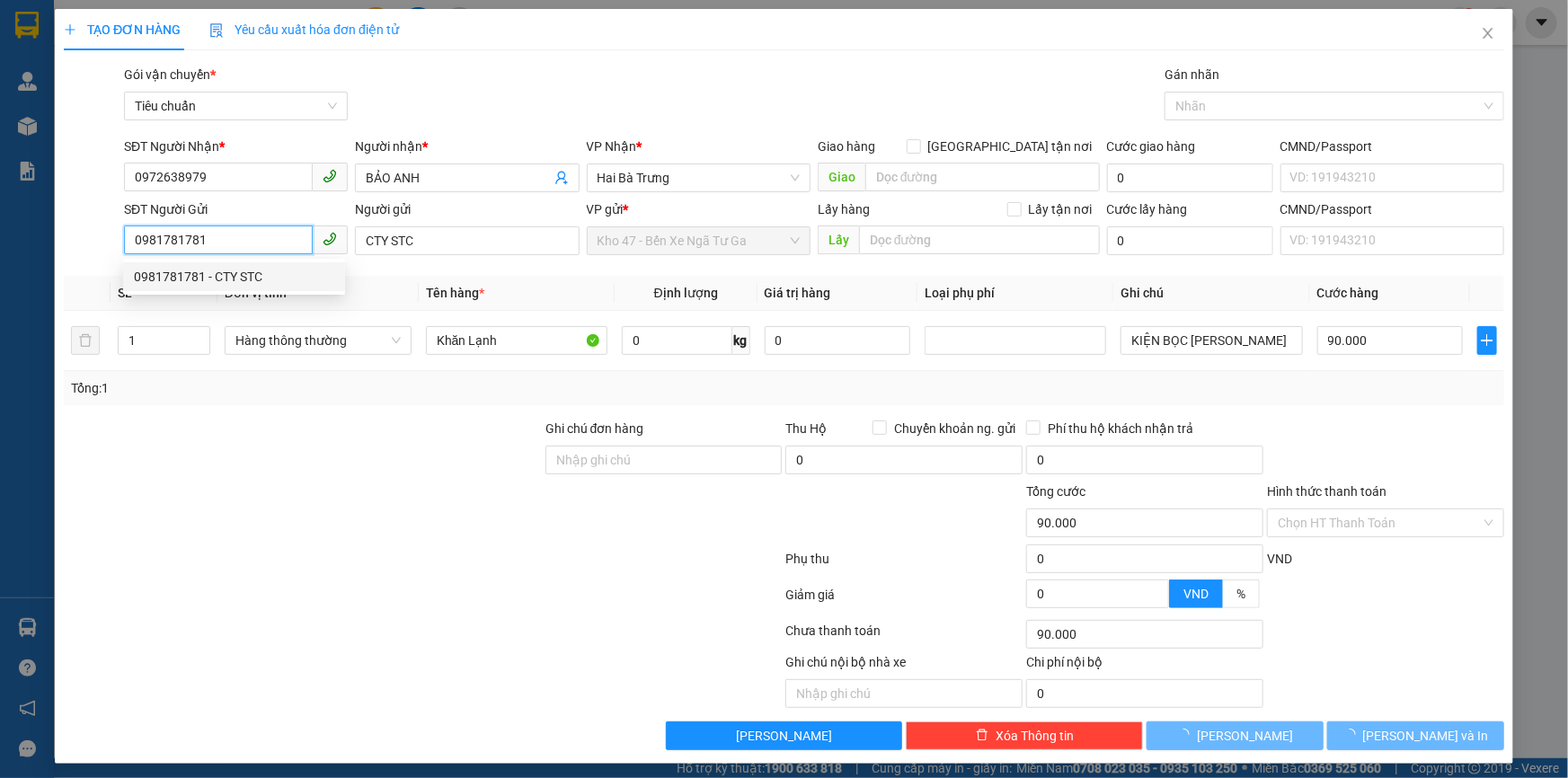
type input "150.000"
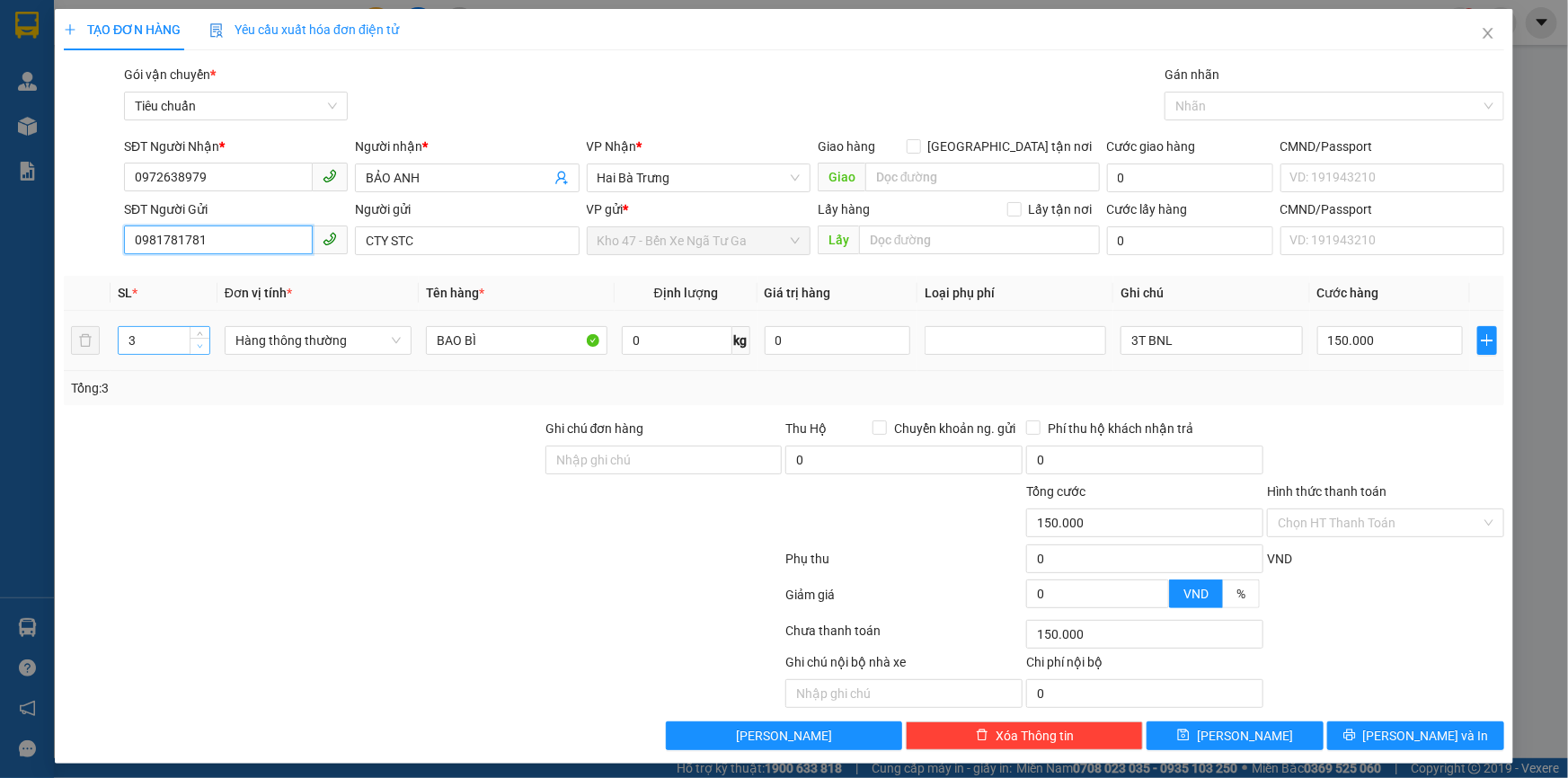
type input "0981781781"
click at [195, 350] on span "down" at bounding box center [201, 347] width 11 height 11
type input "1"
click at [195, 350] on span "down" at bounding box center [201, 347] width 11 height 11
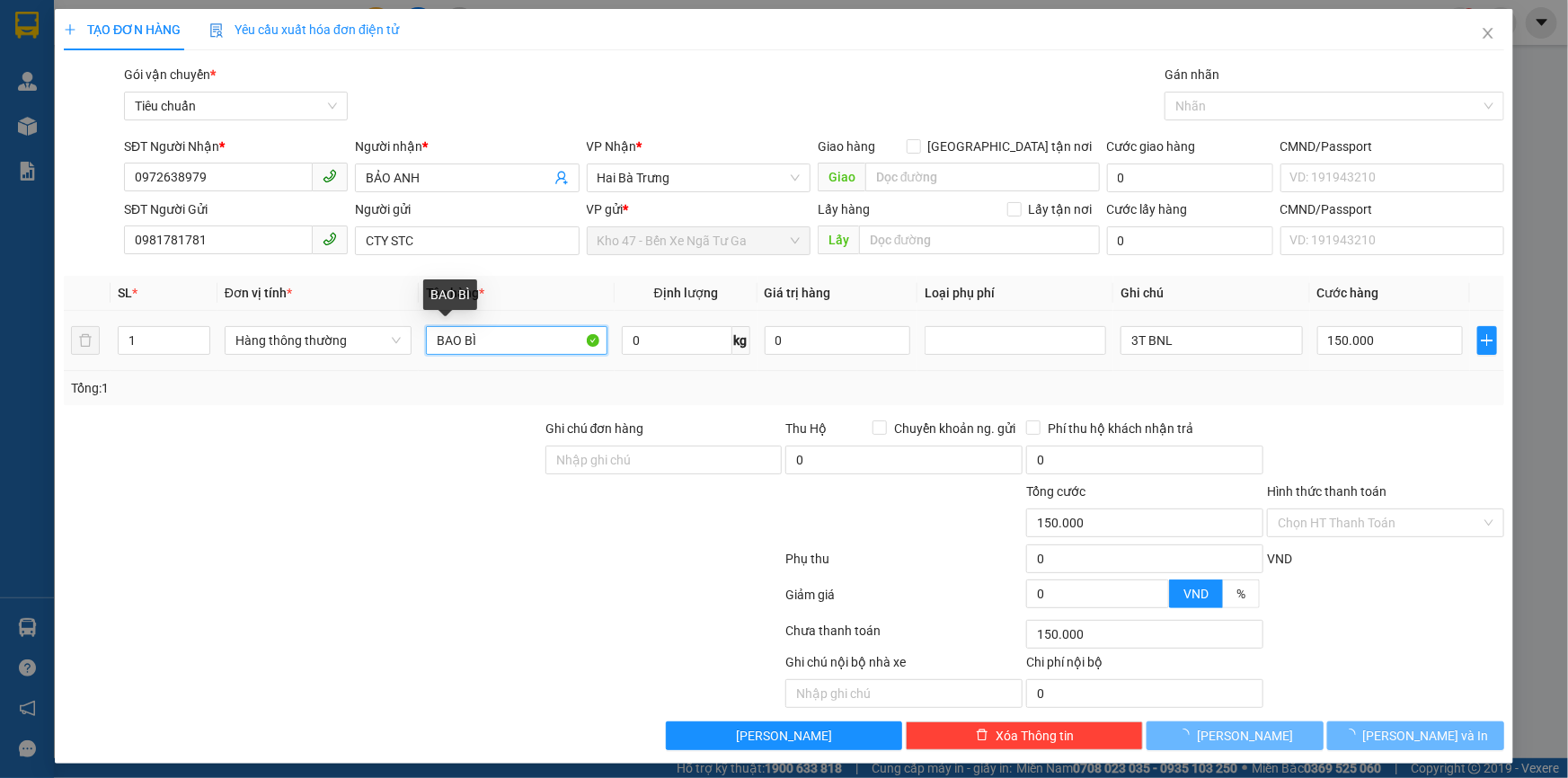
drag, startPoint x: 463, startPoint y: 346, endPoint x: 203, endPoint y: 404, distance: 266.4
click at [207, 405] on div "Transit Pickup Surcharge Ids Transit Deliver Surcharge Ids Transit Deliver Surc…" at bounding box center [784, 408] width 1441 height 686
type input "0"
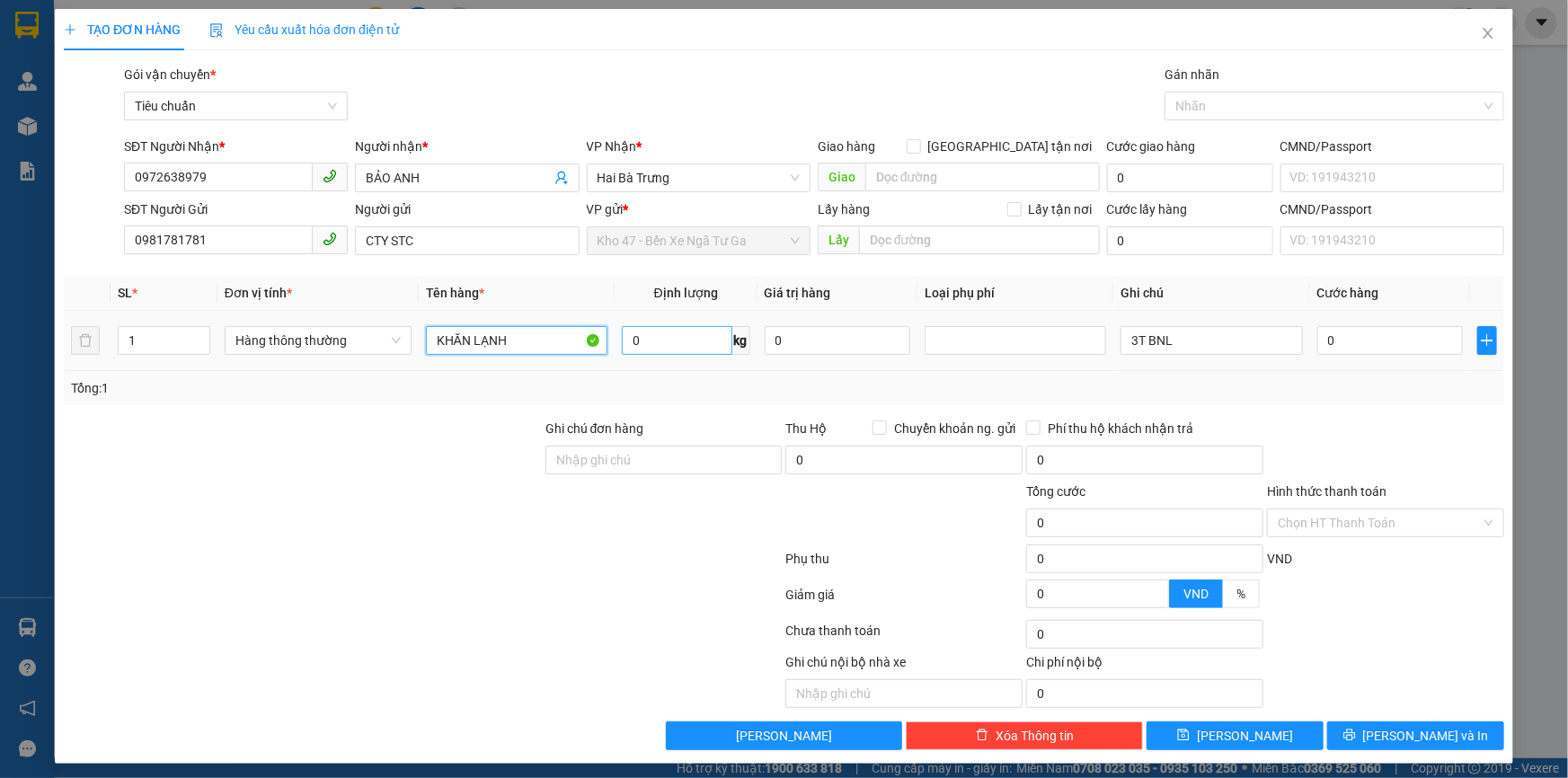
type input "KHĂN LẠNH"
click at [703, 342] on input "0" at bounding box center [678, 340] width 111 height 29
type input "46"
drag, startPoint x: 831, startPoint y: 403, endPoint x: 810, endPoint y: 397, distance: 21.8
click at [825, 397] on div "Tổng: 1" at bounding box center [784, 388] width 1441 height 34
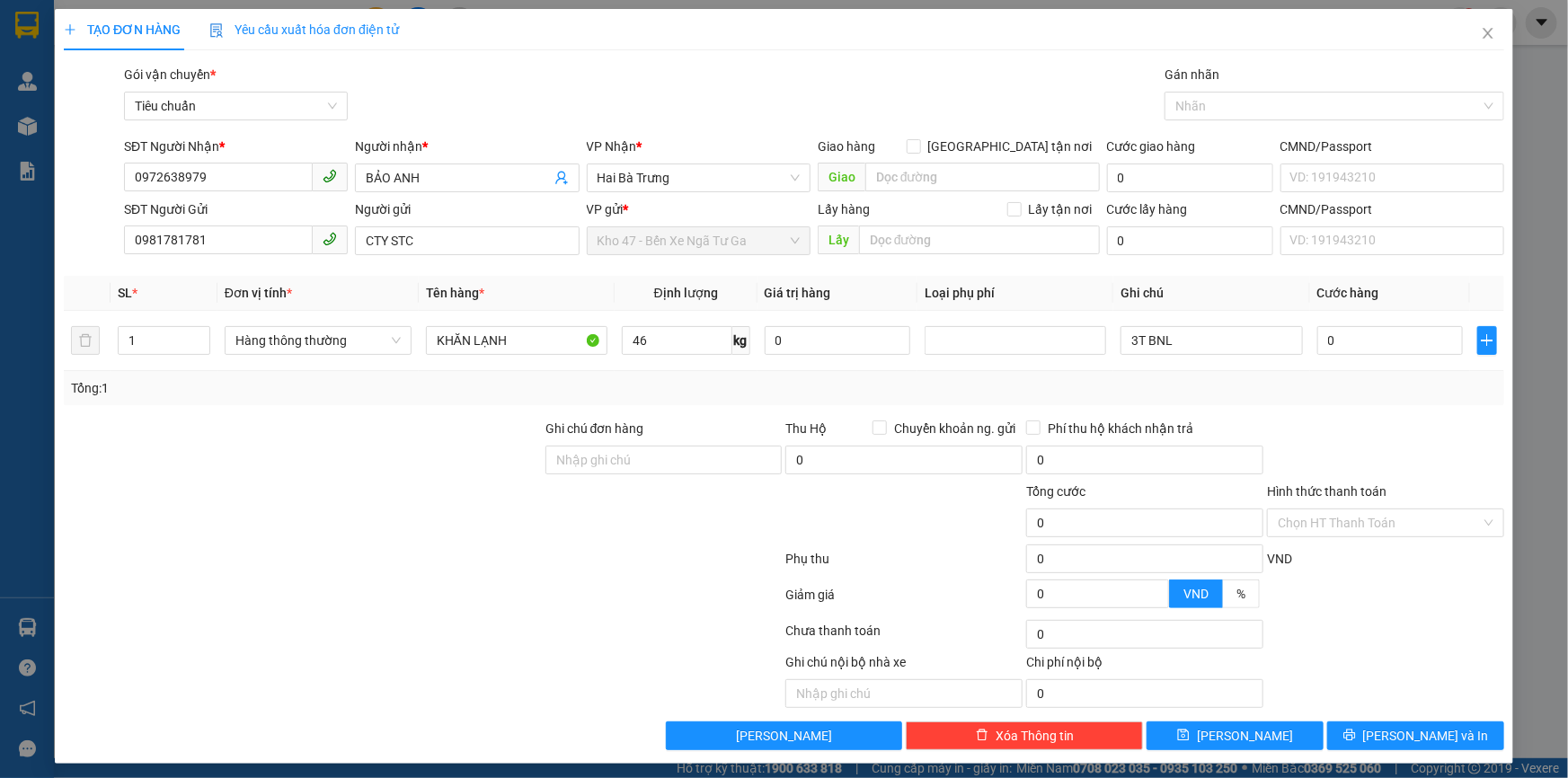
type input "90.000"
drag, startPoint x: 1129, startPoint y: 343, endPoint x: 1075, endPoint y: 353, distance: 54.9
click at [1075, 353] on tr "1 Hàng thông thường KHĂN LẠNH 46 kg 0 3T BNL 90.000" at bounding box center [784, 341] width 1441 height 60
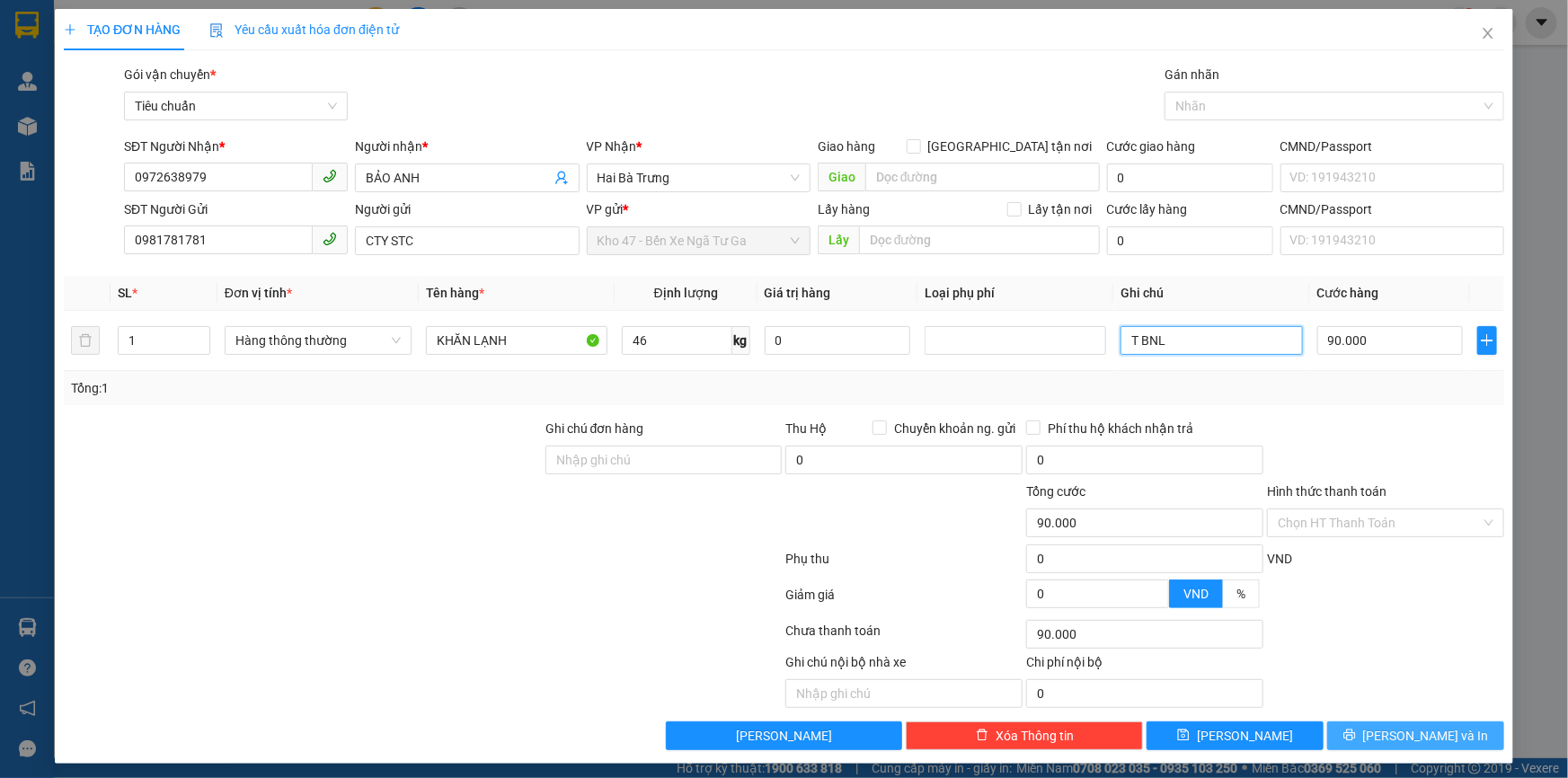
type input "T BNL"
drag, startPoint x: 1401, startPoint y: 739, endPoint x: 1396, endPoint y: 729, distance: 11.2
click at [1400, 737] on span "[PERSON_NAME] và In" at bounding box center [1426, 736] width 126 height 20
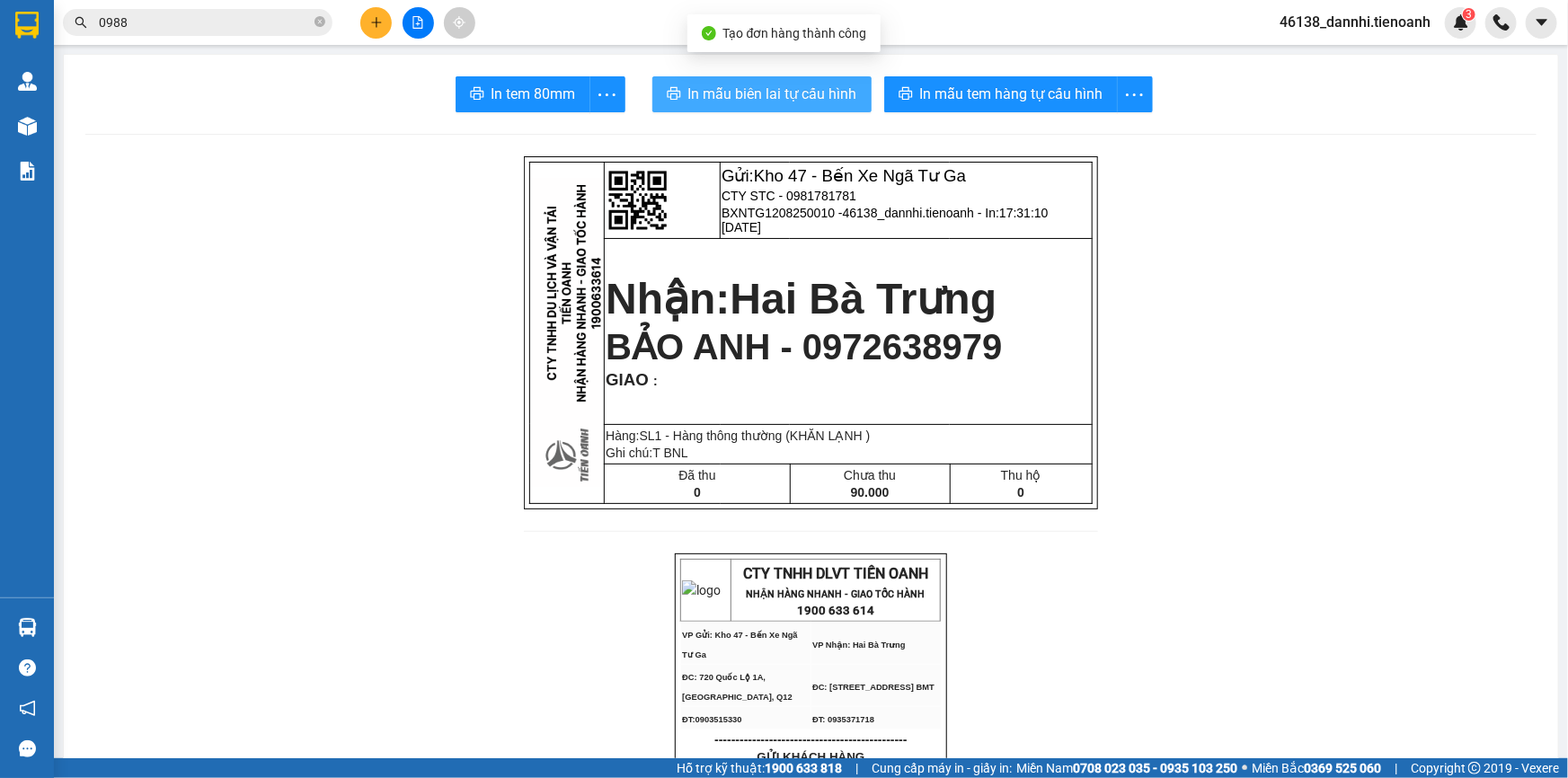
click at [814, 110] on button "In mẫu biên lai tự cấu hình" at bounding box center [762, 95] width 219 height 36
drag, startPoint x: 812, startPoint y: 101, endPoint x: 803, endPoint y: 106, distance: 10.3
click at [814, 99] on span "In mẫu biên lai tự cấu hình" at bounding box center [772, 94] width 169 height 22
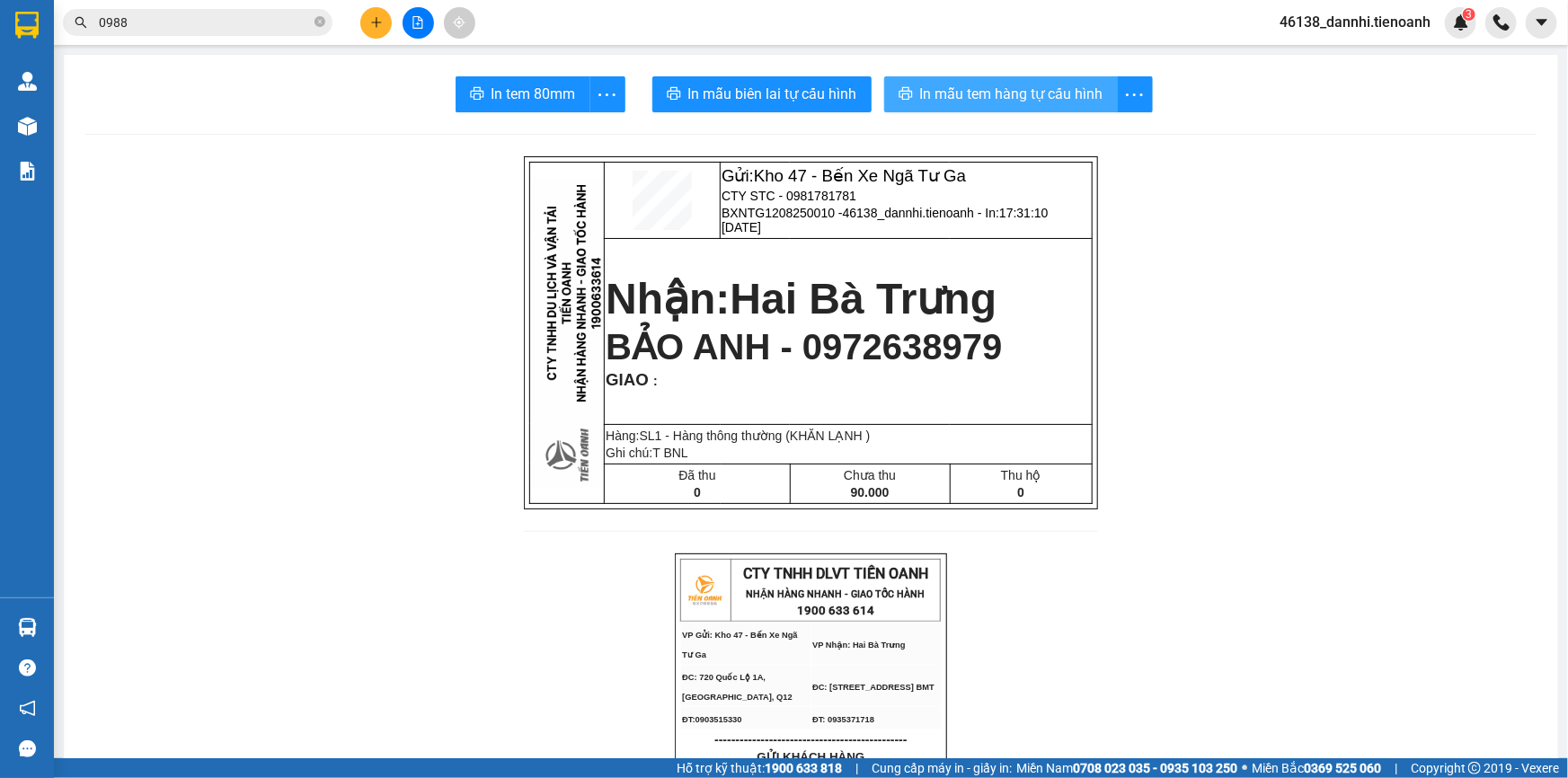
click at [971, 102] on span "In mẫu tem hàng tự cấu hình" at bounding box center [1012, 94] width 184 height 22
